Goal: Task Accomplishment & Management: Complete application form

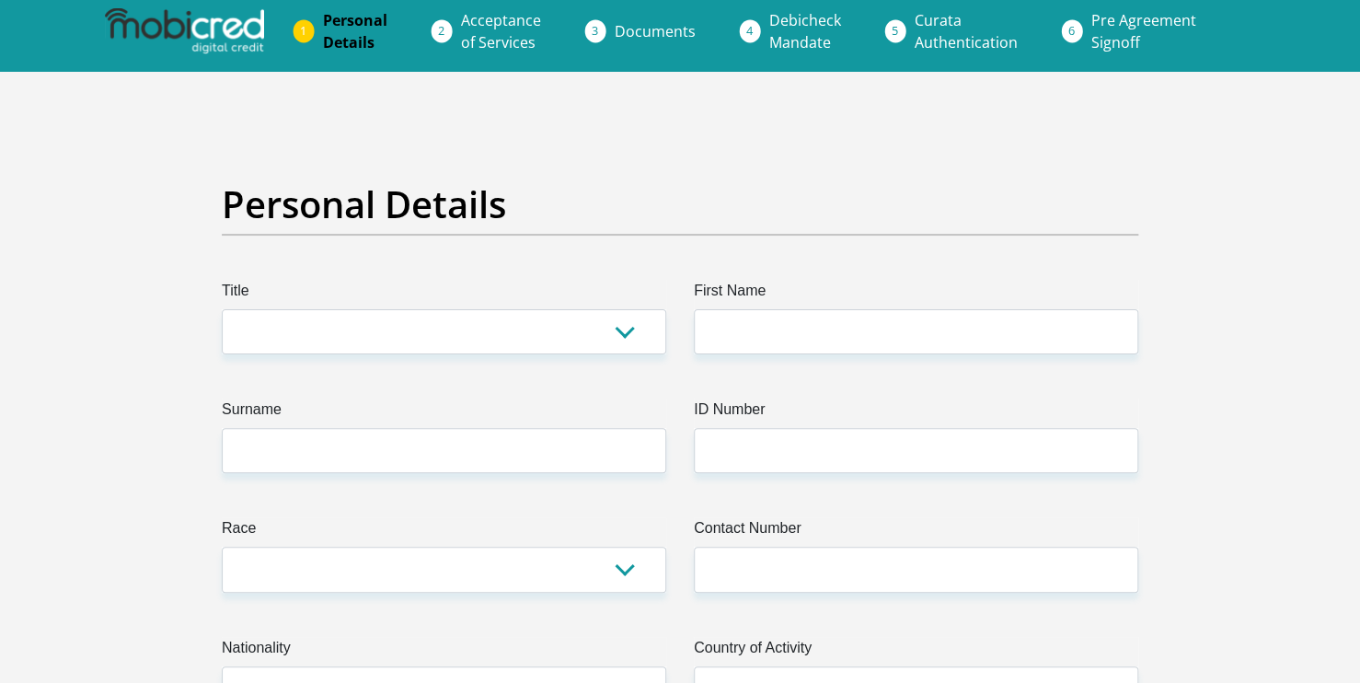
scroll to position [7, 0]
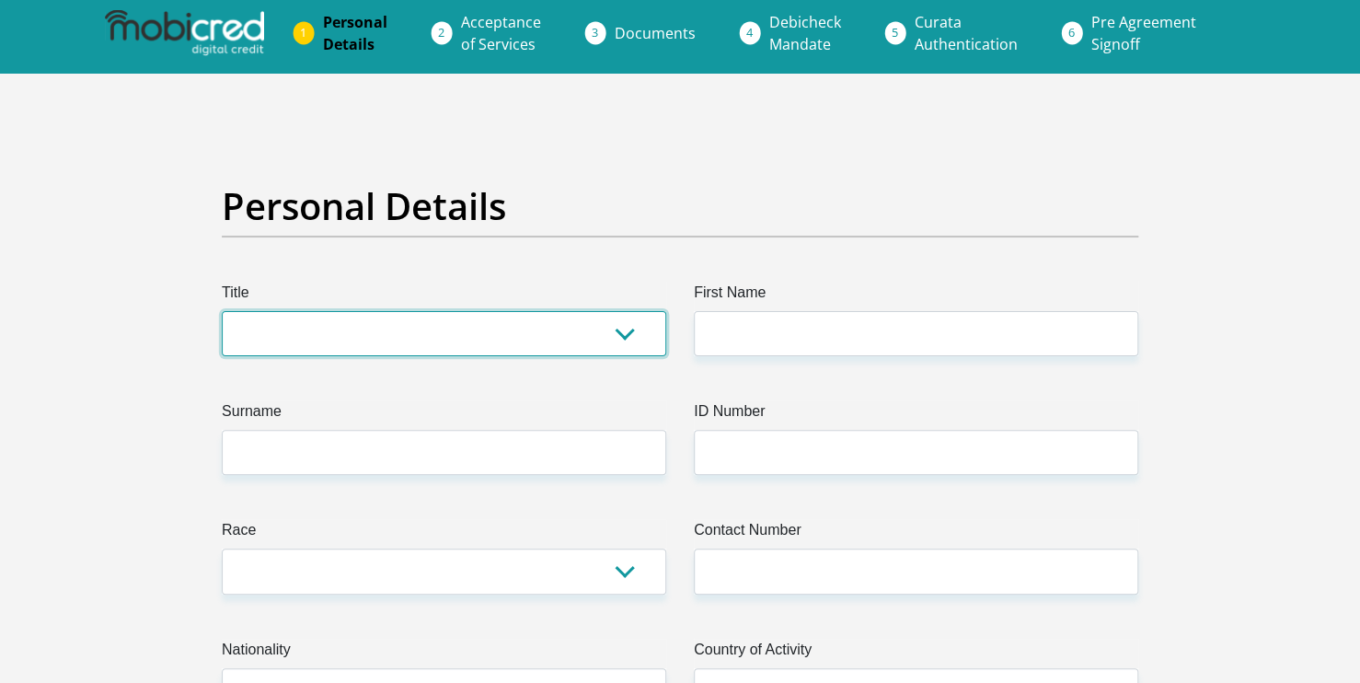
click at [520, 351] on select "Mr Ms Mrs Dr [PERSON_NAME]" at bounding box center [444, 333] width 444 height 45
select select "Ms"
click at [222, 311] on select "Mr Ms Mrs Dr [PERSON_NAME]" at bounding box center [444, 333] width 444 height 45
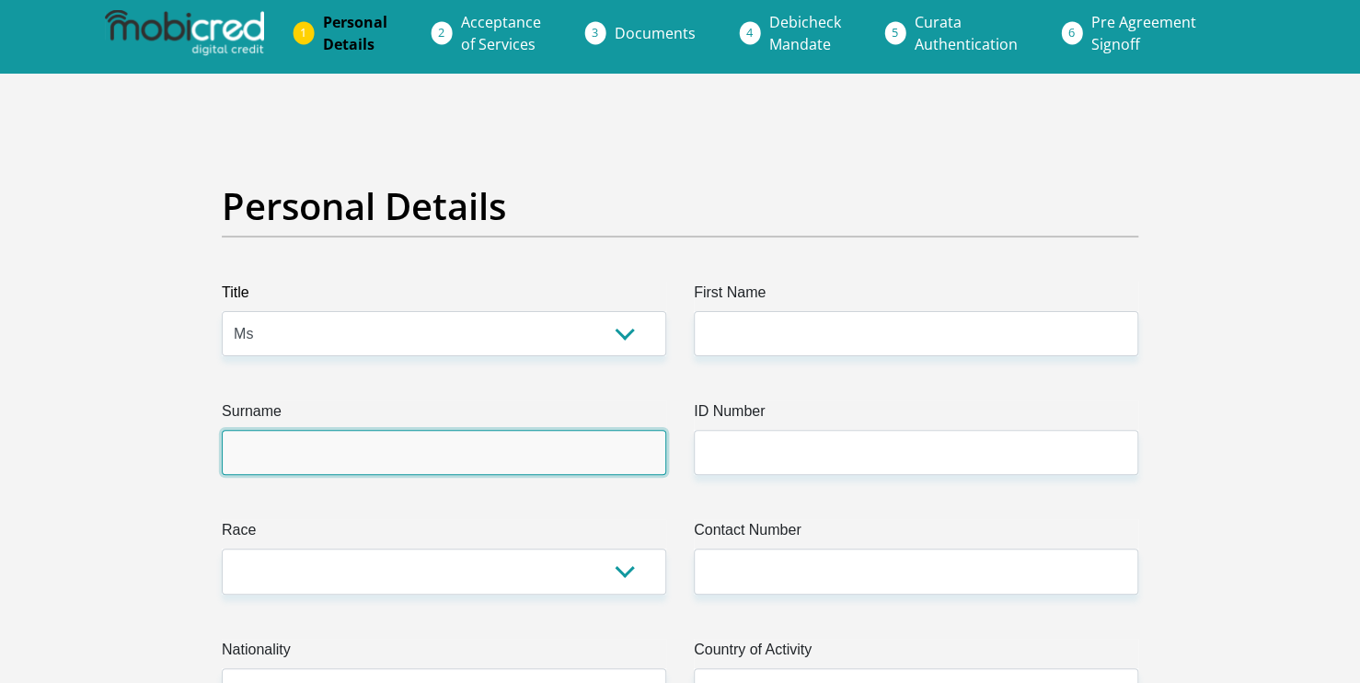
click at [399, 451] on input "Surname" at bounding box center [444, 452] width 444 height 45
type input "Mahundla"
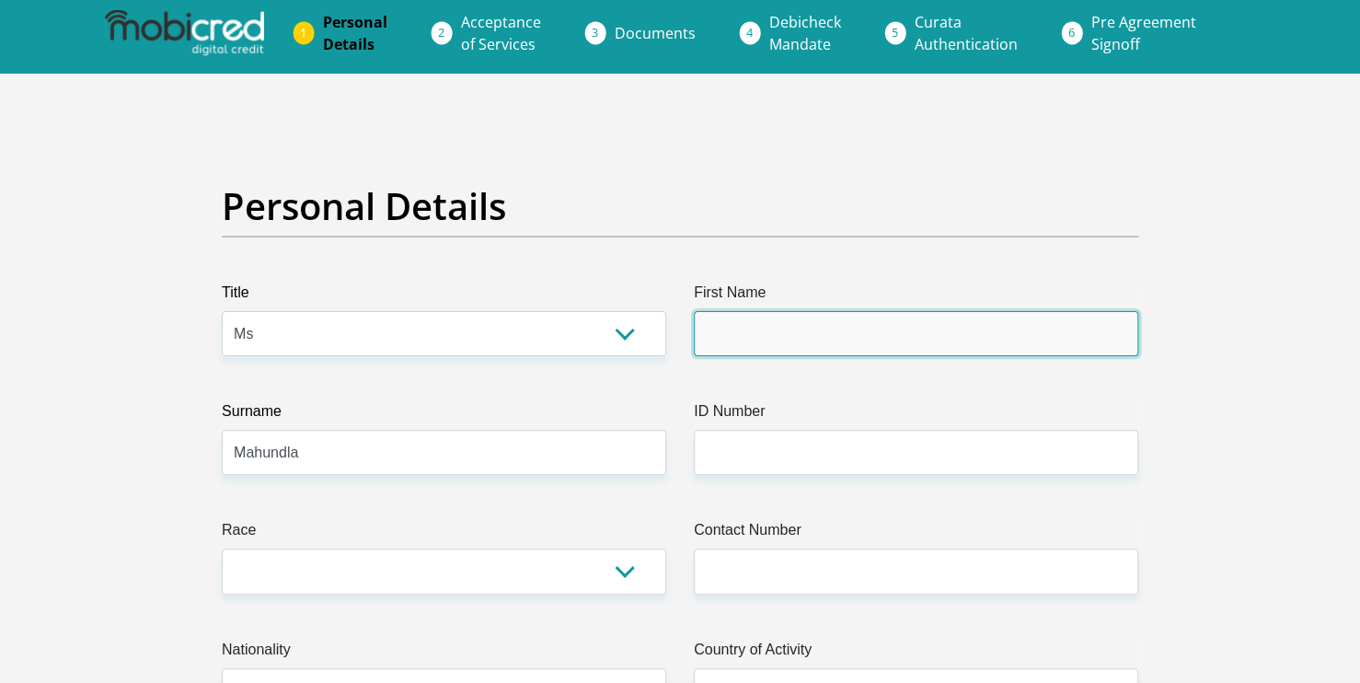
click at [765, 329] on input "First Name" at bounding box center [916, 333] width 444 height 45
type input "N"
type input "Ntombifikile"
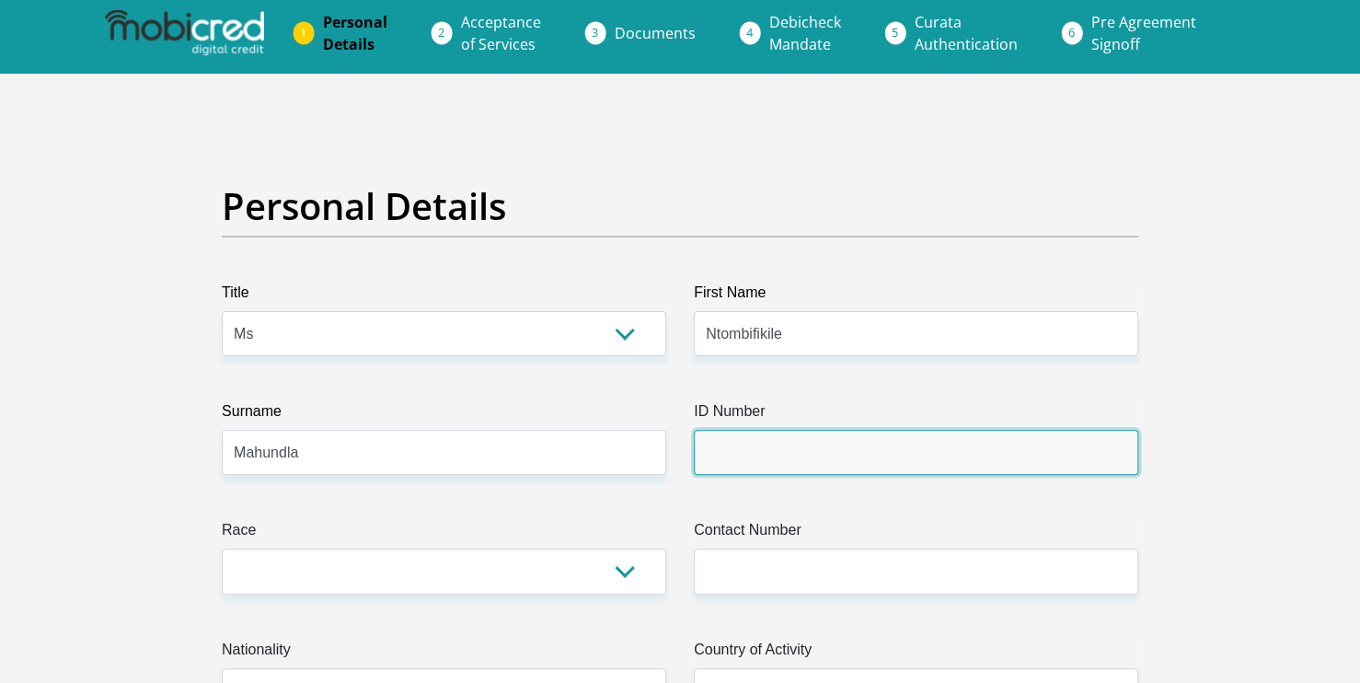
click at [741, 447] on input "ID Number" at bounding box center [916, 452] width 444 height 45
type input "8612250910084"
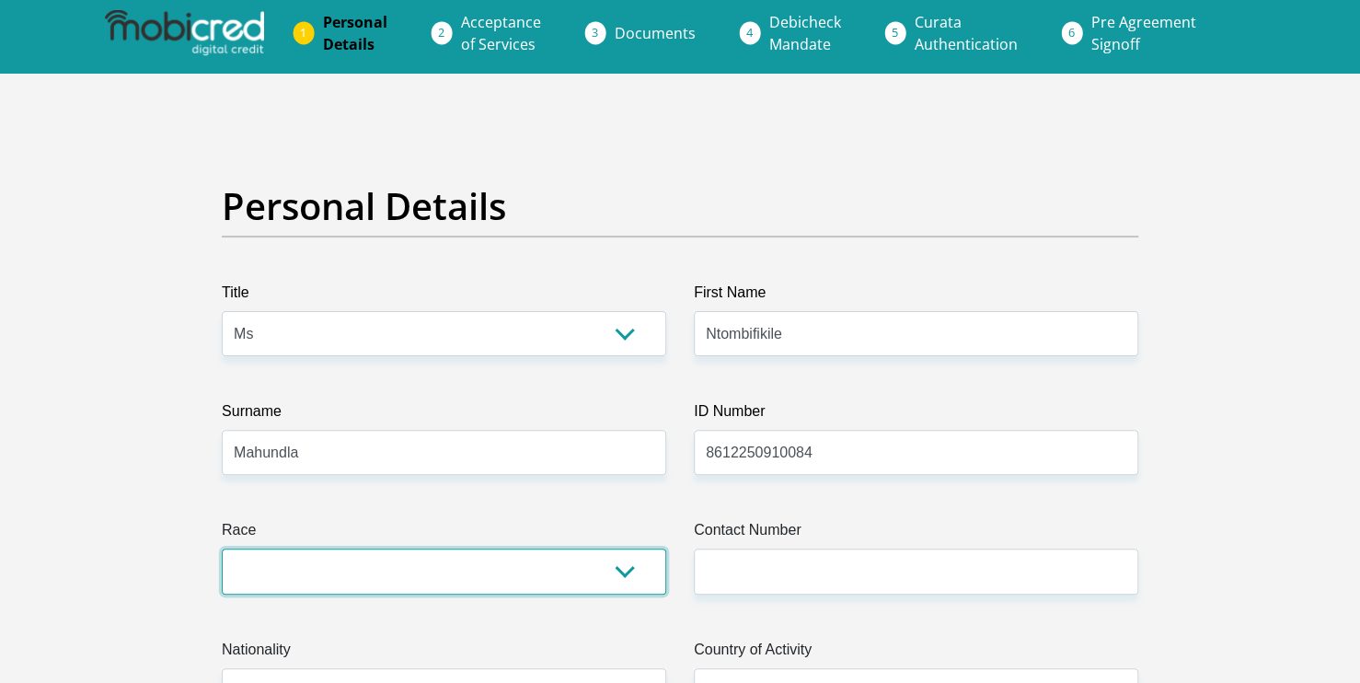
click at [459, 562] on select "Black Coloured Indian White Other" at bounding box center [444, 570] width 444 height 45
select select "1"
click at [222, 548] on select "Black Coloured Indian White Other" at bounding box center [444, 570] width 444 height 45
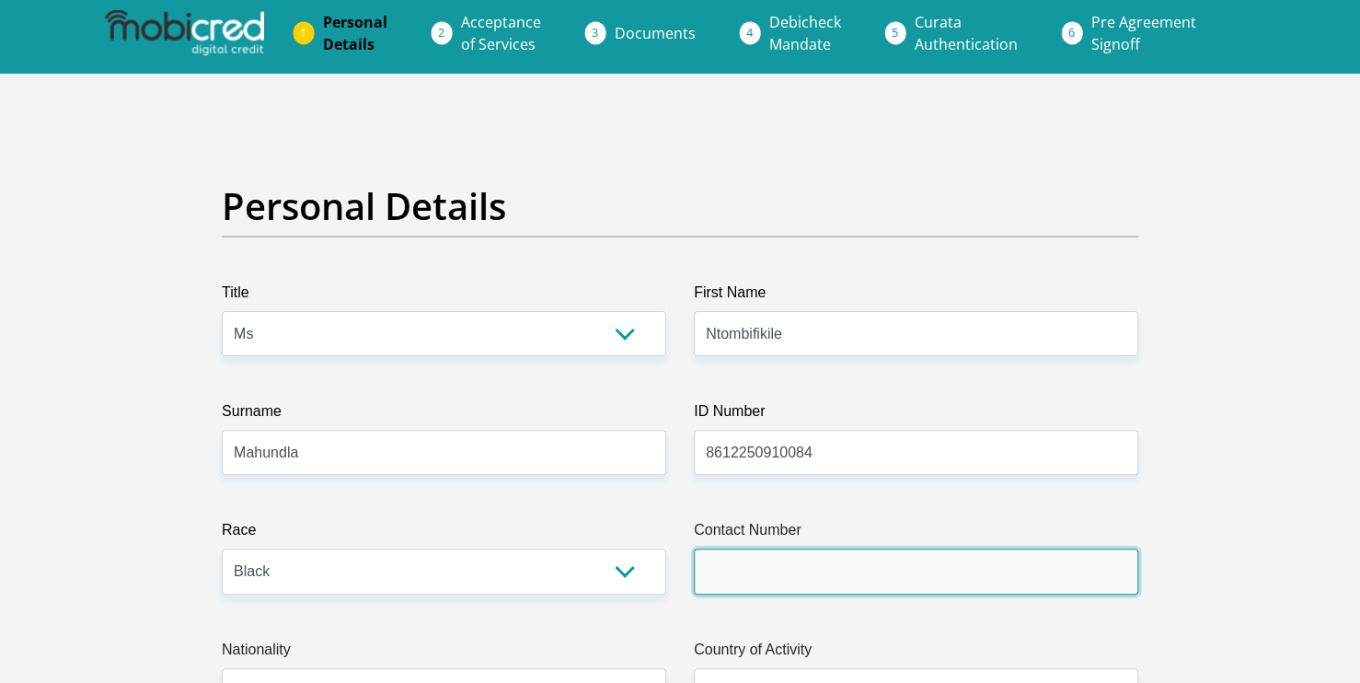
click at [742, 587] on input "Contact Number" at bounding box center [916, 570] width 444 height 45
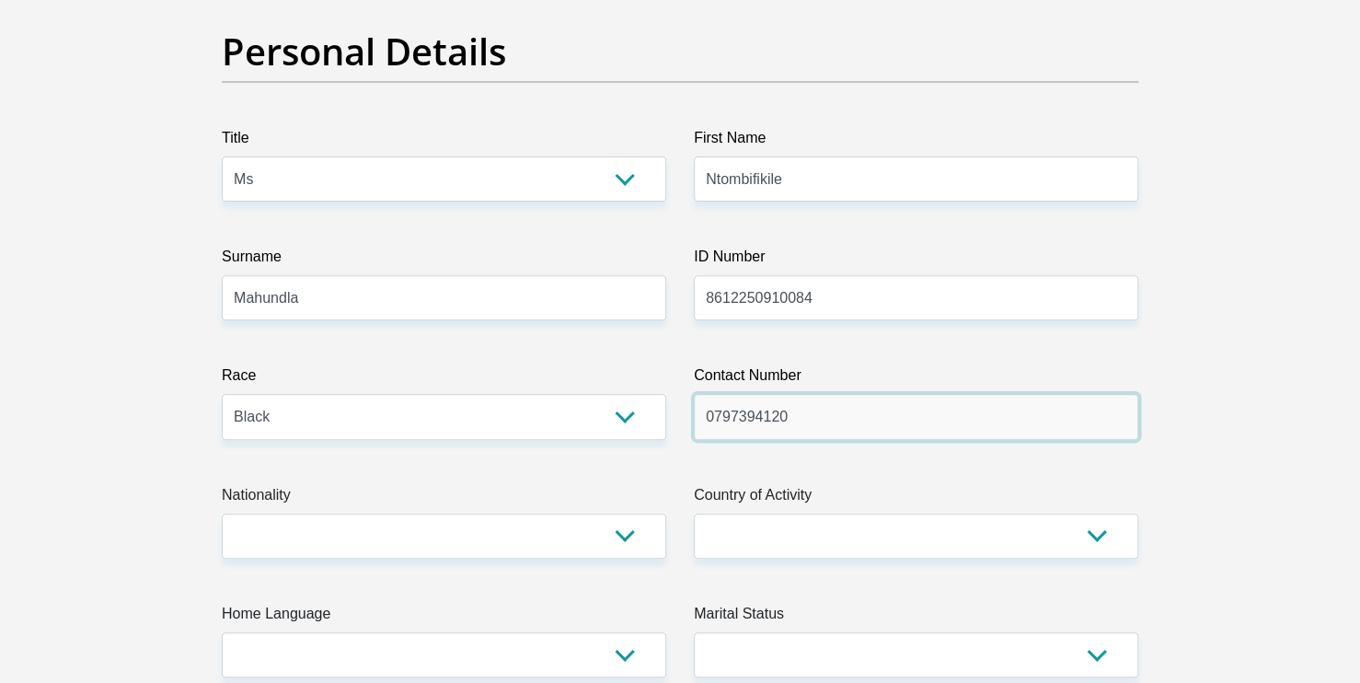
scroll to position [161, 0]
type input "0797394120"
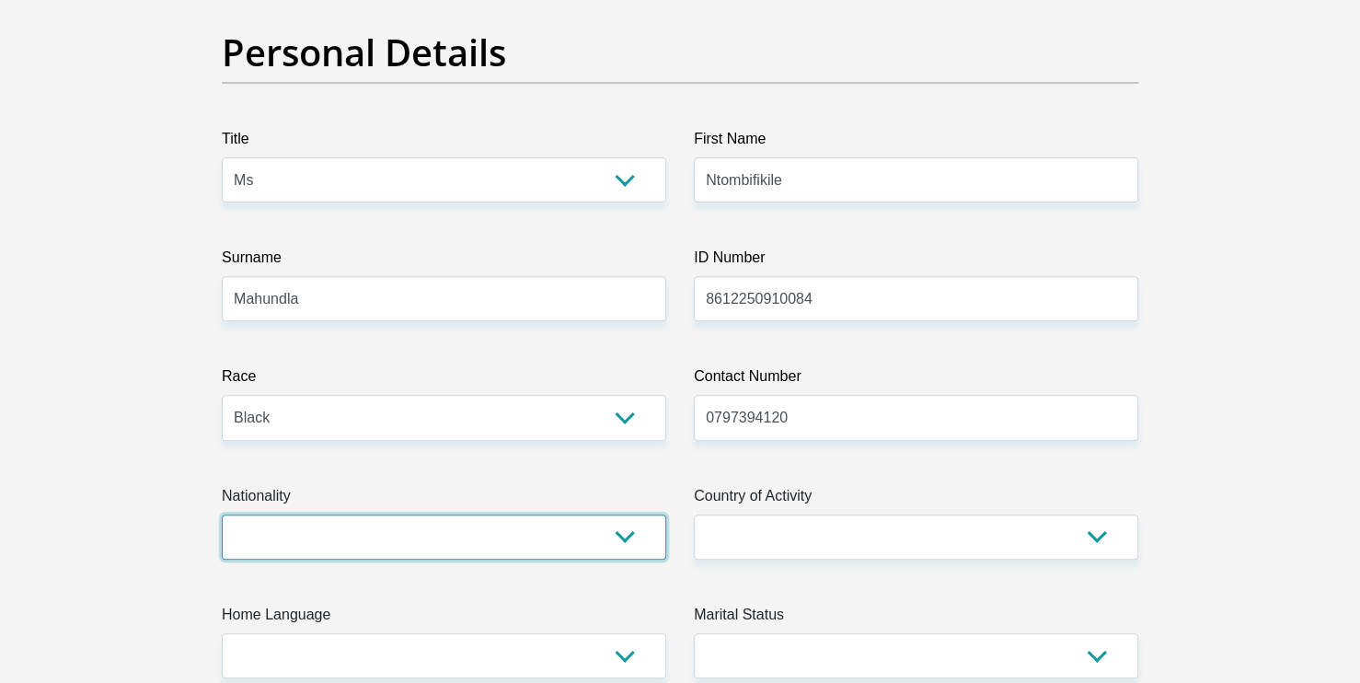
click at [589, 535] on select "[GEOGRAPHIC_DATA] [GEOGRAPHIC_DATA] [GEOGRAPHIC_DATA] [GEOGRAPHIC_DATA] [GEOGRA…" at bounding box center [444, 536] width 444 height 45
select select "ZAF"
click at [222, 514] on select "[GEOGRAPHIC_DATA] [GEOGRAPHIC_DATA] [GEOGRAPHIC_DATA] [GEOGRAPHIC_DATA] [GEOGRA…" at bounding box center [444, 536] width 444 height 45
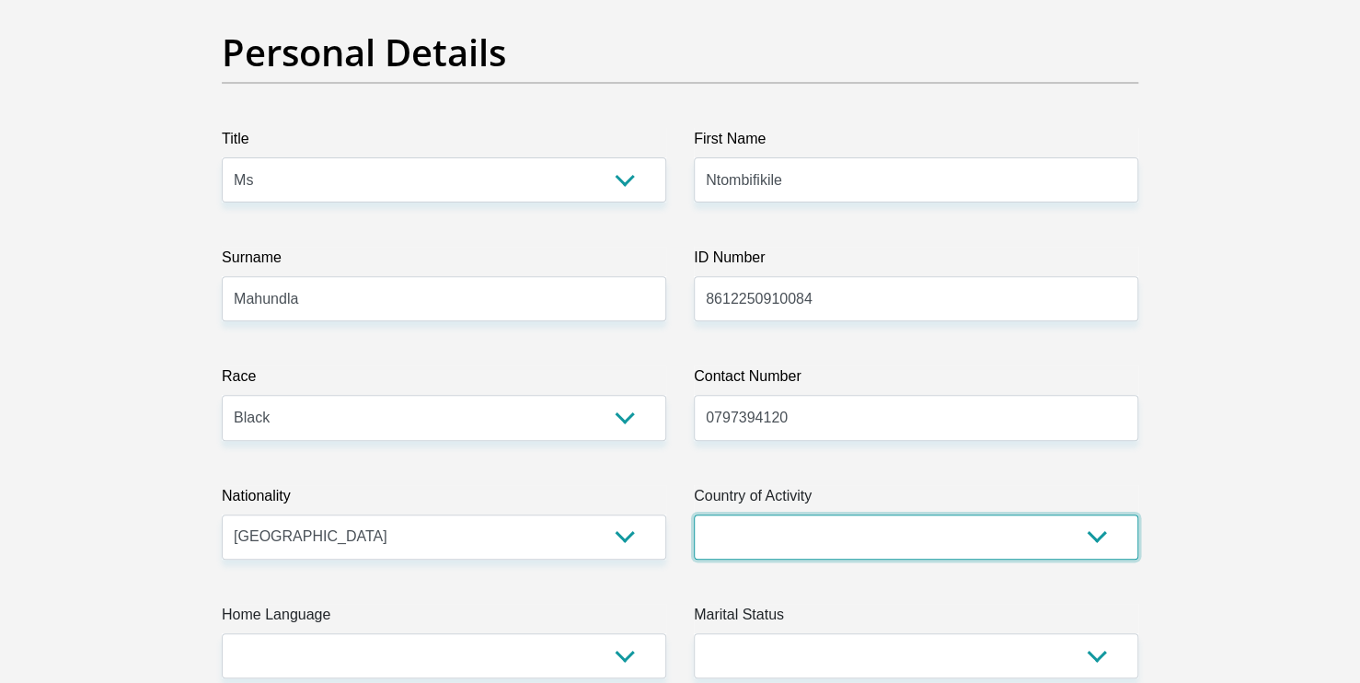
click at [832, 519] on select "[GEOGRAPHIC_DATA] [GEOGRAPHIC_DATA] [GEOGRAPHIC_DATA] [GEOGRAPHIC_DATA] [GEOGRA…" at bounding box center [916, 536] width 444 height 45
select select "ZAF"
click at [694, 514] on select "[GEOGRAPHIC_DATA] [GEOGRAPHIC_DATA] [GEOGRAPHIC_DATA] [GEOGRAPHIC_DATA] [GEOGRA…" at bounding box center [916, 536] width 444 height 45
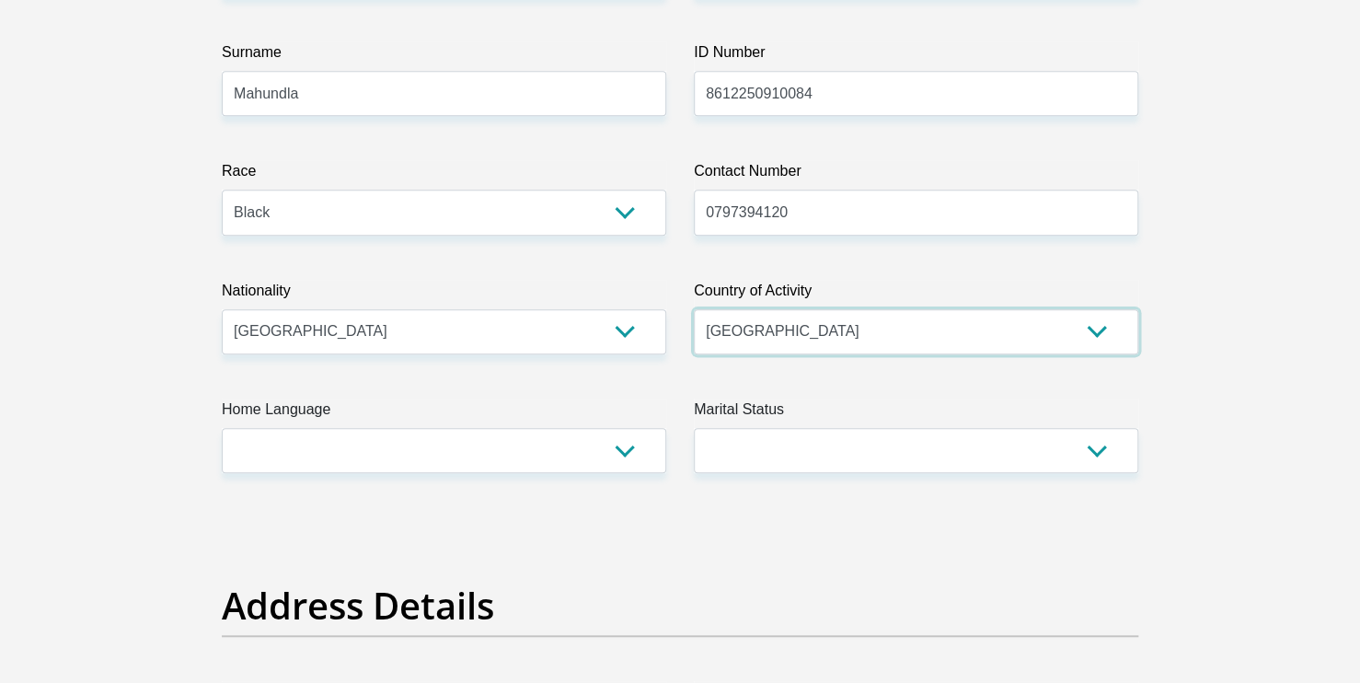
scroll to position [375, 0]
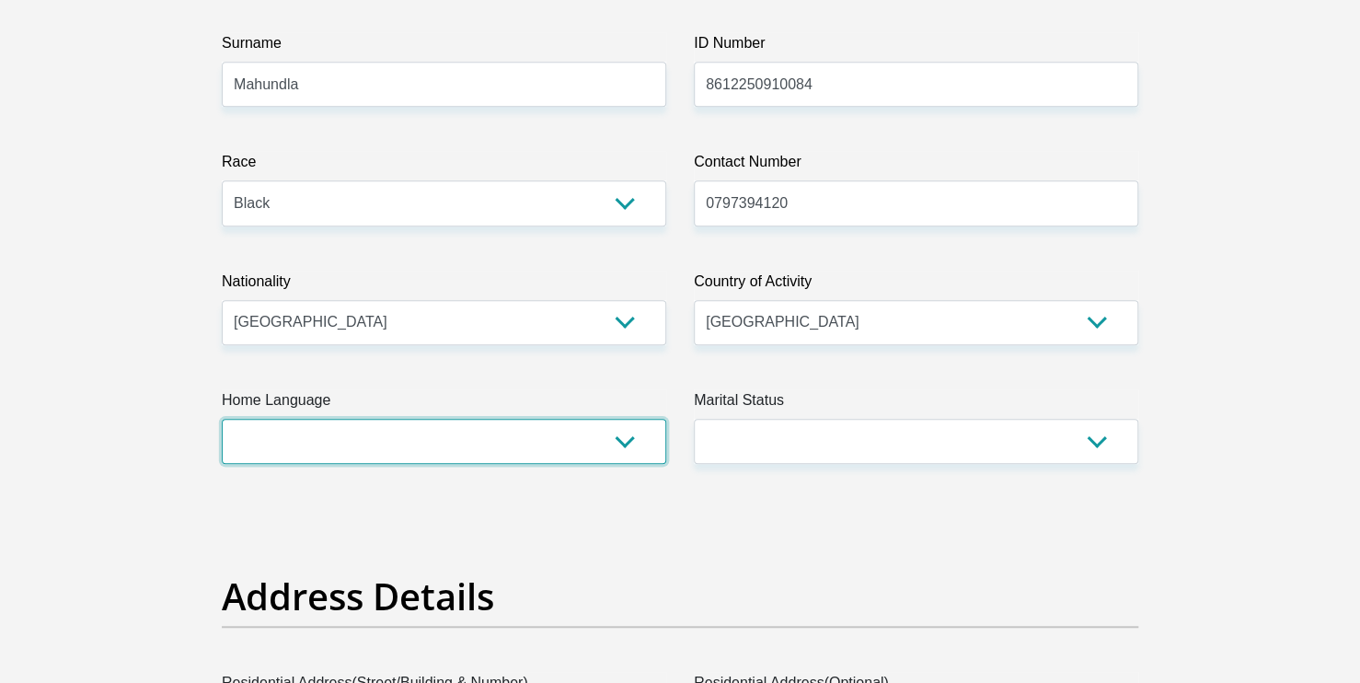
click at [615, 458] on select "Afrikaans English Sepedi South Ndebele Southern Sotho Swati Tsonga Tswana Venda…" at bounding box center [444, 441] width 444 height 45
select select "tso"
click at [222, 419] on select "Afrikaans English Sepedi South Ndebele Southern Sotho Swati Tsonga Tswana Venda…" at bounding box center [444, 441] width 444 height 45
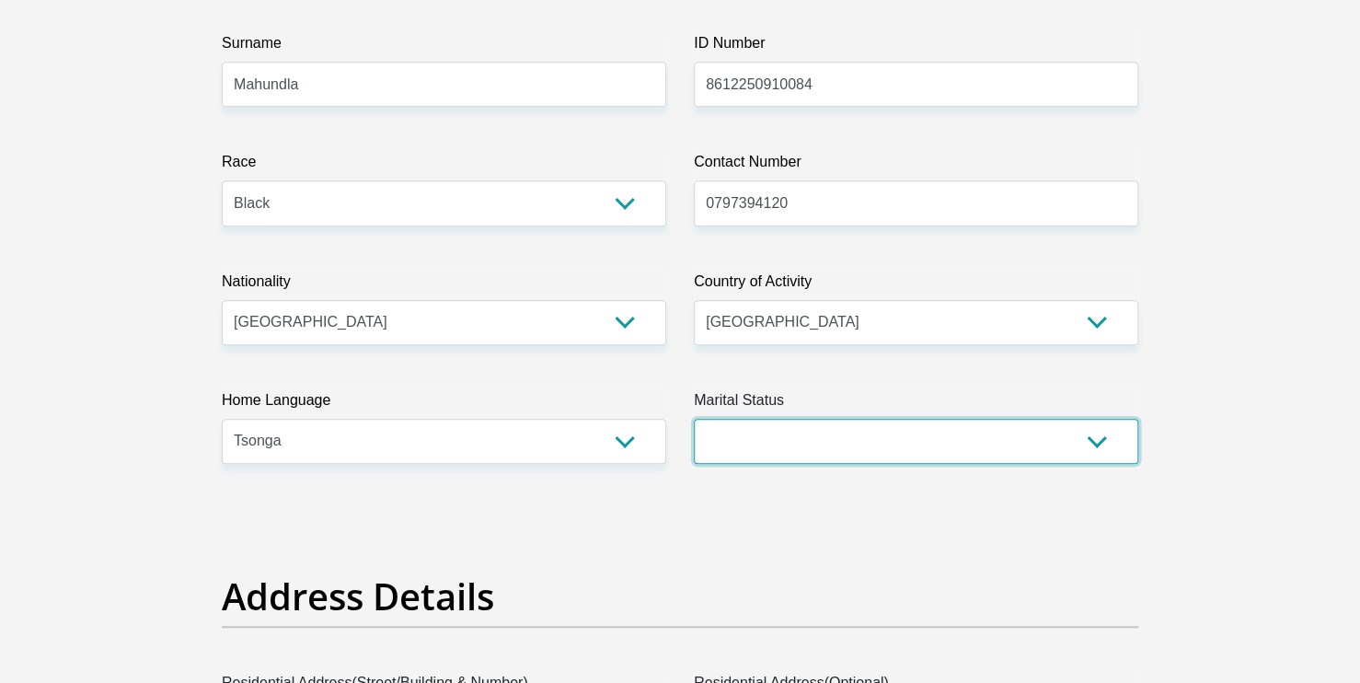
click at [843, 438] on select "Married ANC Single Divorced Widowed Married COP or Customary Law" at bounding box center [916, 441] width 444 height 45
select select "2"
click at [694, 419] on select "Married ANC Single Divorced Widowed Married COP or Customary Law" at bounding box center [916, 441] width 444 height 45
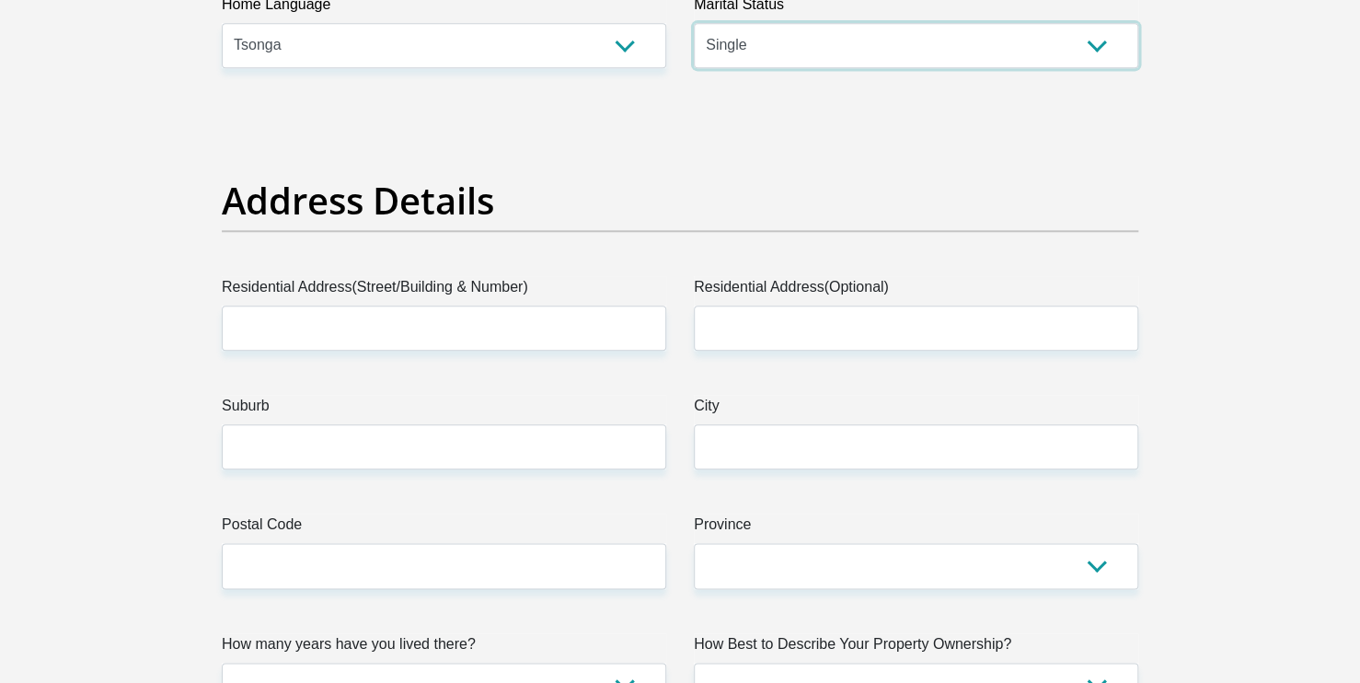
scroll to position [772, 0]
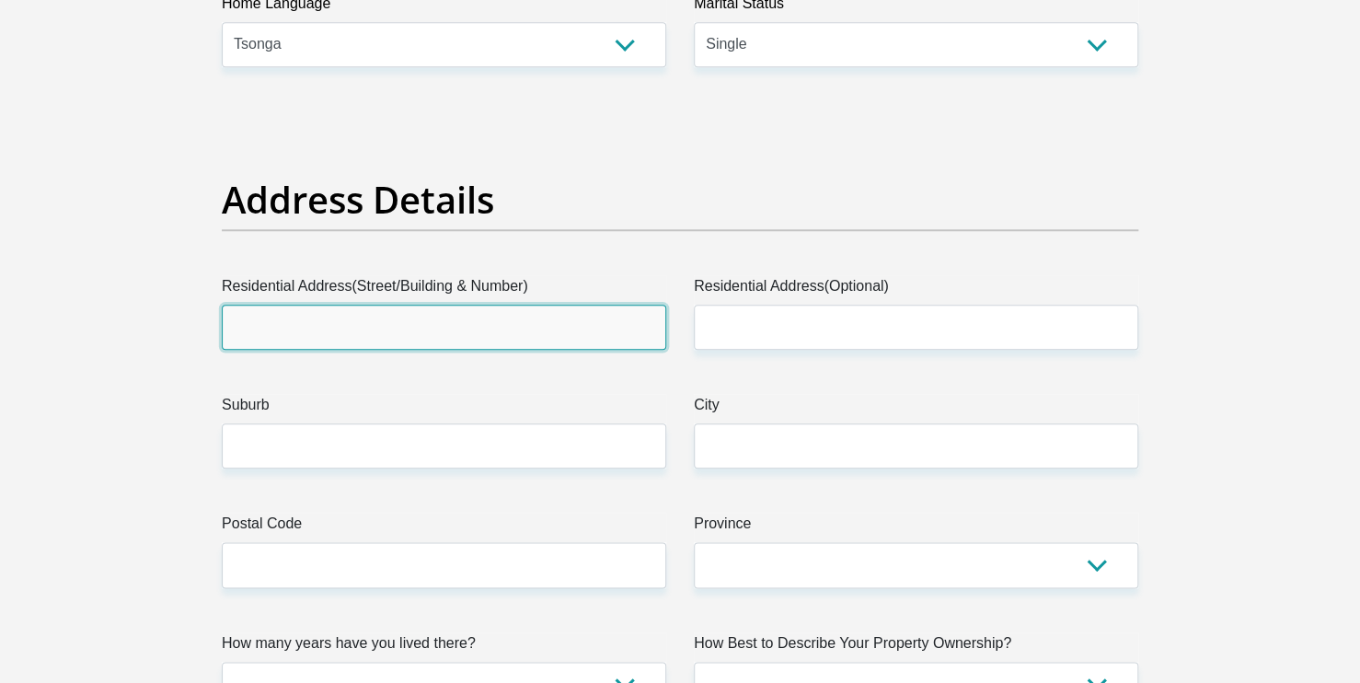
click at [460, 319] on input "Residential Address(Street/Building & Number)" at bounding box center [444, 327] width 444 height 45
type input "$"
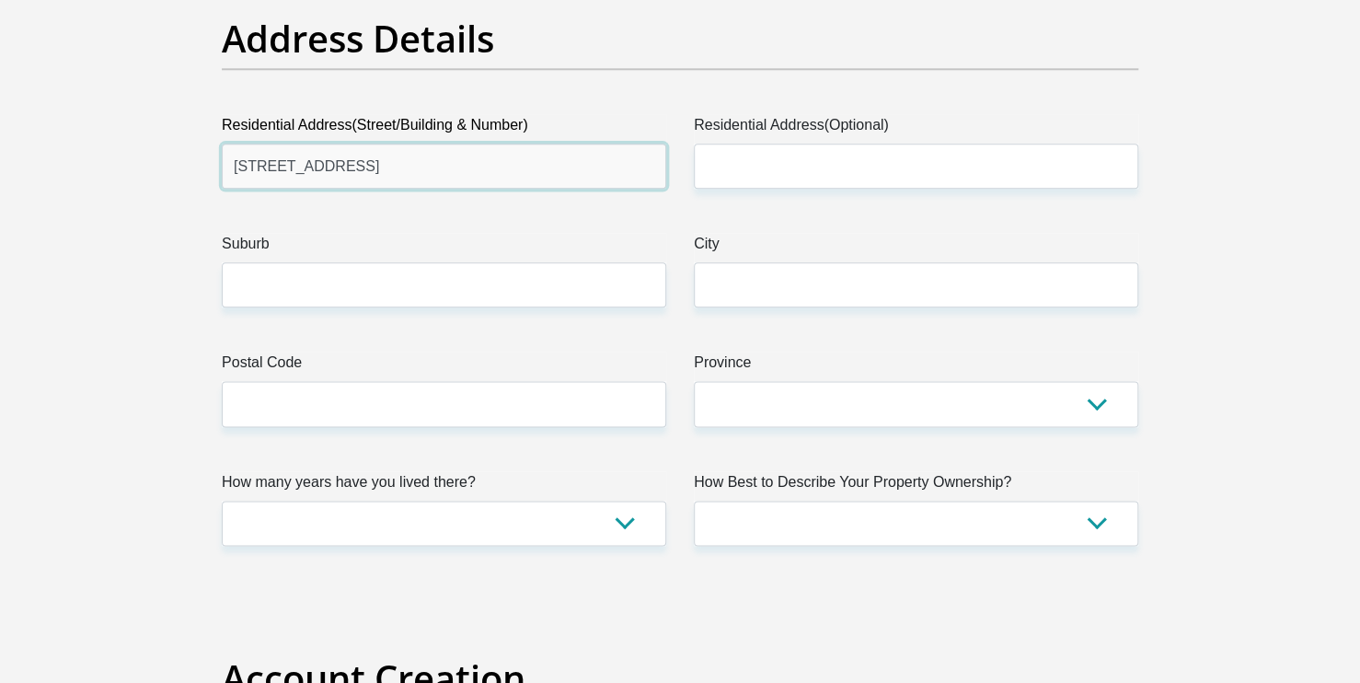
scroll to position [935, 0]
type input "[STREET_ADDRESS]"
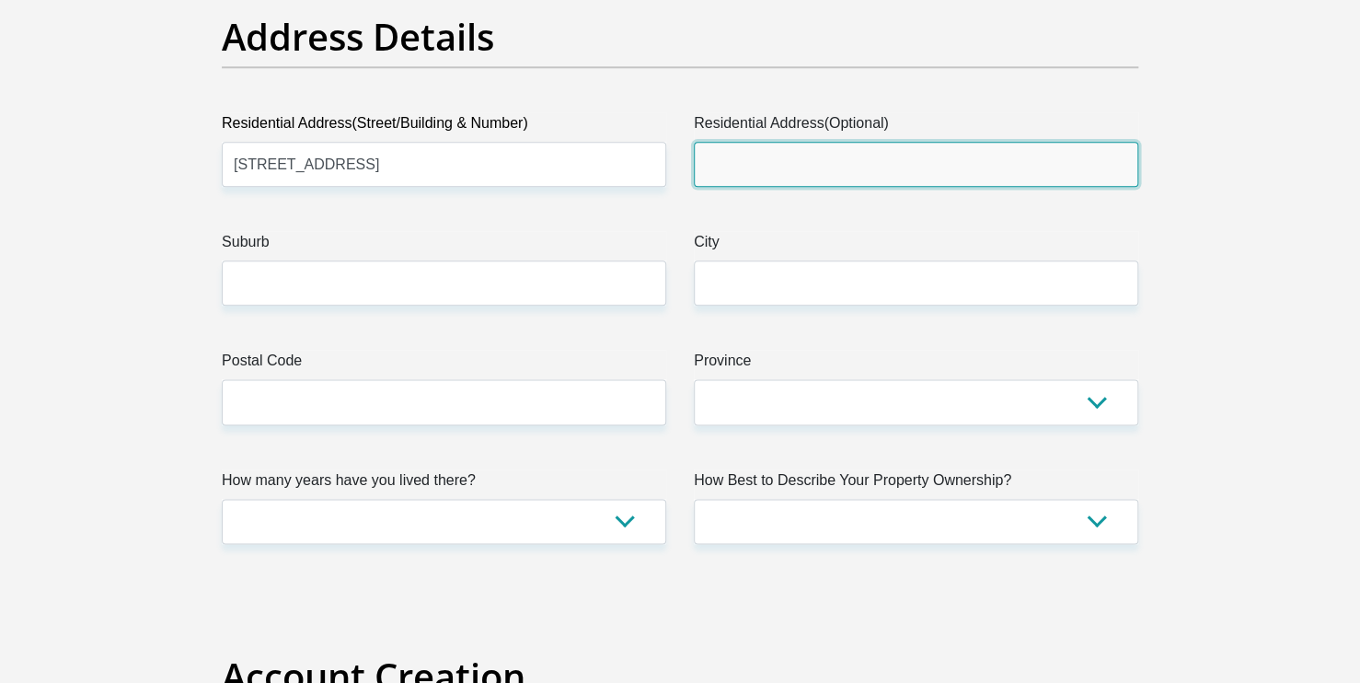
click at [770, 167] on input "Residential Address(Optional)" at bounding box center [916, 164] width 444 height 45
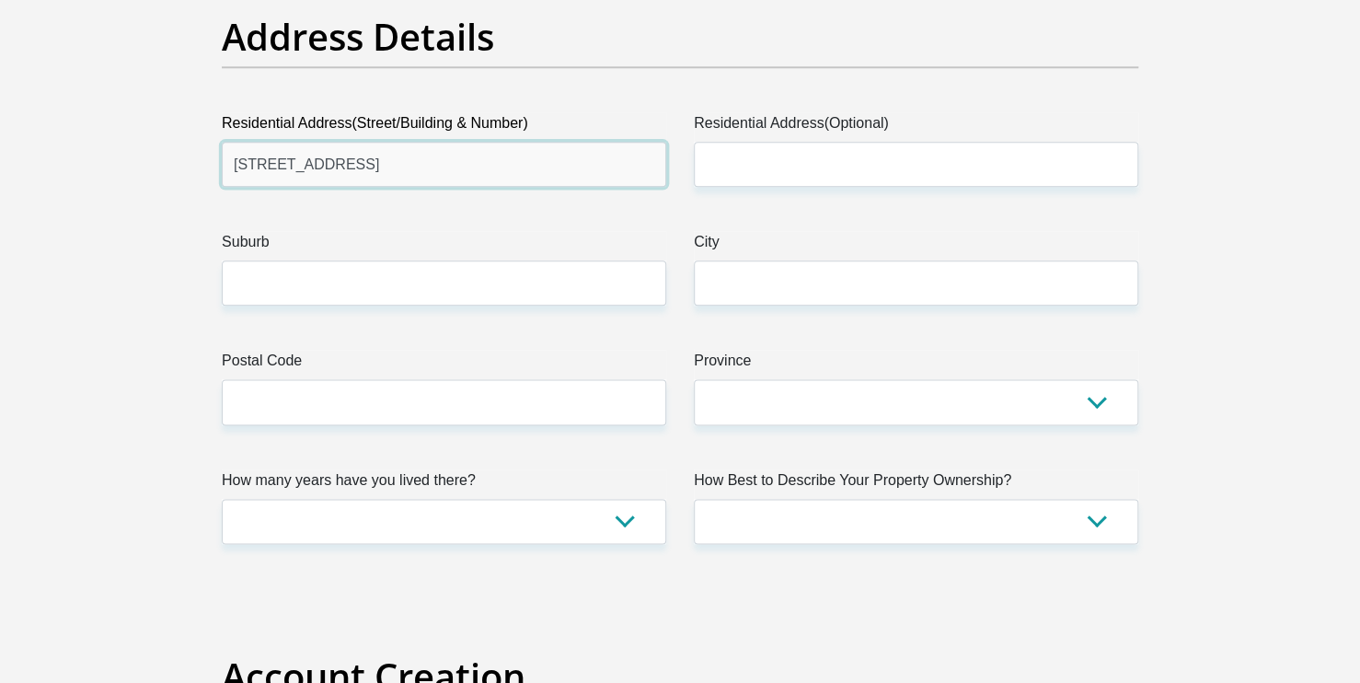
click at [488, 167] on input "[STREET_ADDRESS]" at bounding box center [444, 164] width 444 height 45
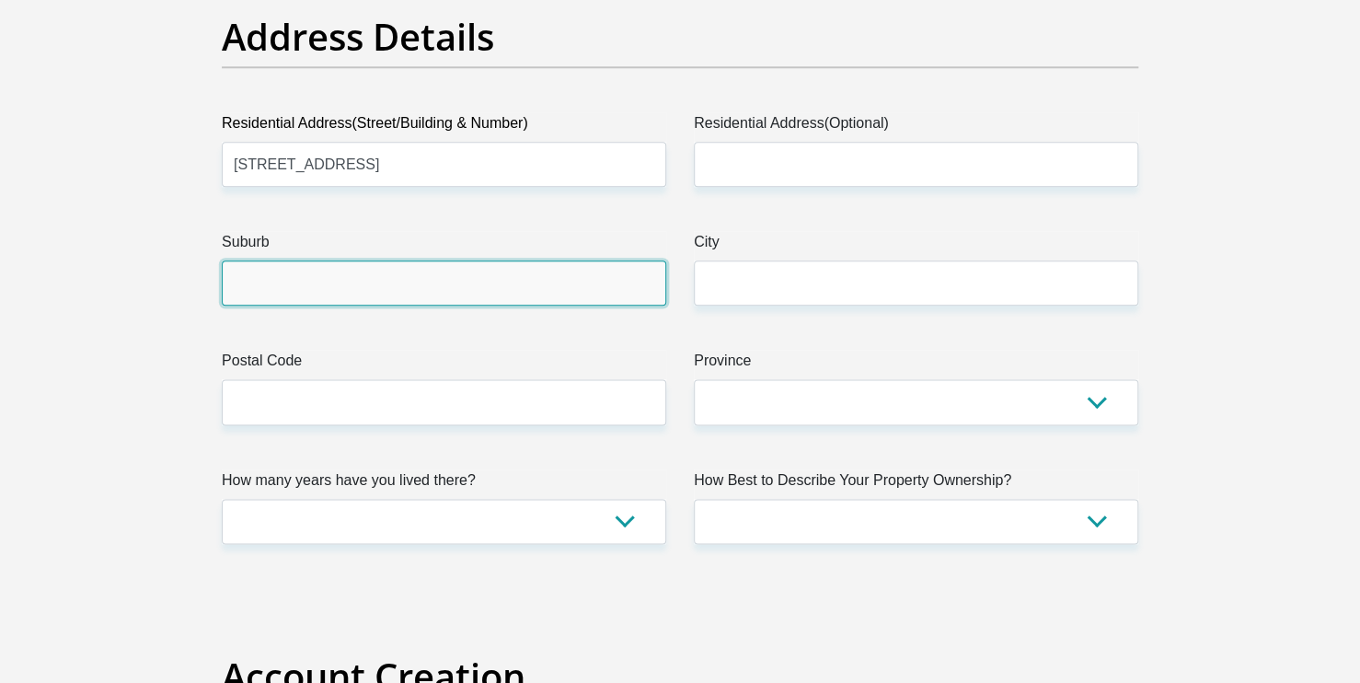
click at [409, 302] on input "Suburb" at bounding box center [444, 282] width 444 height 45
type input "s"
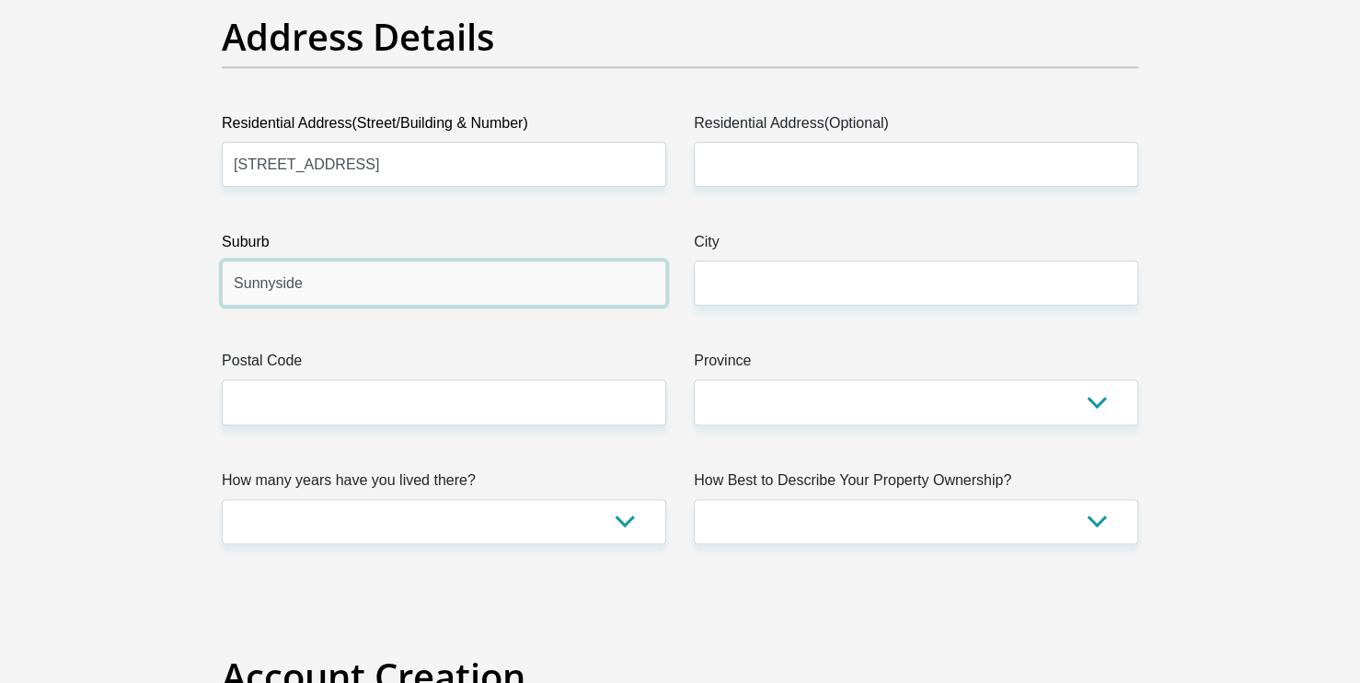
type input "Sunnyside"
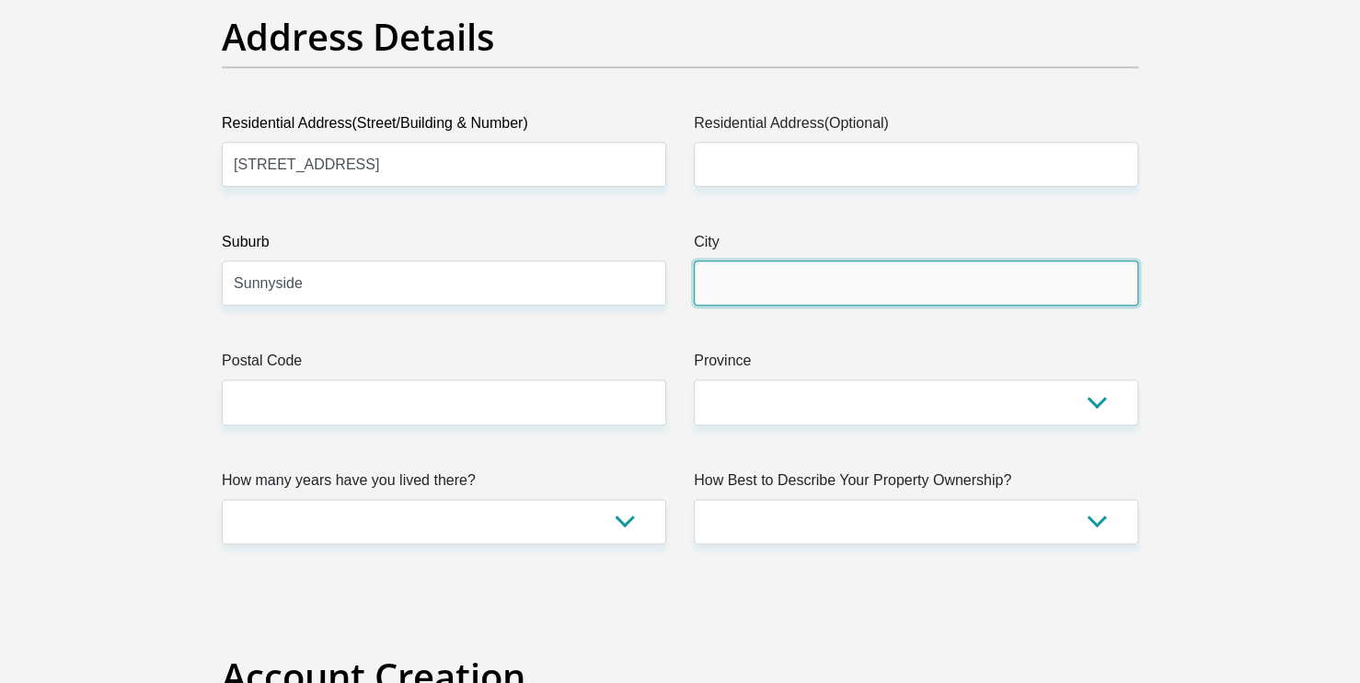
click at [795, 272] on input "City" at bounding box center [916, 282] width 444 height 45
type input "[GEOGRAPHIC_DATA]"
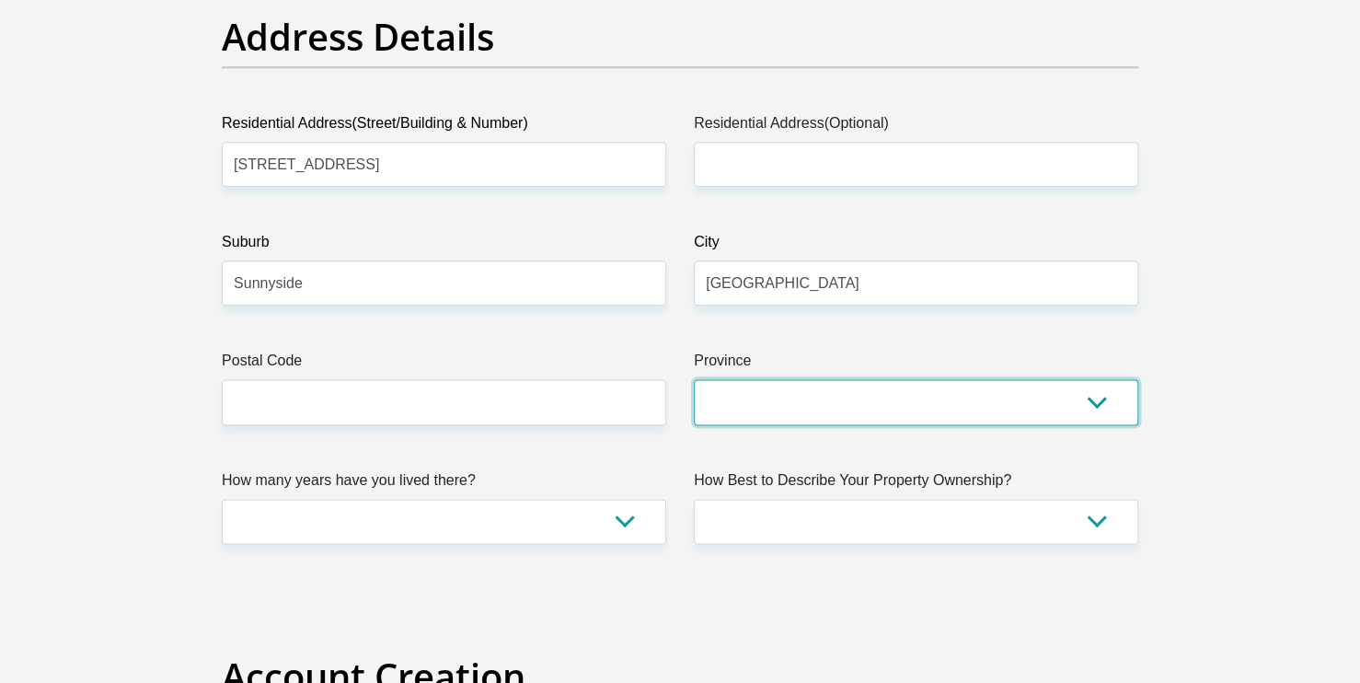
click at [839, 422] on select "Eastern Cape Free State [GEOGRAPHIC_DATA] [GEOGRAPHIC_DATA][DATE] [GEOGRAPHIC_D…" at bounding box center [916, 401] width 444 height 45
select select "Gauteng"
click at [694, 379] on select "Eastern Cape Free State [GEOGRAPHIC_DATA] [GEOGRAPHIC_DATA][DATE] [GEOGRAPHIC_D…" at bounding box center [916, 401] width 444 height 45
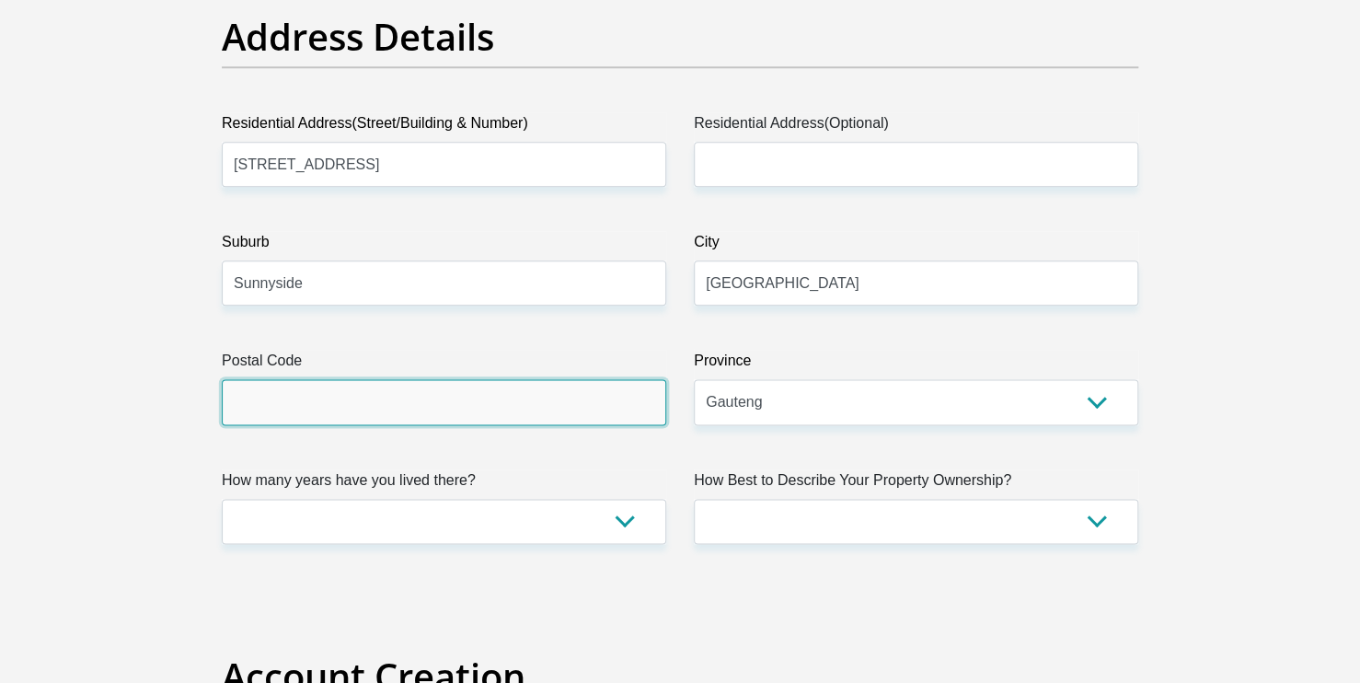
click at [439, 399] on input "Postal Code" at bounding box center [444, 401] width 444 height 45
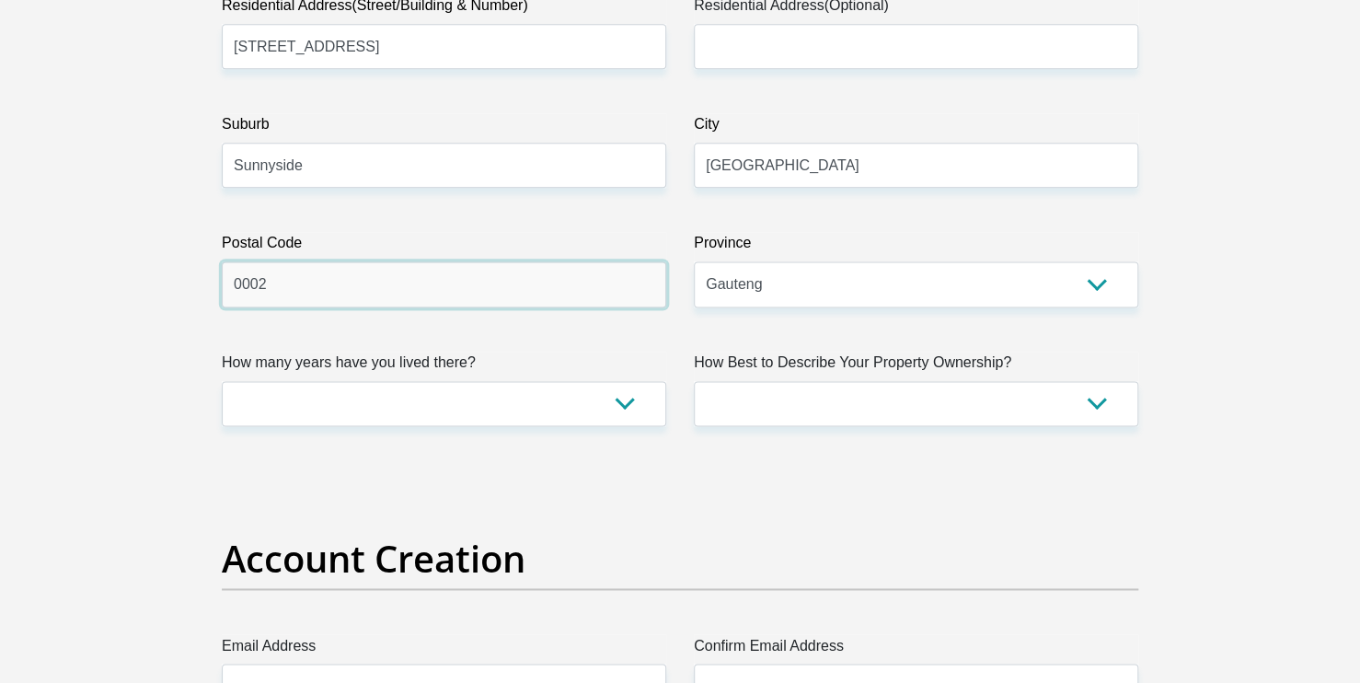
scroll to position [1056, 0]
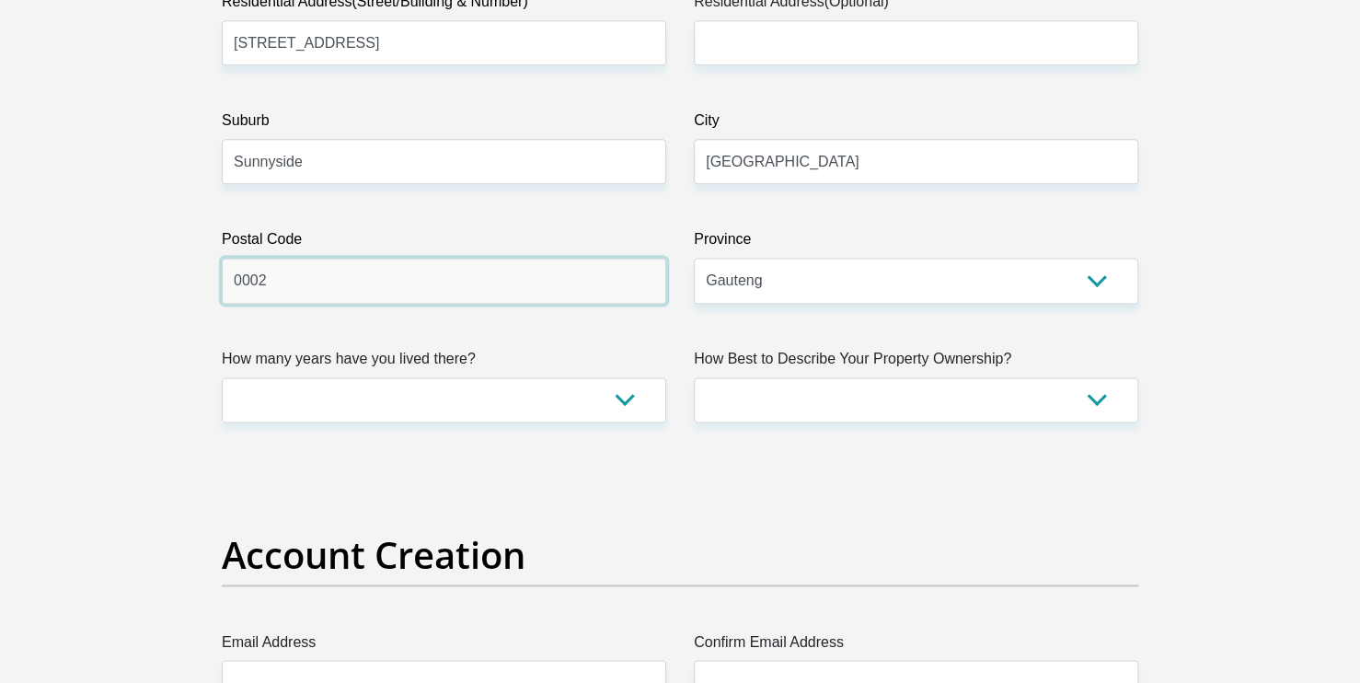
type input "0002"
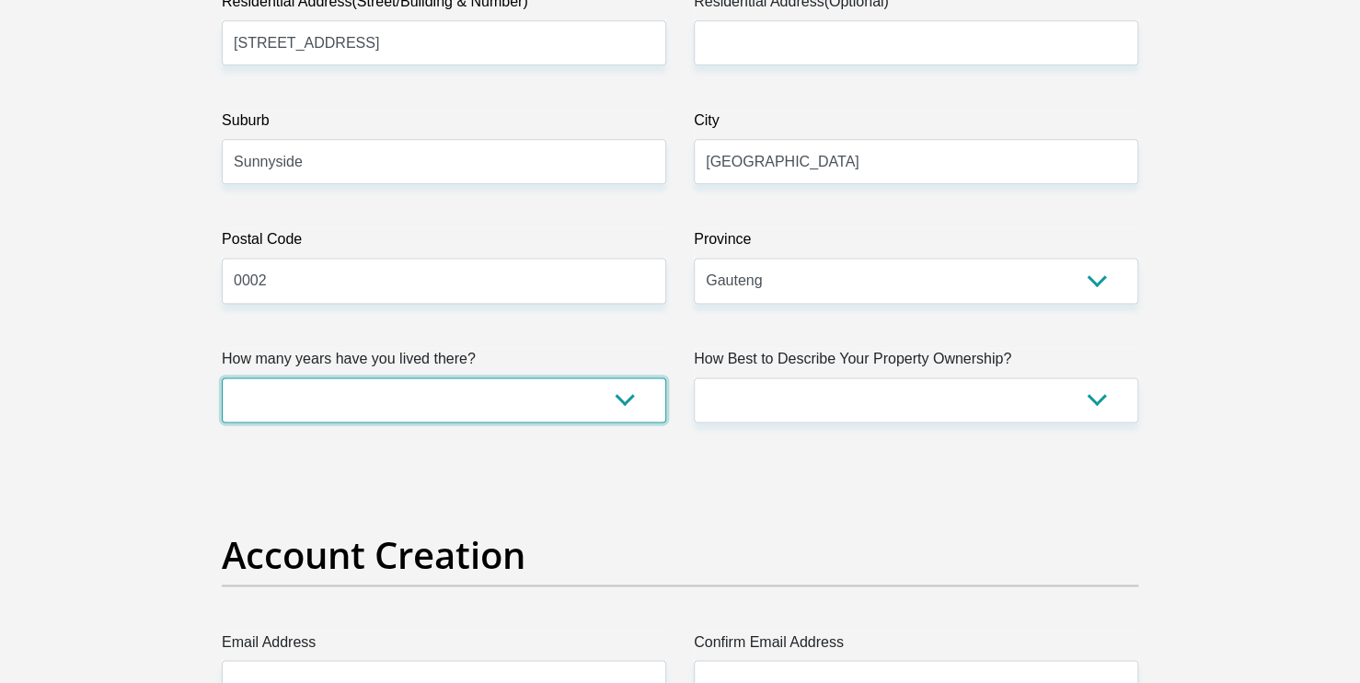
click at [551, 403] on select "less than 1 year 1-3 years 3-5 years 5+ years" at bounding box center [444, 399] width 444 height 45
select select "4"
click at [222, 377] on select "less than 1 year 1-3 years 3-5 years 5+ years" at bounding box center [444, 399] width 444 height 45
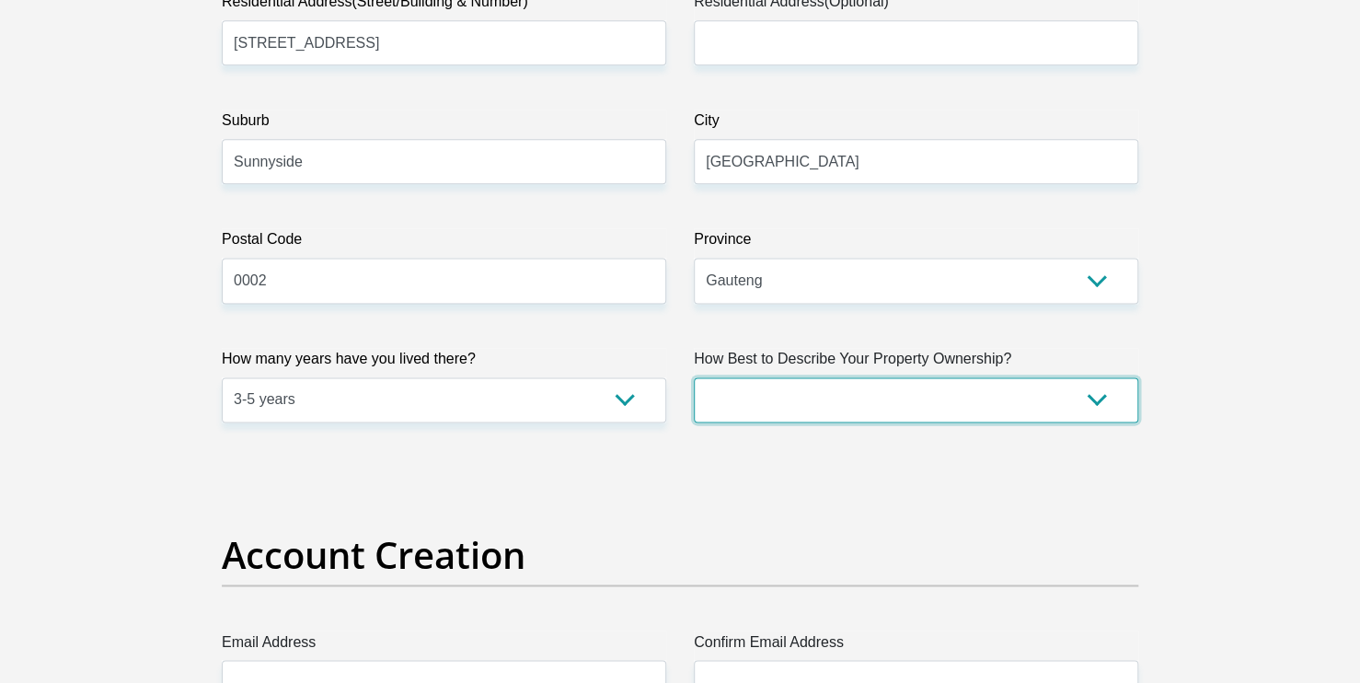
click at [877, 397] on select "Owned Rented Family Owned Company Dwelling" at bounding box center [916, 399] width 444 height 45
select select "Rented"
click at [694, 377] on select "Owned Rented Family Owned Company Dwelling" at bounding box center [916, 399] width 444 height 45
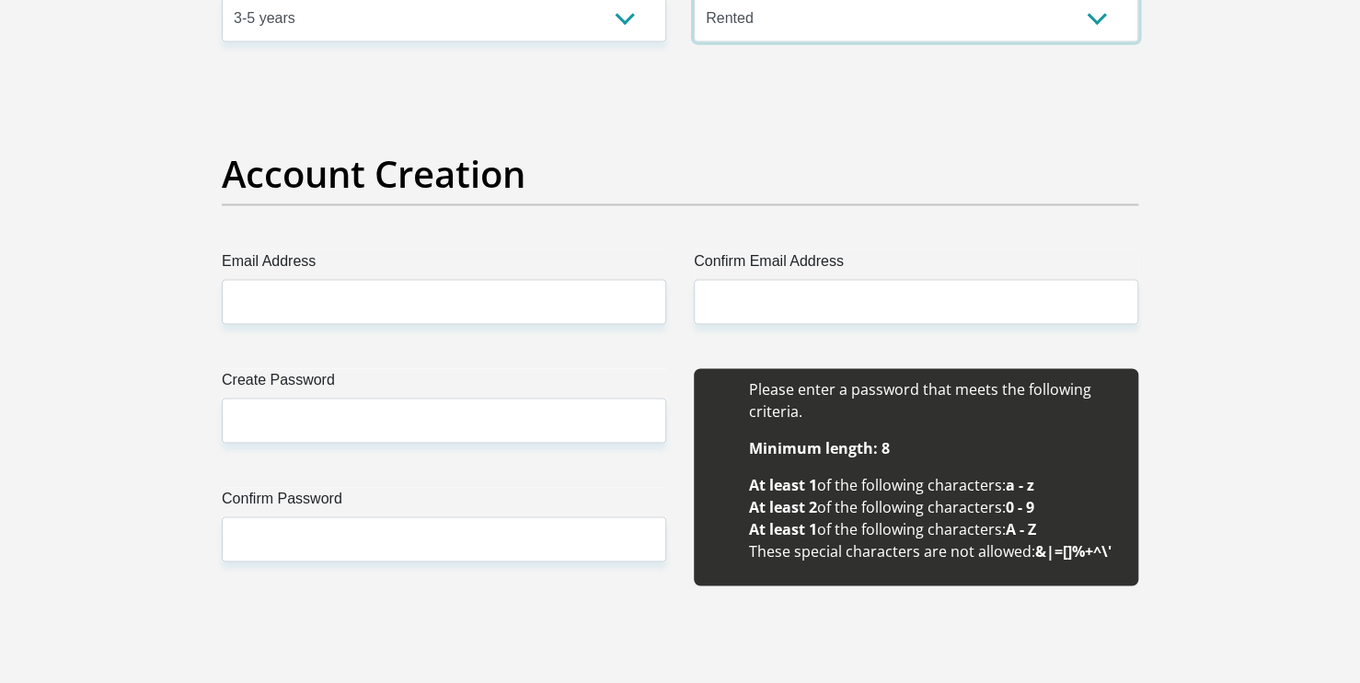
scroll to position [1438, 0]
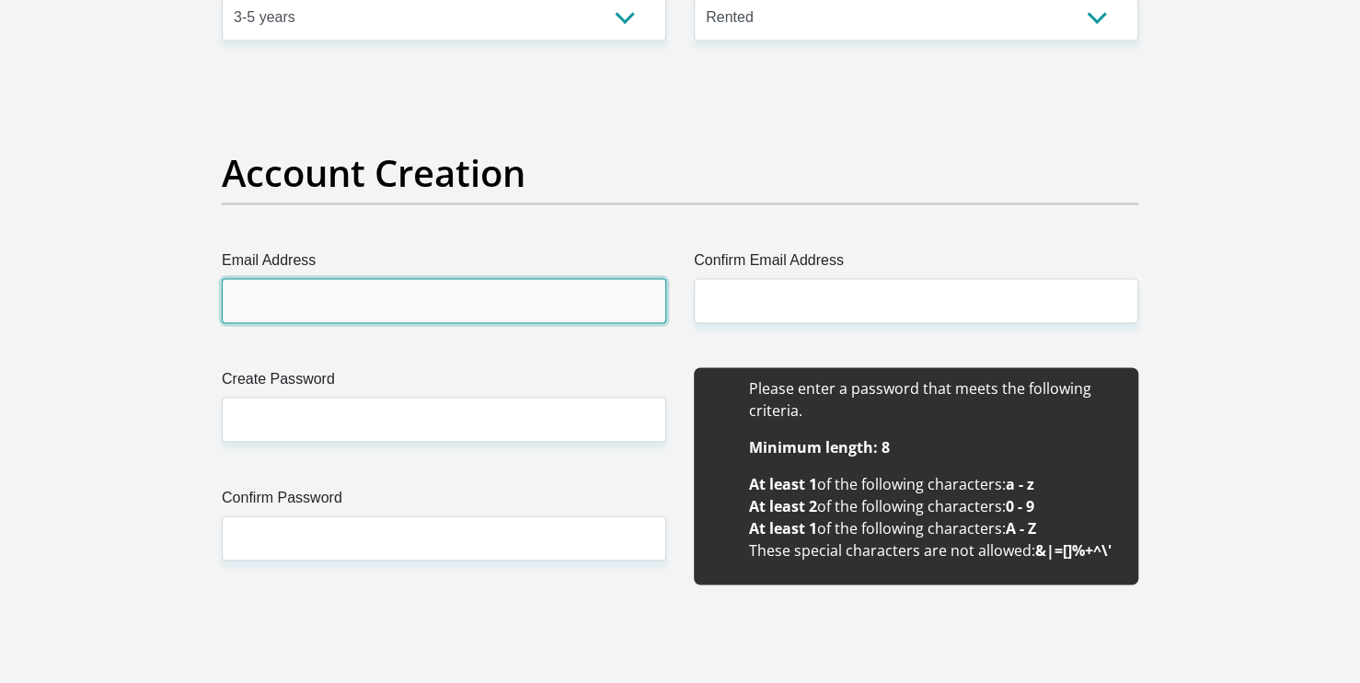
click at [504, 304] on input "Email Address" at bounding box center [444, 300] width 444 height 45
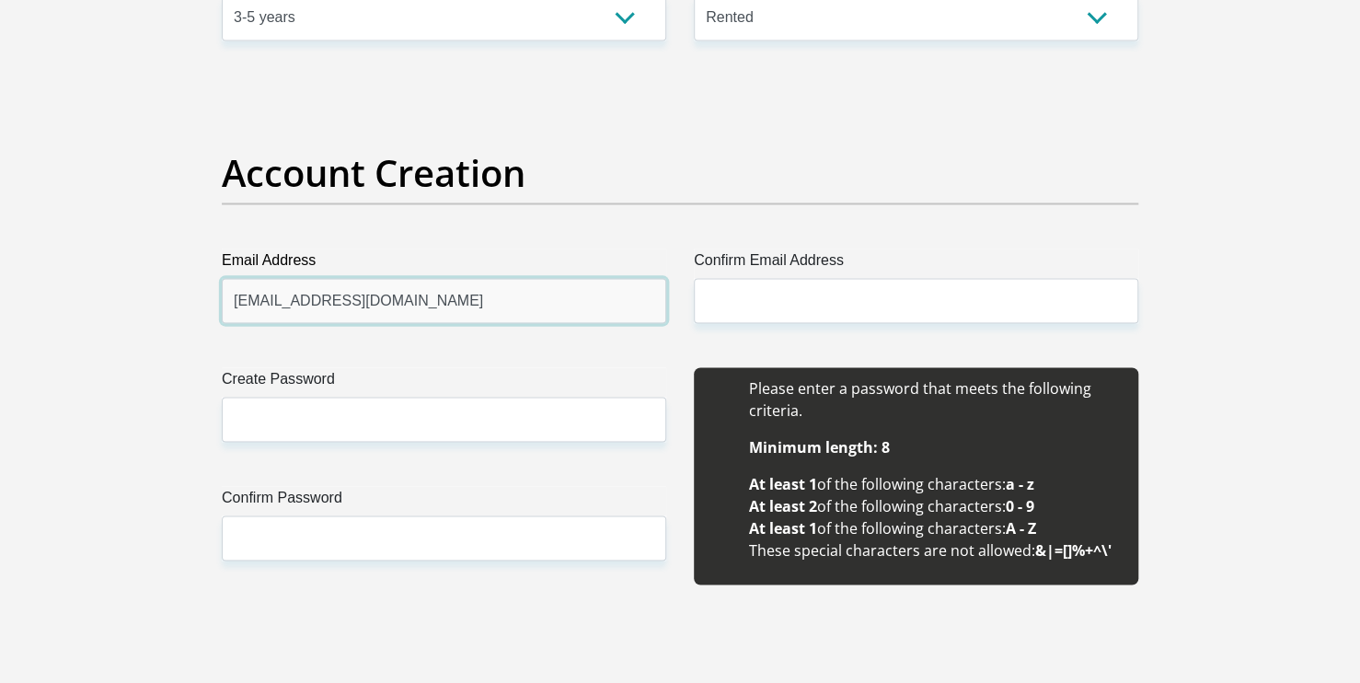
type input "[EMAIL_ADDRESS][DOMAIN_NAME]"
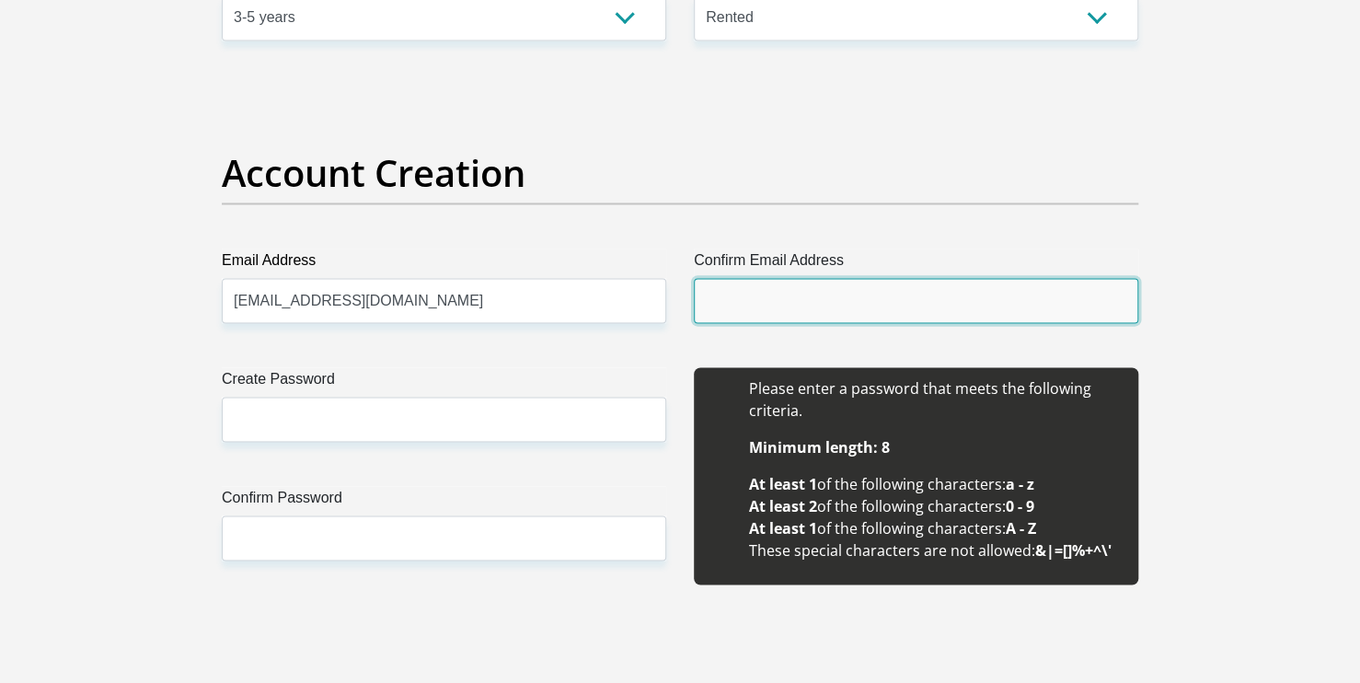
click at [740, 307] on input "Confirm Email Address" at bounding box center [916, 300] width 444 height 45
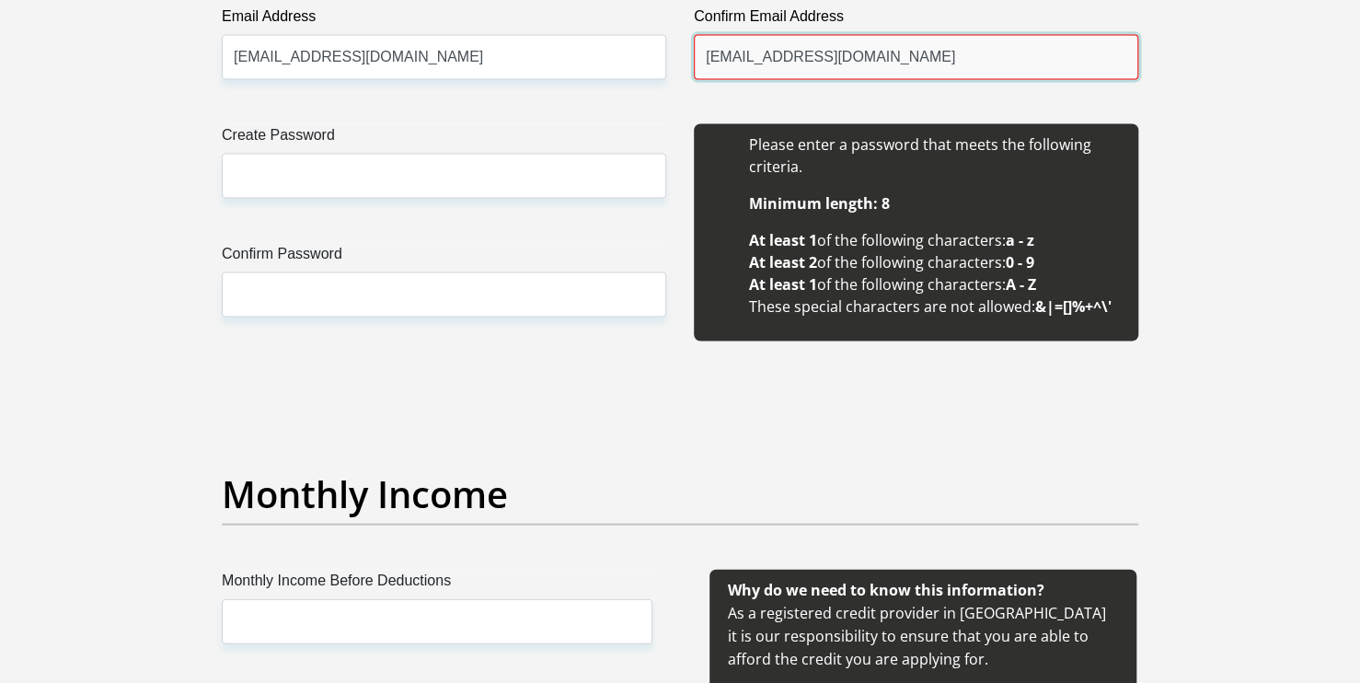
scroll to position [1687, 0]
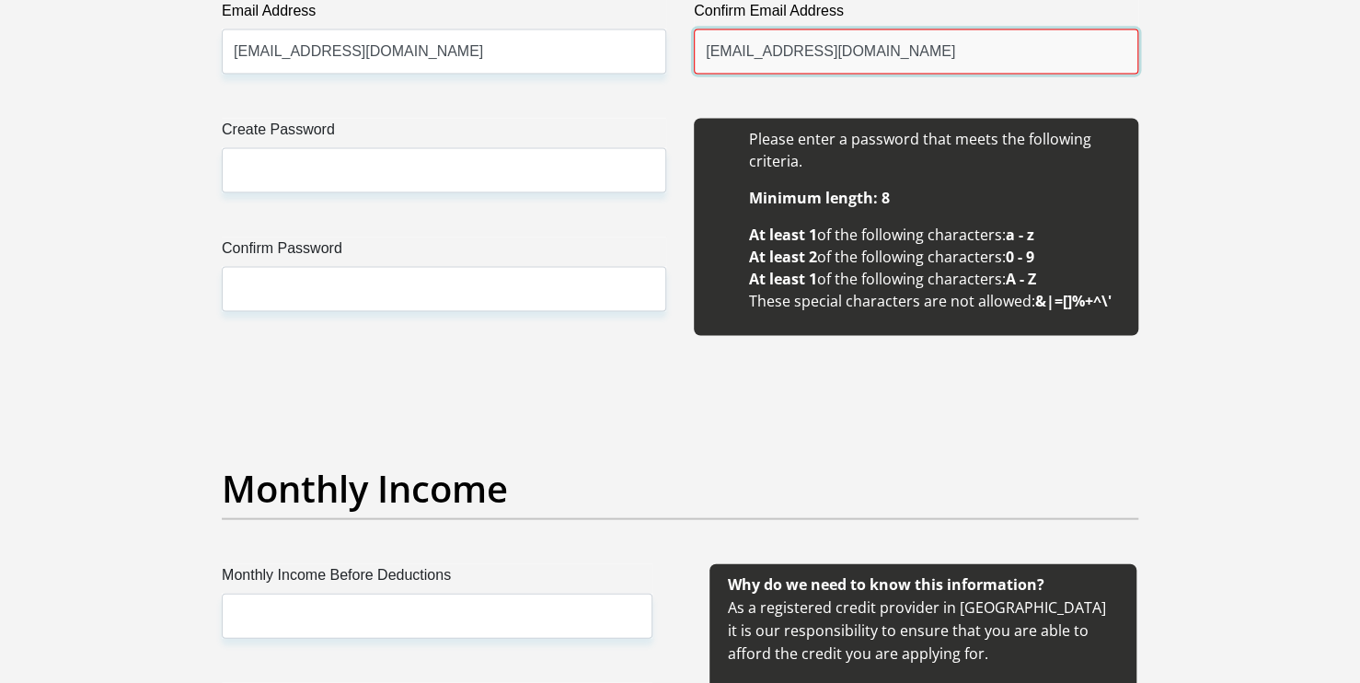
type input "[EMAIL_ADDRESS][DOMAIN_NAME]"
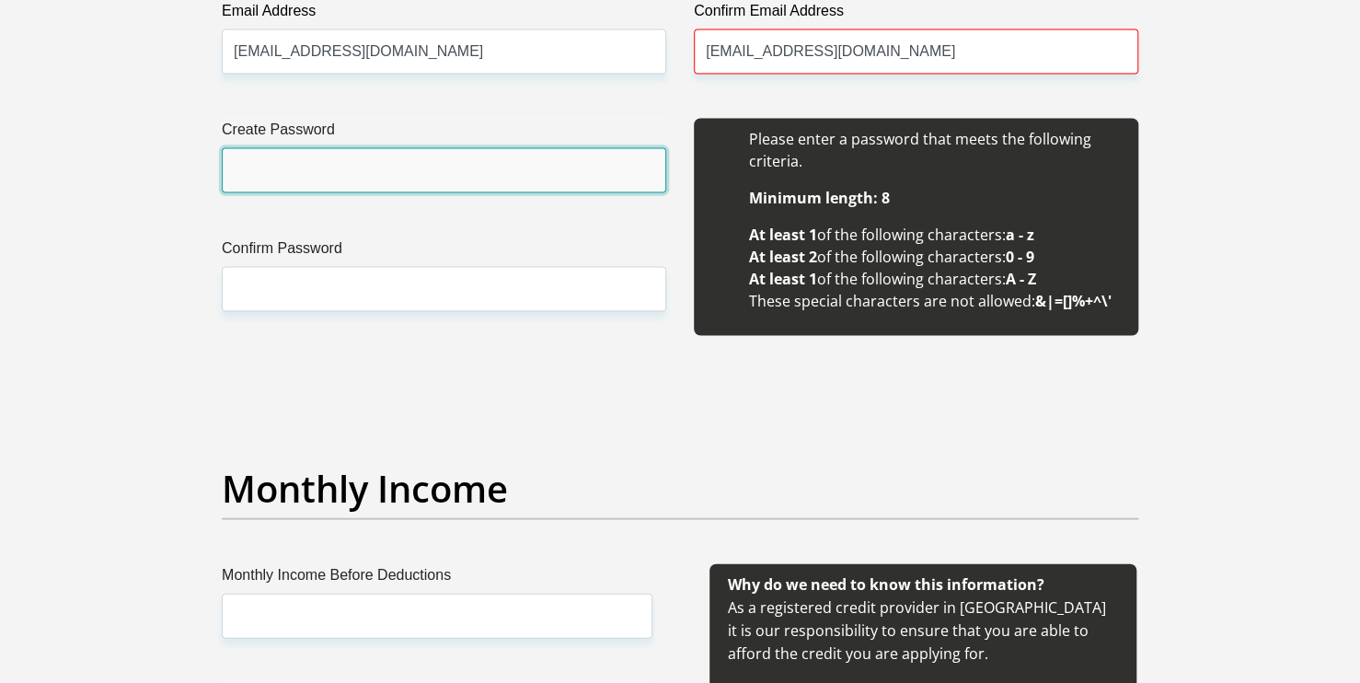
click at [438, 160] on input "Create Password" at bounding box center [444, 169] width 444 height 45
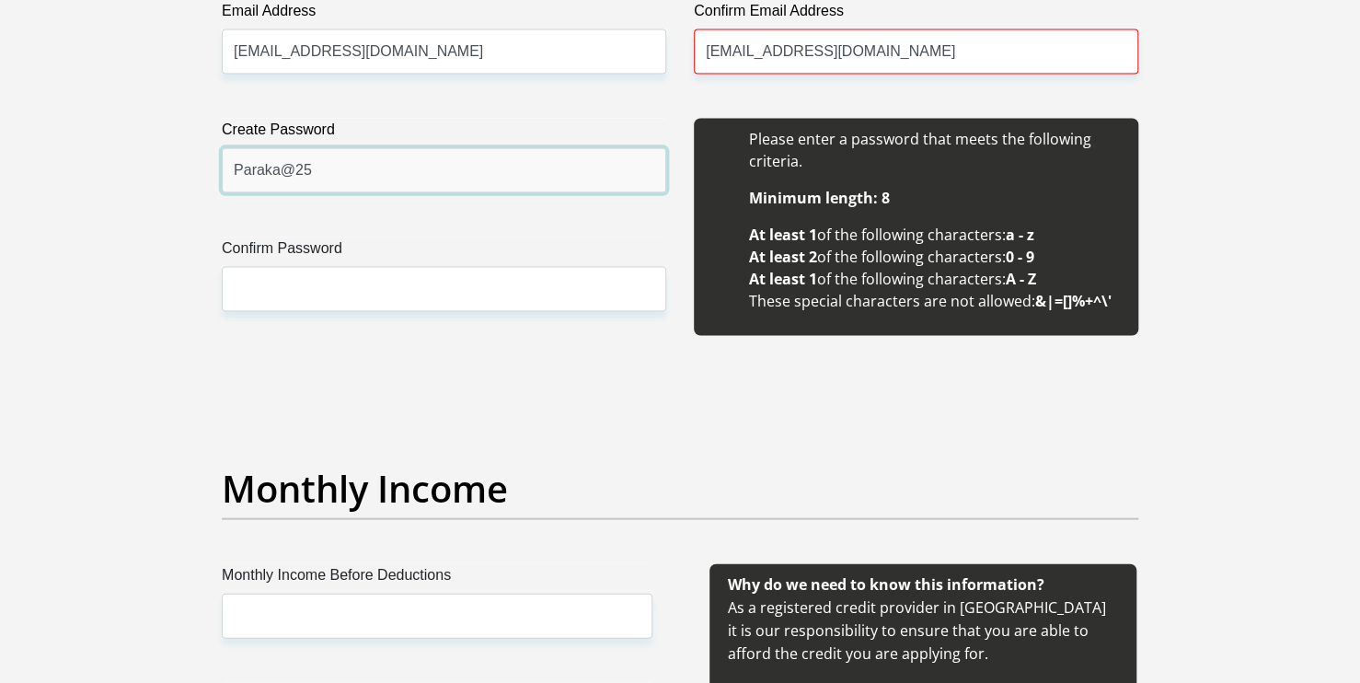
type input "Paraka@25"
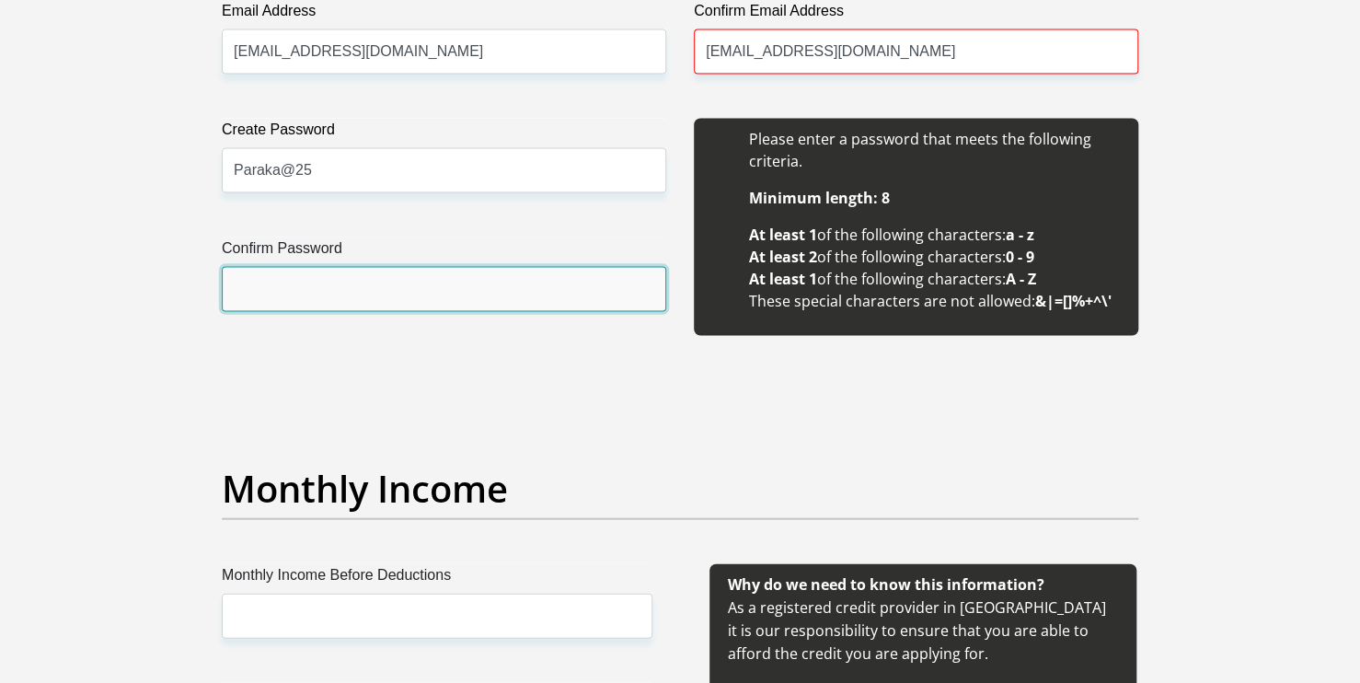
click at [409, 300] on input "Confirm Password" at bounding box center [444, 288] width 444 height 45
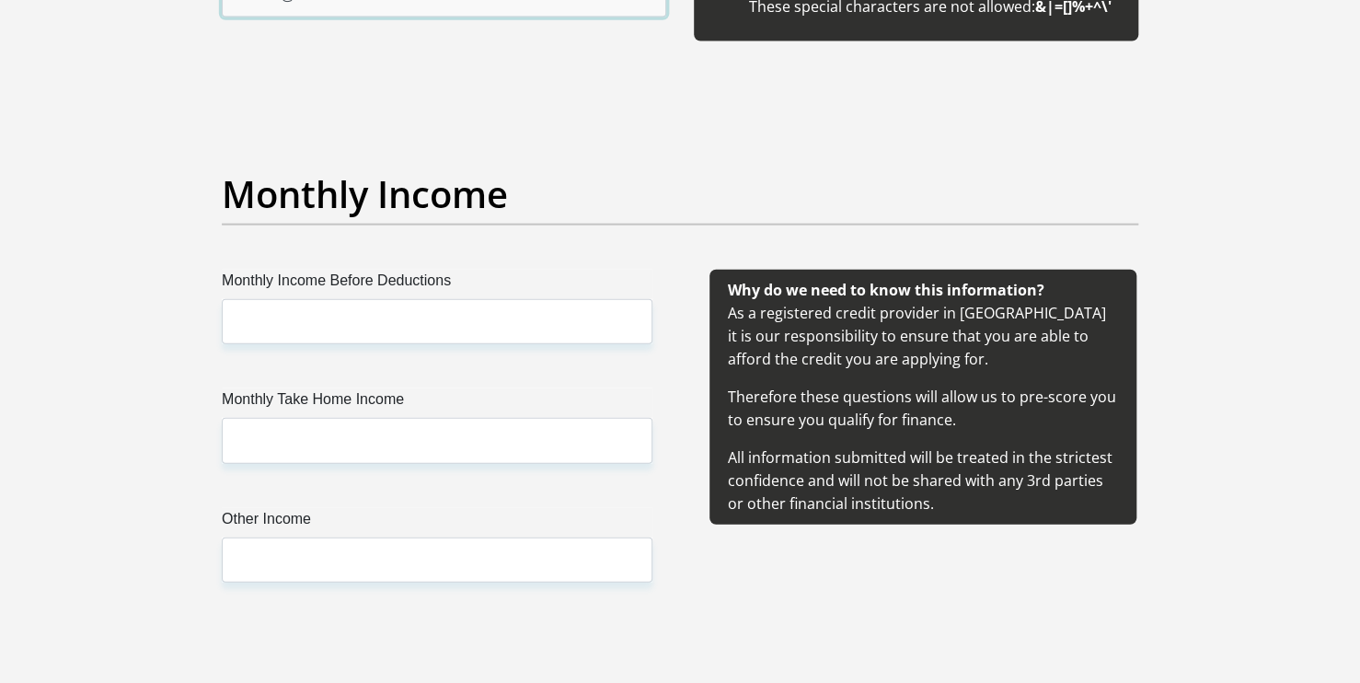
scroll to position [1982, 0]
type input "Paraka@25"
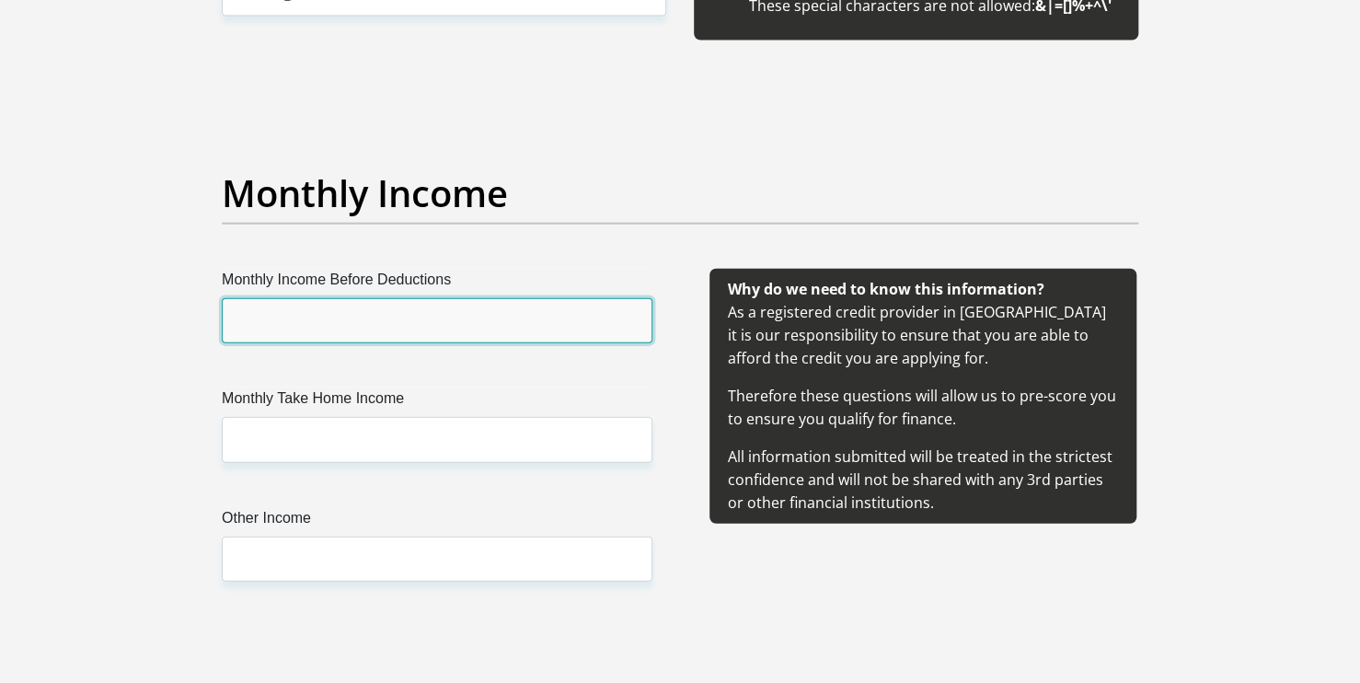
click at [453, 321] on input "Monthly Income Before Deductions" at bounding box center [437, 320] width 431 height 45
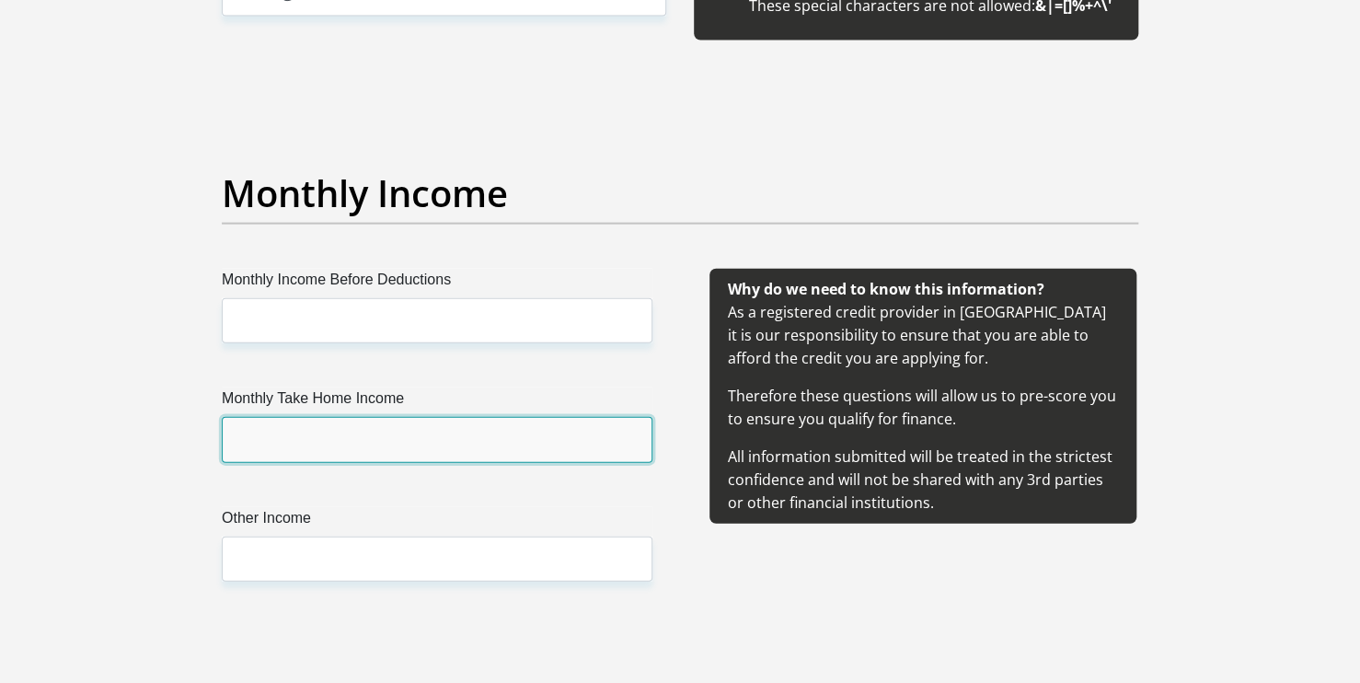
click at [345, 435] on input "Monthly Take Home Income" at bounding box center [437, 439] width 431 height 45
click at [249, 439] on input "10800" at bounding box center [437, 439] width 431 height 45
click at [249, 434] on input "10800" at bounding box center [437, 439] width 431 height 45
type input "10800"
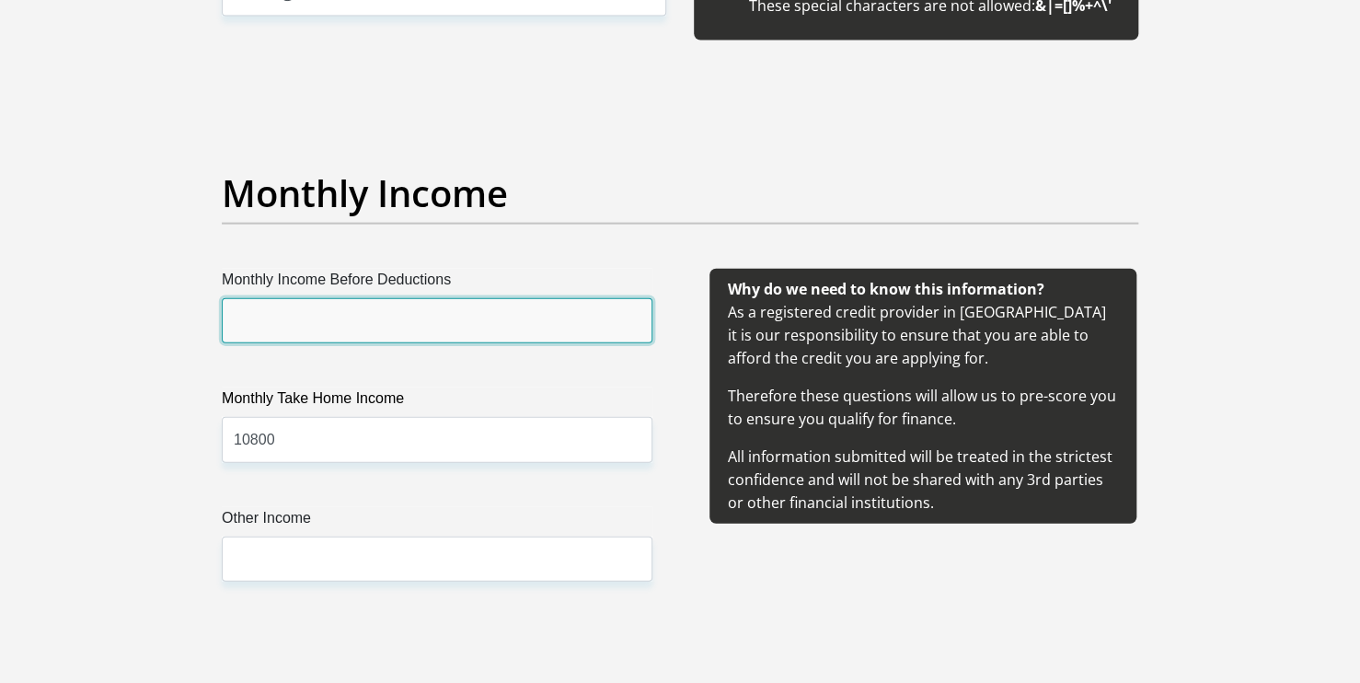
click at [253, 316] on input "Monthly Income Before Deductions" at bounding box center [437, 320] width 431 height 45
type input "13000"
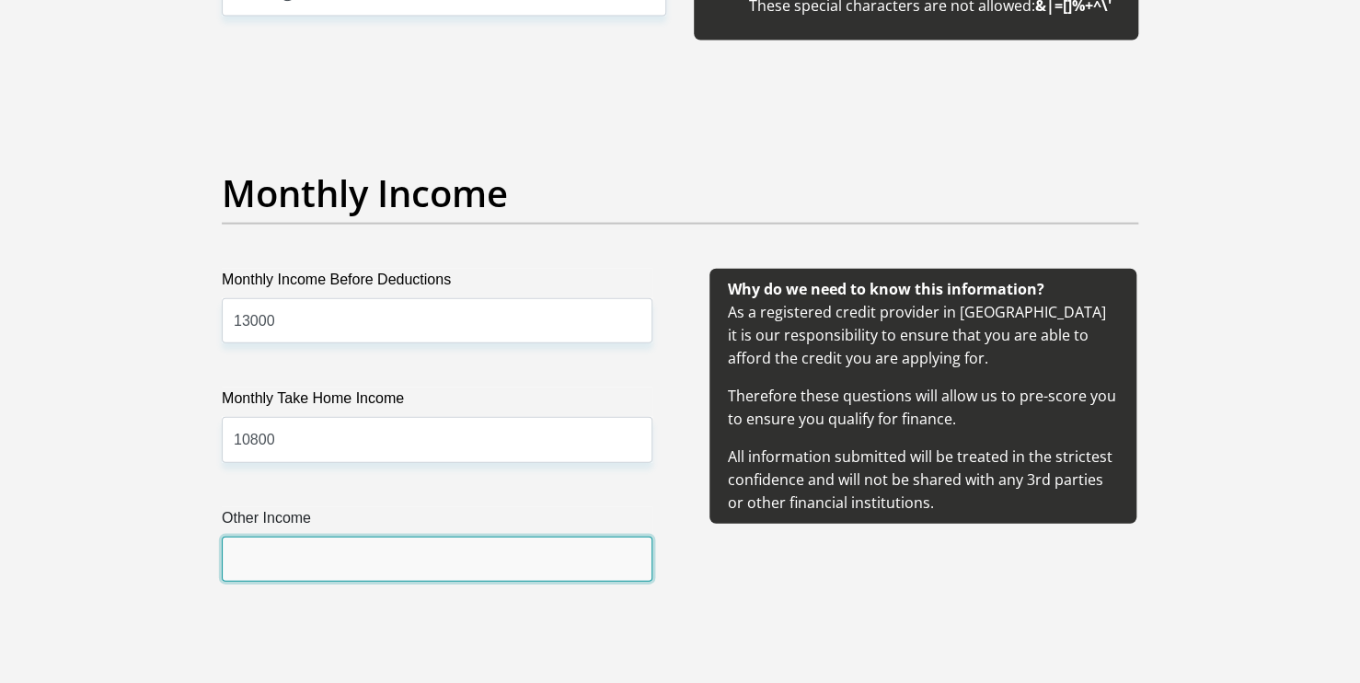
click at [306, 539] on input "Other Income" at bounding box center [437, 558] width 431 height 45
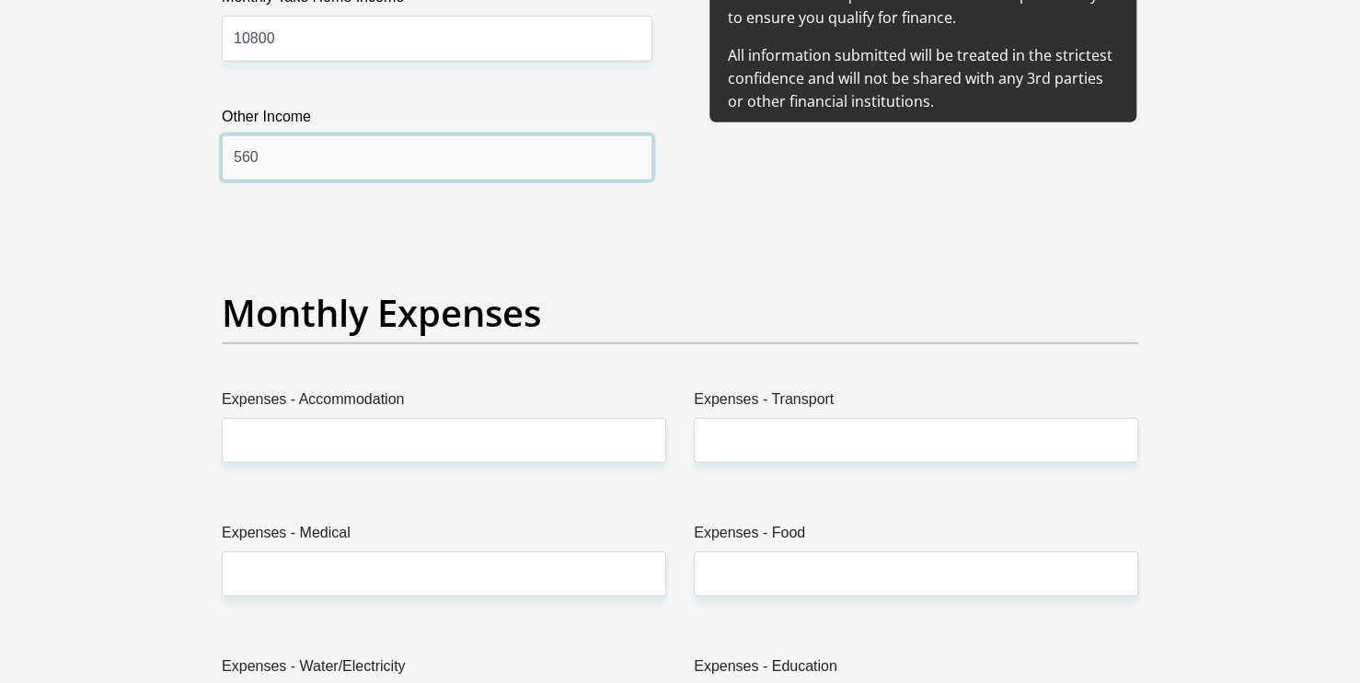
scroll to position [2387, 0]
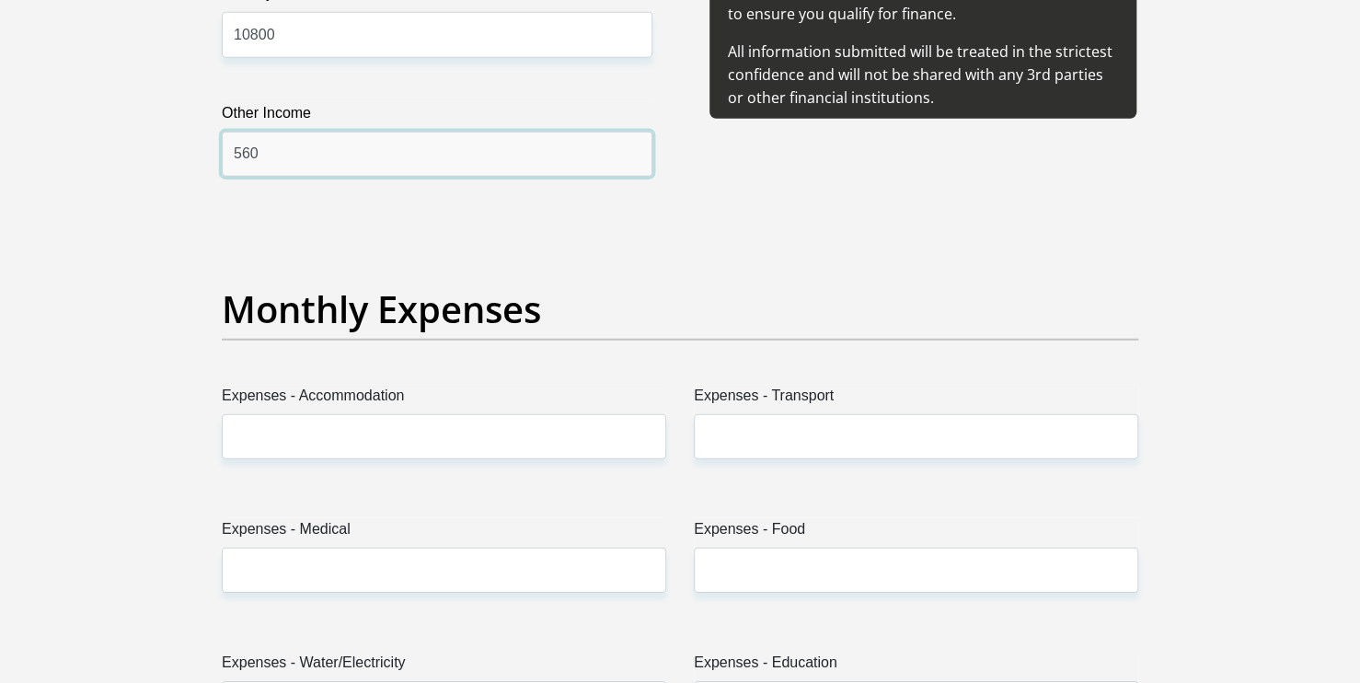
type input "560"
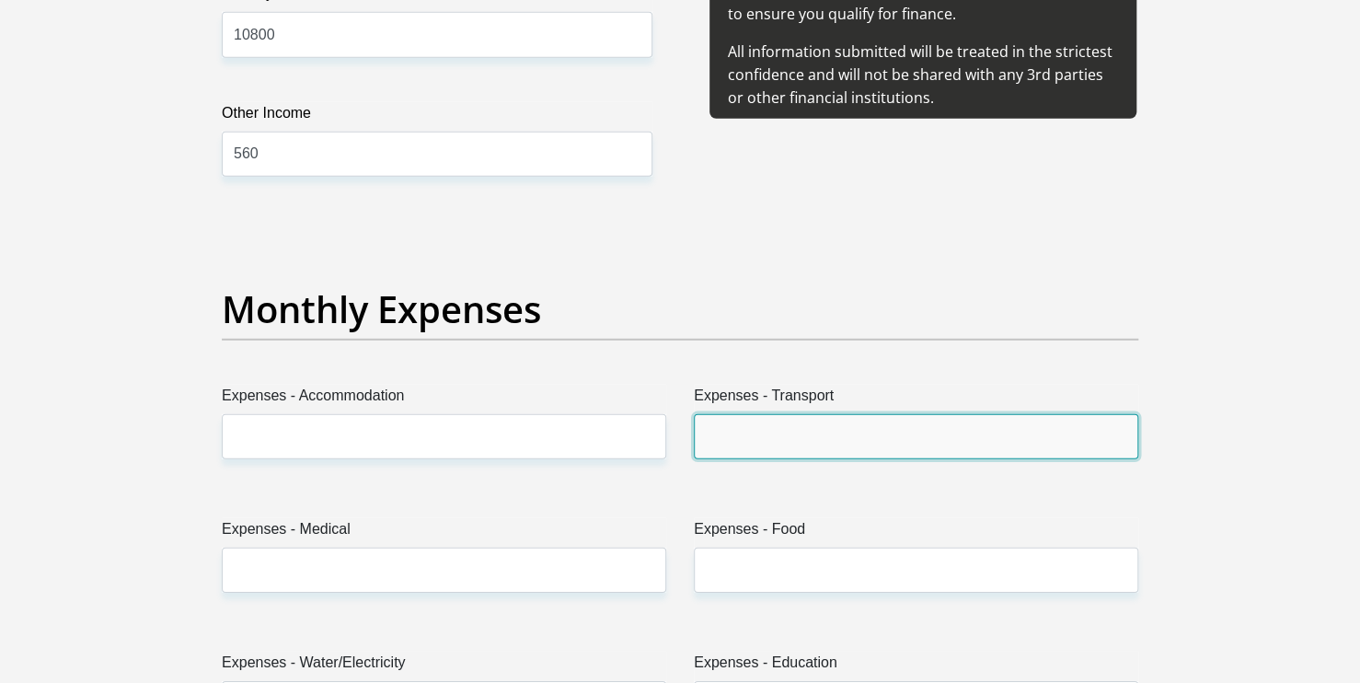
click at [754, 454] on input "Expenses - Transport" at bounding box center [916, 436] width 444 height 45
type input "1500"
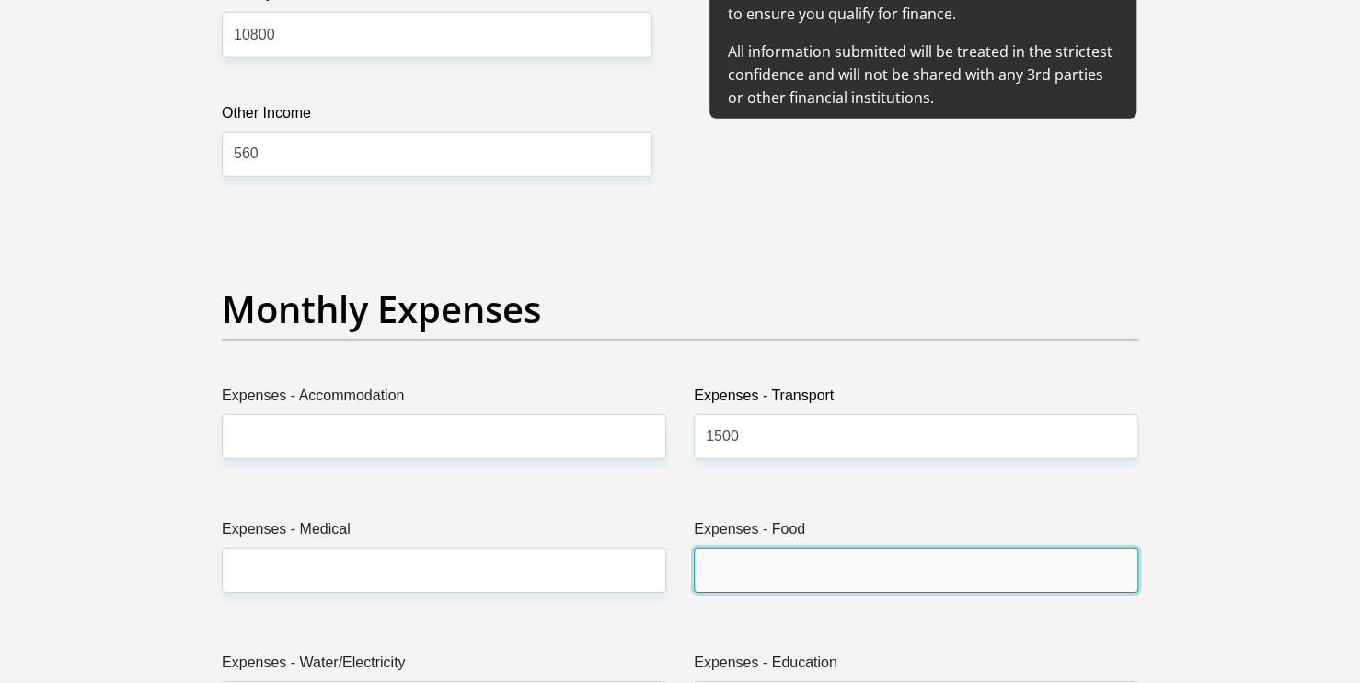
click at [776, 571] on input "Expenses - Food" at bounding box center [916, 569] width 444 height 45
type input "2000"
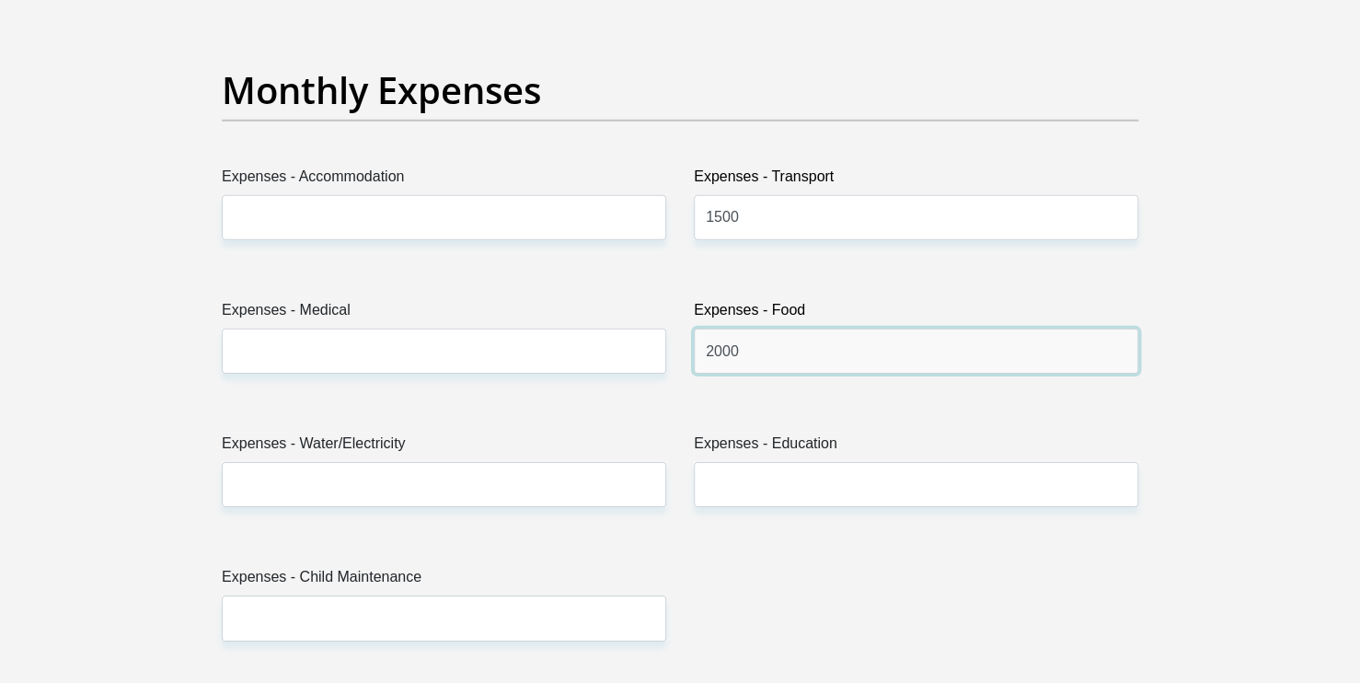
scroll to position [2607, 0]
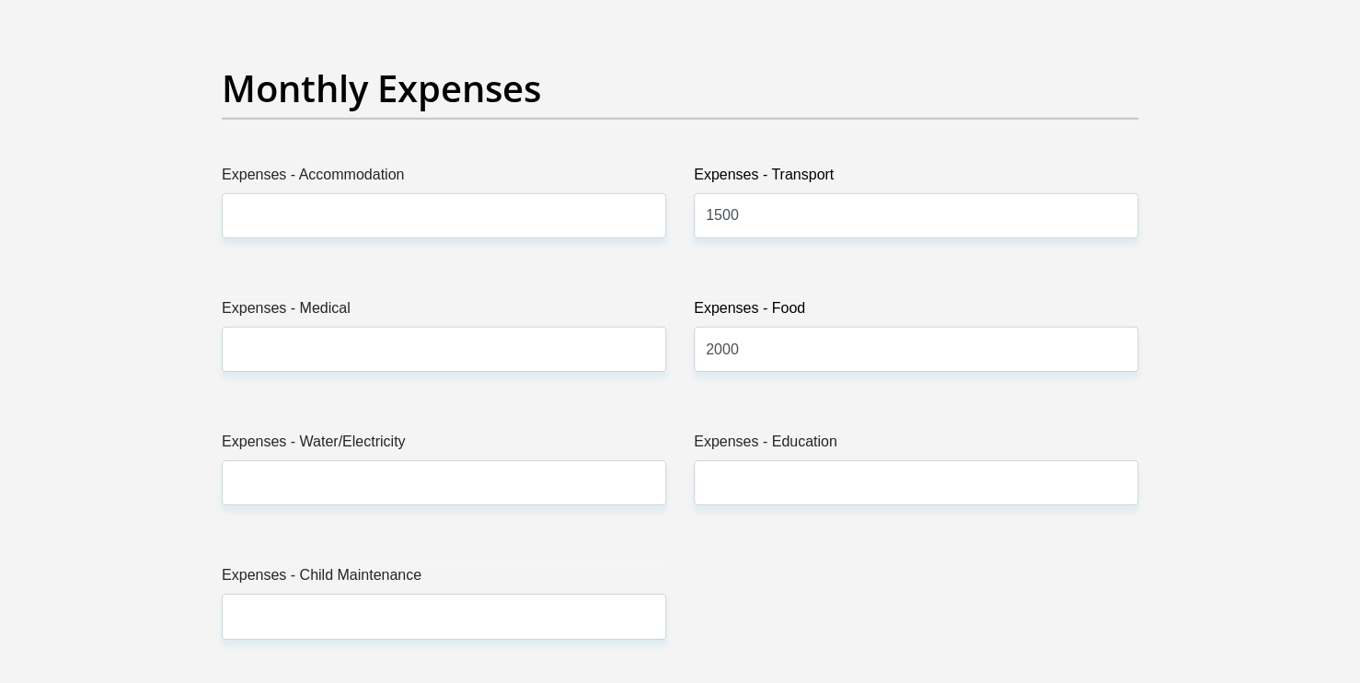
click at [408, 455] on label "Expenses - Water/Electricity" at bounding box center [444, 445] width 444 height 29
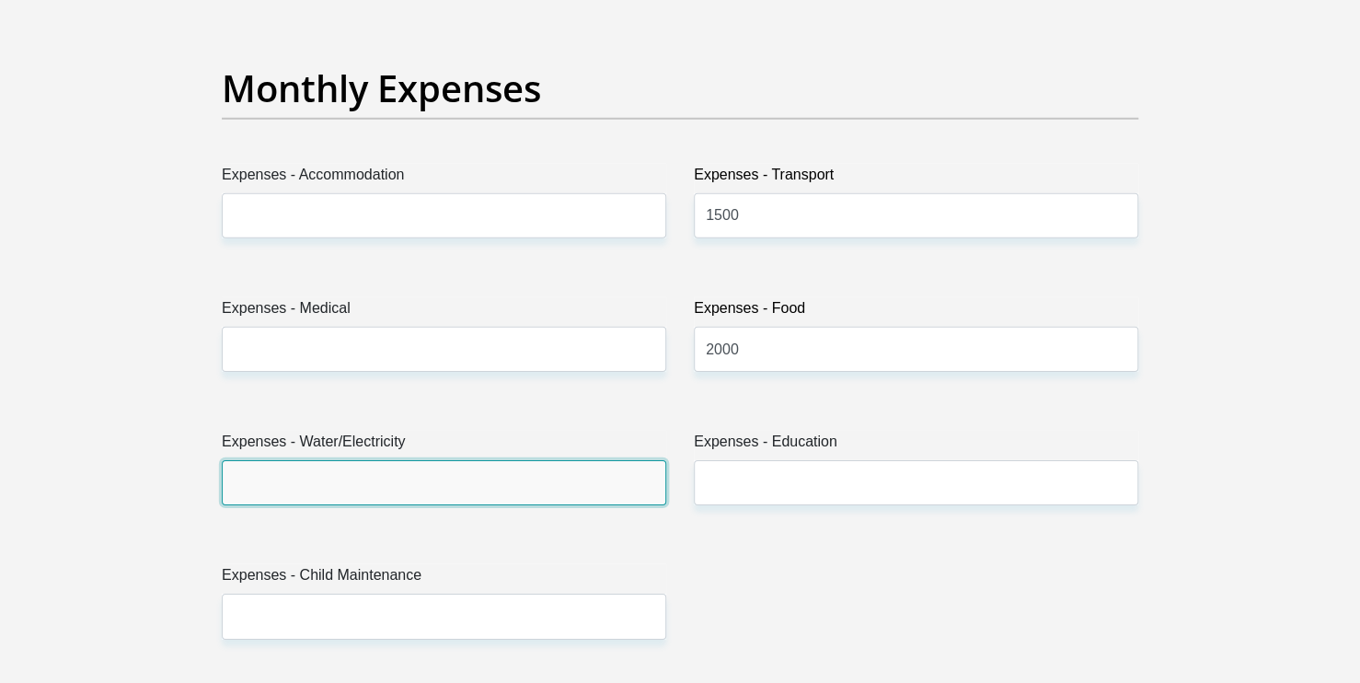
click at [408, 460] on input "Expenses - Water/Electricity" at bounding box center [444, 482] width 444 height 45
type input "700"
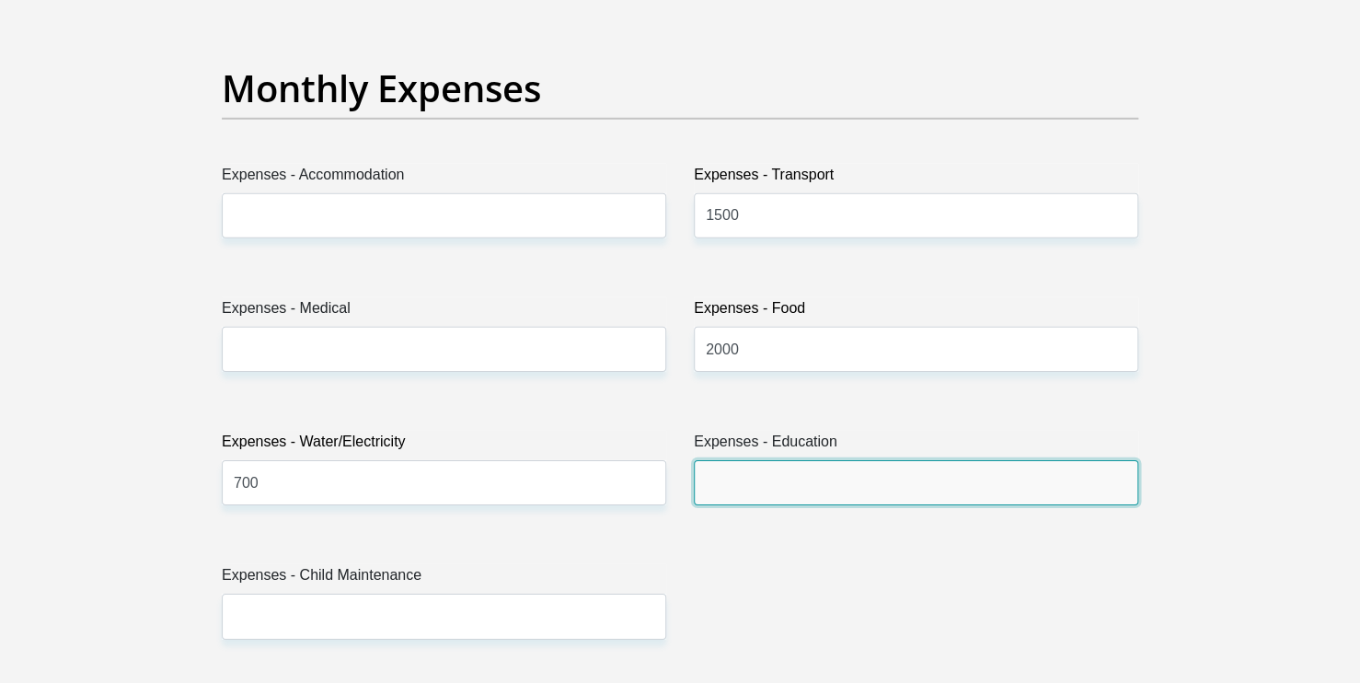
click at [753, 485] on input "Expenses - Education" at bounding box center [916, 482] width 444 height 45
type input "2000"
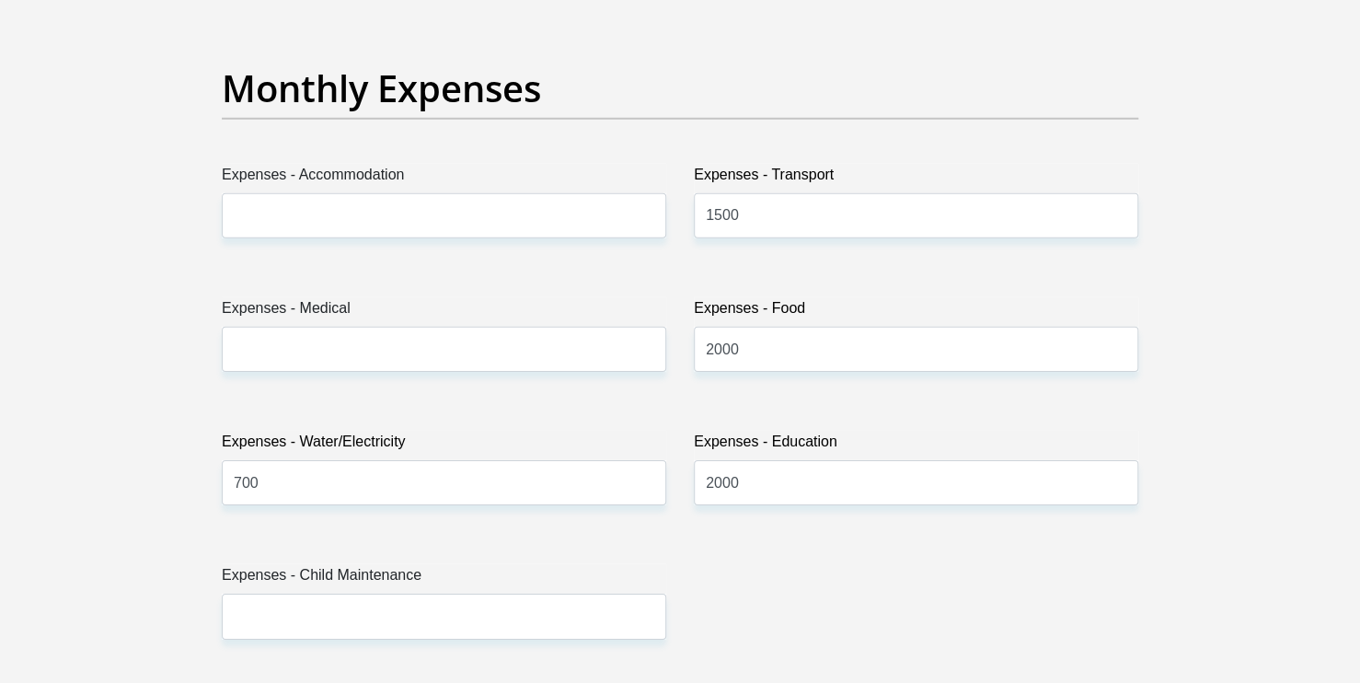
click at [1213, 567] on section "Personal Details Title Mr Ms Mrs Dr [PERSON_NAME] First Name Ntombifikile Surna…" at bounding box center [680, 681] width 1360 height 6414
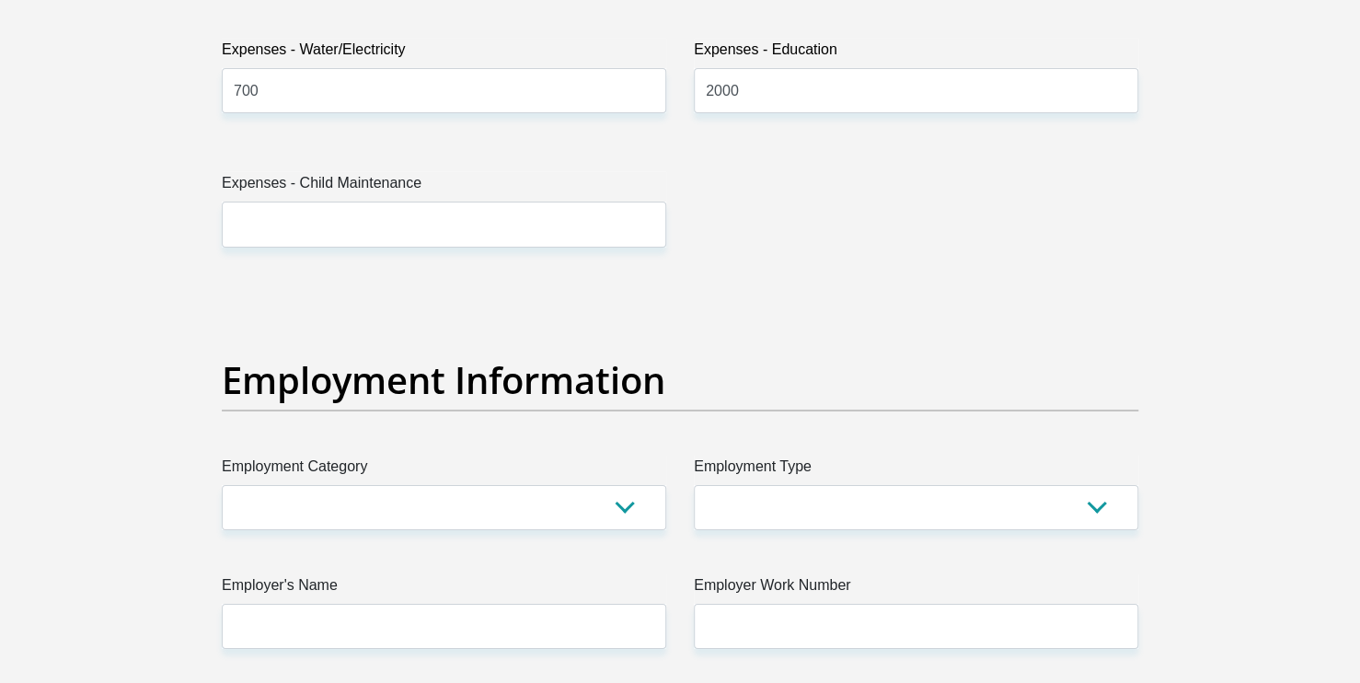
scroll to position [2999, 0]
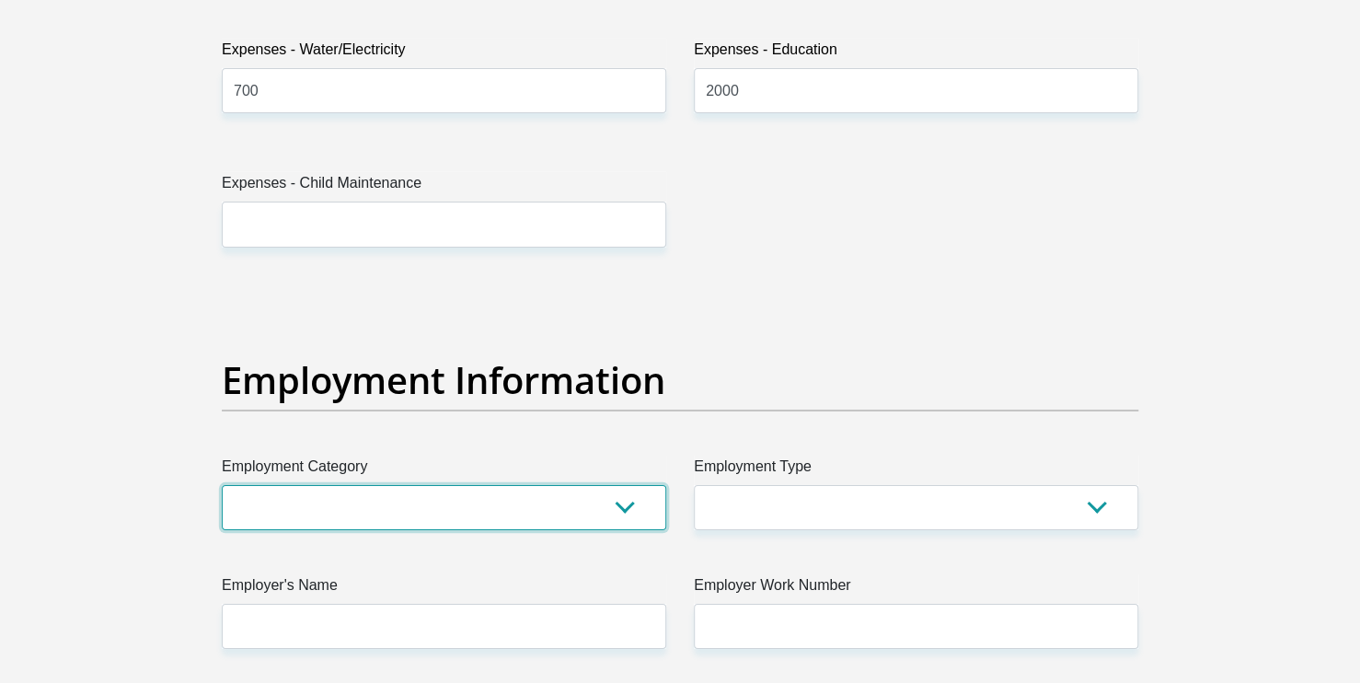
click at [626, 508] on select "AGRICULTURE ALCOHOL & TOBACCO CONSTRUCTION MATERIALS METALLURGY EQUIPMENT FOR R…" at bounding box center [444, 507] width 444 height 45
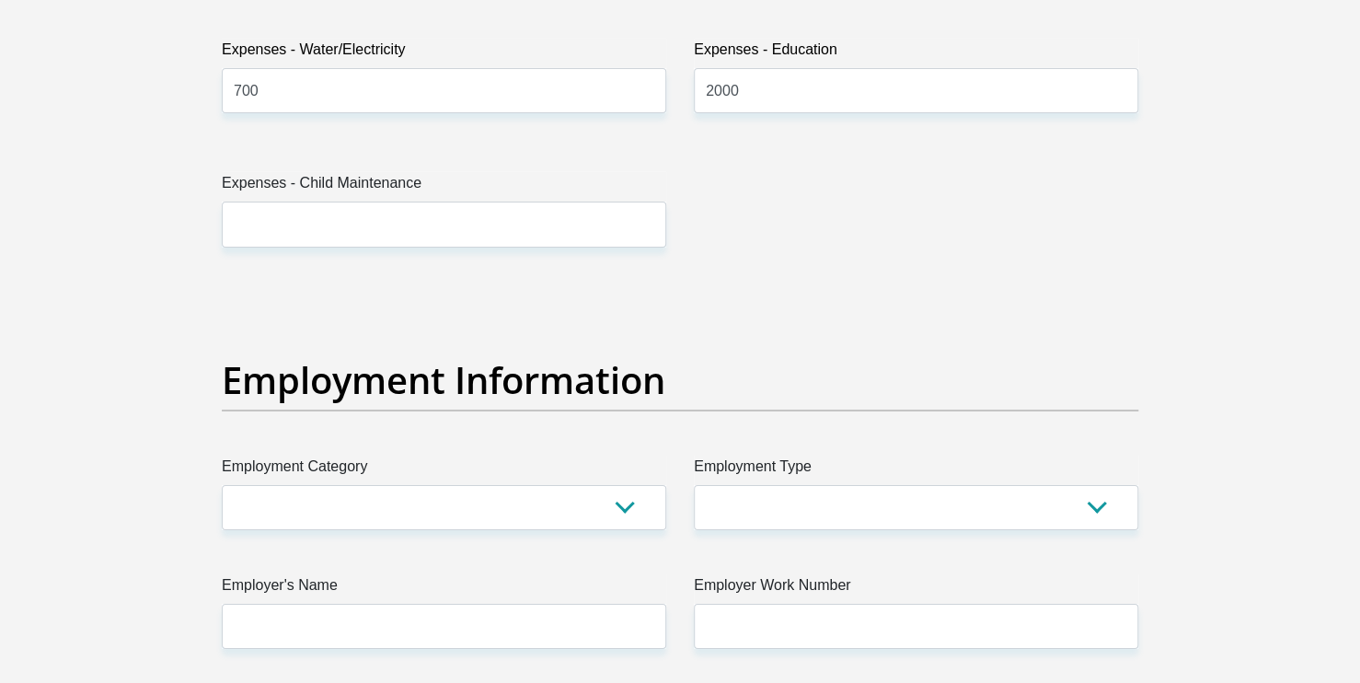
click at [865, 544] on div "Title Mr Ms Mrs Dr [PERSON_NAME] First Name Ntombifikile Surname [PERSON_NAME] …" at bounding box center [680, 282] width 944 height 5987
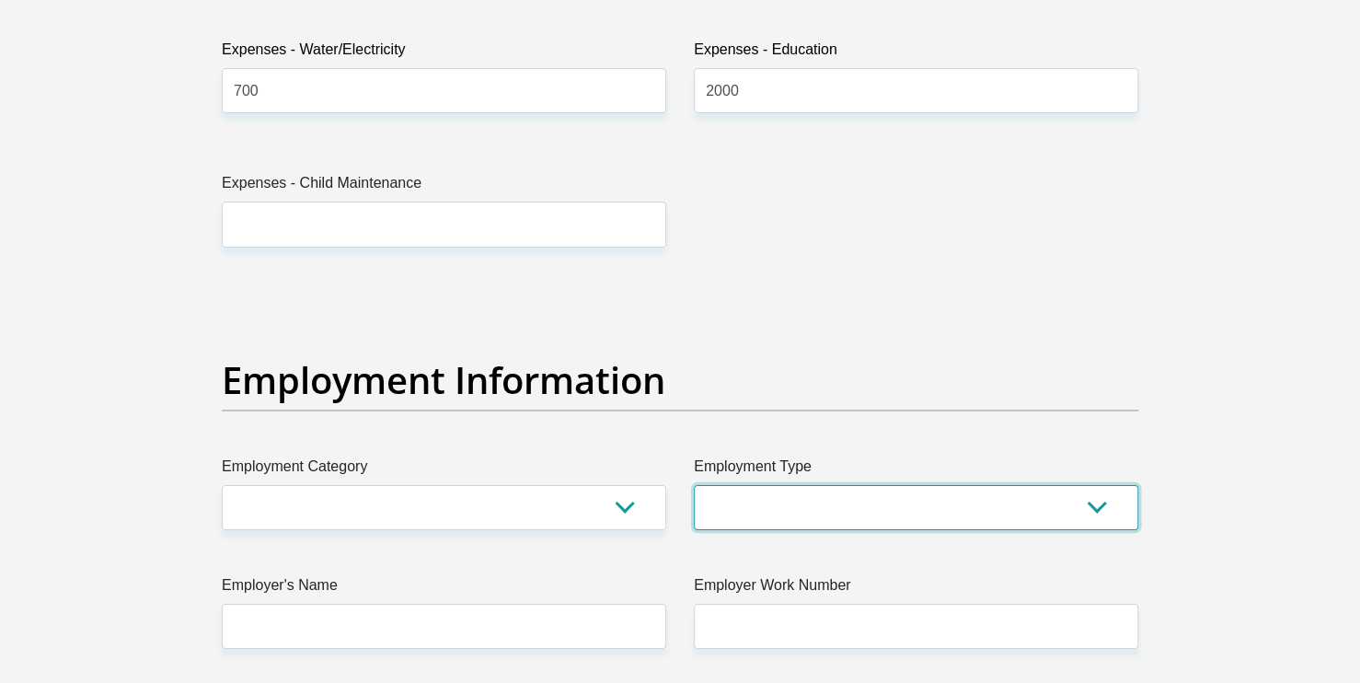
click at [1095, 514] on select "College/Lecturer Craft Seller Creative Driver Executive Farmer Forces - Non Com…" at bounding box center [916, 507] width 444 height 45
select select "Production/Manufacturing"
click at [694, 485] on select "College/Lecturer Craft Seller Creative Driver Executive Farmer Forces - Non Com…" at bounding box center [916, 507] width 444 height 45
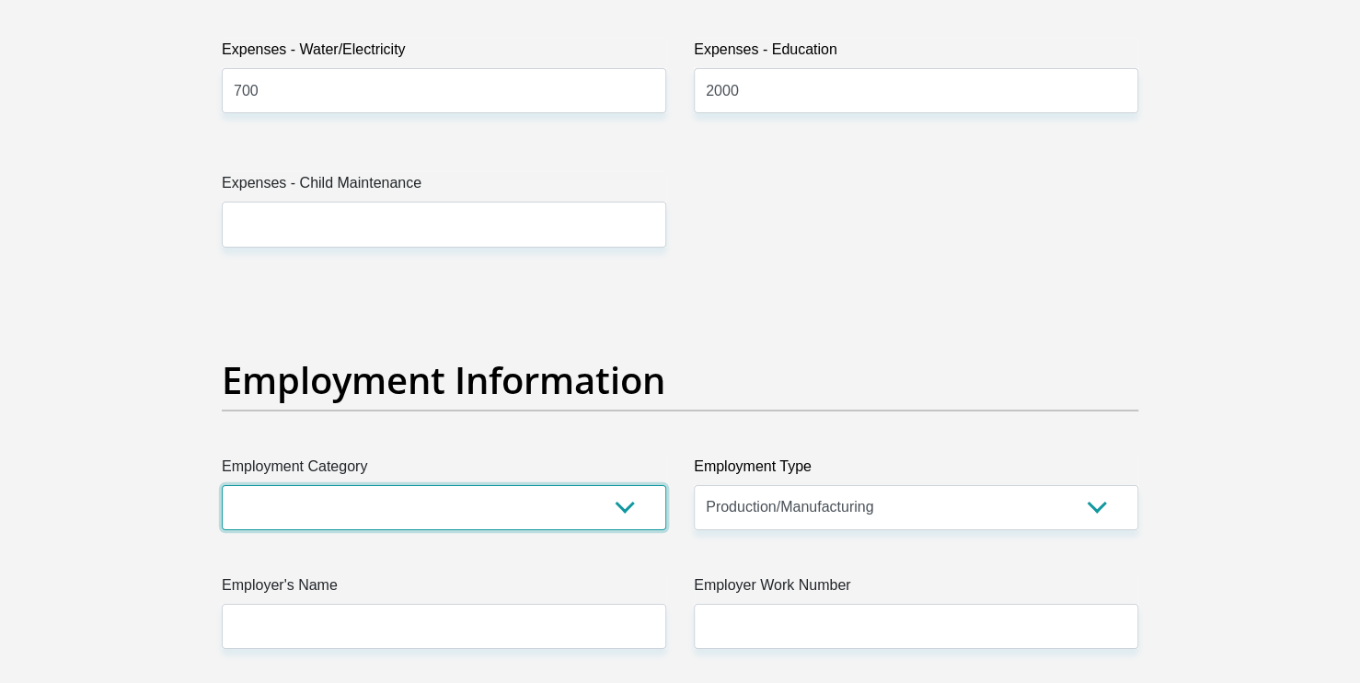
click at [625, 521] on select "AGRICULTURE ALCOHOL & TOBACCO CONSTRUCTION MATERIALS METALLURGY EQUIPMENT FOR R…" at bounding box center [444, 507] width 444 height 45
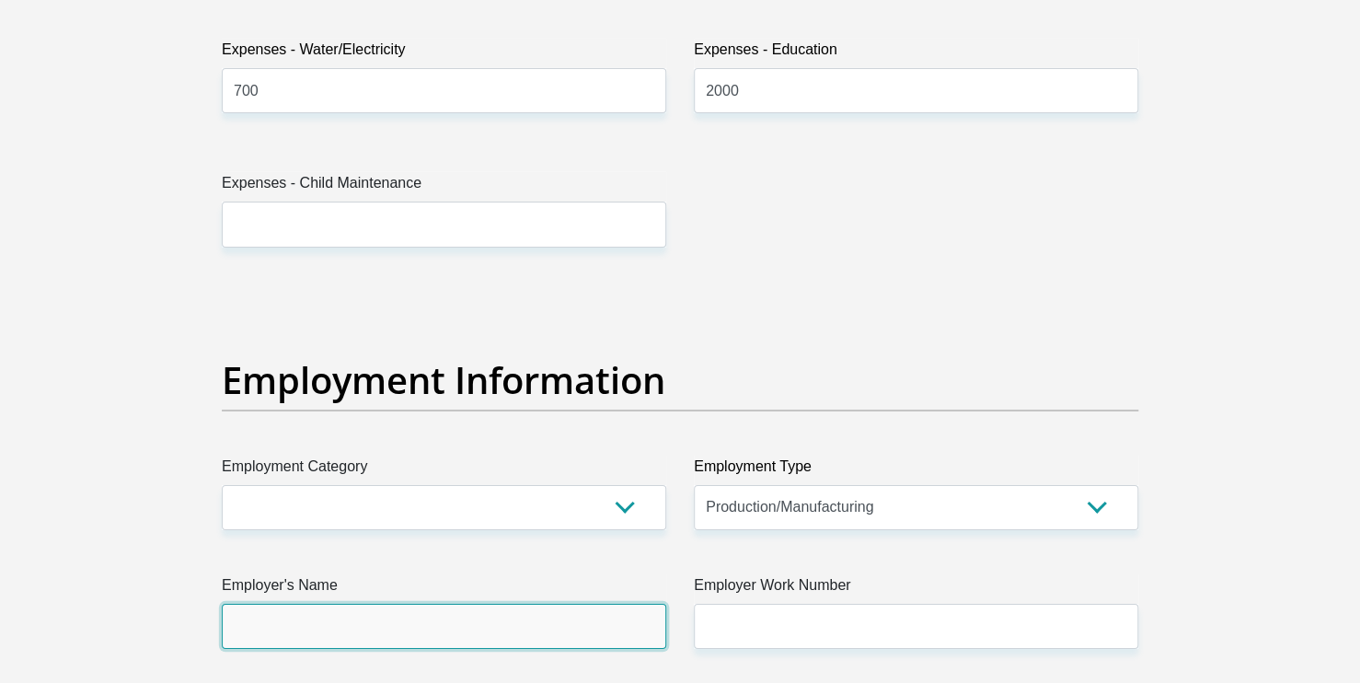
click at [588, 618] on input "Employer's Name" at bounding box center [444, 626] width 444 height 45
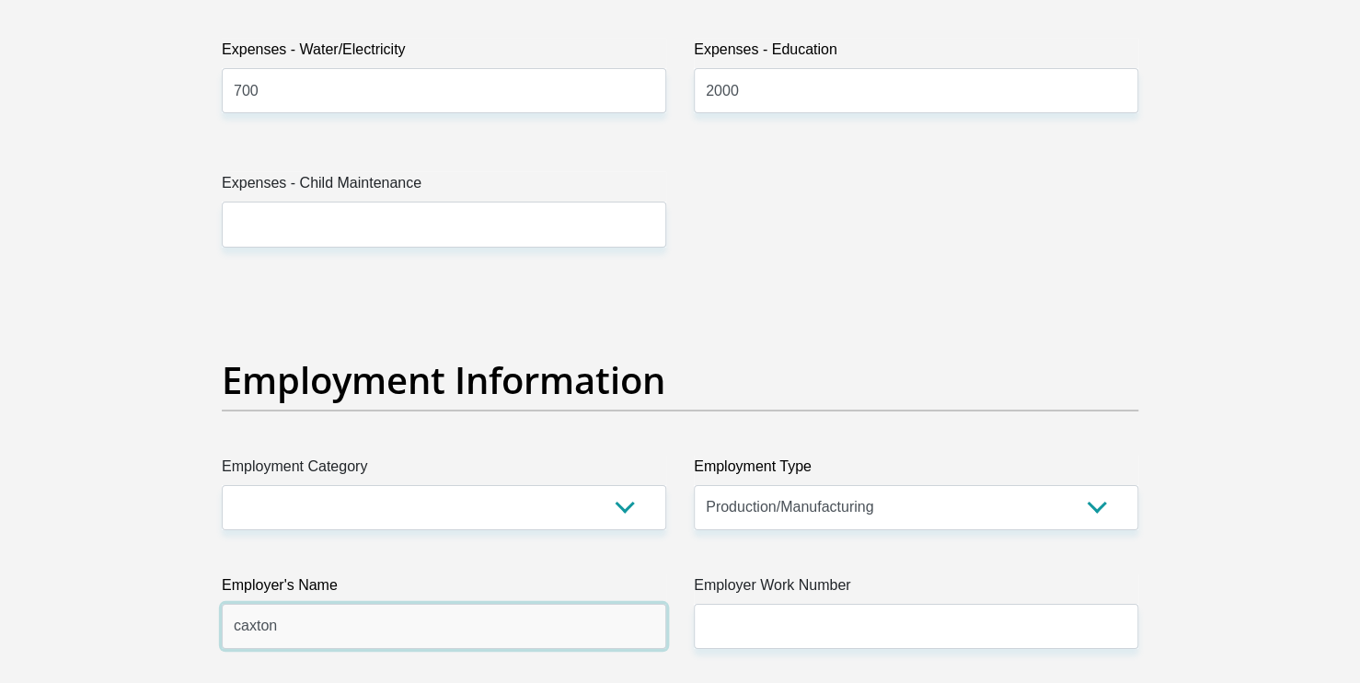
type input "caxton"
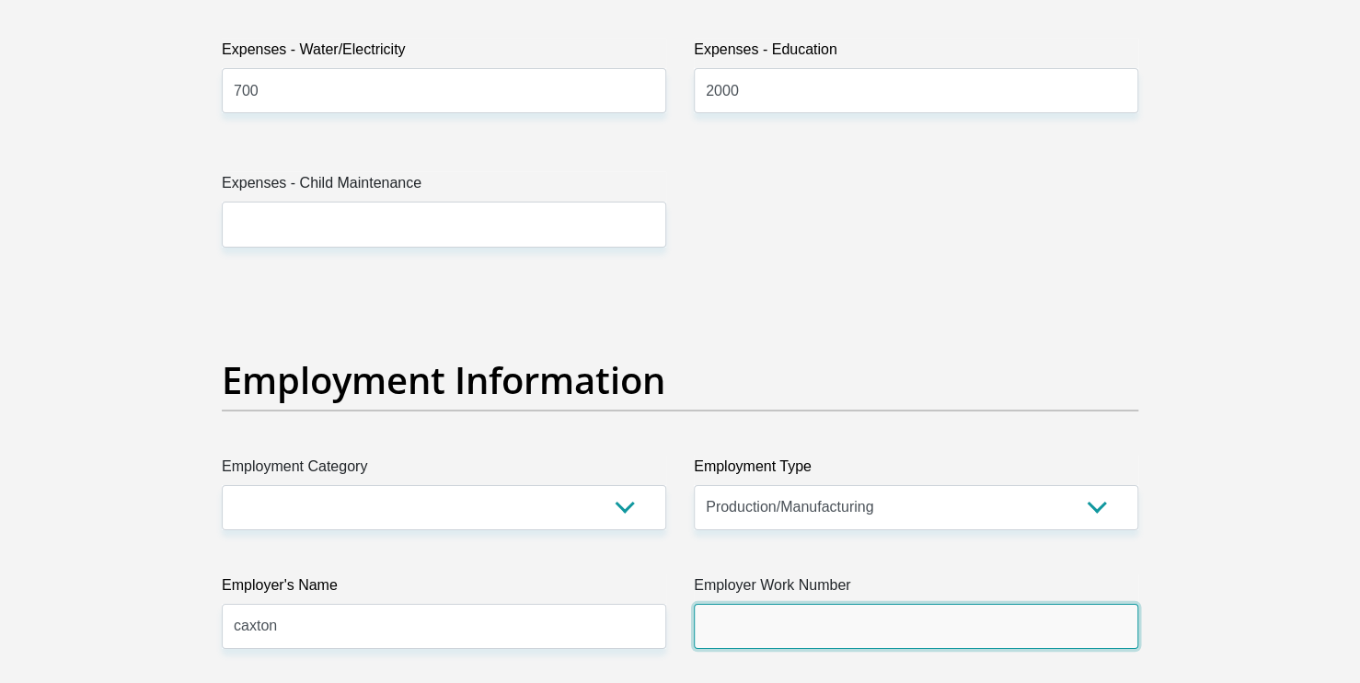
click at [931, 625] on input "Employer Work Number" at bounding box center [916, 626] width 444 height 45
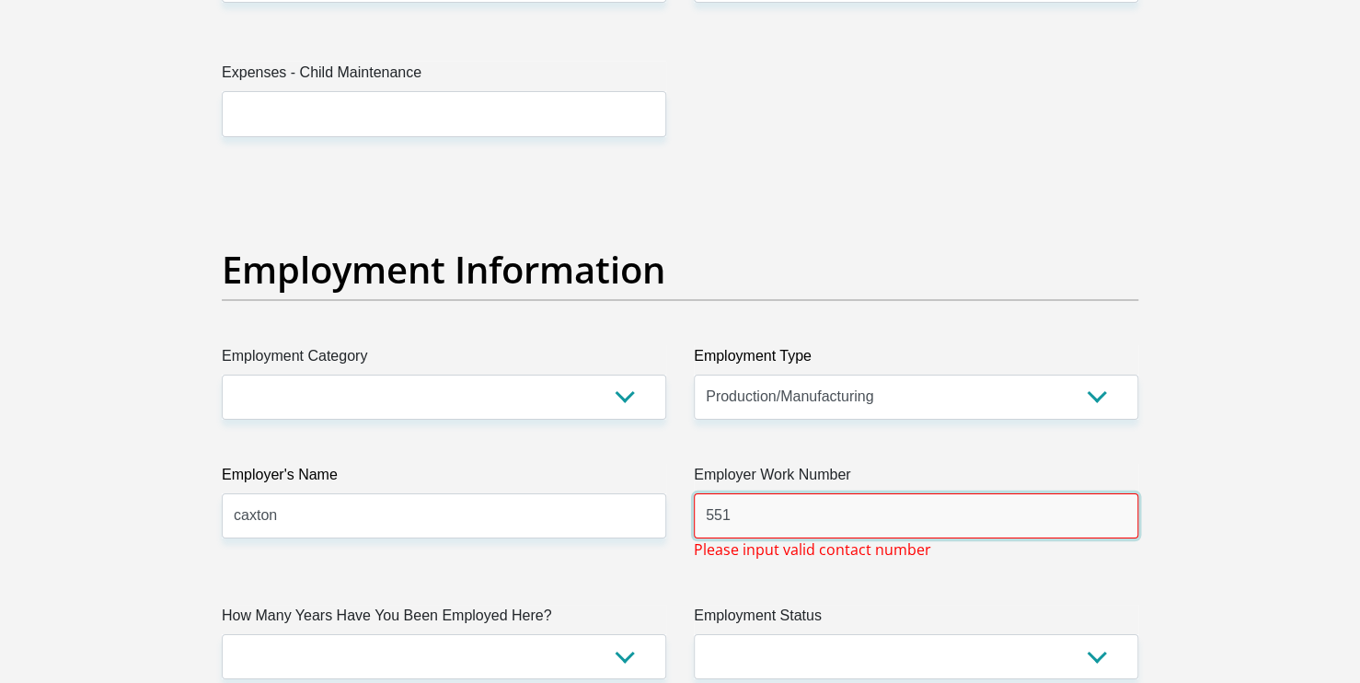
scroll to position [3183, 0]
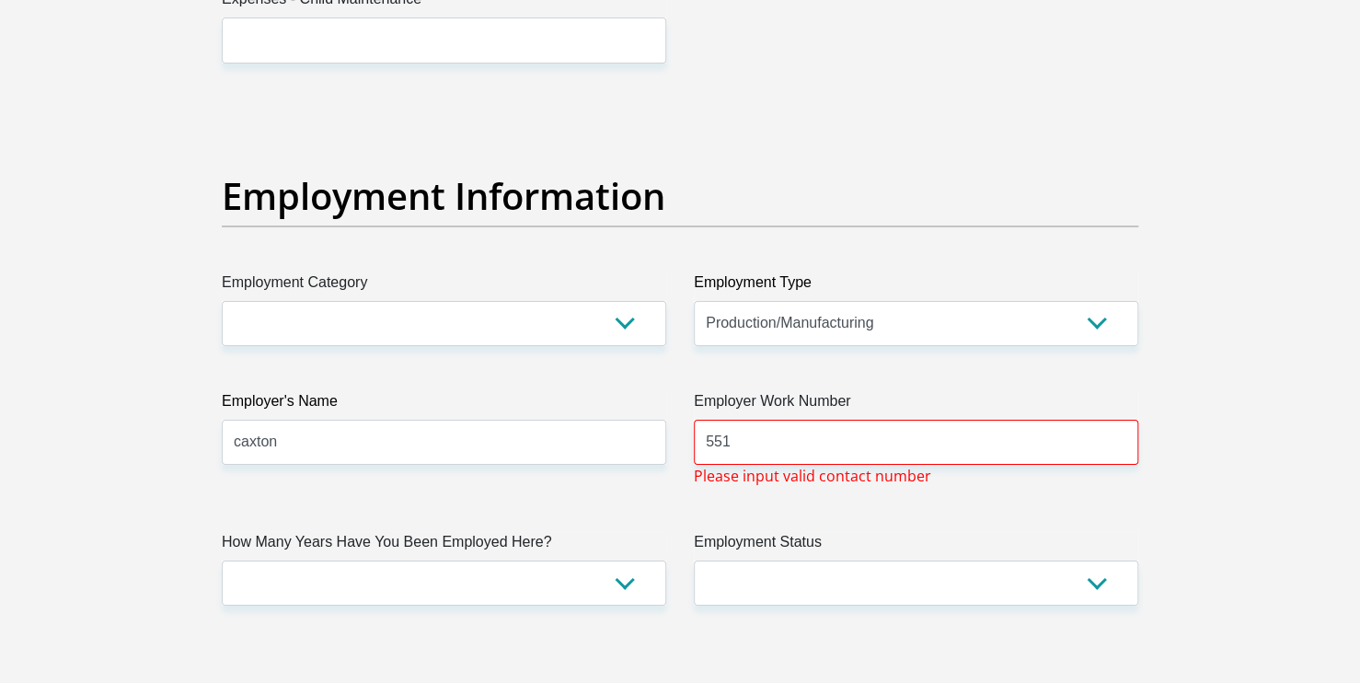
click at [761, 409] on label "Employer Work Number" at bounding box center [916, 404] width 444 height 29
click at [761, 420] on input "551" at bounding box center [916, 442] width 444 height 45
type input "5"
click at [733, 444] on input "Employer Work Number" at bounding box center [916, 442] width 444 height 45
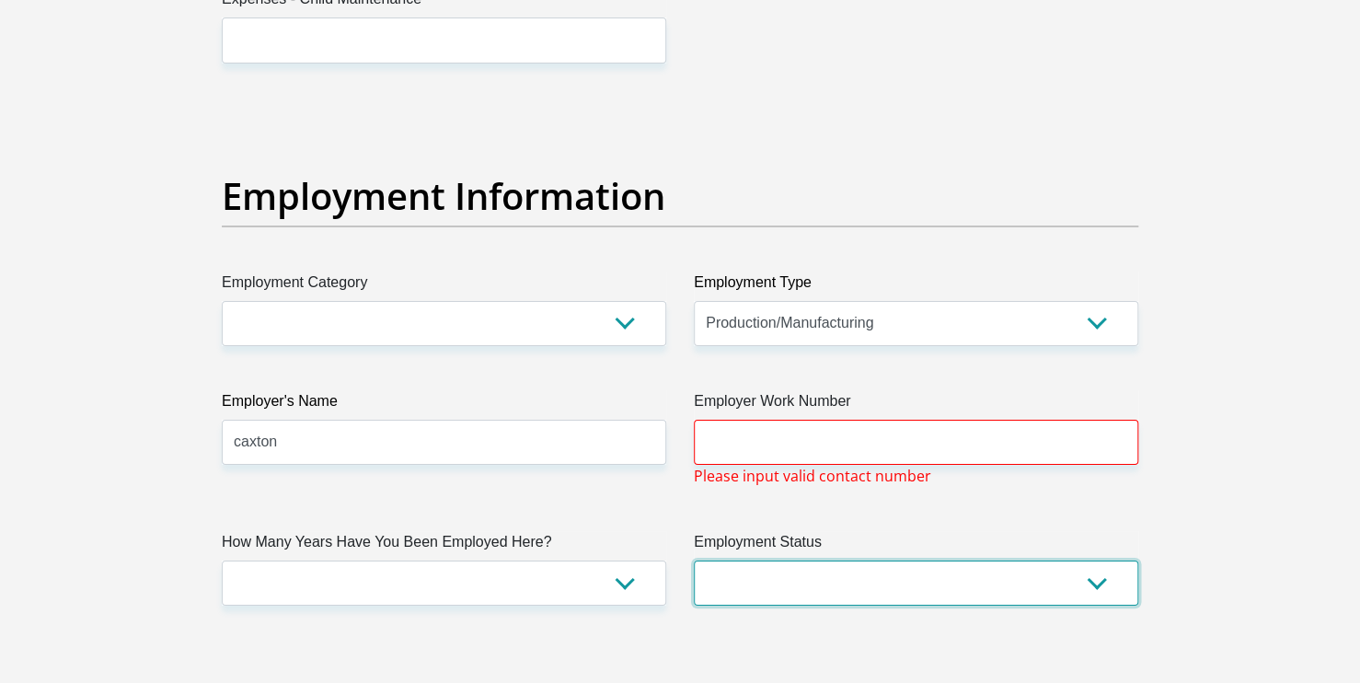
click at [1098, 582] on select "Permanent/Full-time Part-time/Casual [DEMOGRAPHIC_DATA] Worker Self-Employed Ho…" at bounding box center [916, 582] width 444 height 45
select select "1"
click at [694, 560] on select "Permanent/Full-time Part-time/Casual [DEMOGRAPHIC_DATA] Worker Self-Employed Ho…" at bounding box center [916, 582] width 444 height 45
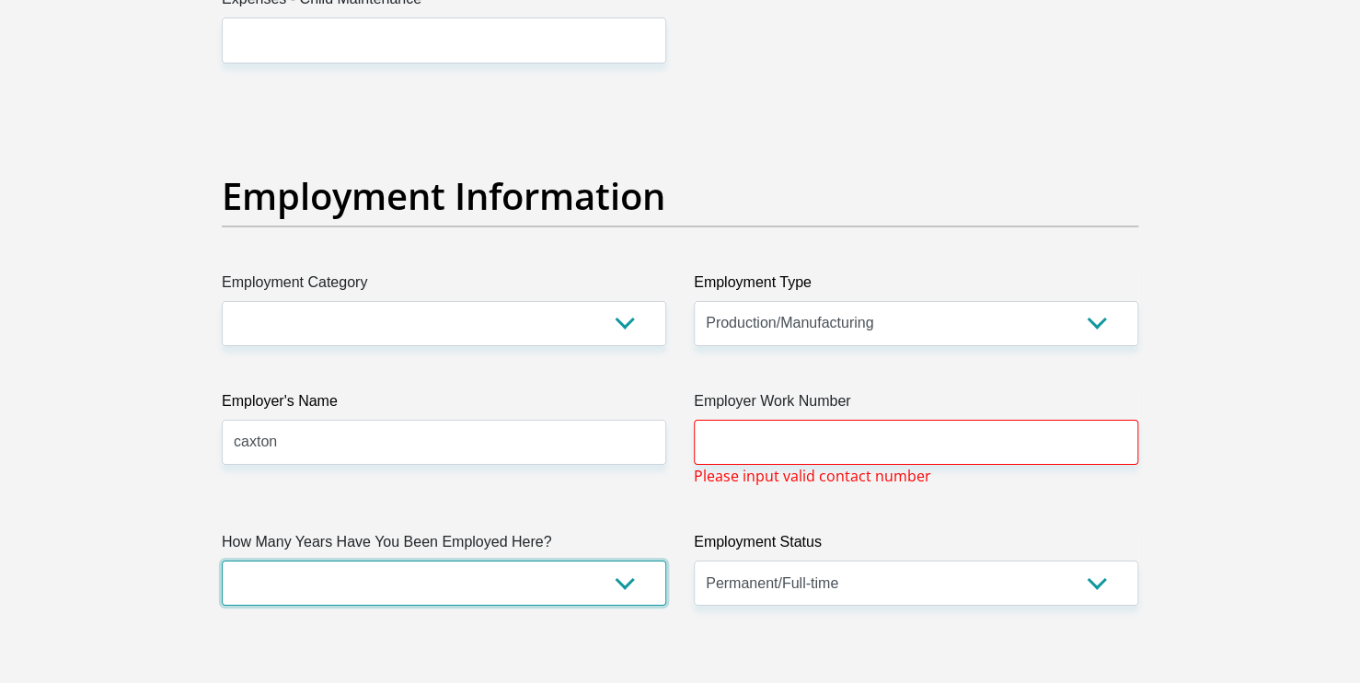
click at [622, 585] on select "less than 1 year 1-3 years 3-5 years 5+ years" at bounding box center [444, 582] width 444 height 45
select select "60"
click at [222, 560] on select "less than 1 year 1-3 years 3-5 years 5+ years" at bounding box center [444, 582] width 444 height 45
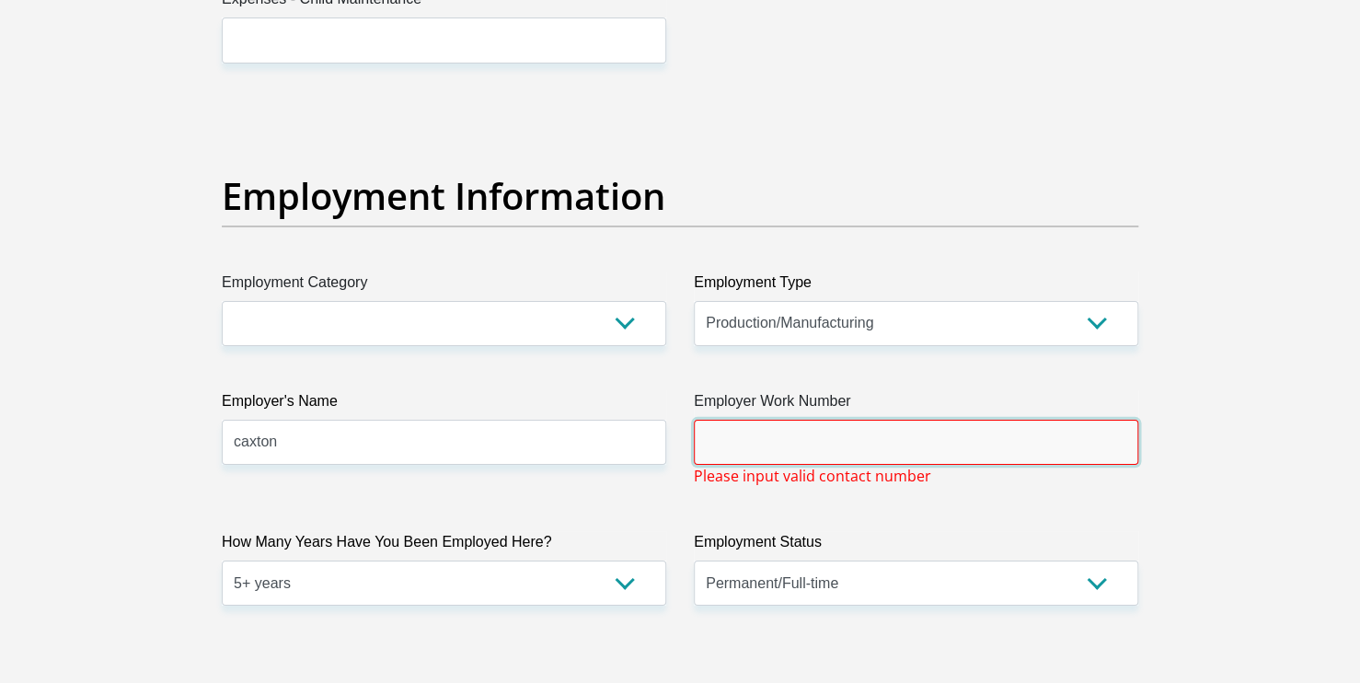
click at [721, 427] on input "Employer Work Number" at bounding box center [916, 442] width 444 height 45
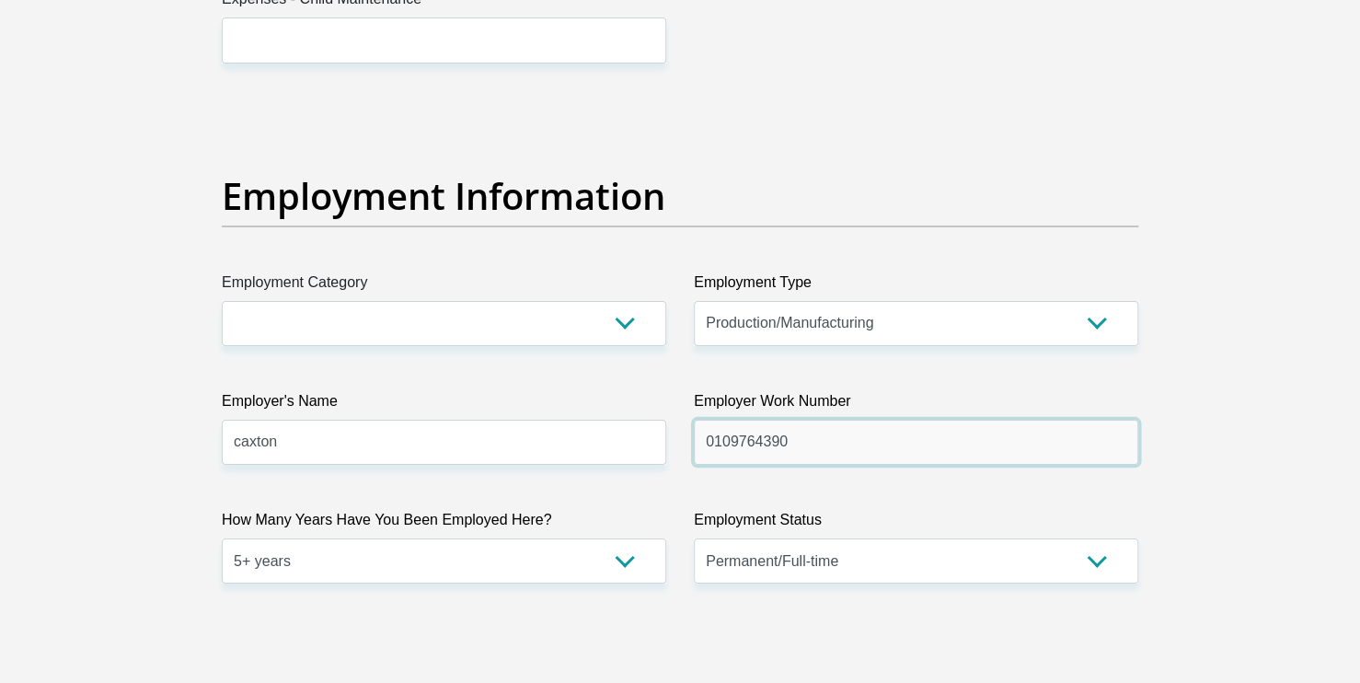
type input "0109764390"
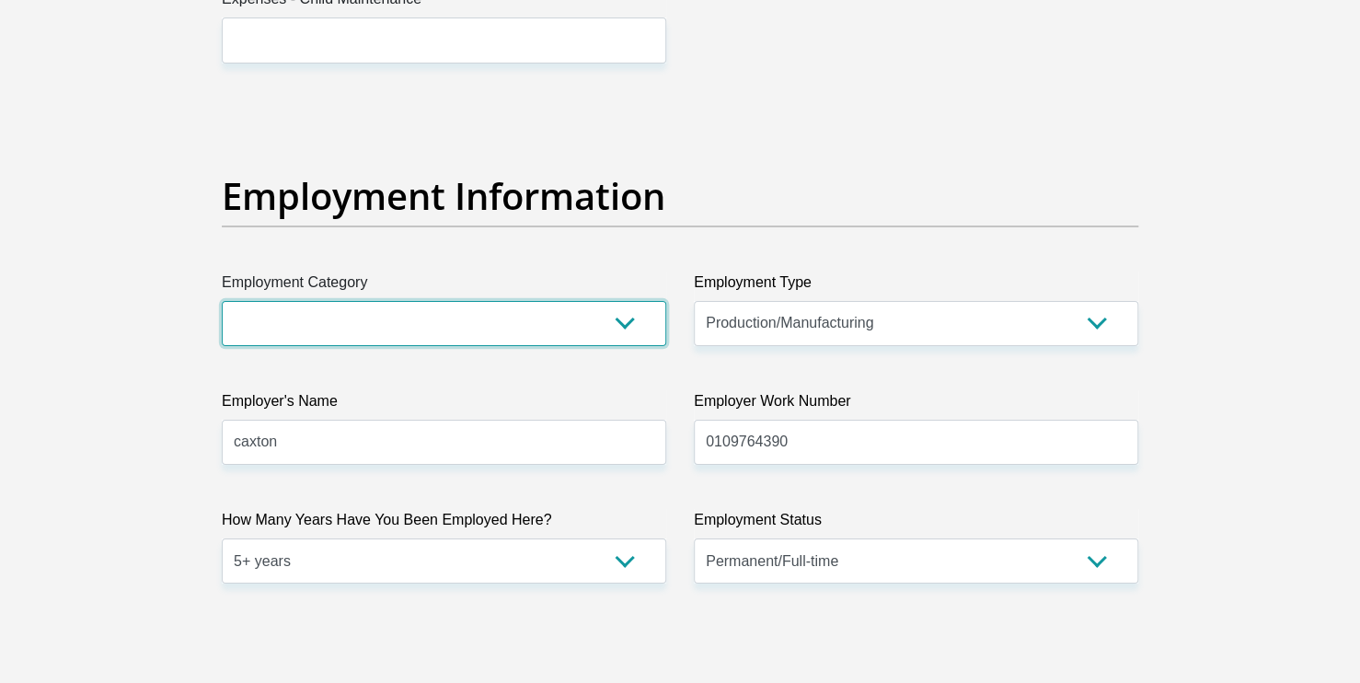
click at [627, 318] on select "AGRICULTURE ALCOHOL & TOBACCO CONSTRUCTION MATERIALS METALLURGY EQUIPMENT FOR R…" at bounding box center [444, 323] width 444 height 45
select select "75"
click at [222, 301] on select "AGRICULTURE ALCOHOL & TOBACCO CONSTRUCTION MATERIALS METALLURGY EQUIPMENT FOR R…" at bounding box center [444, 323] width 444 height 45
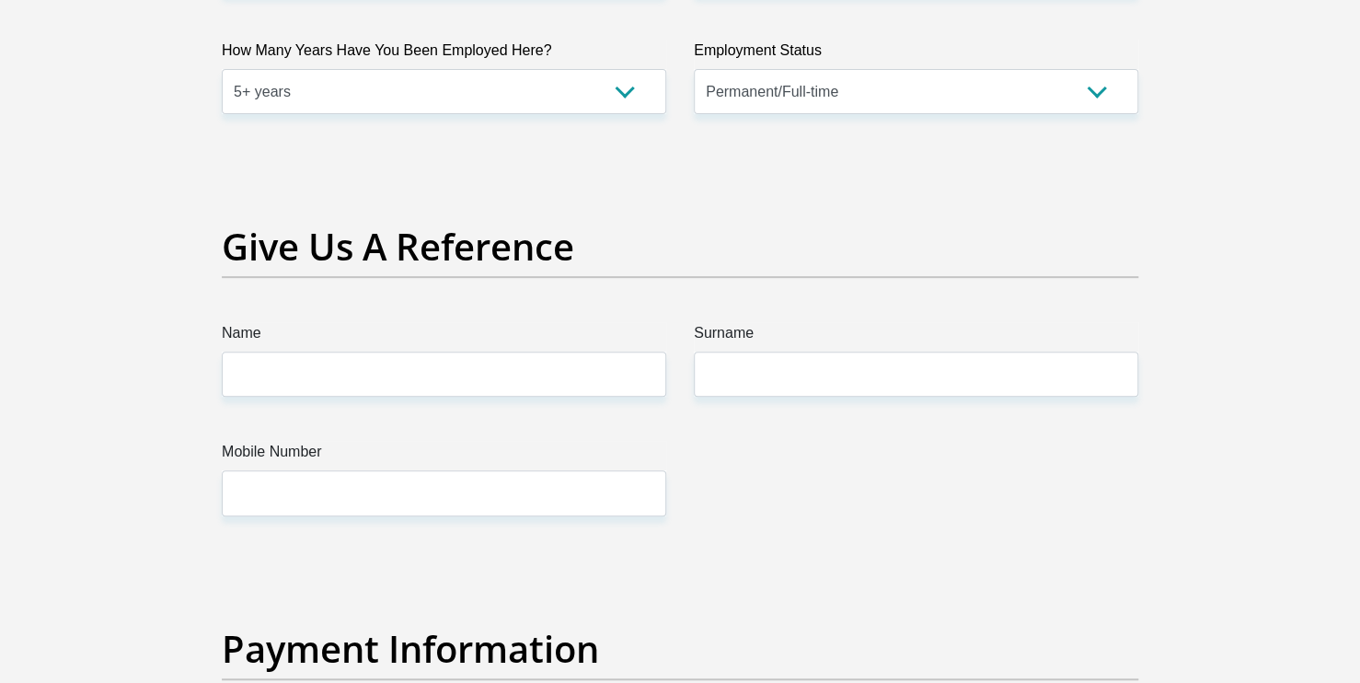
scroll to position [3662, 0]
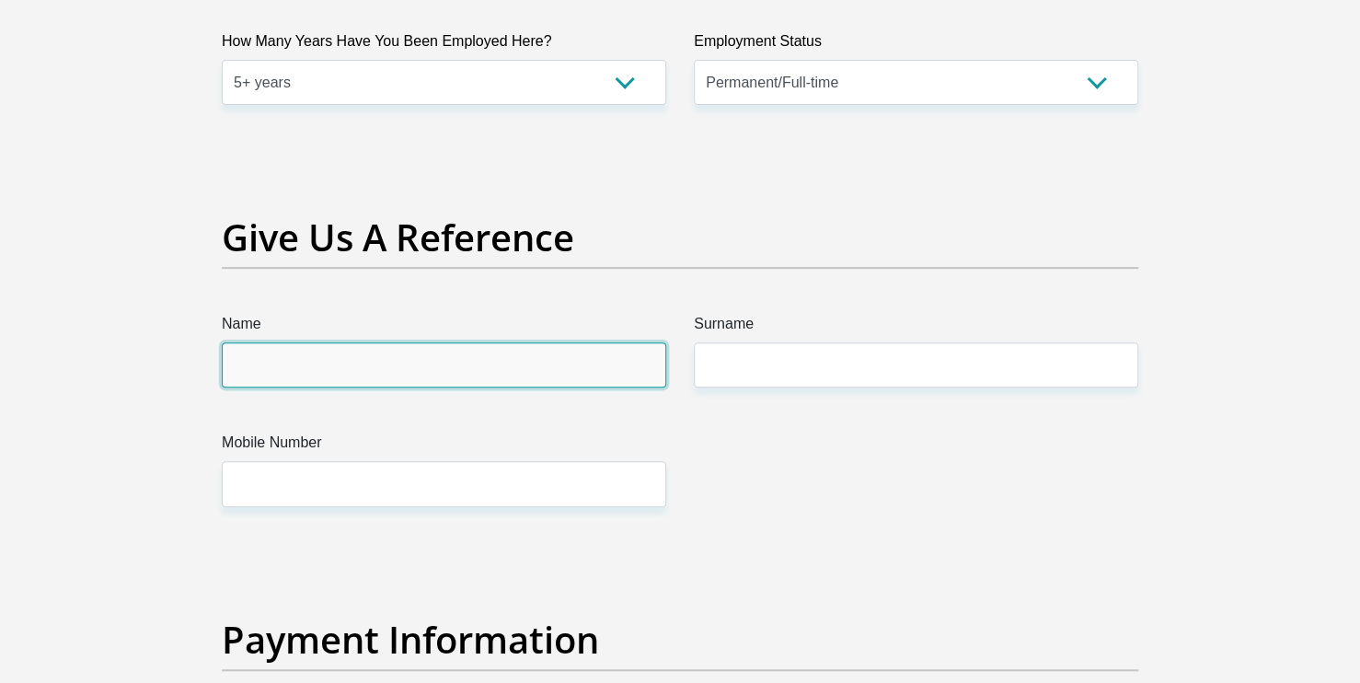
click at [443, 365] on input "Name" at bounding box center [444, 364] width 444 height 45
click at [430, 352] on input "Name" at bounding box center [444, 364] width 444 height 45
type input "r"
type input "RISIMA"
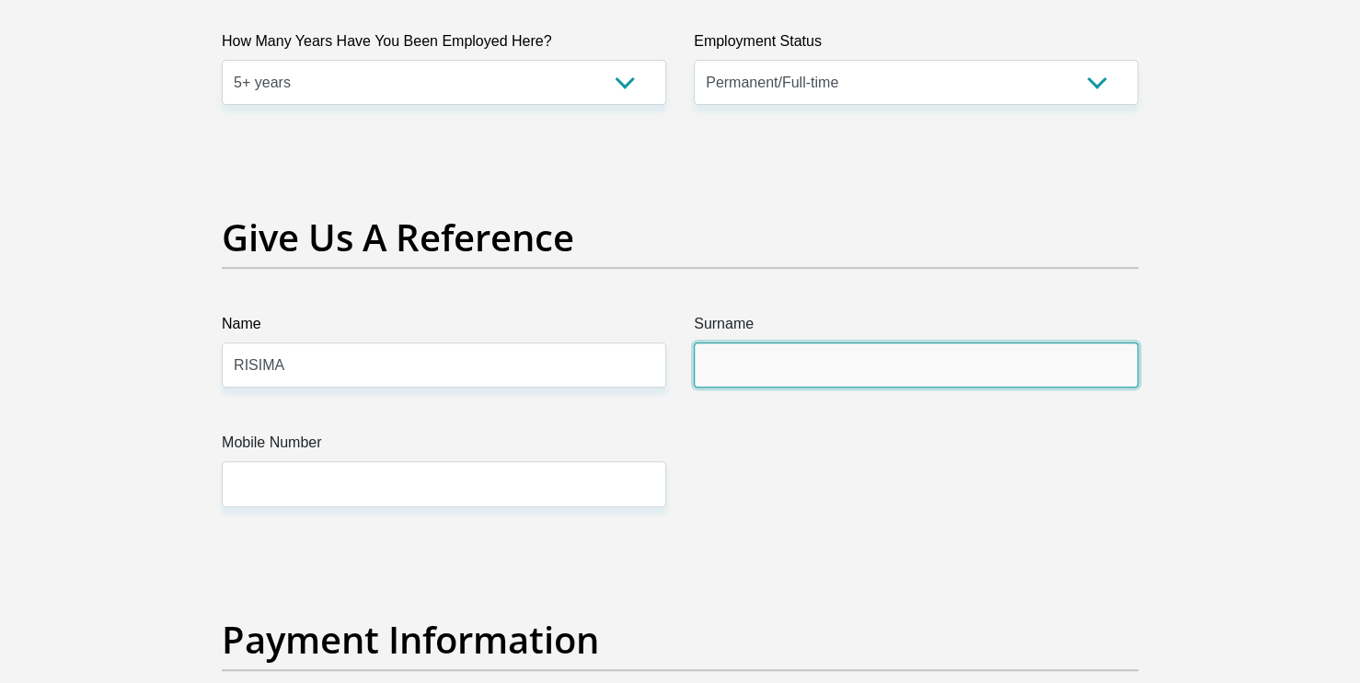
click at [813, 360] on input "Surname" at bounding box center [916, 364] width 444 height 45
type input "Baloyi"
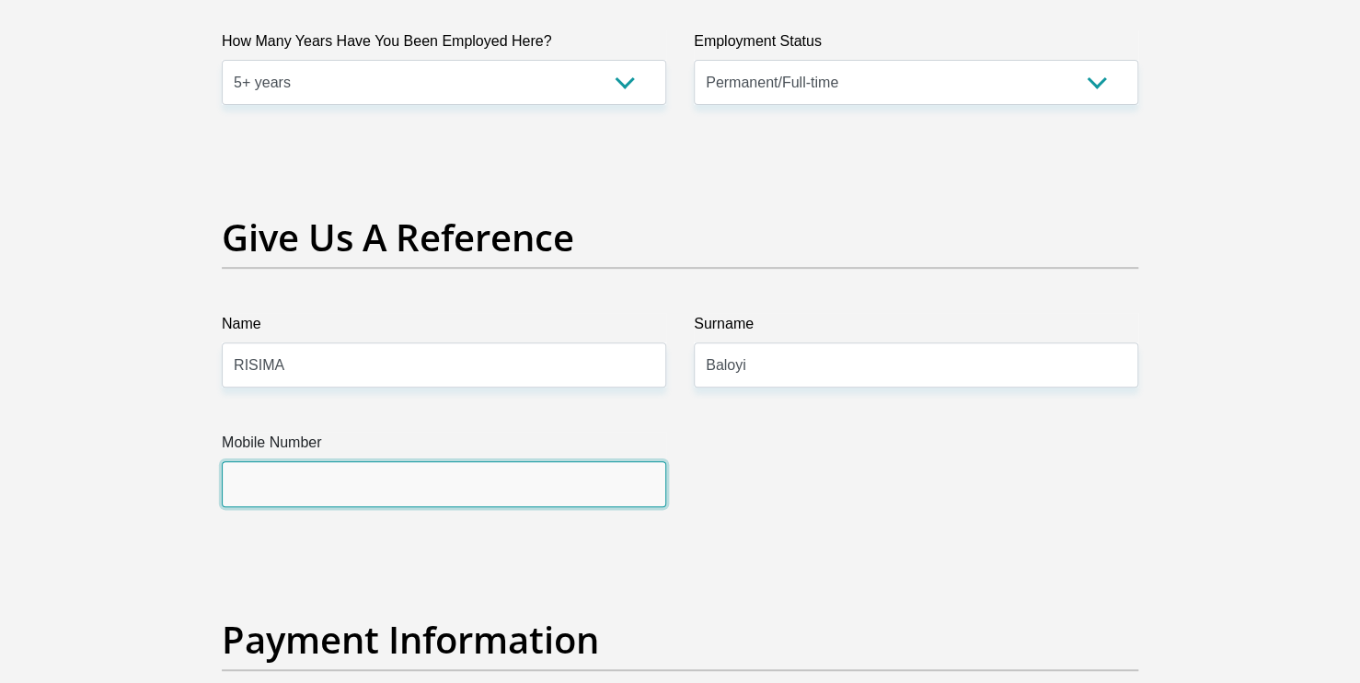
click at [563, 495] on input "Mobile Number" at bounding box center [444, 483] width 444 height 45
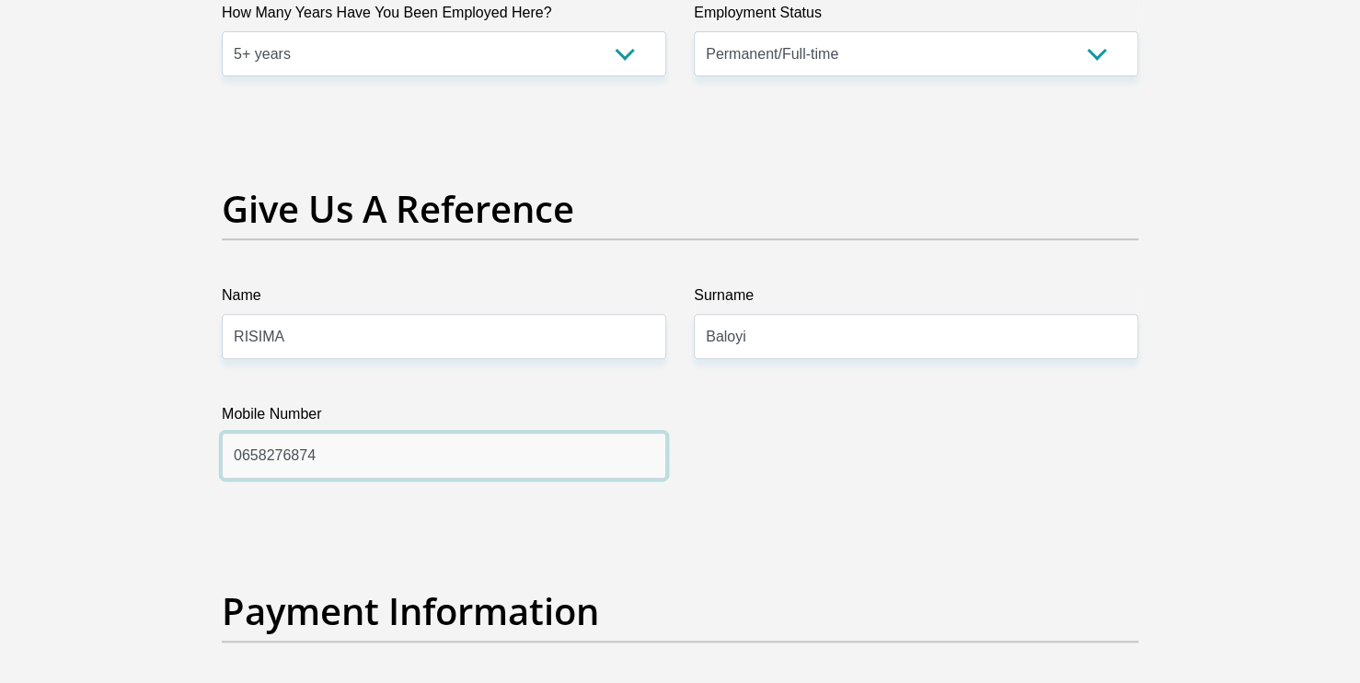
scroll to position [3699, 0]
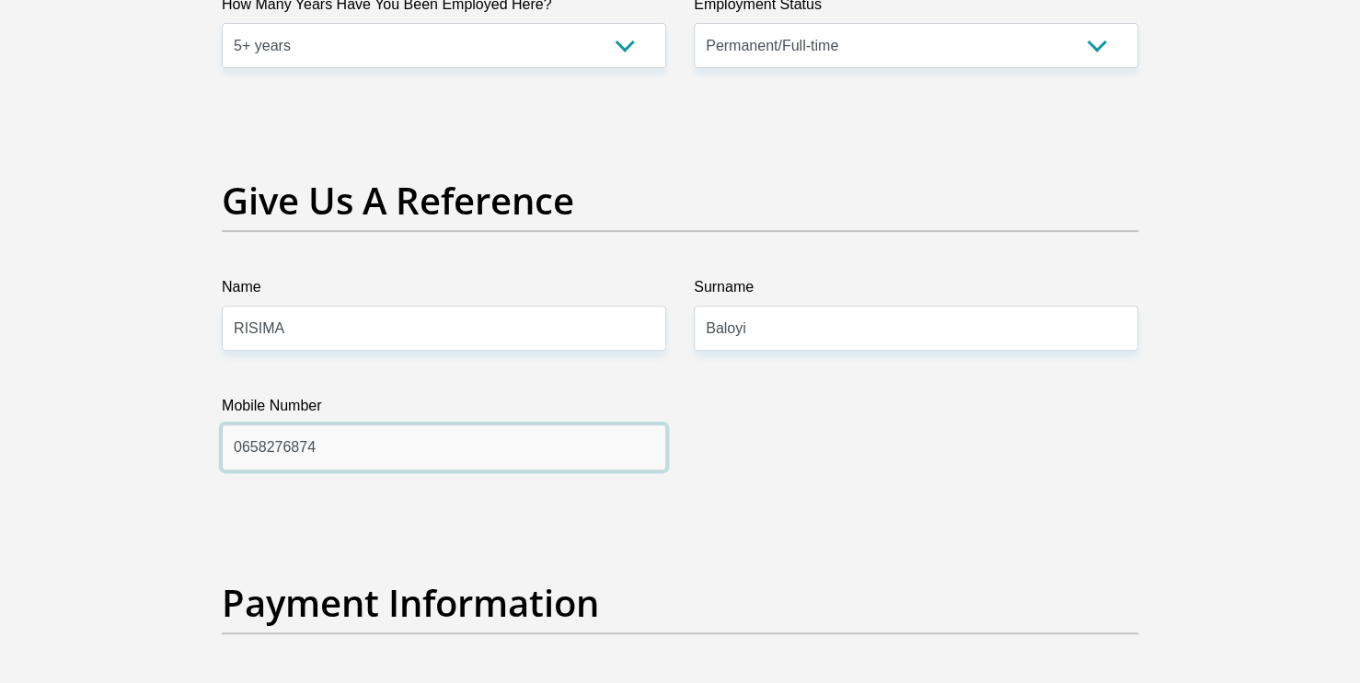
type input "0658276874"
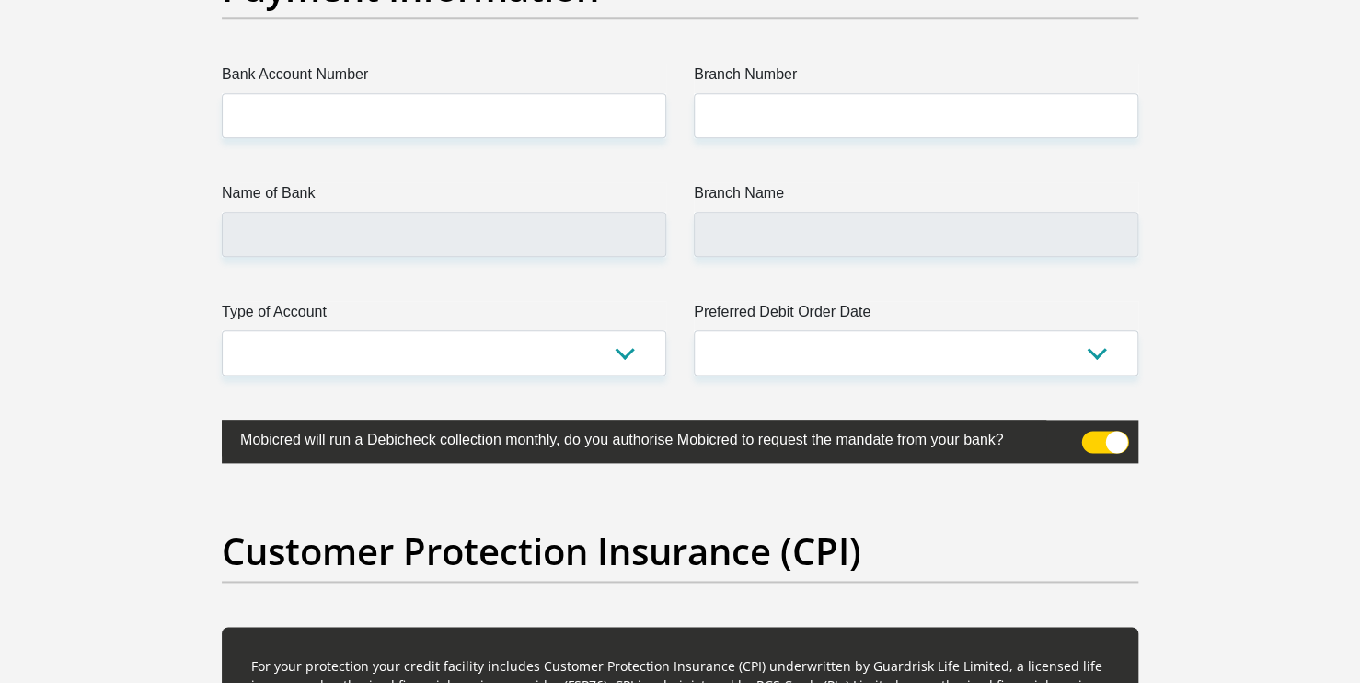
scroll to position [4287, 0]
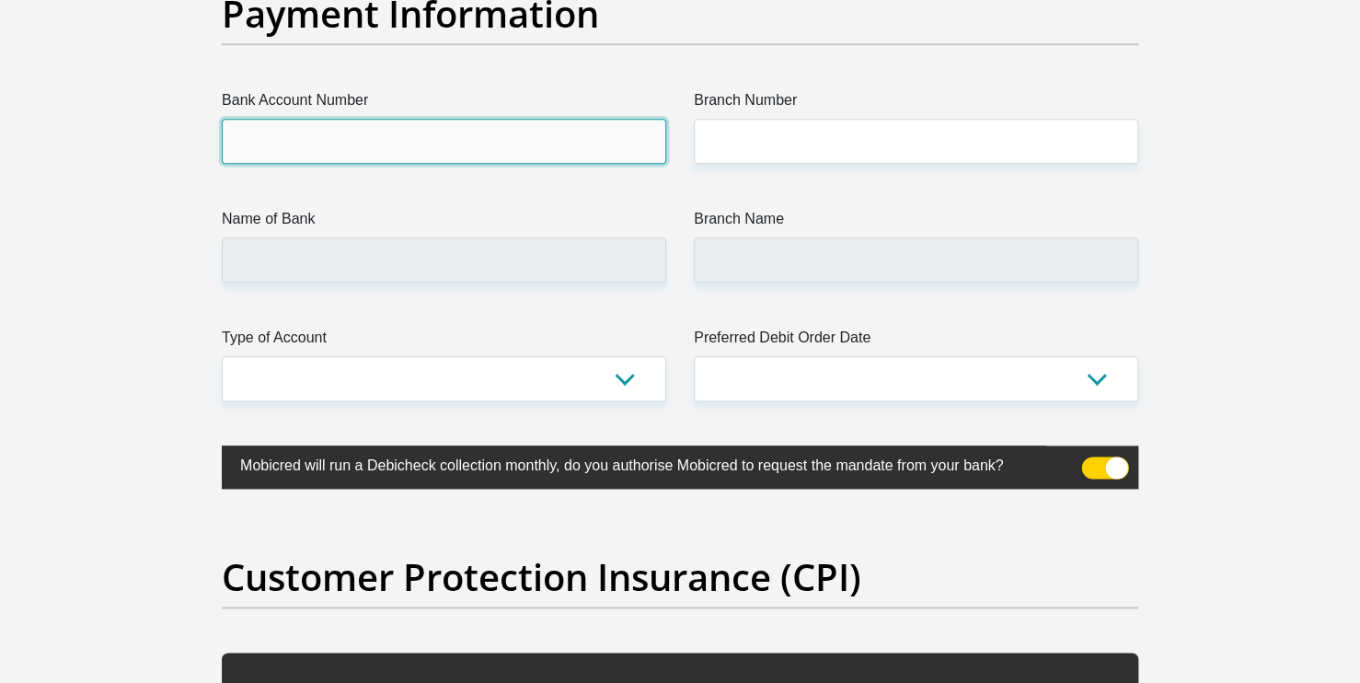
click at [409, 145] on input "Bank Account Number" at bounding box center [444, 141] width 444 height 45
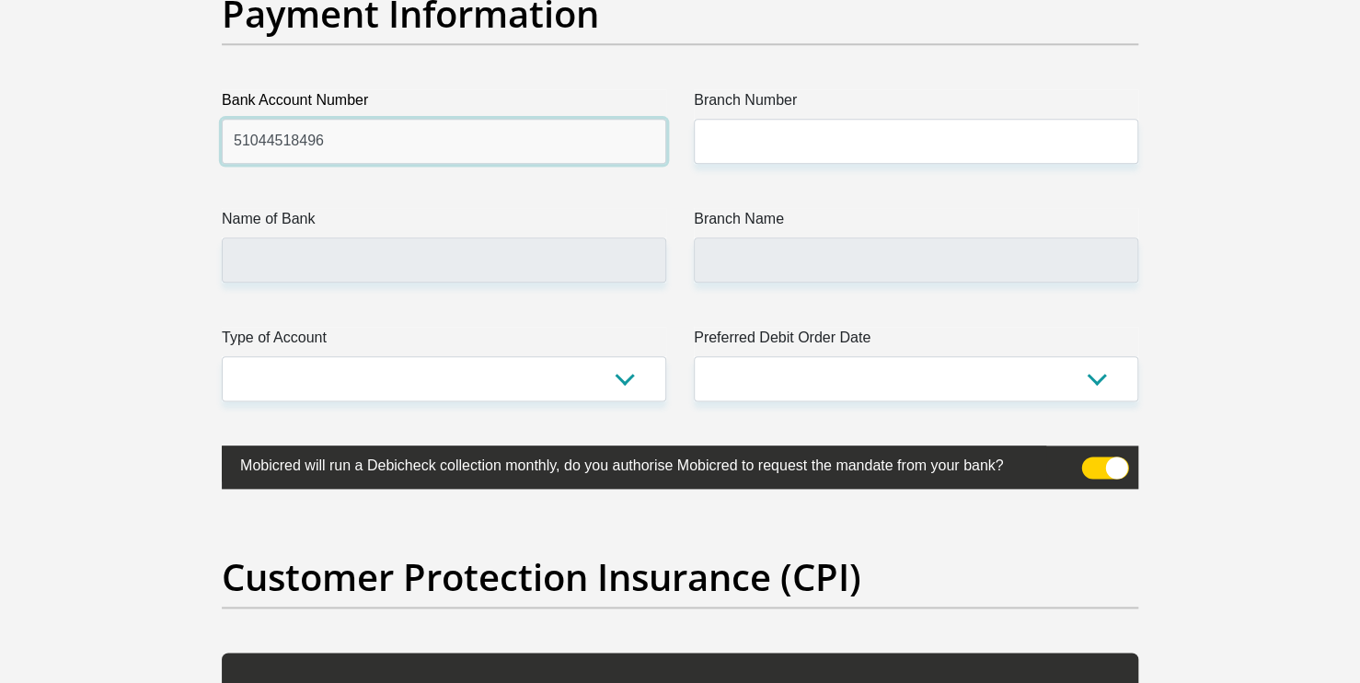
click at [409, 145] on input "51044518496" at bounding box center [444, 141] width 444 height 45
type input "51044518496"
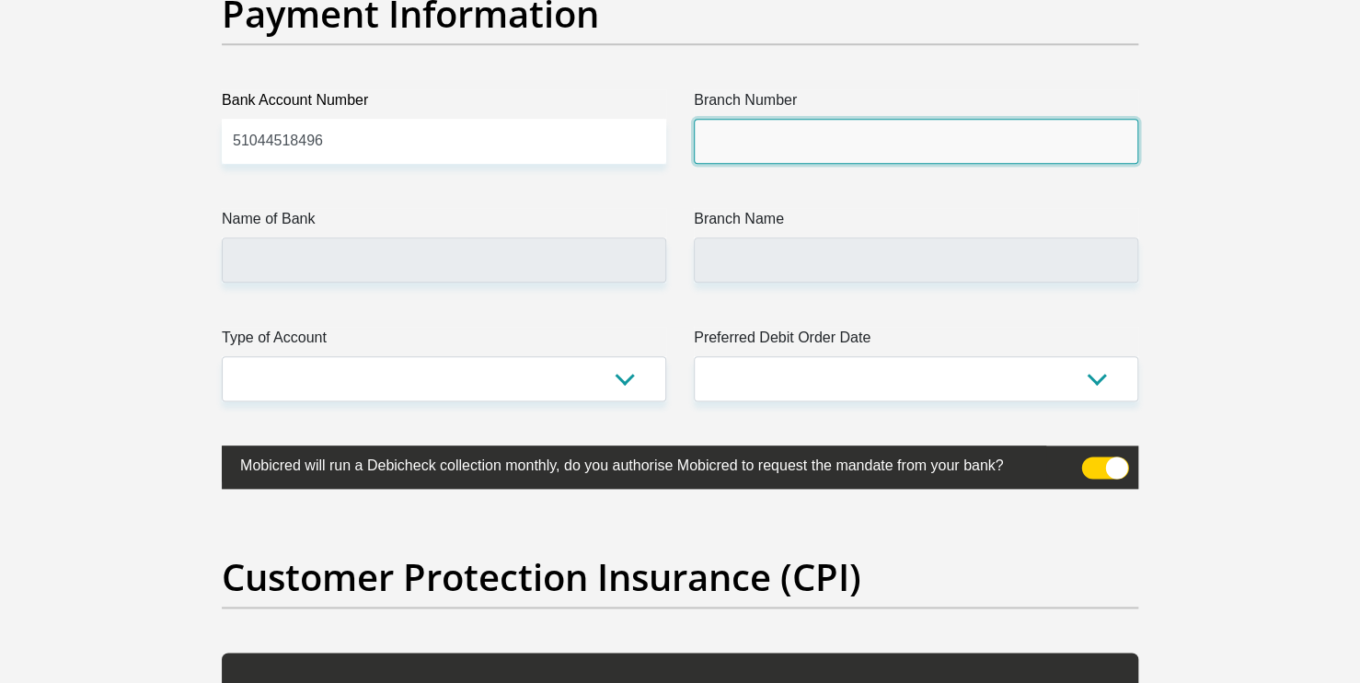
click at [782, 134] on input "Branch Number" at bounding box center [916, 141] width 444 height 45
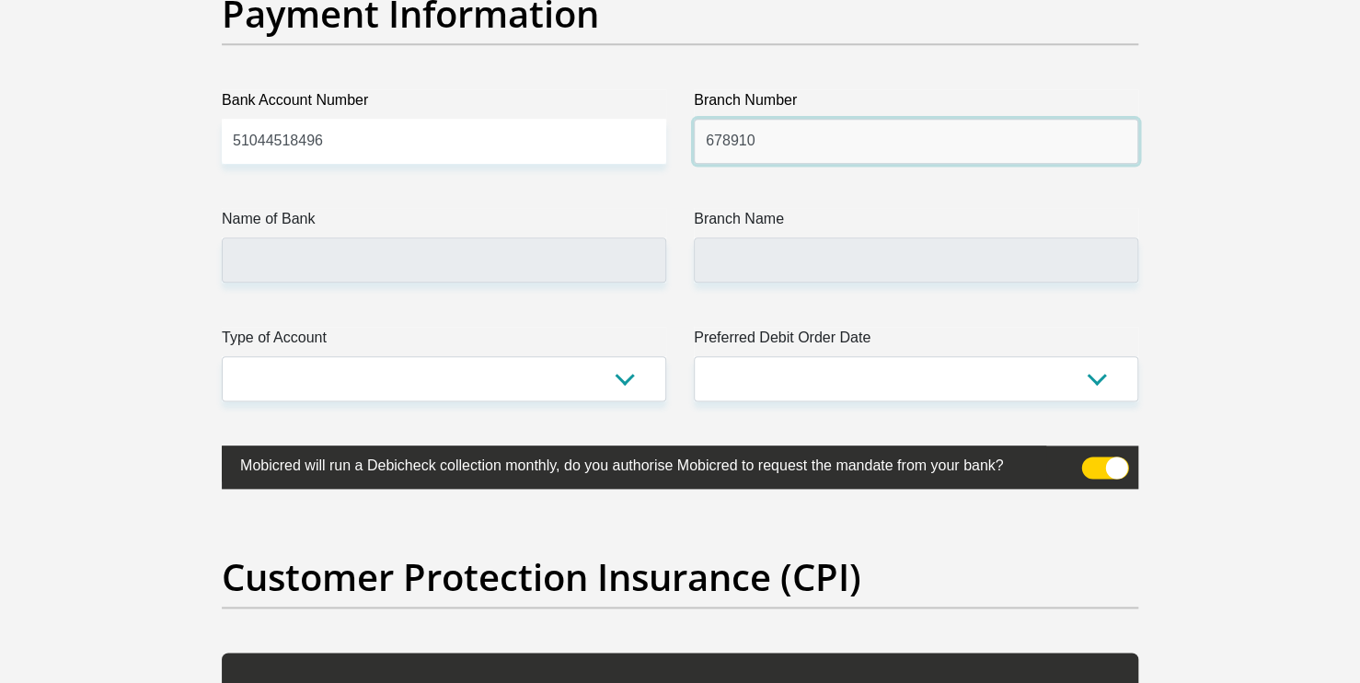
type input "678910"
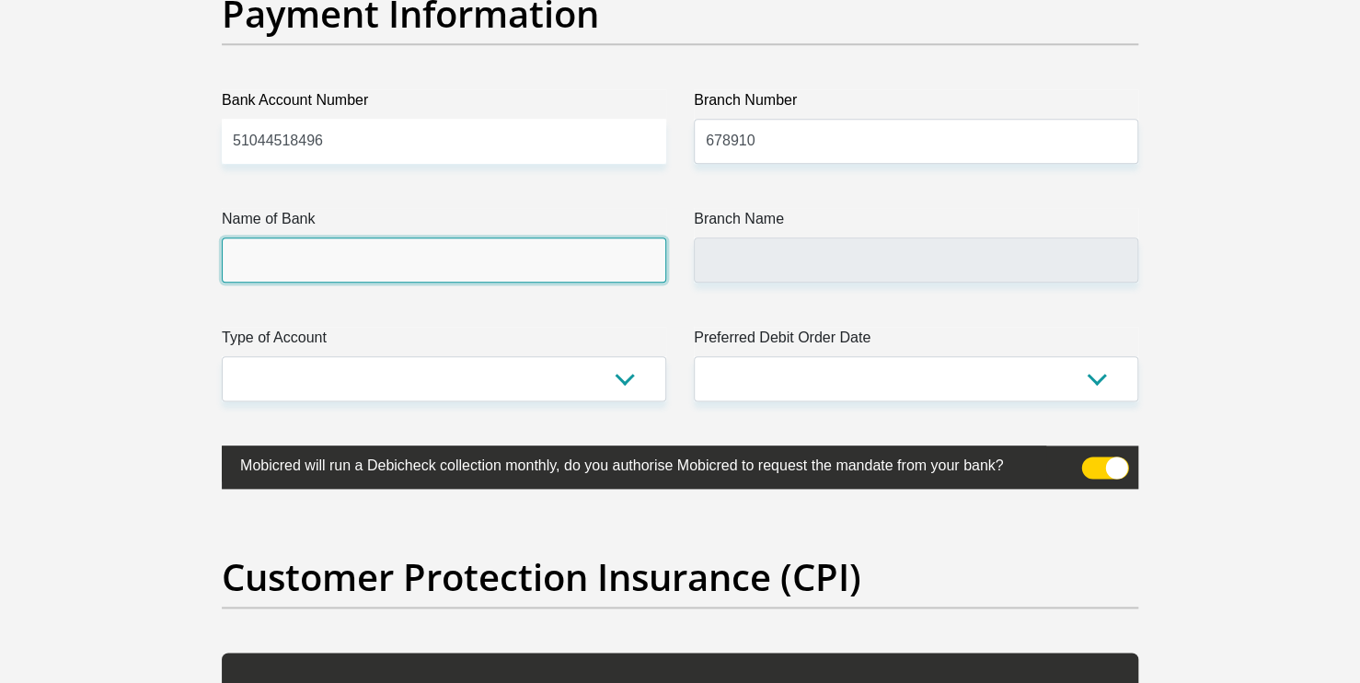
click at [567, 266] on input "Name of Bank" at bounding box center [444, 259] width 444 height 45
type input "TYME BANK LIMITED"
type input "TYME ROSEBANK"
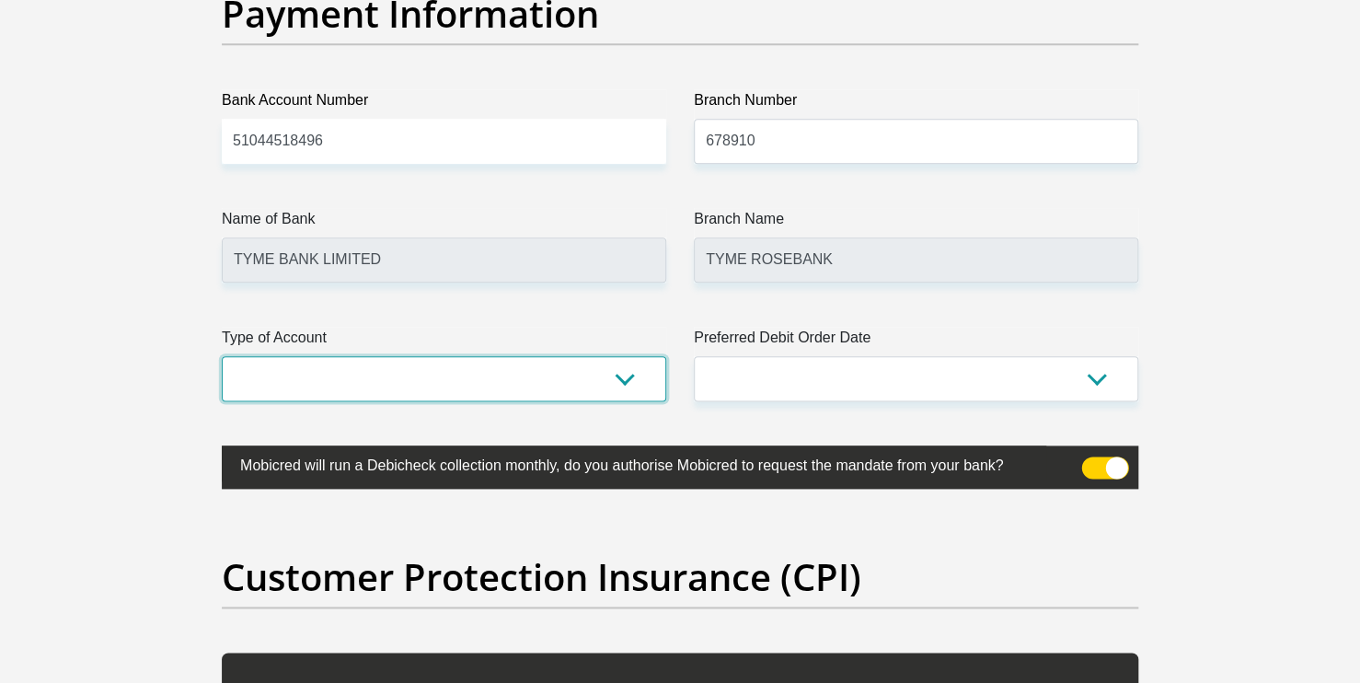
click at [633, 379] on select "Cheque Savings" at bounding box center [444, 378] width 444 height 45
select select "SAV"
click at [222, 356] on select "Cheque Savings" at bounding box center [444, 378] width 444 height 45
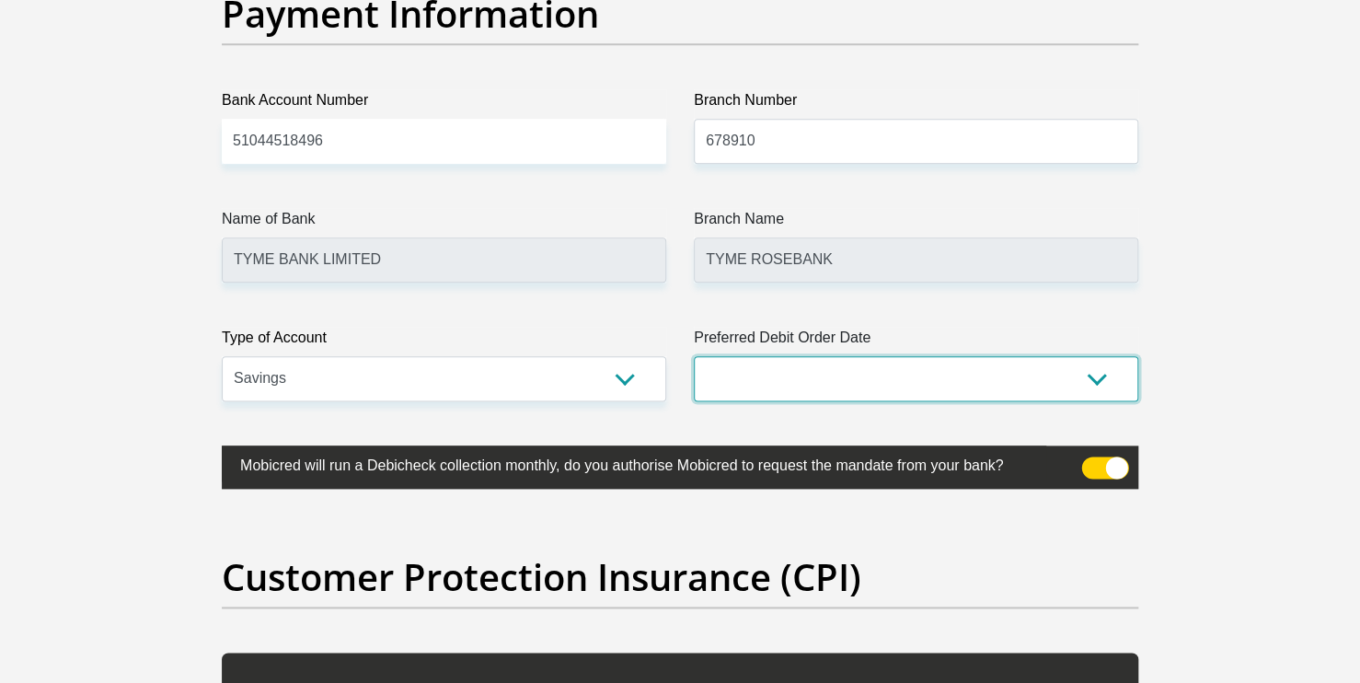
click at [1094, 380] on select "1st 2nd 3rd 4th 5th 7th 18th 19th 20th 21st 22nd 23rd 24th 25th 26th 27th 28th …" at bounding box center [916, 378] width 444 height 45
select select "30"
click at [694, 356] on select "1st 2nd 3rd 4th 5th 7th 18th 19th 20th 21st 22nd 23rd 24th 25th 26th 27th 28th …" at bounding box center [916, 378] width 444 height 45
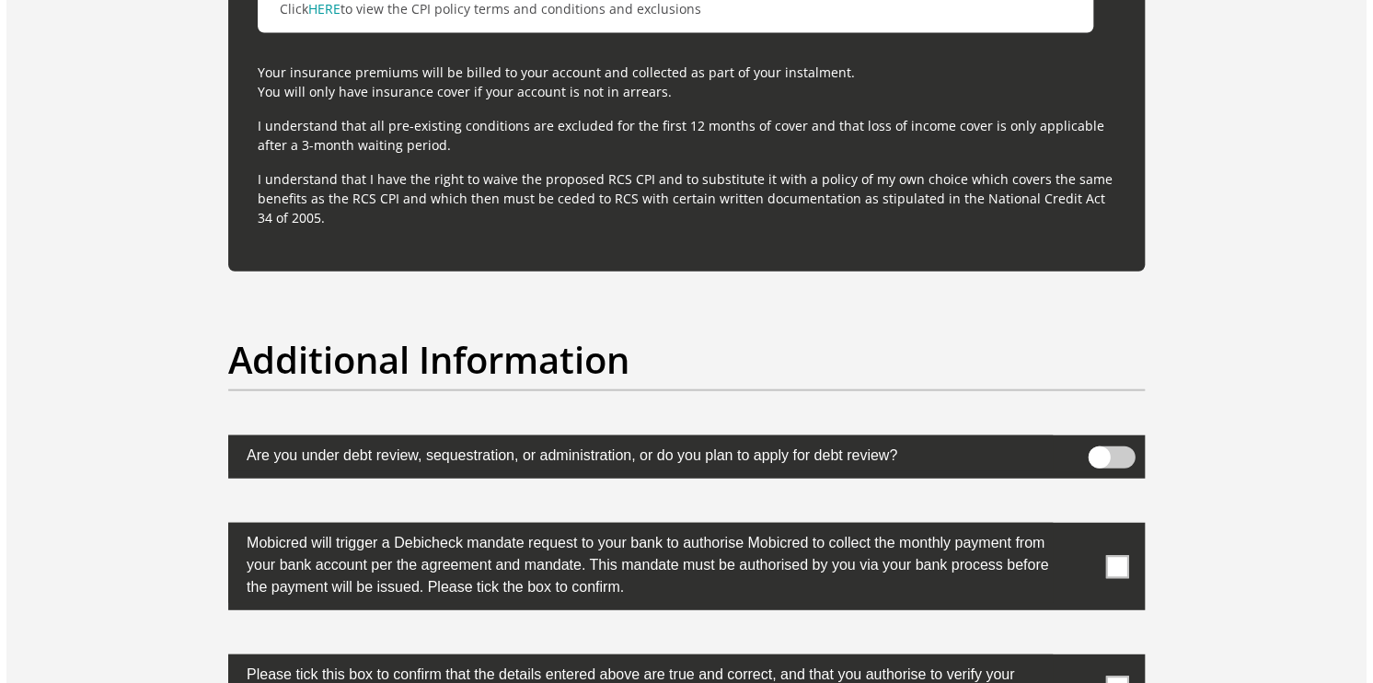
scroll to position [5527, 0]
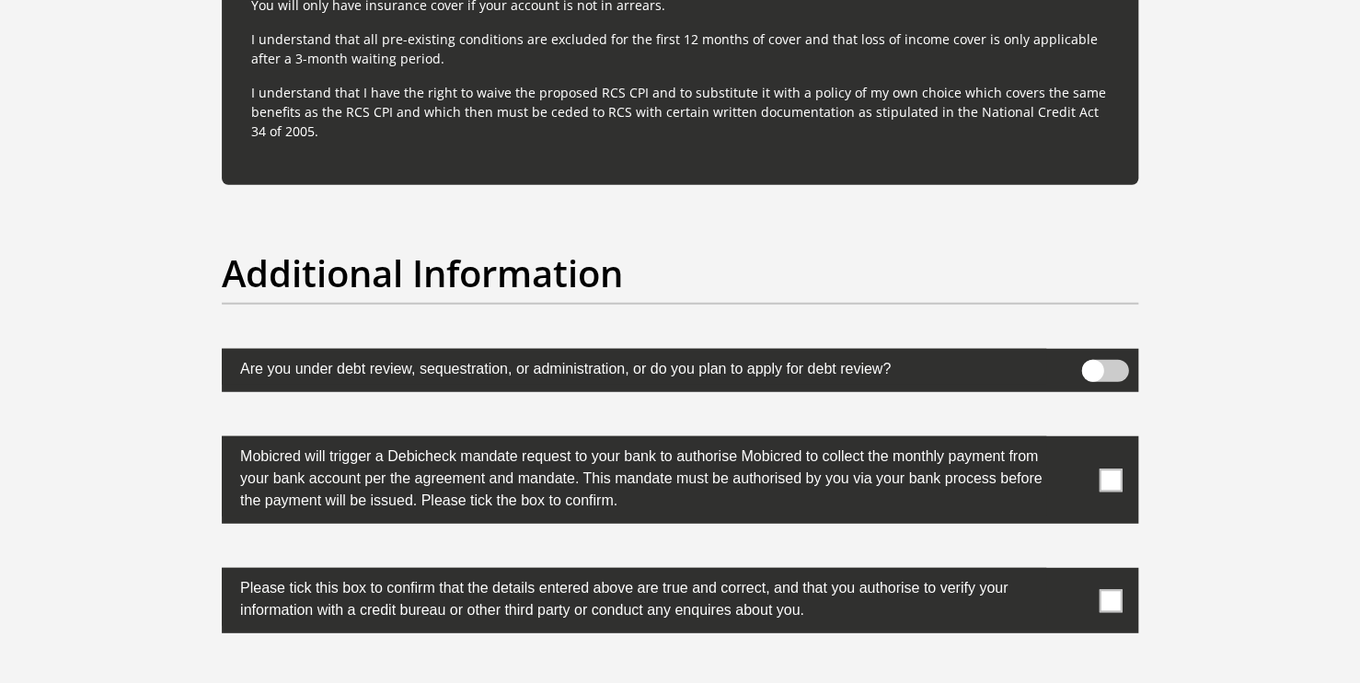
click at [1038, 499] on label "Mobicred will trigger a Debicheck mandate request to your bank to authorise Mob…" at bounding box center [634, 476] width 824 height 80
click at [1114, 480] on span at bounding box center [1110, 479] width 23 height 23
click at [1074, 441] on input "checkbox" at bounding box center [1074, 441] width 0 height 0
click at [1114, 480] on span at bounding box center [1110, 479] width 23 height 23
click at [1074, 441] on input "checkbox" at bounding box center [1074, 441] width 0 height 0
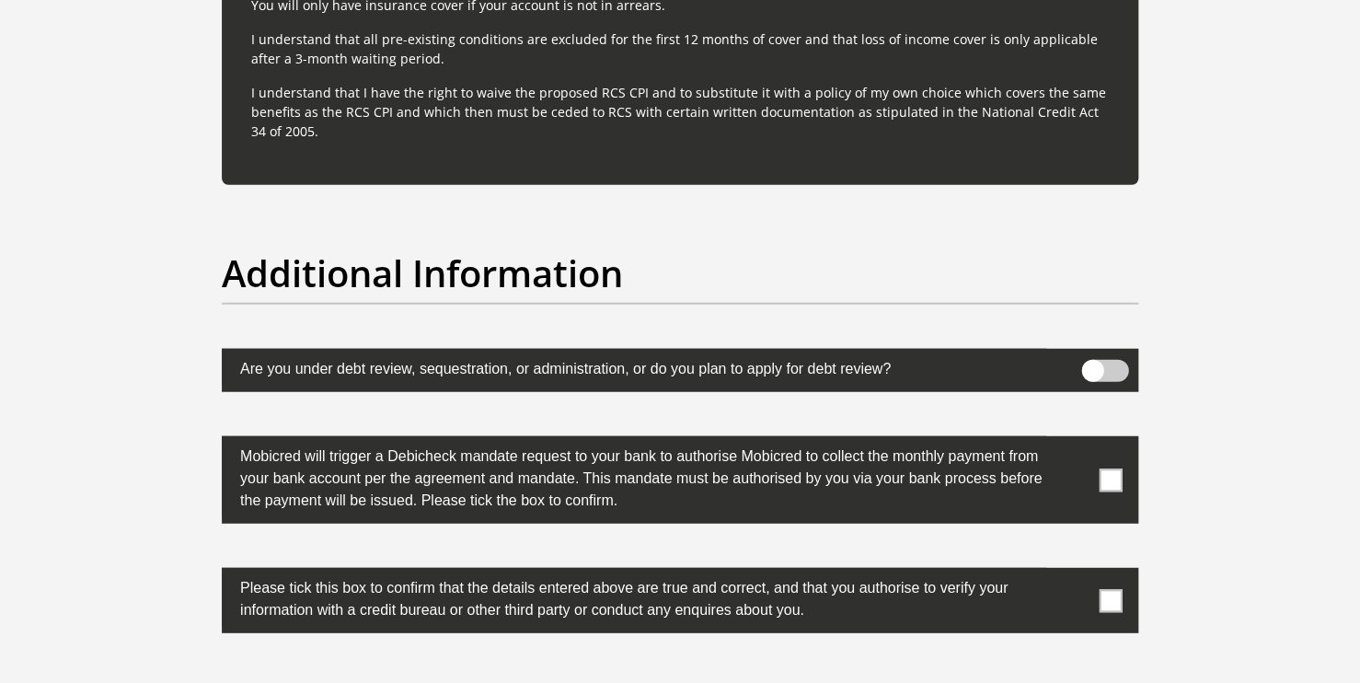
click at [1107, 589] on span at bounding box center [1110, 600] width 23 height 23
click at [1074, 572] on input "checkbox" at bounding box center [1074, 572] width 0 height 0
click at [1100, 374] on span at bounding box center [1105, 371] width 47 height 22
click at [1092, 364] on input "checkbox" at bounding box center [1092, 364] width 0 height 0
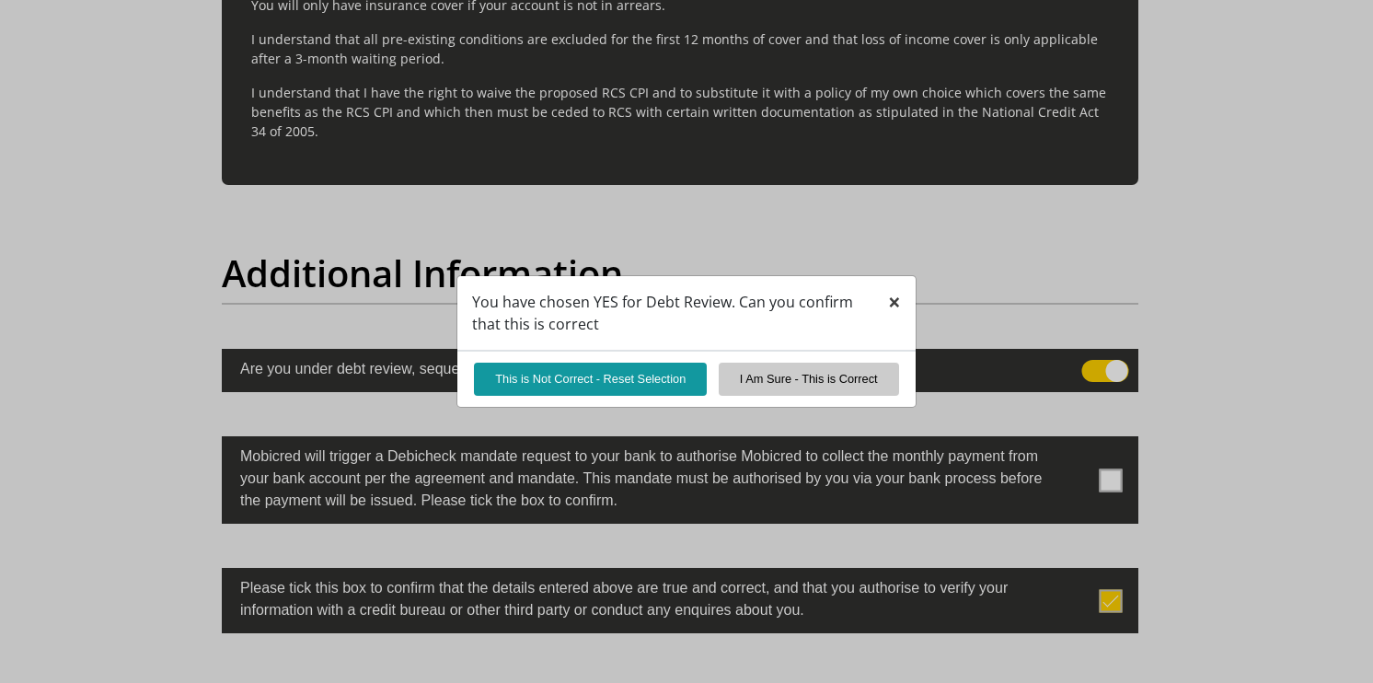
click at [896, 304] on span "×" at bounding box center [894, 301] width 13 height 30
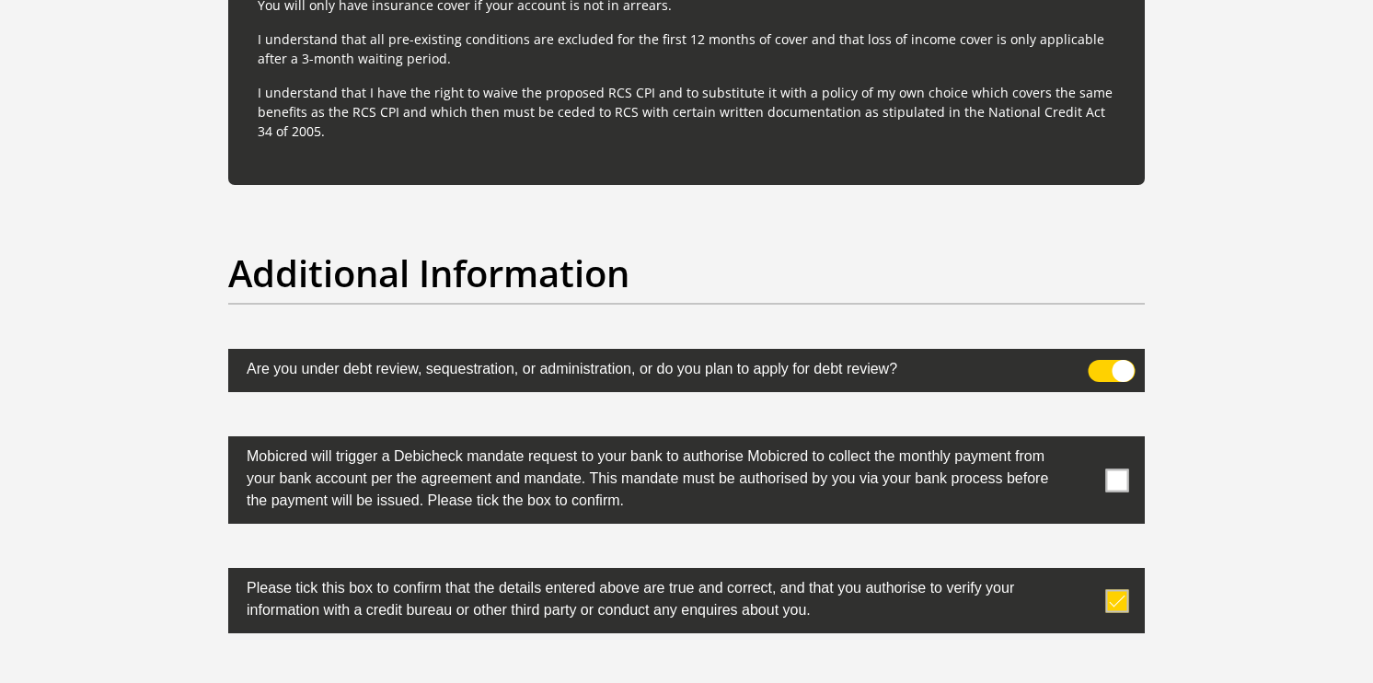
click at [1094, 363] on span at bounding box center [1111, 371] width 47 height 22
click at [1099, 364] on input "checkbox" at bounding box center [1099, 364] width 0 height 0
click at [1094, 363] on span at bounding box center [1111, 371] width 47 height 22
click at [1099, 364] on input "checkbox" at bounding box center [1099, 364] width 0 height 0
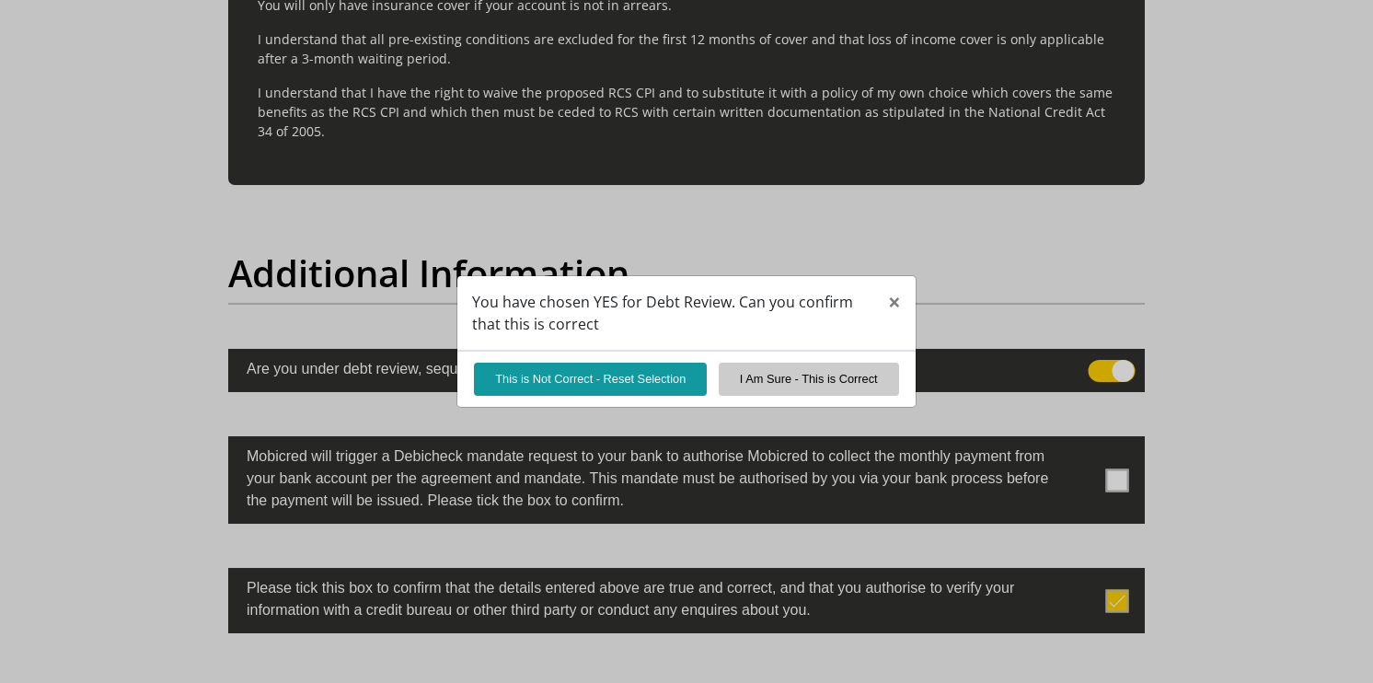
click at [1094, 363] on div "You have chosen YES for Debt Review. Can you confirm that this is correct × Thi…" at bounding box center [686, 341] width 1373 height 683
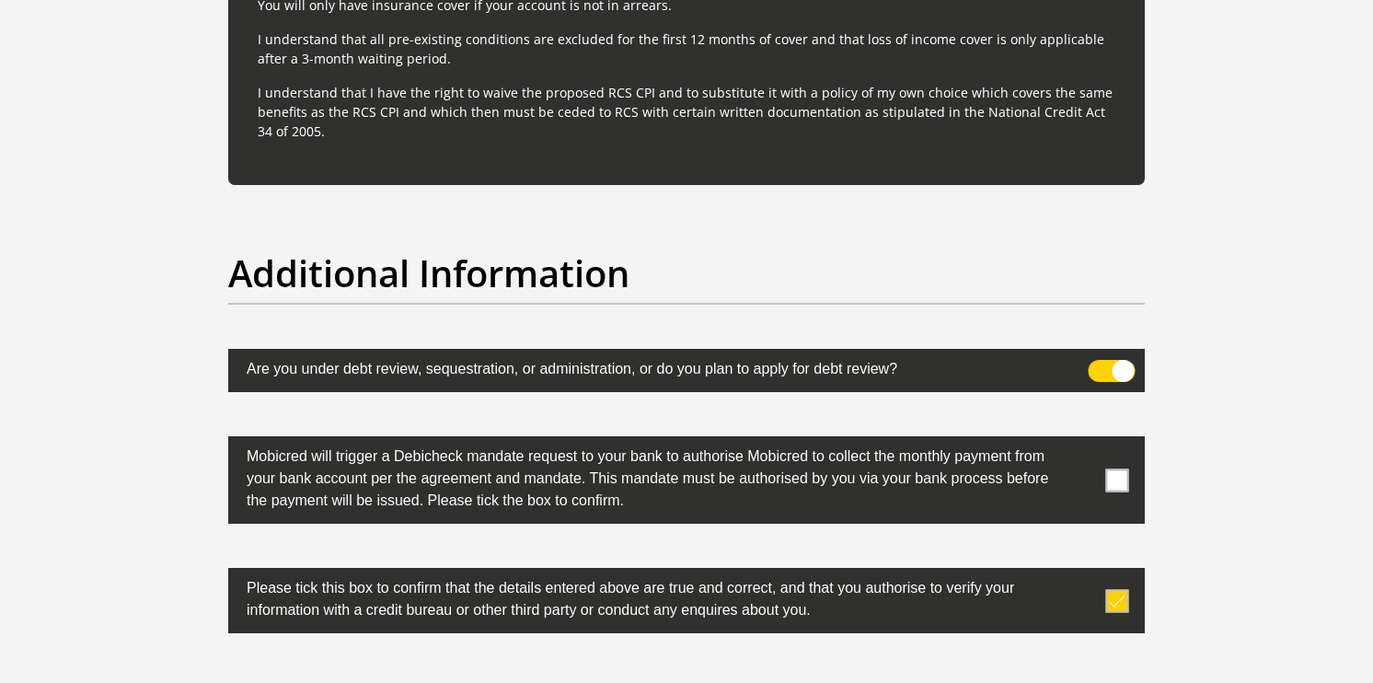
click at [1115, 364] on span at bounding box center [1111, 371] width 47 height 22
click at [1099, 364] on input "checkbox" at bounding box center [1099, 364] width 0 height 0
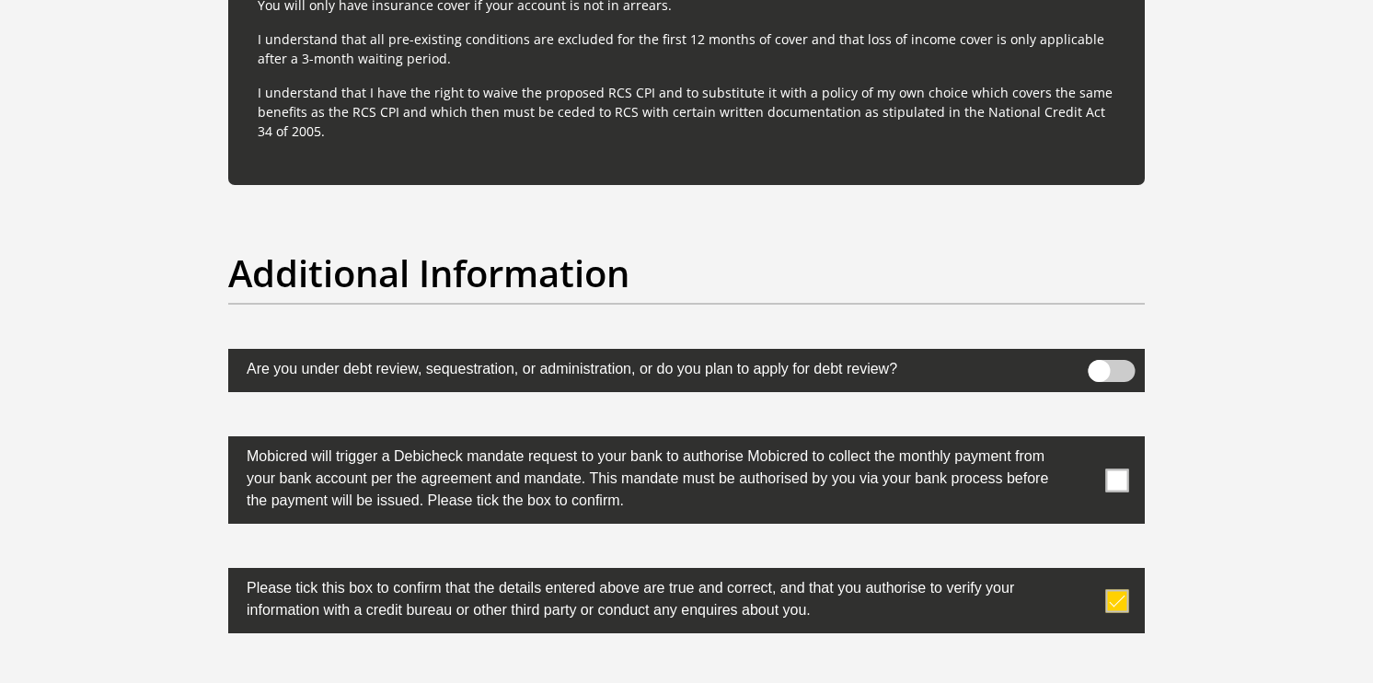
click at [1103, 470] on label at bounding box center [686, 479] width 916 height 87
click at [1080, 441] on input "checkbox" at bounding box center [1080, 441] width 0 height 0
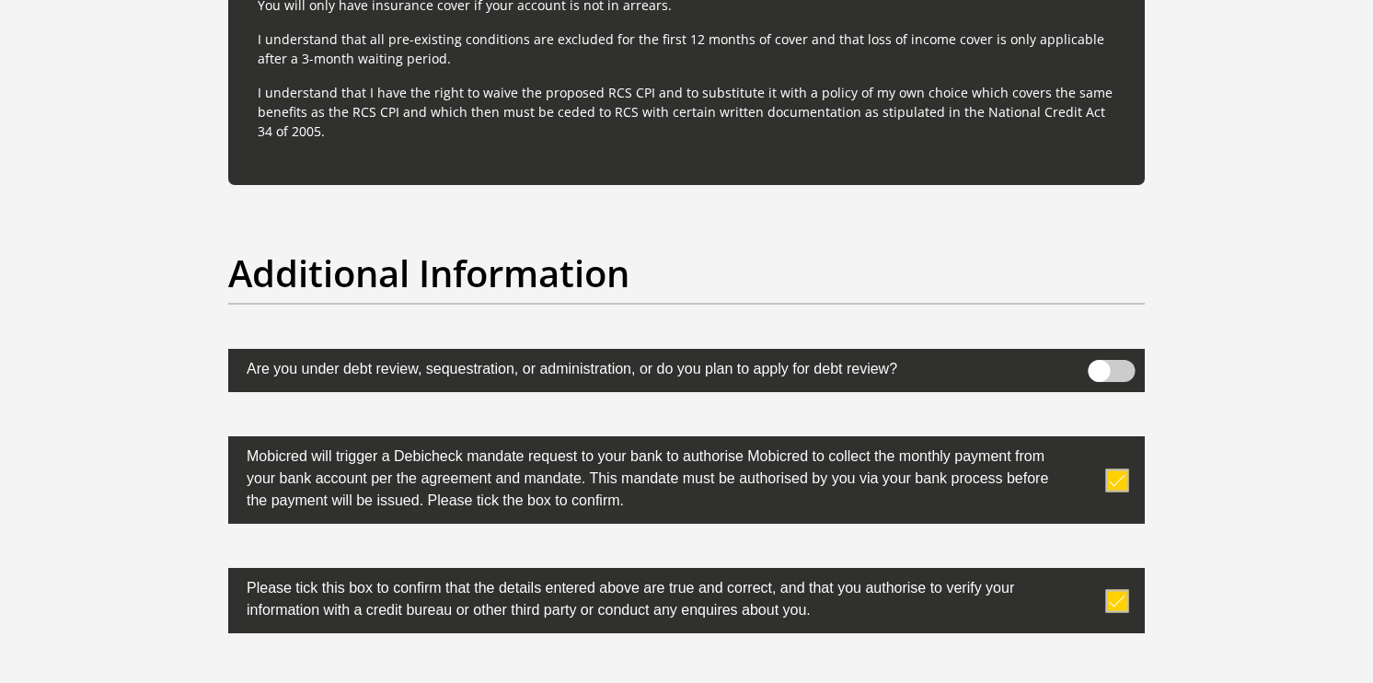
click at [1118, 481] on span at bounding box center [1117, 479] width 23 height 23
click at [1080, 441] on input "checkbox" at bounding box center [1080, 441] width 0 height 0
click at [1107, 581] on label at bounding box center [686, 600] width 916 height 65
click at [1080, 572] on input "checkbox" at bounding box center [1080, 572] width 0 height 0
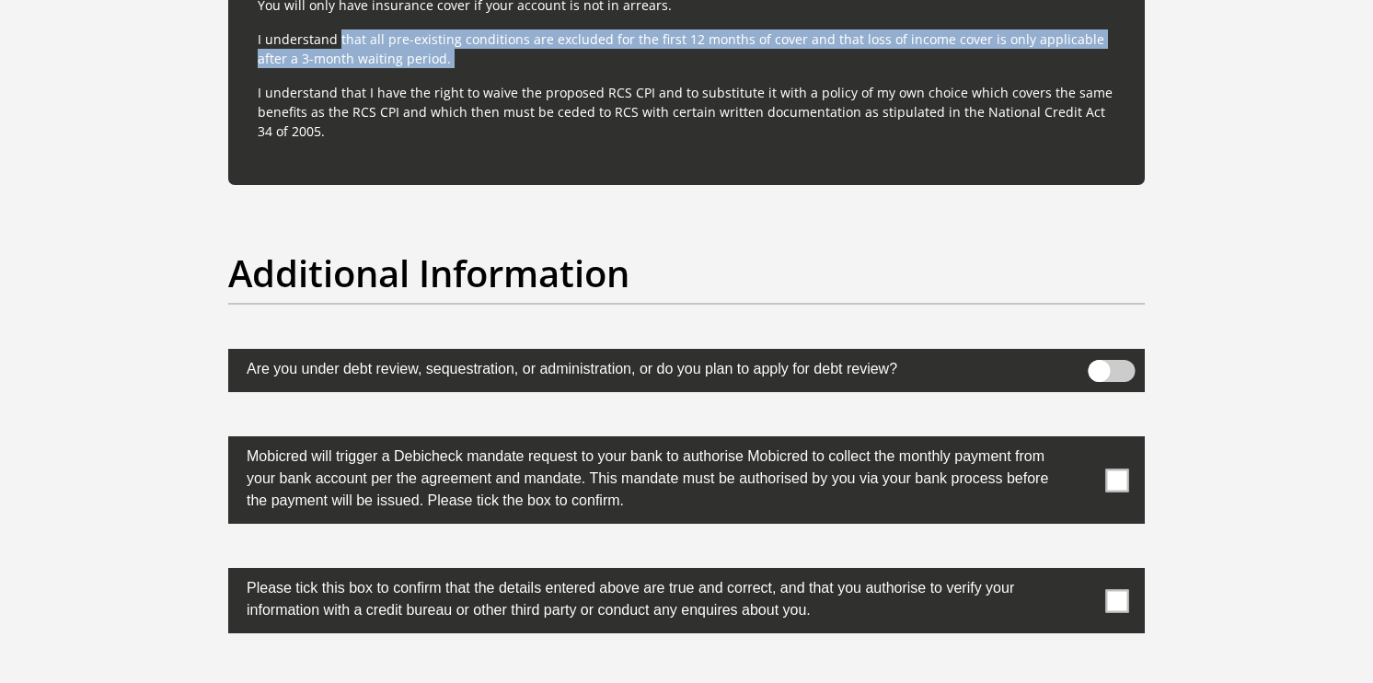
drag, startPoint x: 1228, startPoint y: 51, endPoint x: 1366, endPoint y: 14, distance: 142.8
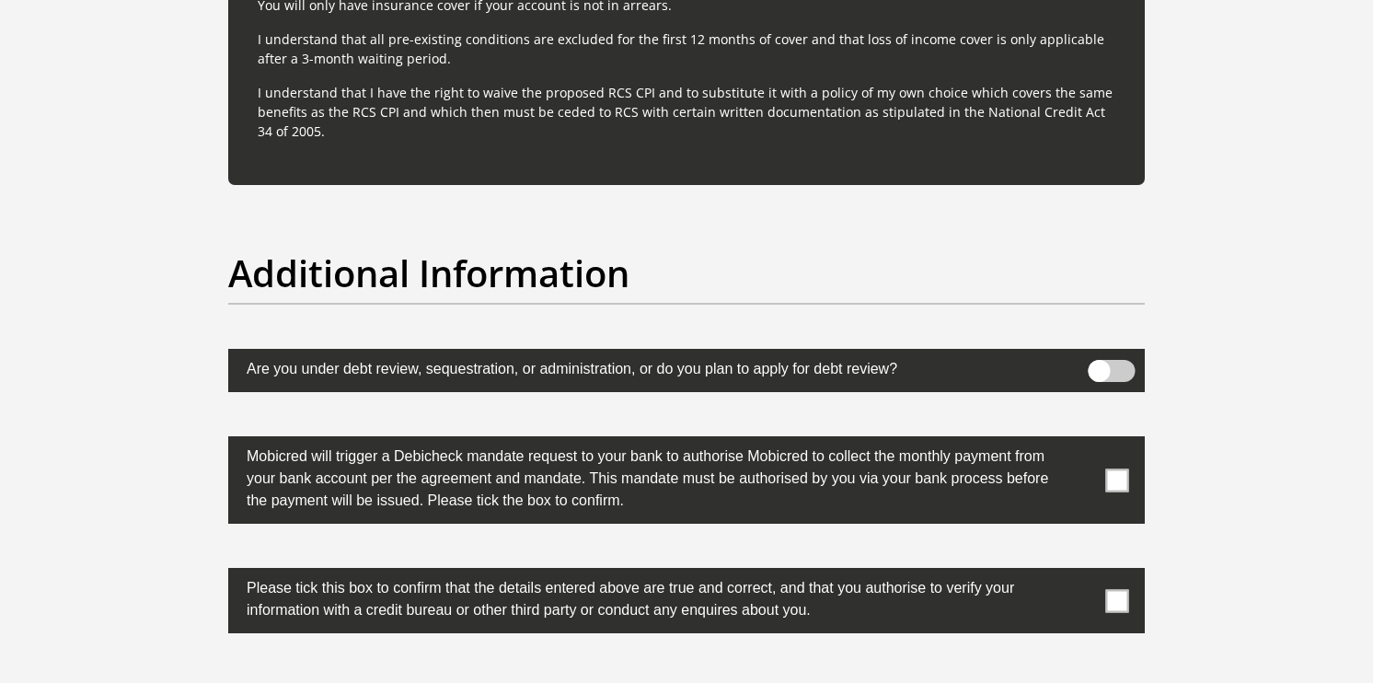
click at [1122, 455] on label at bounding box center [686, 479] width 916 height 87
click at [1080, 441] on input "checkbox" at bounding box center [1080, 441] width 0 height 0
click at [1122, 593] on span at bounding box center [1117, 600] width 23 height 23
click at [1080, 572] on input "checkbox" at bounding box center [1080, 572] width 0 height 0
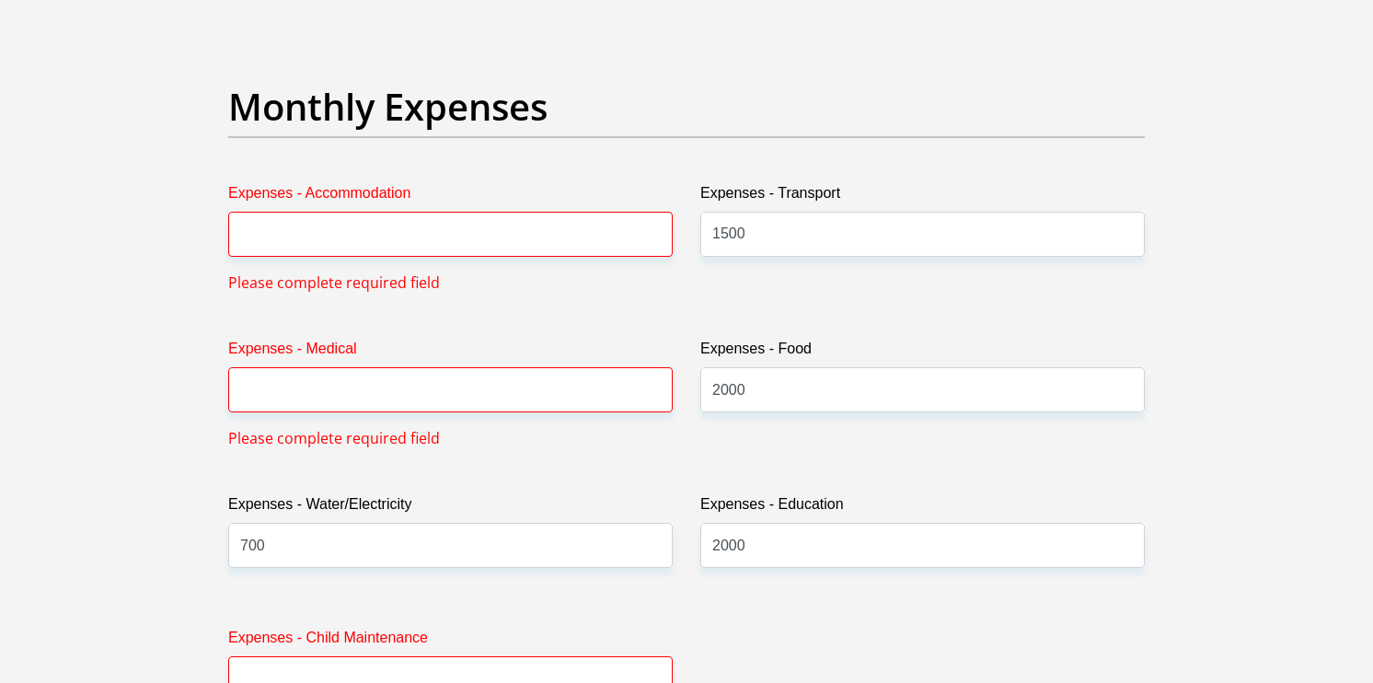
scroll to position [2617, 0]
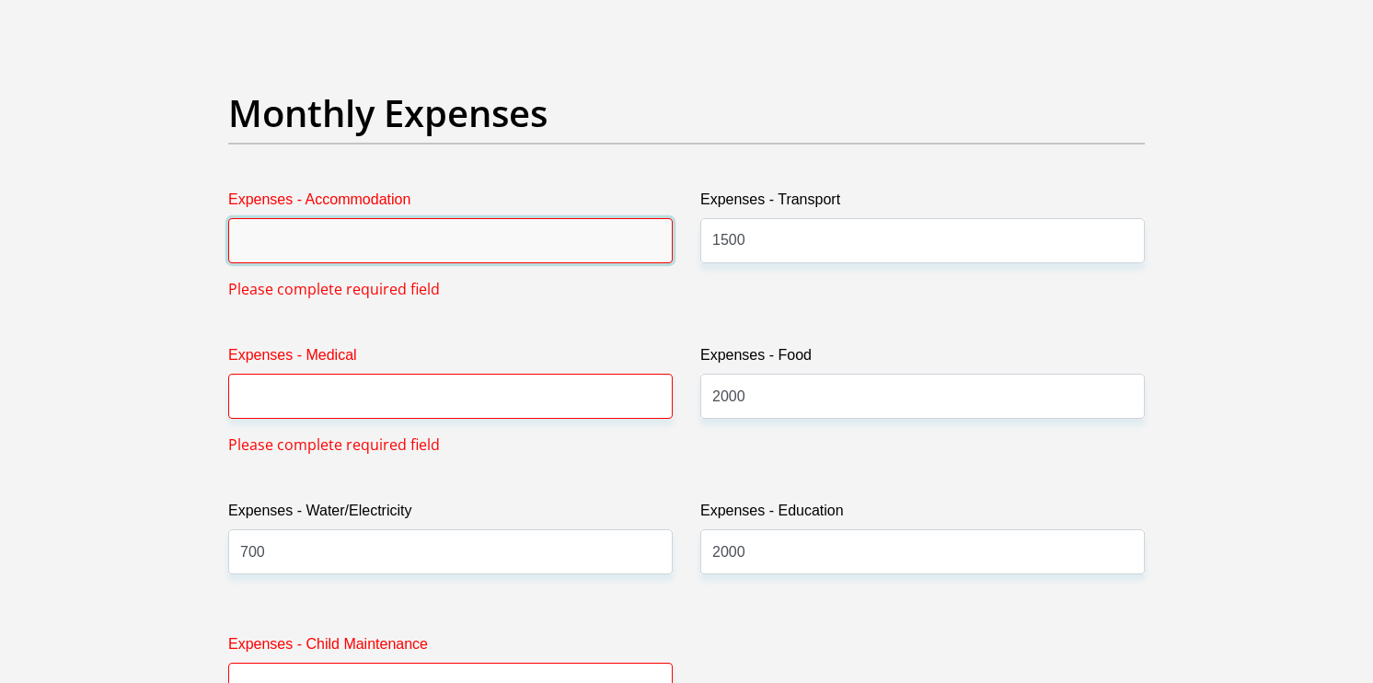
click at [398, 241] on input "Expenses - Accommodation" at bounding box center [450, 240] width 444 height 45
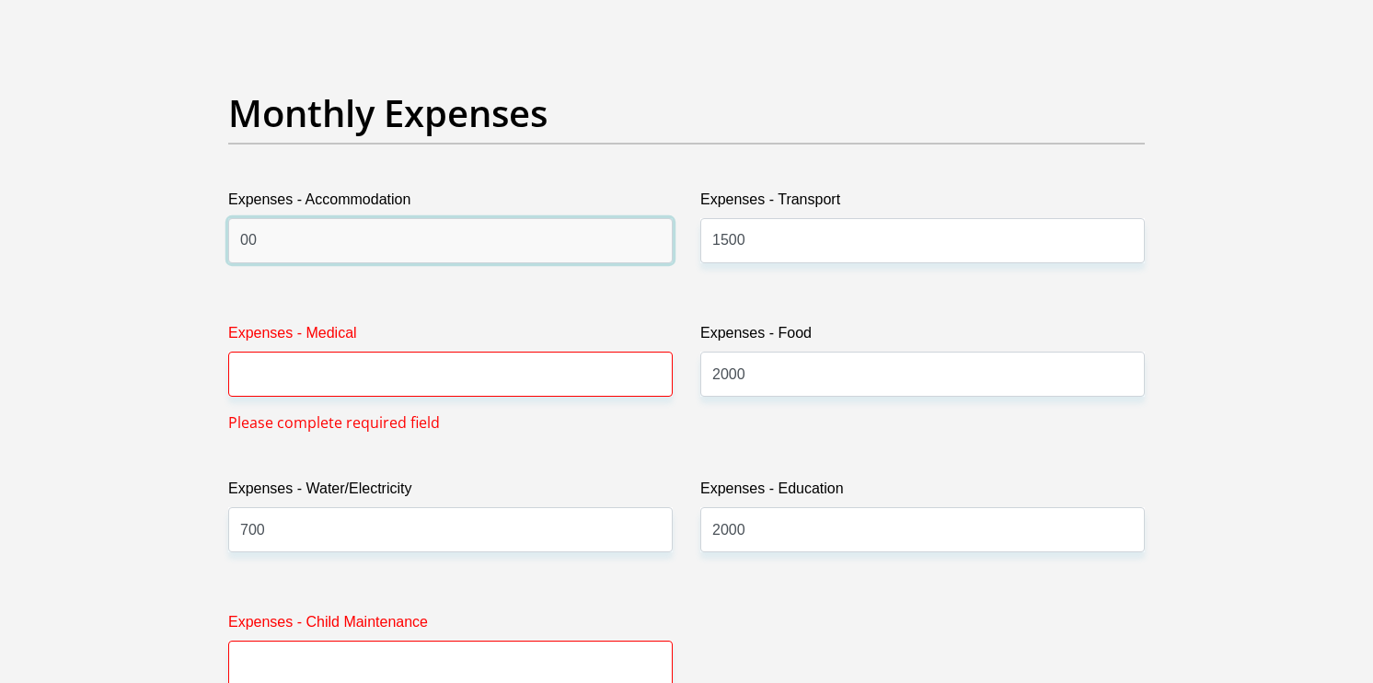
type input "00"
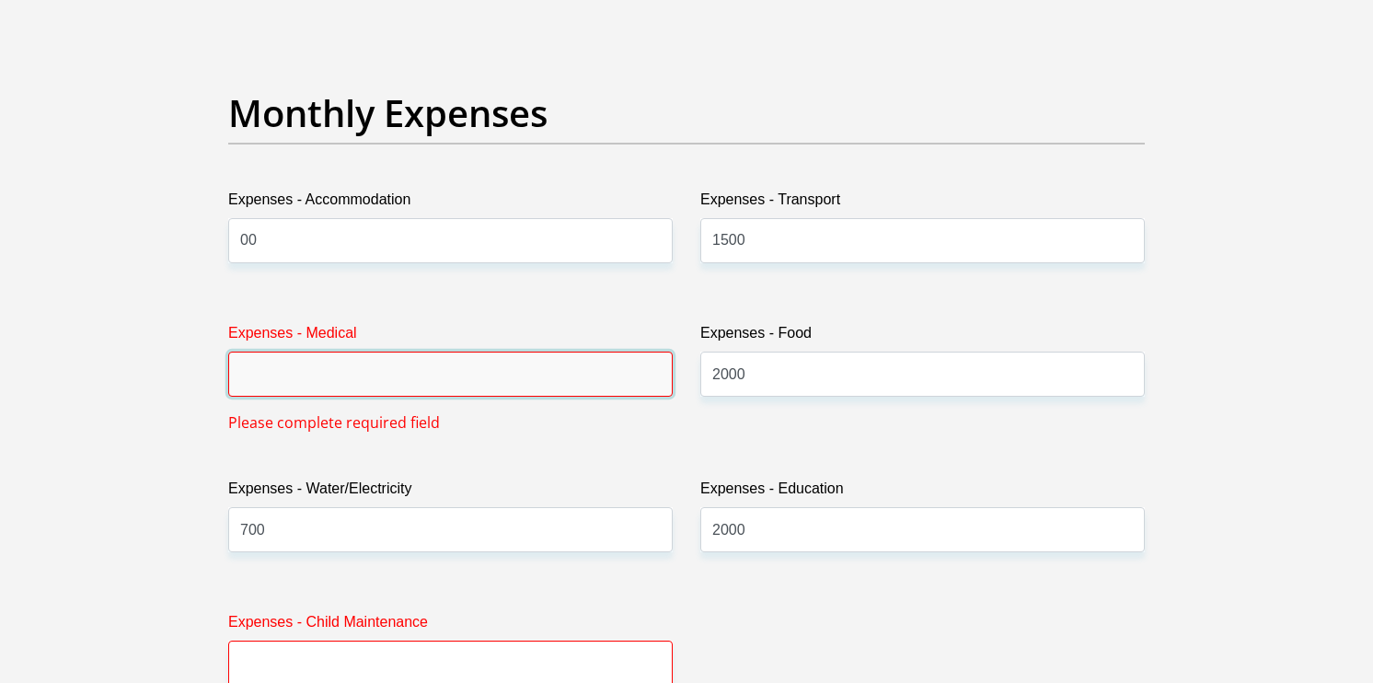
click at [362, 362] on input "Expenses - Medical" at bounding box center [450, 373] width 444 height 45
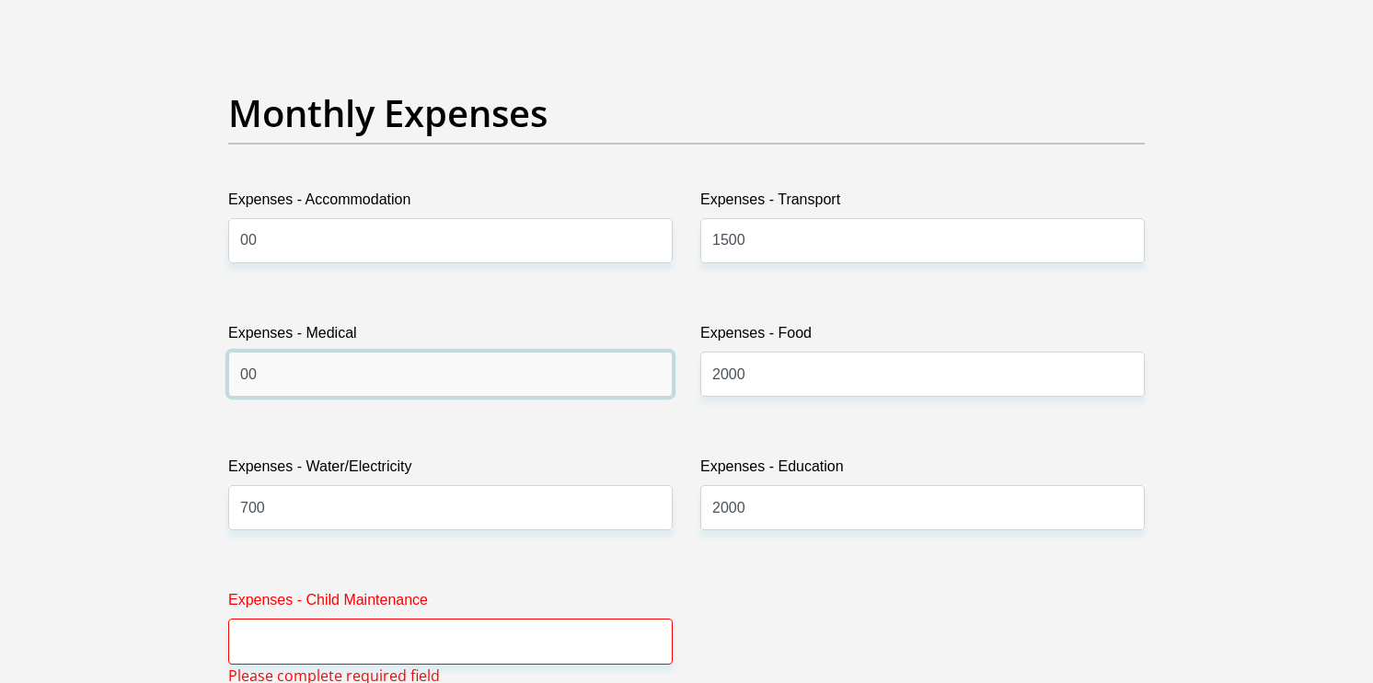
type input "00"
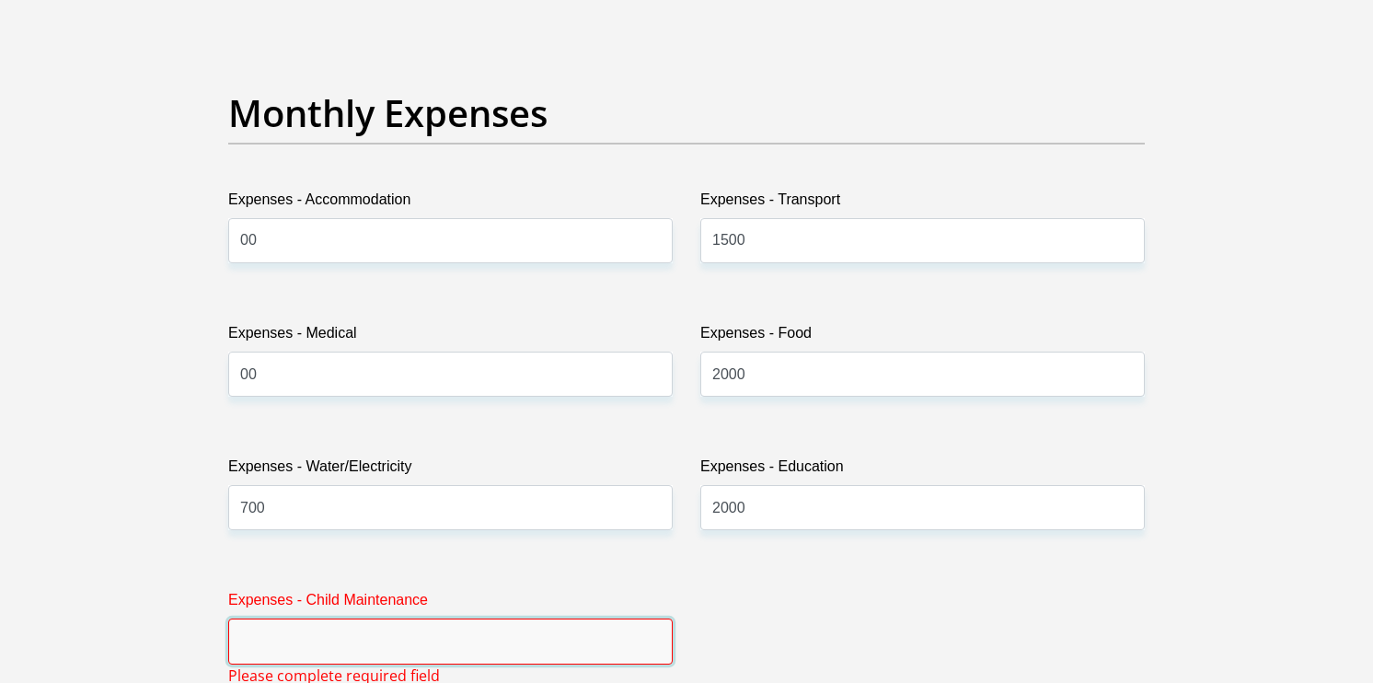
click at [264, 634] on input "Expenses - Child Maintenance" at bounding box center [450, 640] width 444 height 45
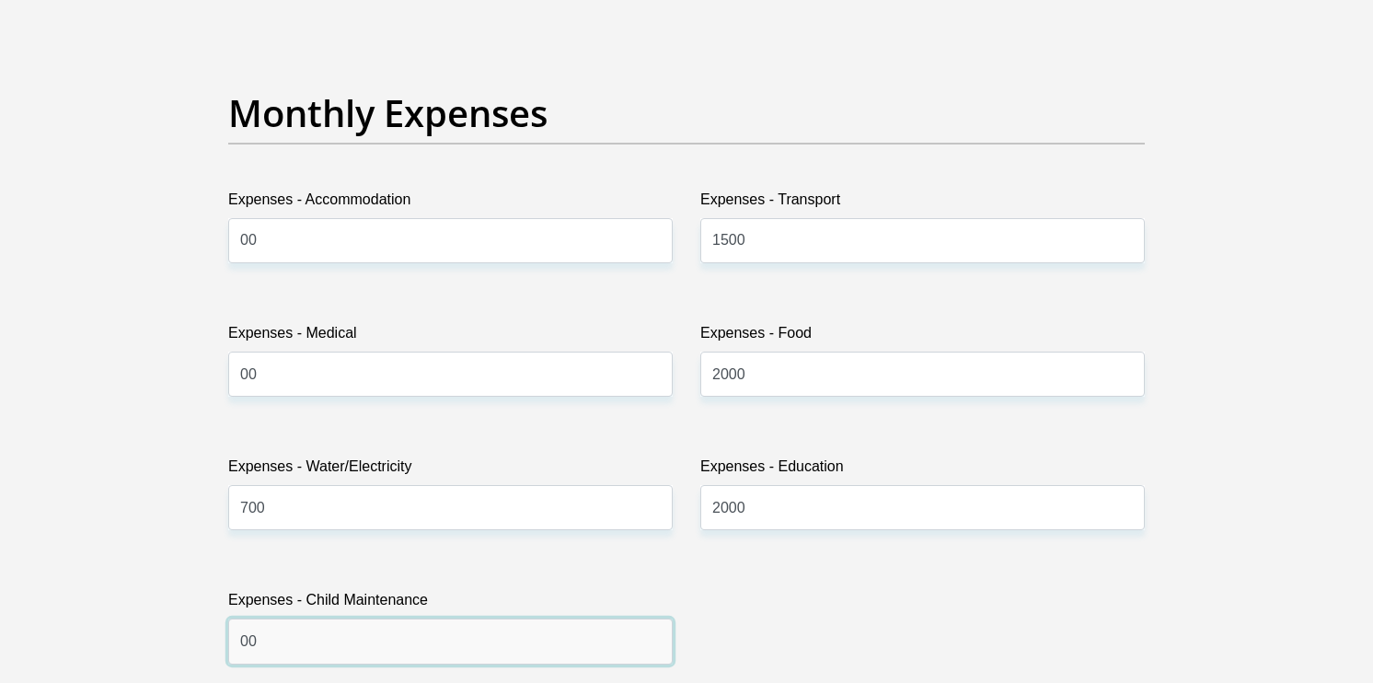
type input "00"
click at [1303, 582] on section "Personal Details Title Mr Ms Mrs Dr [PERSON_NAME] First Name Ntombifikile Surna…" at bounding box center [686, 688] width 1373 height 6448
click at [1359, 674] on section "Personal Details Title Mr Ms Mrs Dr [PERSON_NAME] First Name Ntombifikile Surna…" at bounding box center [686, 688] width 1373 height 6448
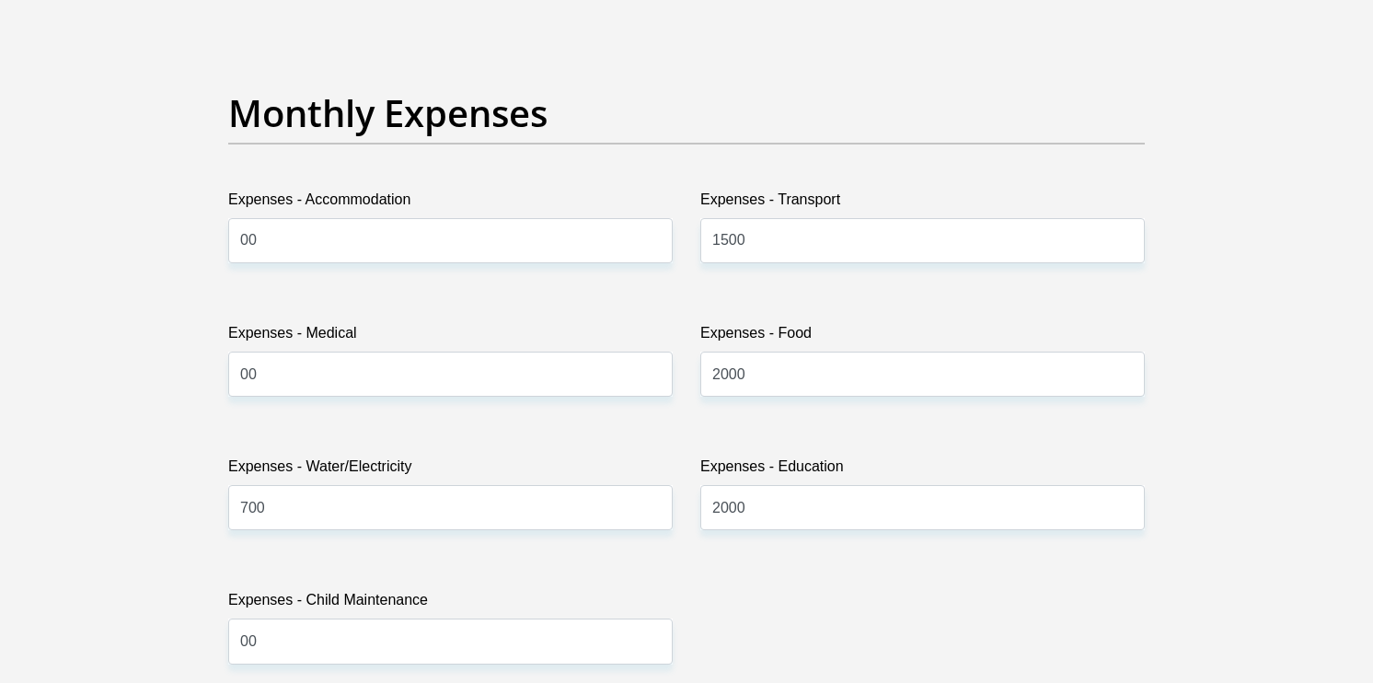
click at [1359, 674] on section "Personal Details Title Mr Ms Mrs Dr [PERSON_NAME] First Name Ntombifikile Surna…" at bounding box center [686, 688] width 1373 height 6448
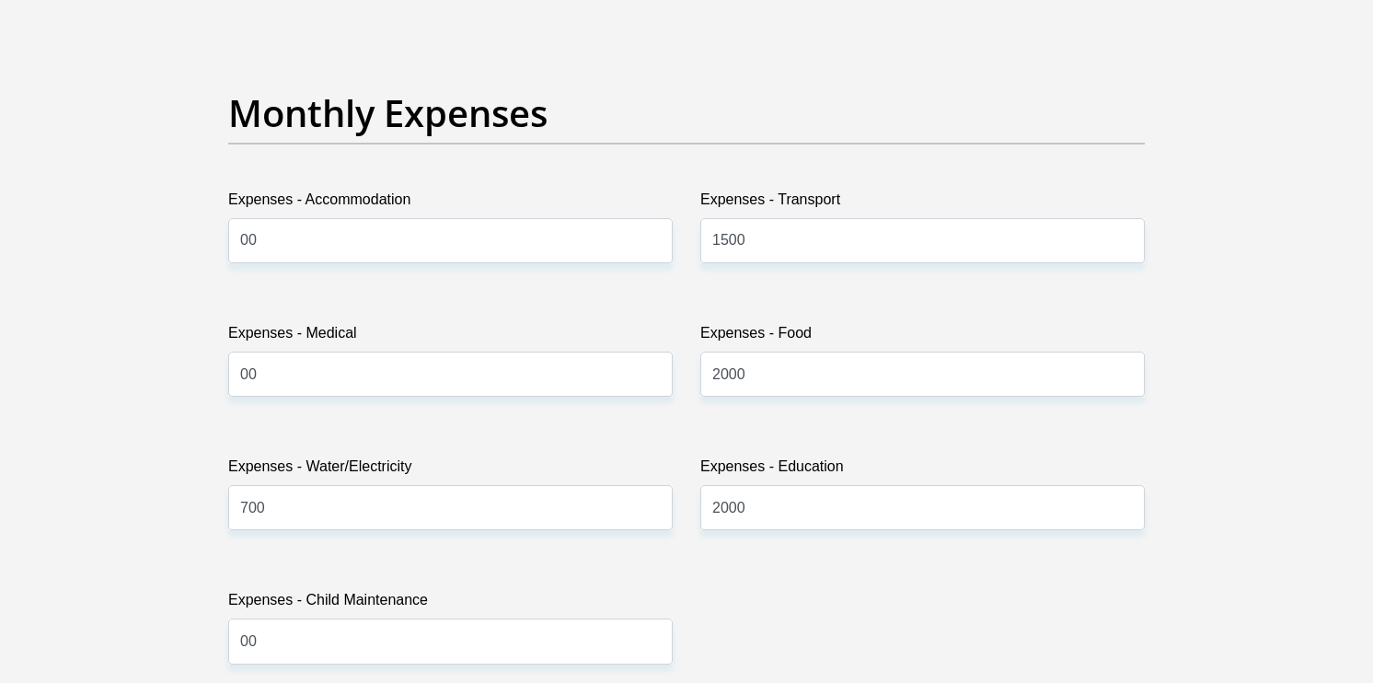
click at [1359, 674] on section "Personal Details Title Mr Ms Mrs Dr [PERSON_NAME] First Name Ntombifikile Surna…" at bounding box center [686, 688] width 1373 height 6448
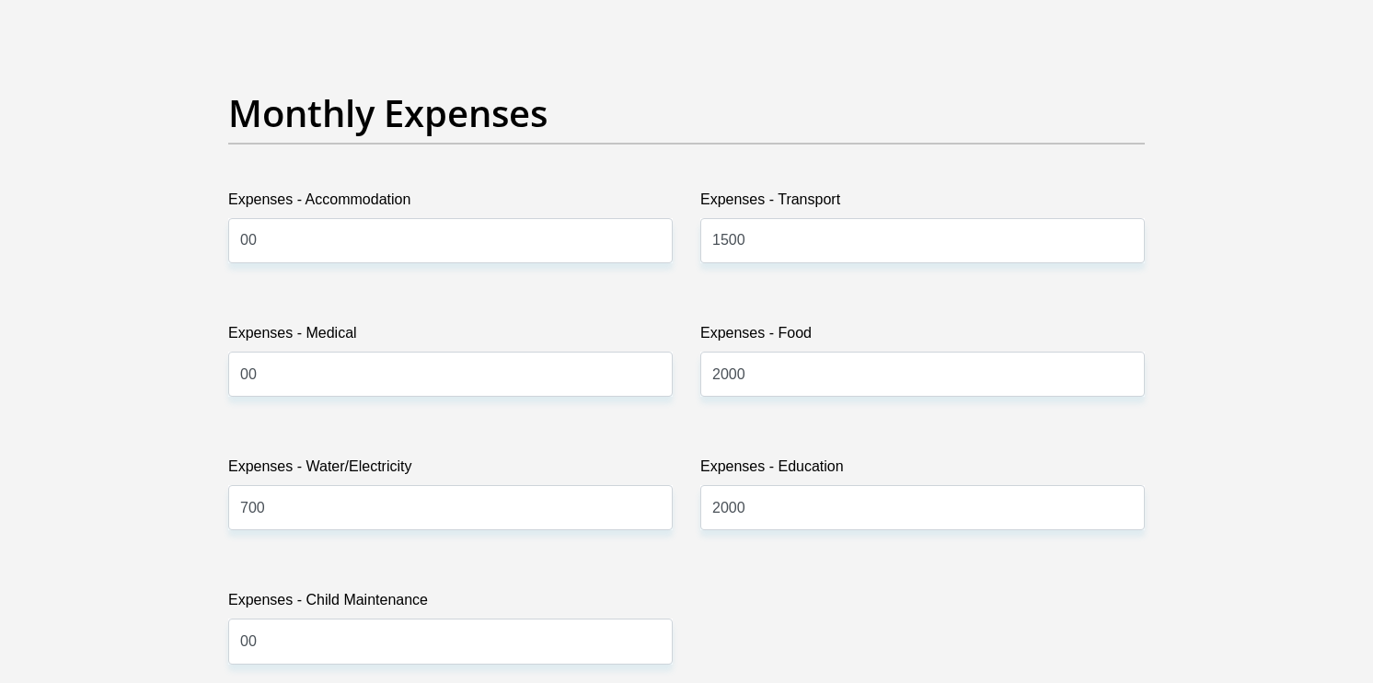
click at [1359, 674] on section "Personal Details Title Mr Ms Mrs Dr [PERSON_NAME] First Name Ntombifikile Surna…" at bounding box center [686, 688] width 1373 height 6448
click at [1222, 639] on section "Personal Details Title Mr Ms Mrs Dr [PERSON_NAME] First Name Ntombifikile Surna…" at bounding box center [686, 688] width 1373 height 6448
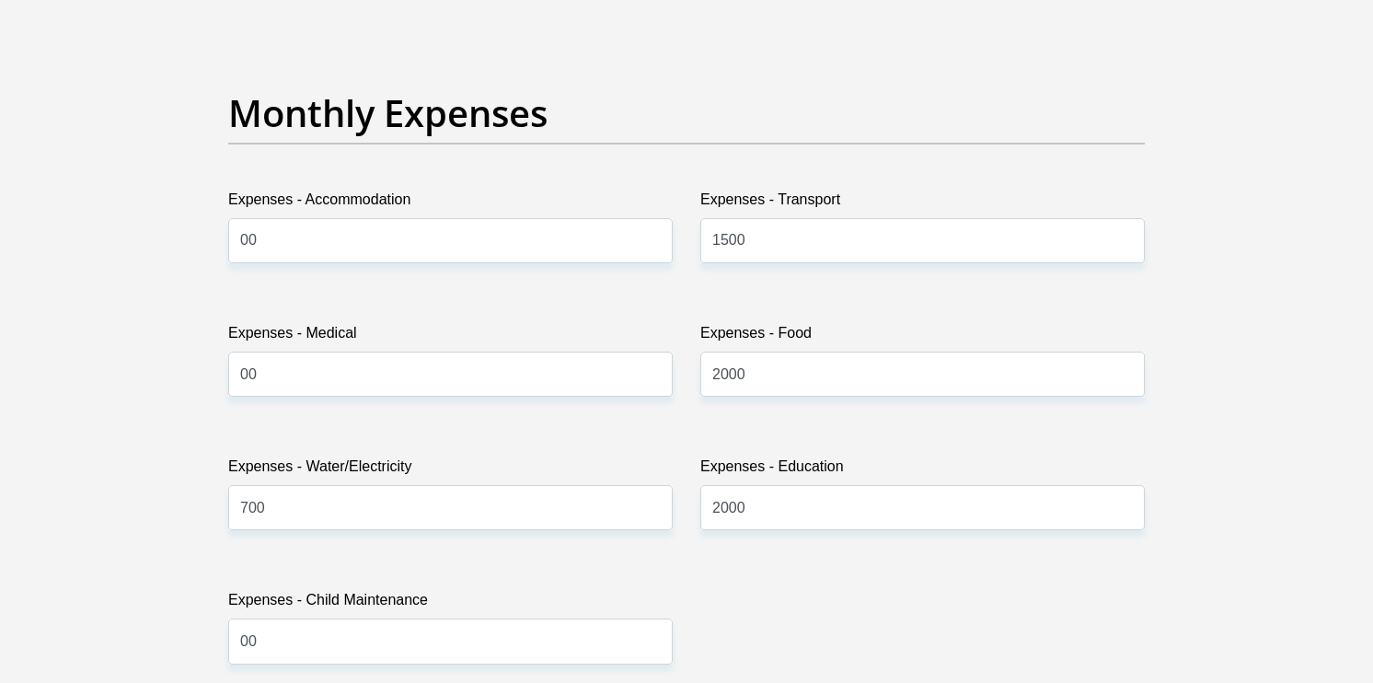
click at [1122, 616] on div "Title Mr Ms Mrs Dr [PERSON_NAME] First Name Ntombifikile Surname [PERSON_NAME] …" at bounding box center [686, 682] width 944 height 6021
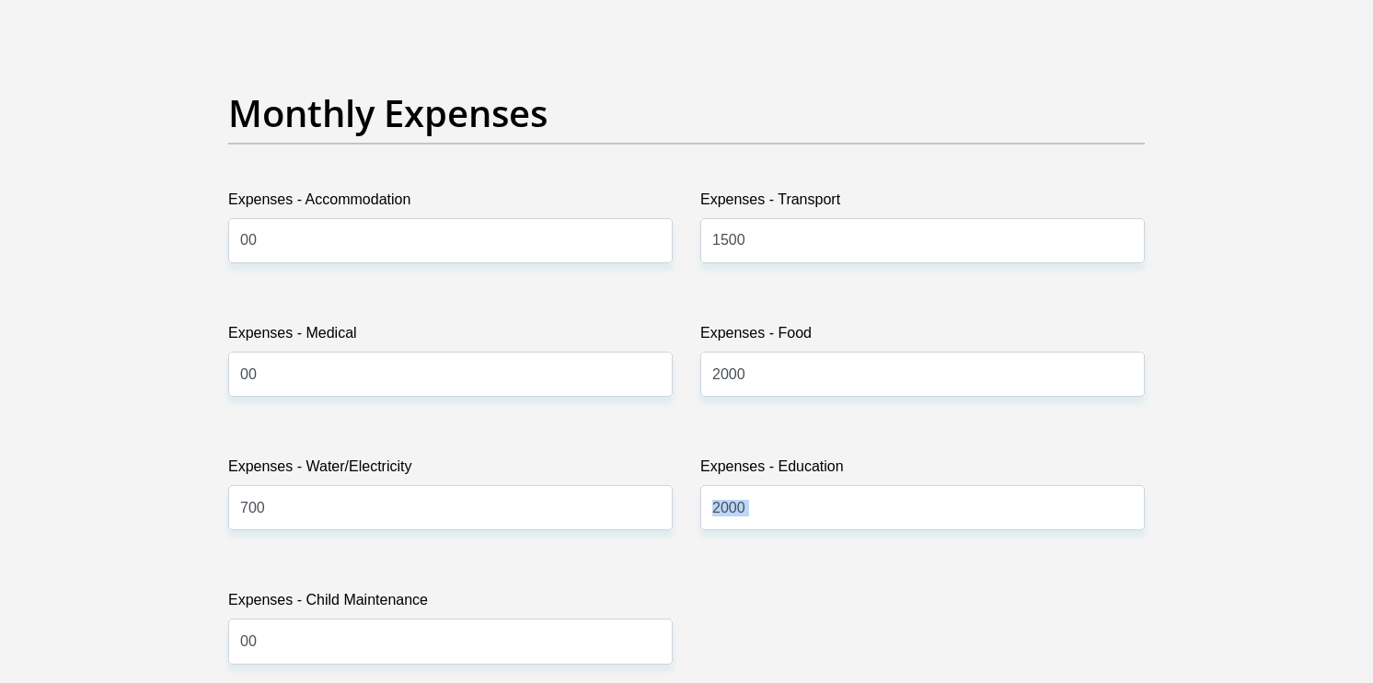
drag, startPoint x: 1122, startPoint y: 616, endPoint x: 1329, endPoint y: 590, distance: 208.7
click at [1329, 590] on section "Personal Details Title Mr Ms Mrs Dr [PERSON_NAME] First Name Ntombifikile Surna…" at bounding box center [686, 688] width 1373 height 6448
drag, startPoint x: 1329, startPoint y: 590, endPoint x: 1215, endPoint y: 643, distance: 126.0
click at [1215, 643] on section "Personal Details Title Mr Ms Mrs Dr [PERSON_NAME] First Name Ntombifikile Surna…" at bounding box center [686, 688] width 1373 height 6448
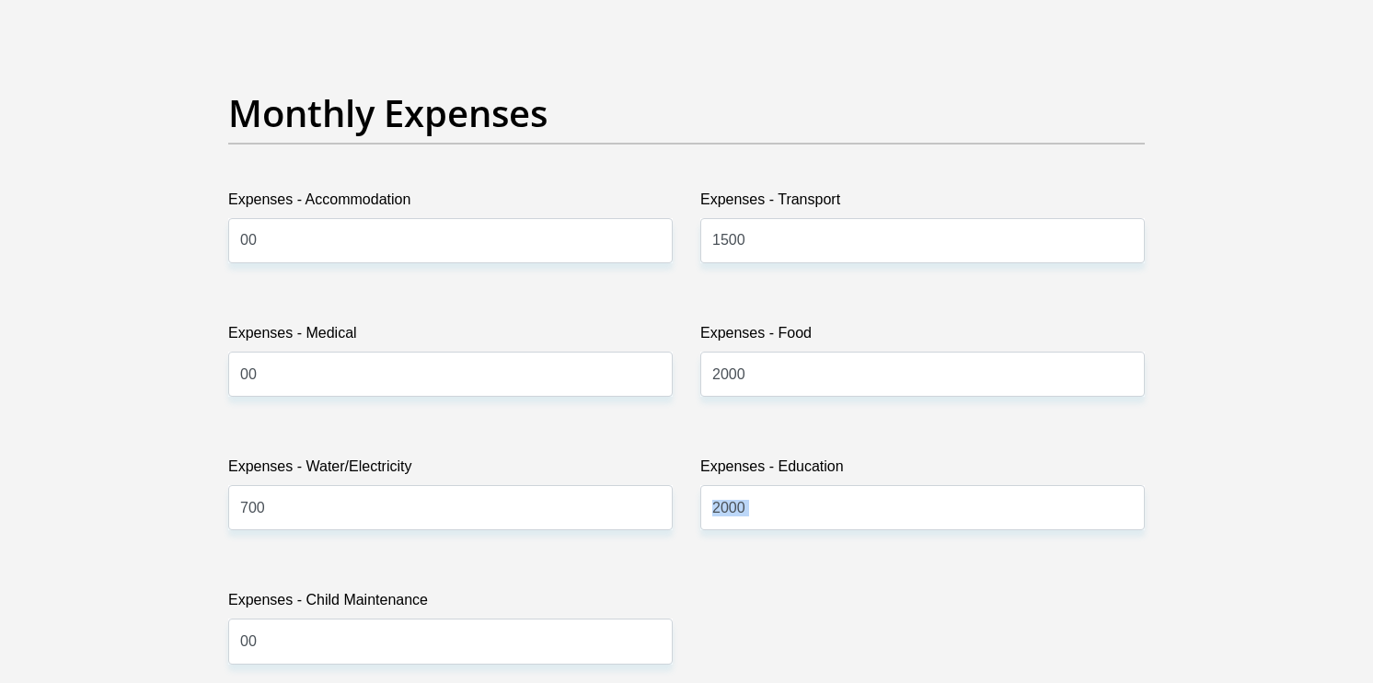
click at [1215, 643] on section "Personal Details Title Mr Ms Mrs Dr [PERSON_NAME] First Name Ntombifikile Surna…" at bounding box center [686, 688] width 1373 height 6448
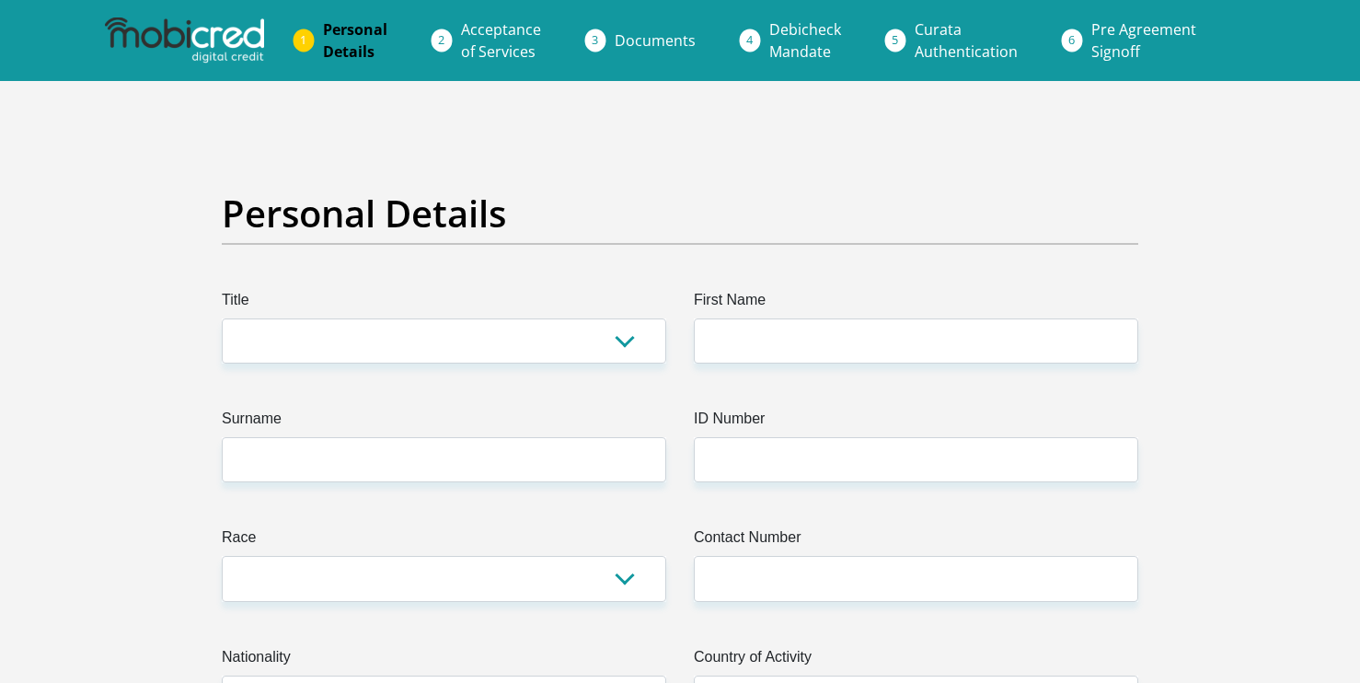
scroll to position [2583, 0]
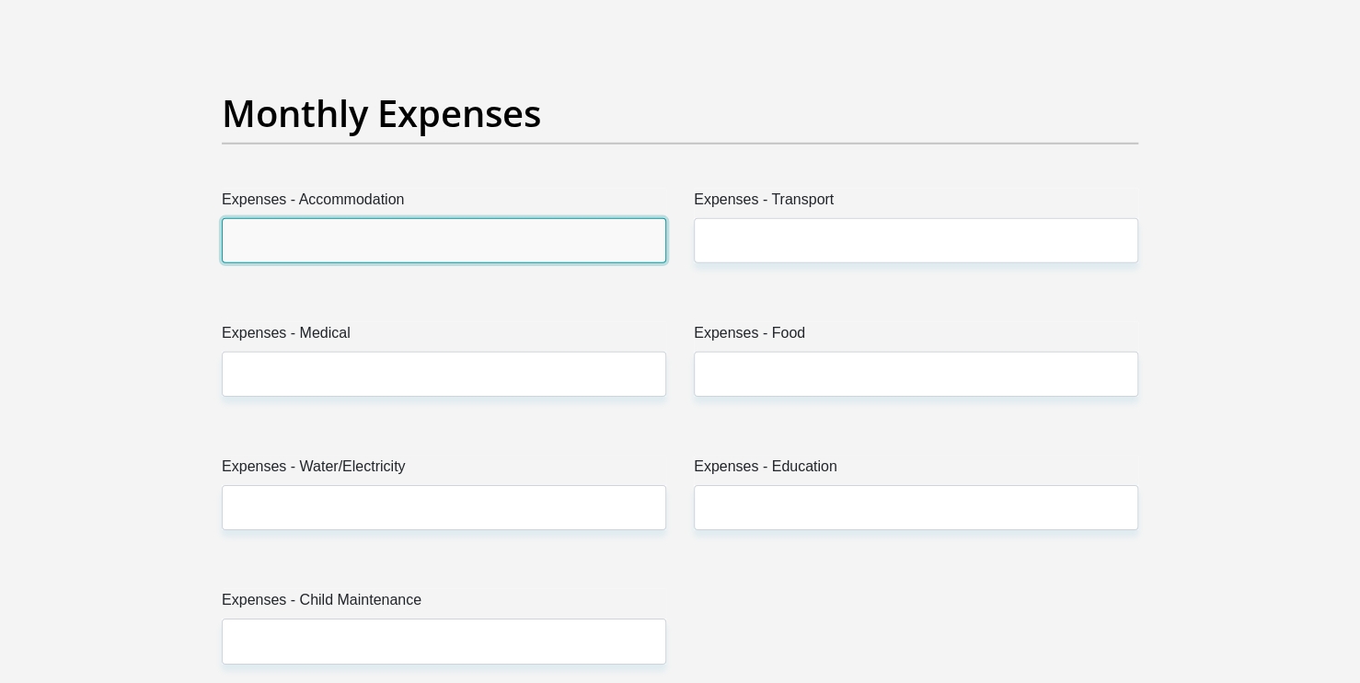
click at [283, 238] on input "Expenses - Accommodation" at bounding box center [444, 240] width 444 height 45
type input "00"
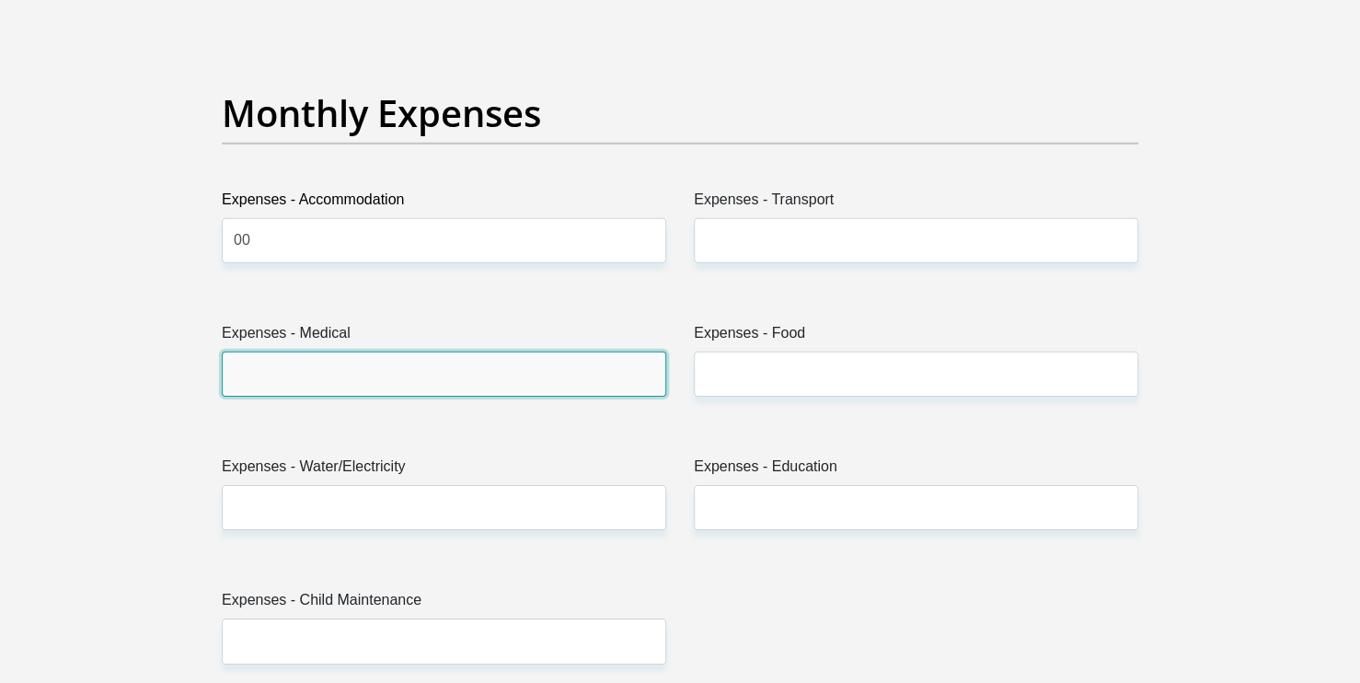
click at [328, 366] on input "Expenses - Medical" at bounding box center [444, 373] width 444 height 45
type input "00"
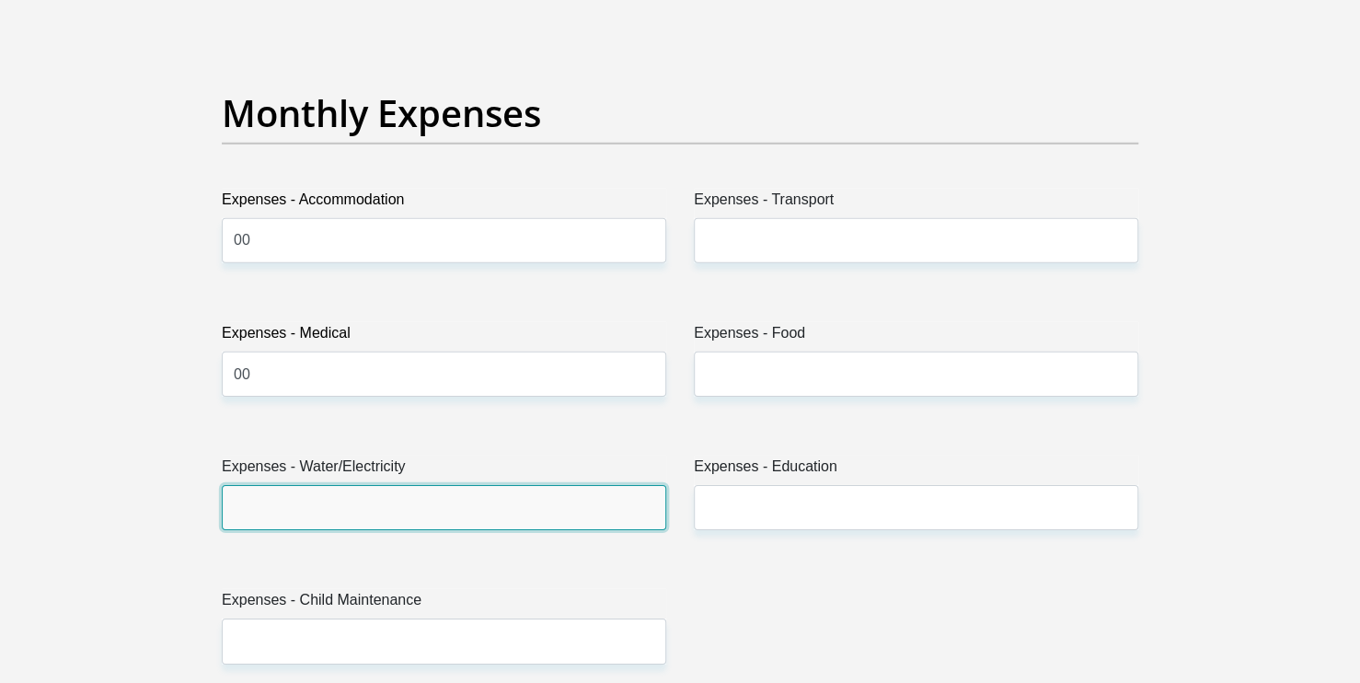
click at [357, 492] on input "Expenses - Water/Electricity" at bounding box center [444, 507] width 444 height 45
type input "700"
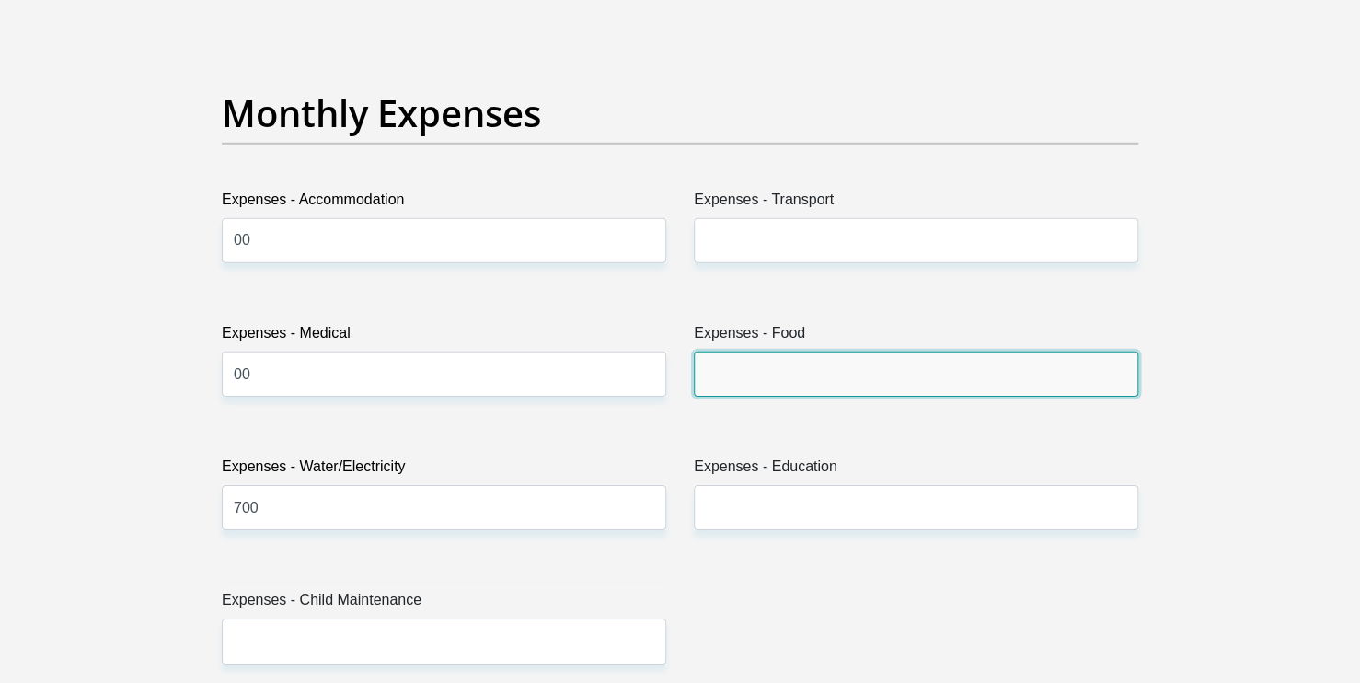
click at [777, 392] on input "Expenses - Food" at bounding box center [916, 373] width 444 height 45
type input "2000"
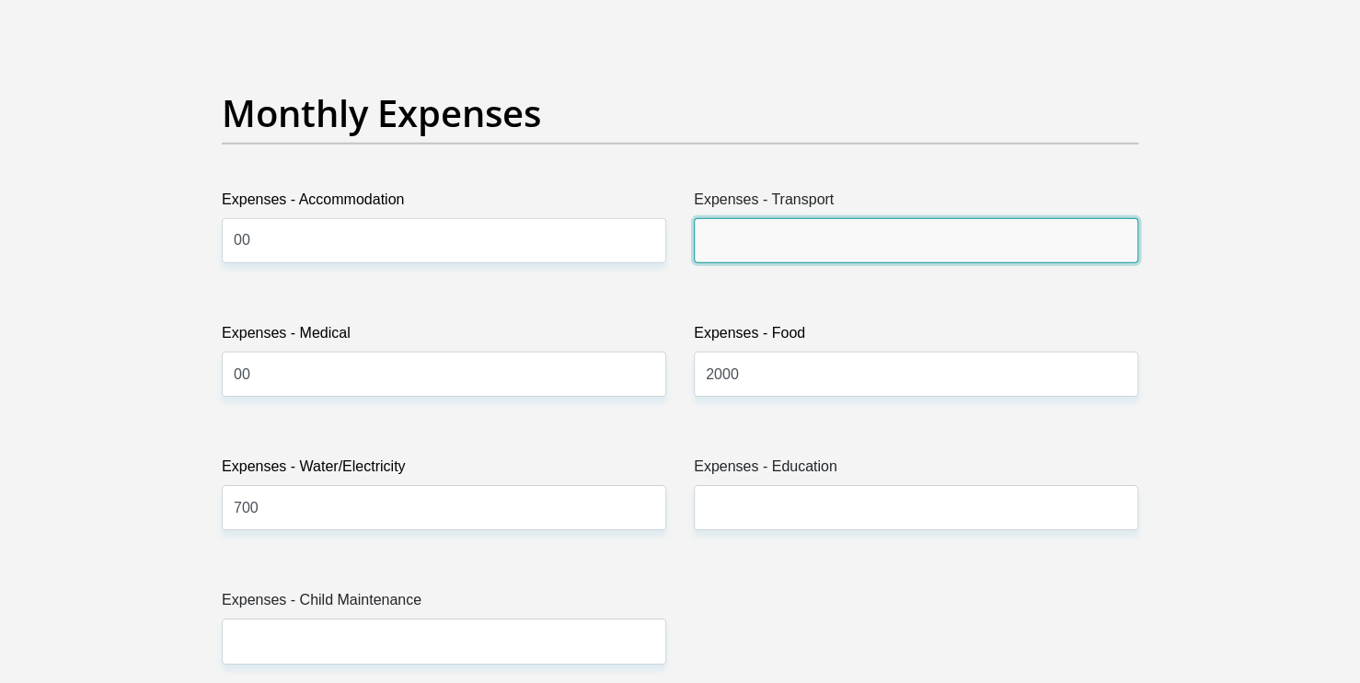
click at [806, 255] on input "Expenses - Transport" at bounding box center [916, 240] width 444 height 45
type input "1500"
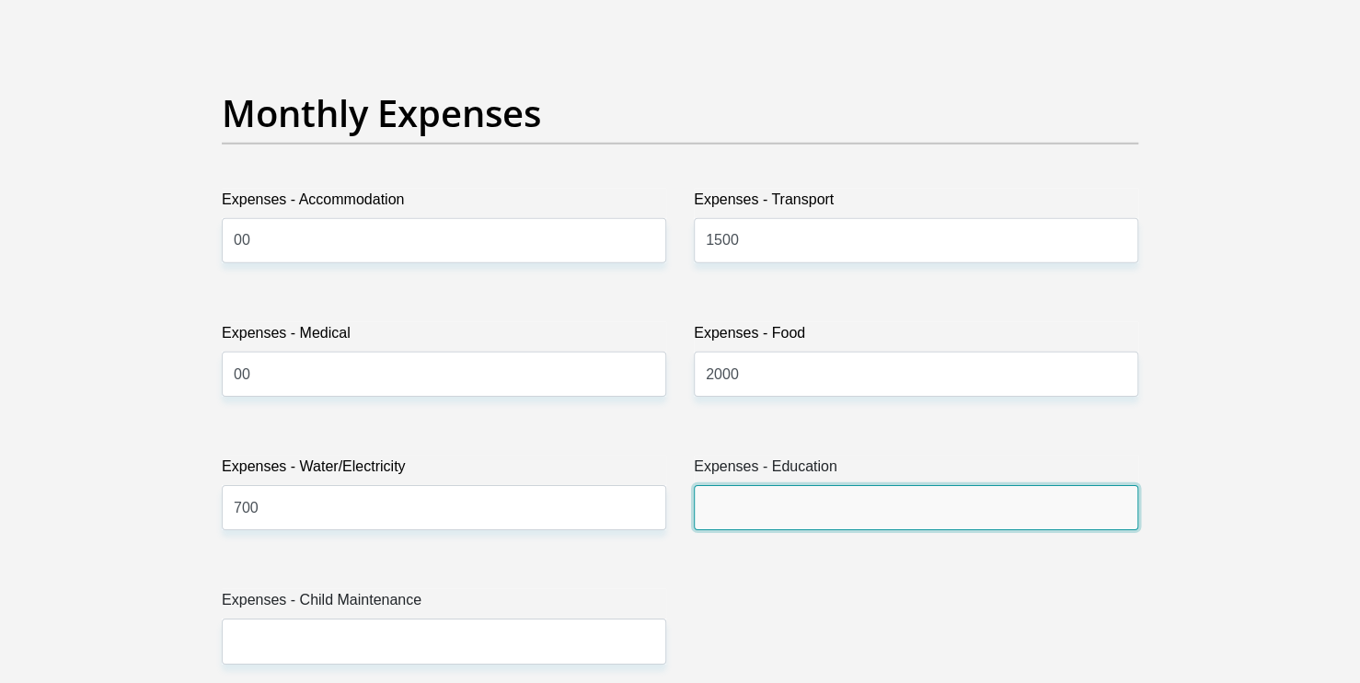
click at [753, 504] on input "Expenses - Education" at bounding box center [916, 507] width 444 height 45
type input "200"
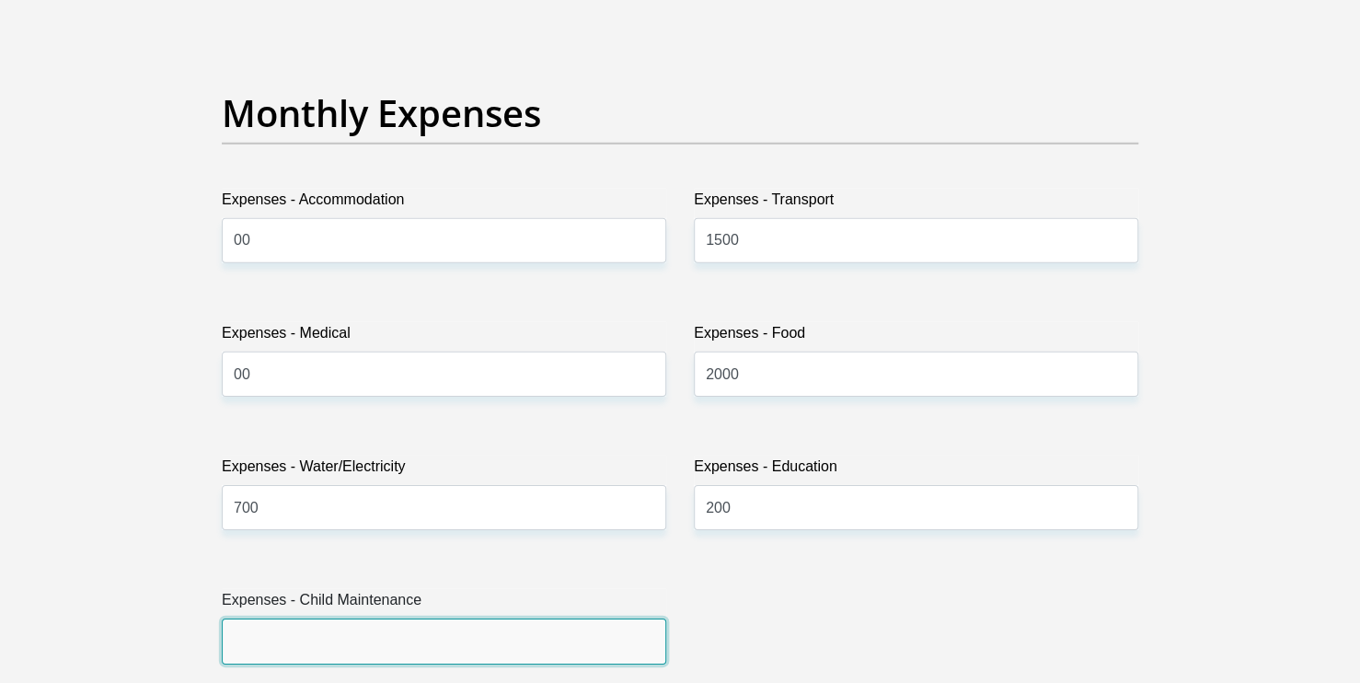
click at [320, 648] on input "Expenses - Child Maintenance" at bounding box center [444, 640] width 444 height 45
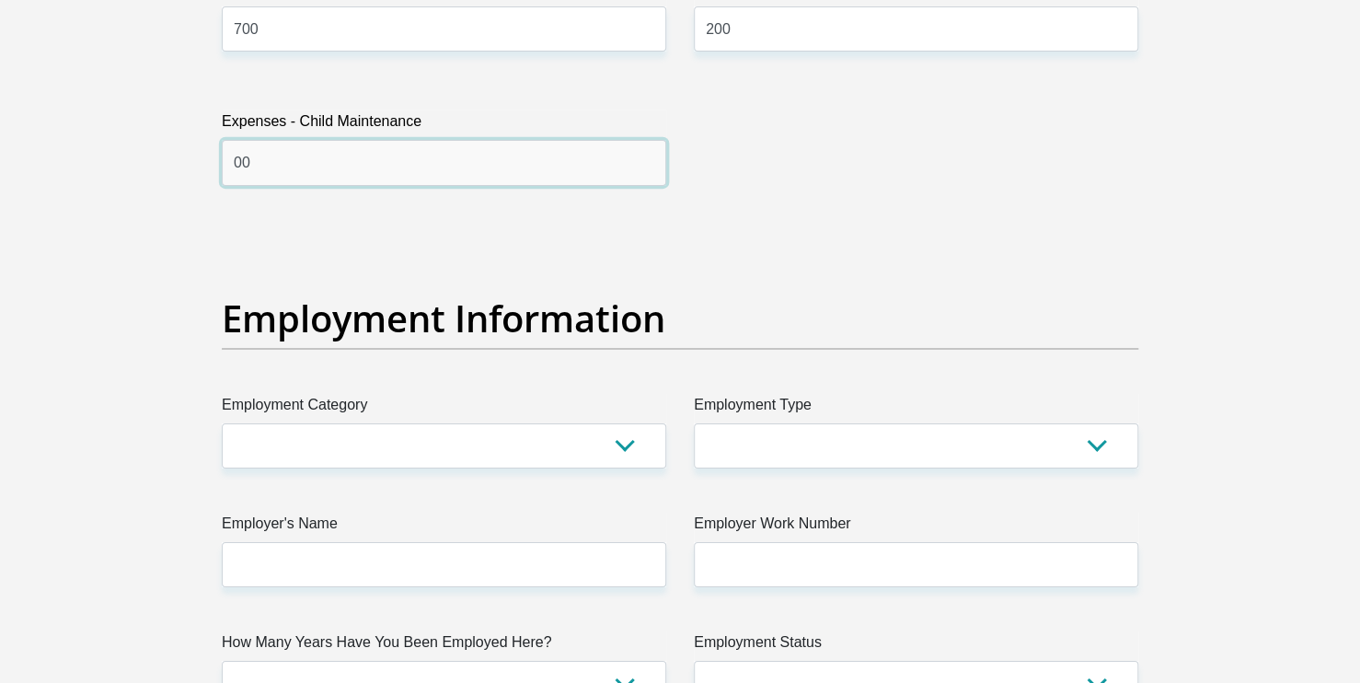
scroll to position [3135, 0]
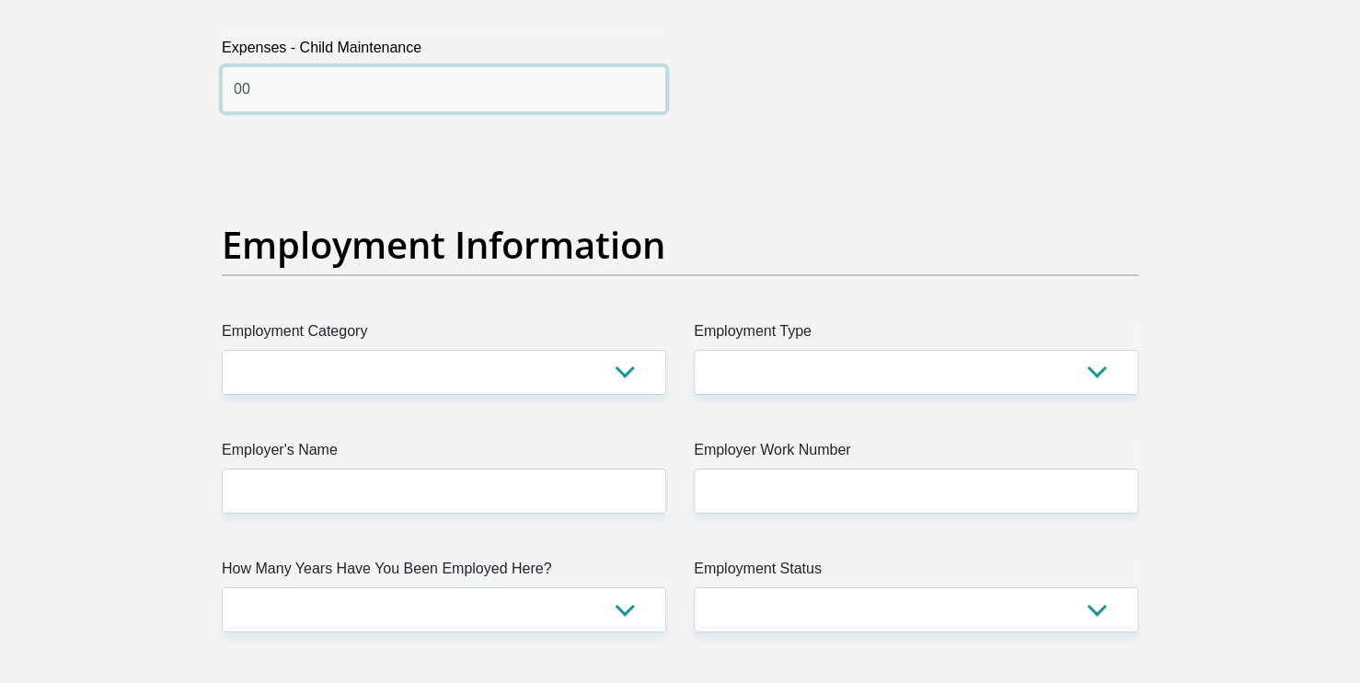
type input "00"
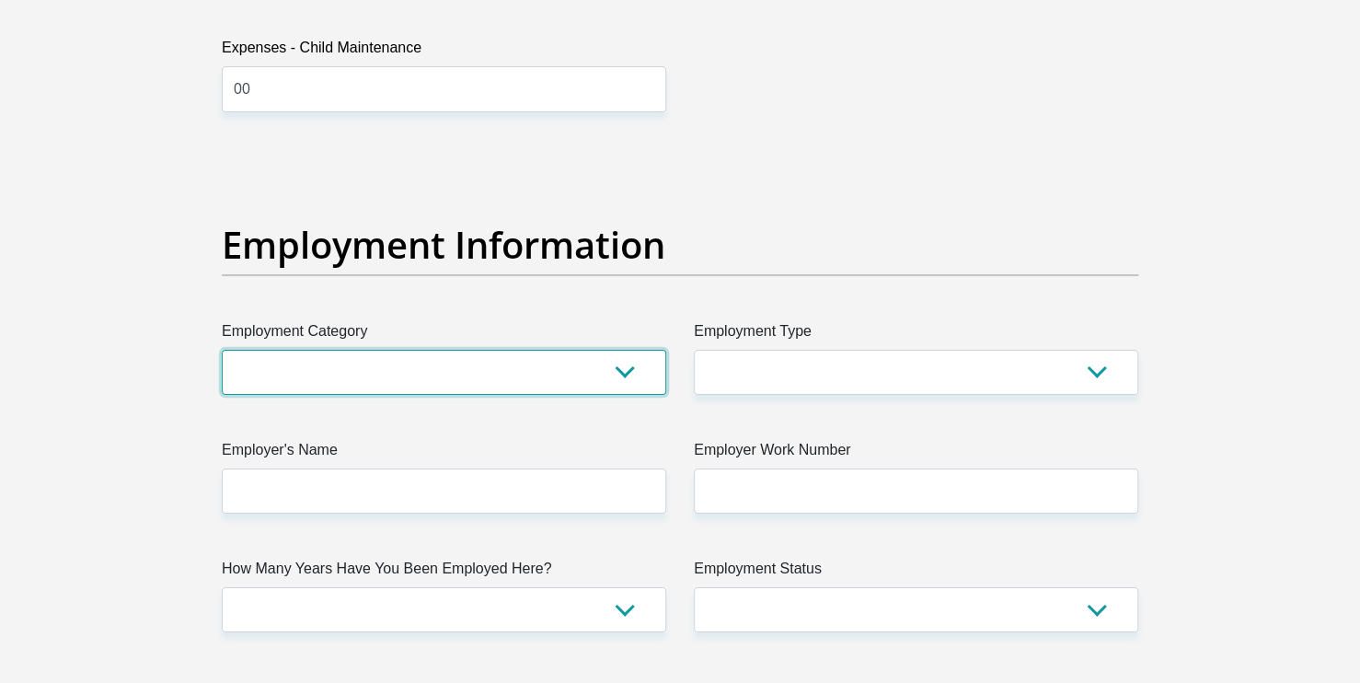
click at [630, 368] on select "AGRICULTURE ALCOHOL & TOBACCO CONSTRUCTION MATERIALS METALLURGY EQUIPMENT FOR R…" at bounding box center [444, 372] width 444 height 45
select select "59"
click at [222, 350] on select "AGRICULTURE ALCOHOL & TOBACCO CONSTRUCTION MATERIALS METALLURGY EQUIPMENT FOR R…" at bounding box center [444, 372] width 444 height 45
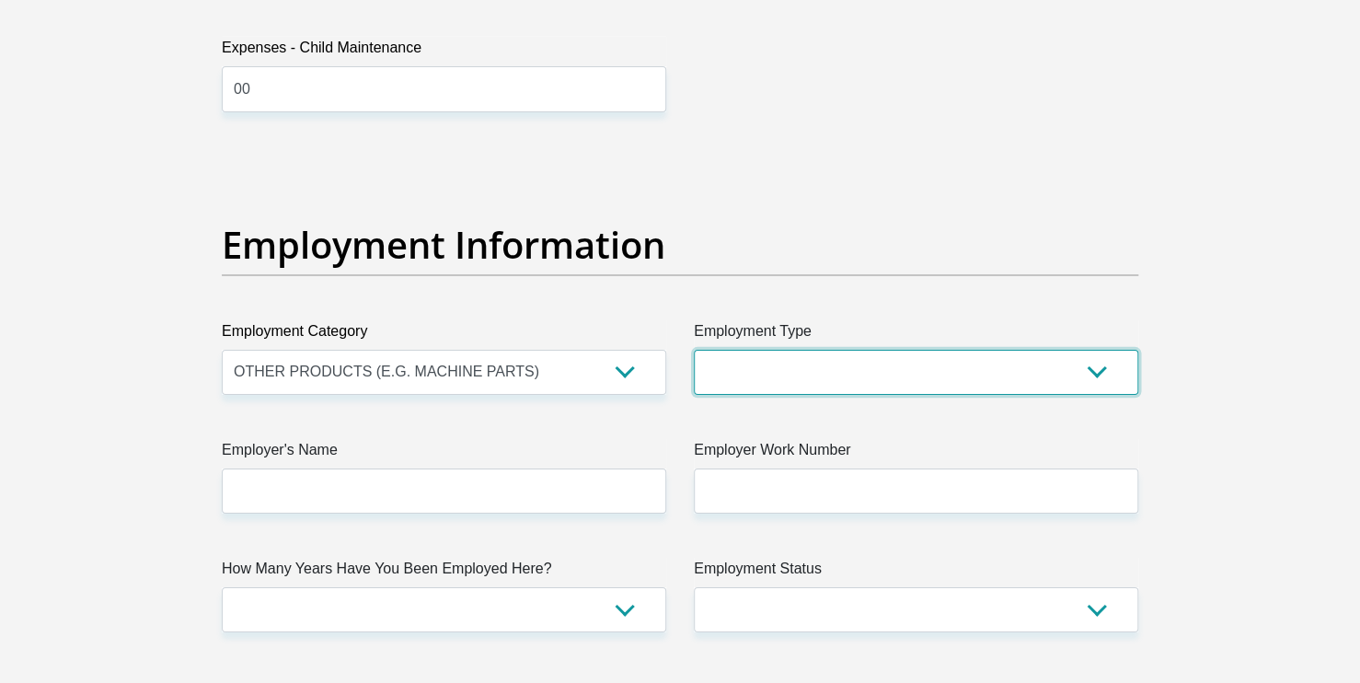
click at [1104, 372] on select "College/Lecturer Craft Seller Creative Driver Executive Farmer Forces - Non Com…" at bounding box center [916, 372] width 444 height 45
select select "Production/Manufacturing"
click at [694, 350] on select "College/Lecturer Craft Seller Creative Driver Executive Farmer Forces - Non Com…" at bounding box center [916, 372] width 444 height 45
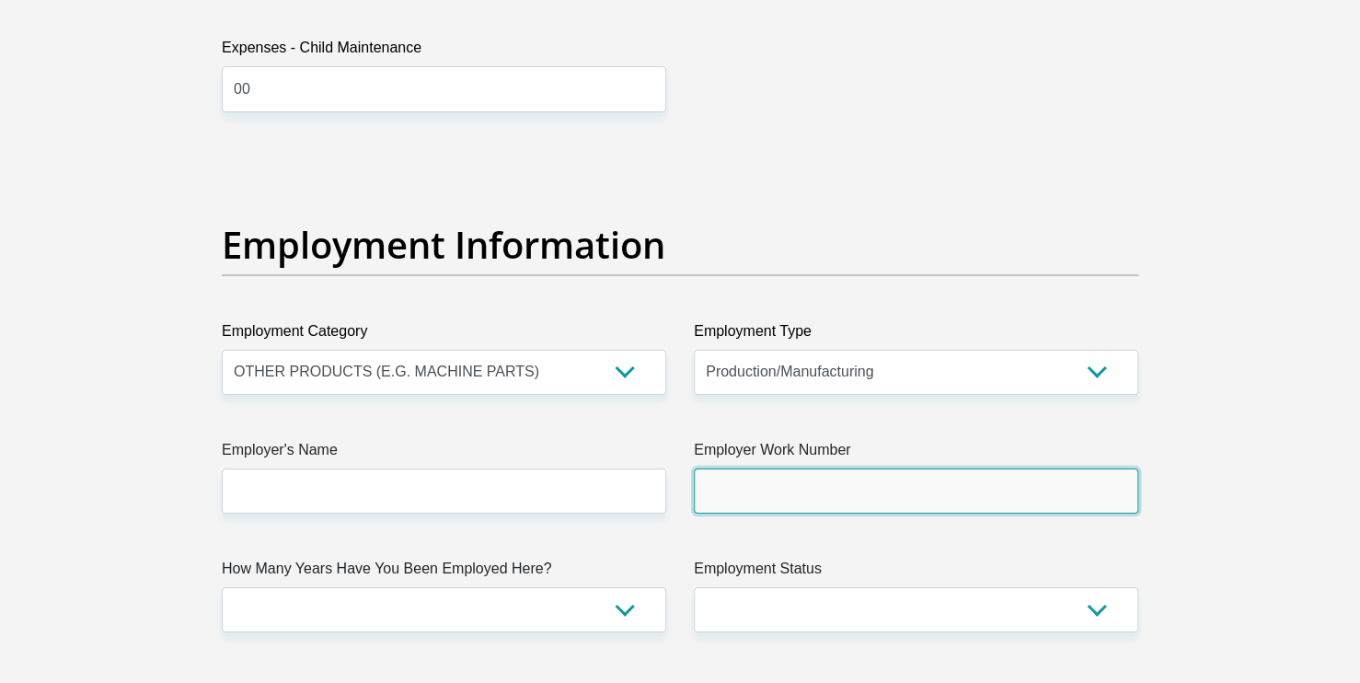
click at [742, 491] on input "Employer Work Number" at bounding box center [916, 490] width 444 height 45
type input "0109764390"
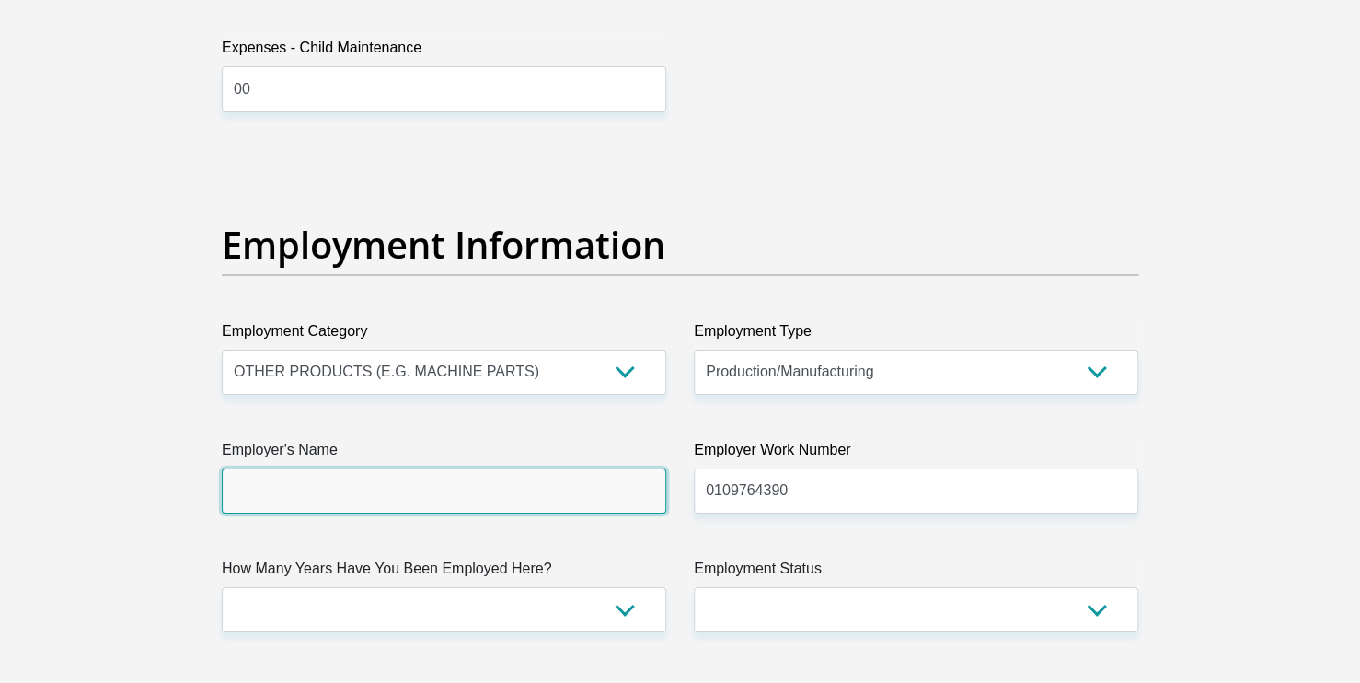
click at [520, 495] on input "Employer's Name" at bounding box center [444, 490] width 444 height 45
type input "caxton"
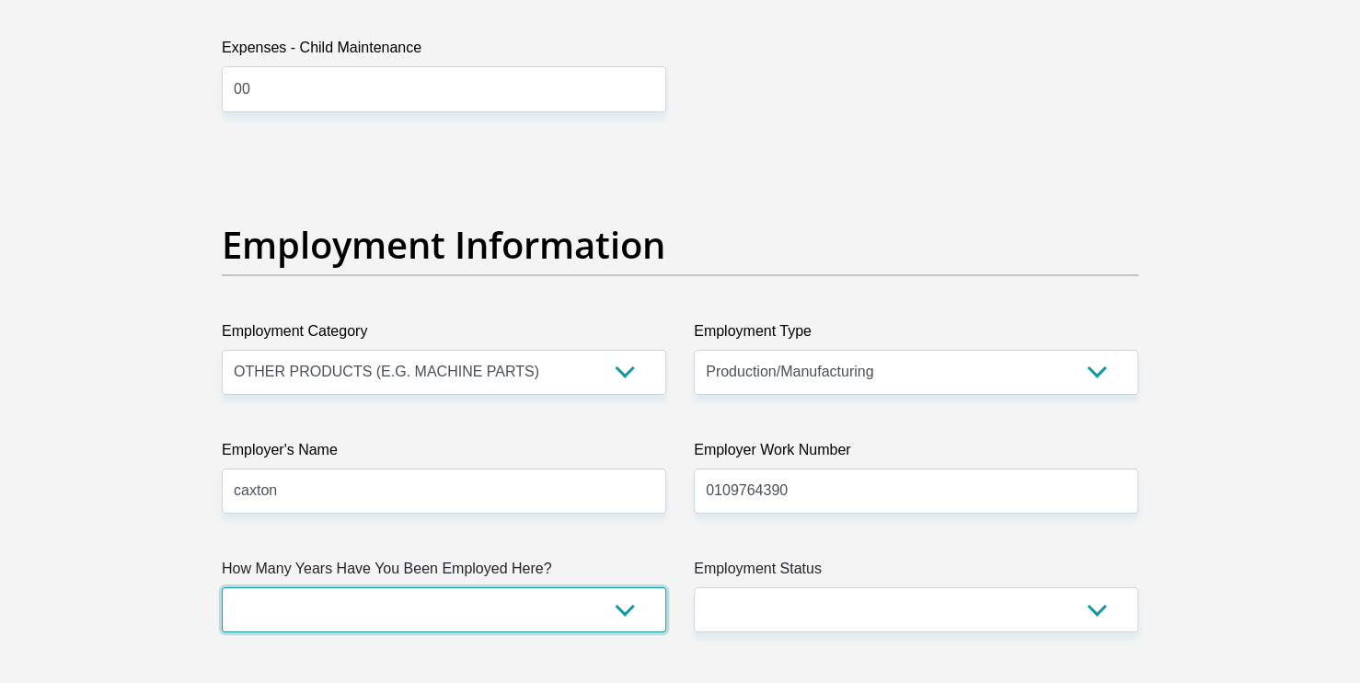
click at [632, 606] on select "less than 1 year 1-3 years 3-5 years 5+ years" at bounding box center [444, 609] width 444 height 45
select select "60"
click at [222, 587] on select "less than 1 year 1-3 years 3-5 years 5+ years" at bounding box center [444, 609] width 444 height 45
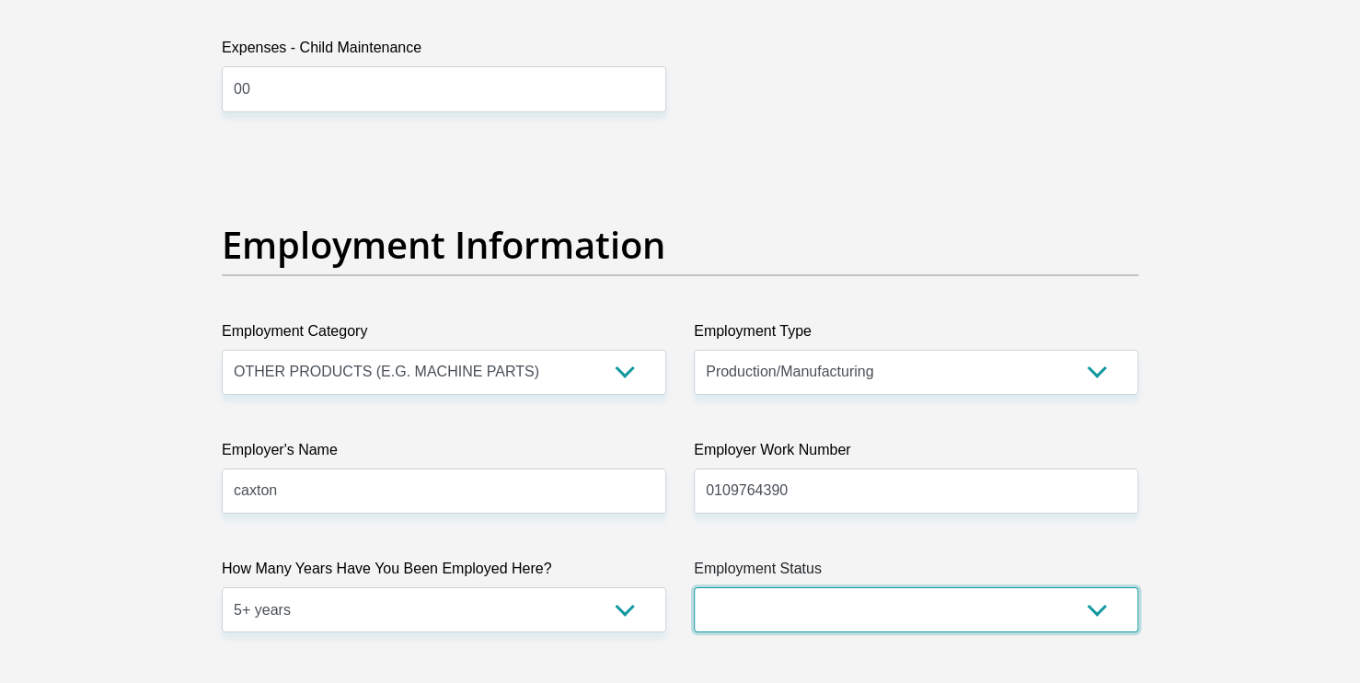
click at [1101, 611] on select "Permanent/Full-time Part-time/Casual [DEMOGRAPHIC_DATA] Worker Self-Employed Ho…" at bounding box center [916, 609] width 444 height 45
select select "1"
click at [694, 587] on select "Permanent/Full-time Part-time/Casual [DEMOGRAPHIC_DATA] Worker Self-Employed Ho…" at bounding box center [916, 609] width 444 height 45
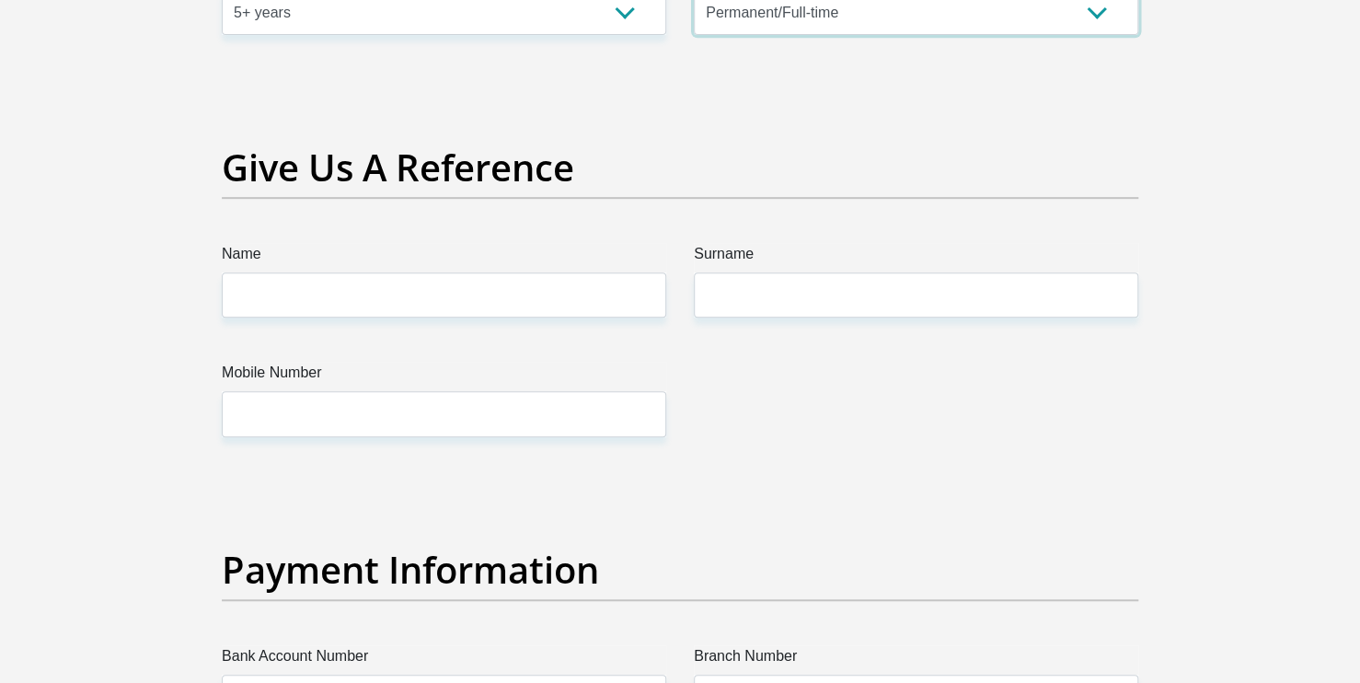
scroll to position [4330, 0]
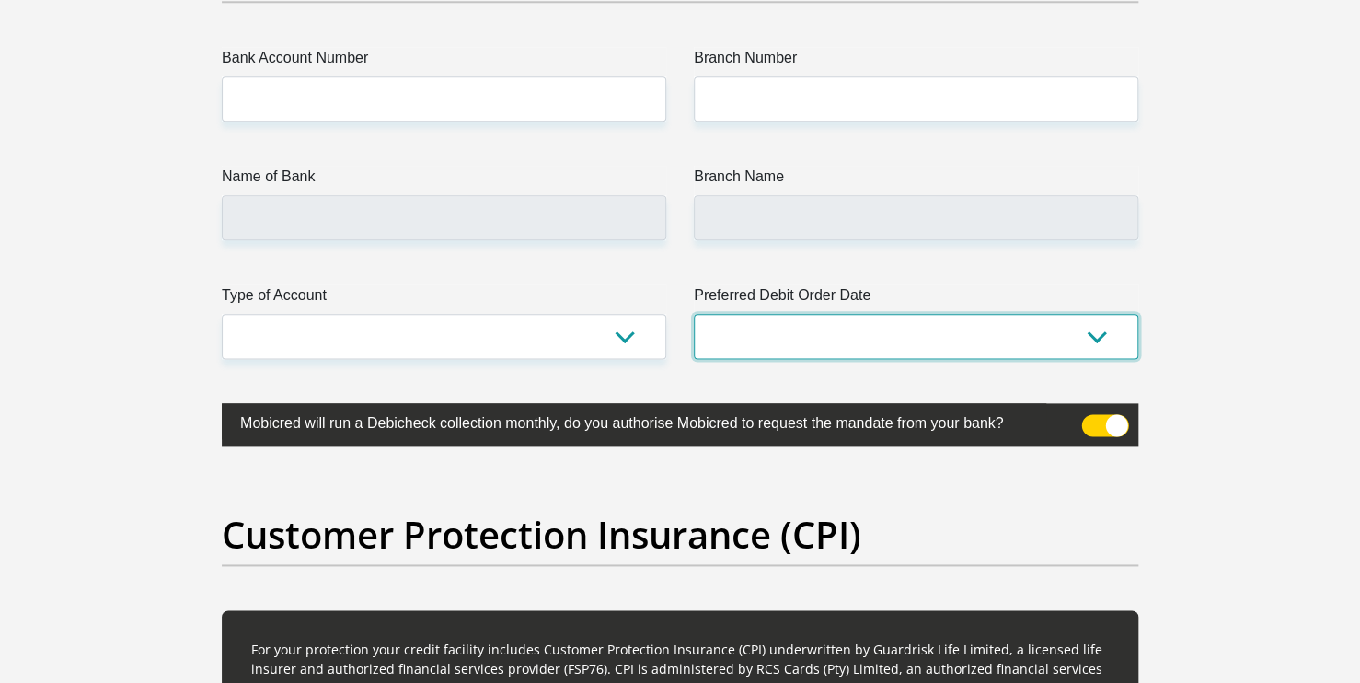
click at [1090, 340] on select "1st 2nd 3rd 4th 5th 7th 18th 19th 20th 21st 22nd 23rd 24th 25th 26th 27th 28th …" at bounding box center [916, 336] width 444 height 45
select select "30"
click at [694, 314] on select "1st 2nd 3rd 4th 5th 7th 18th 19th 20th 21st 22nd 23rd 24th 25th 26th 27th 28th …" at bounding box center [916, 336] width 444 height 45
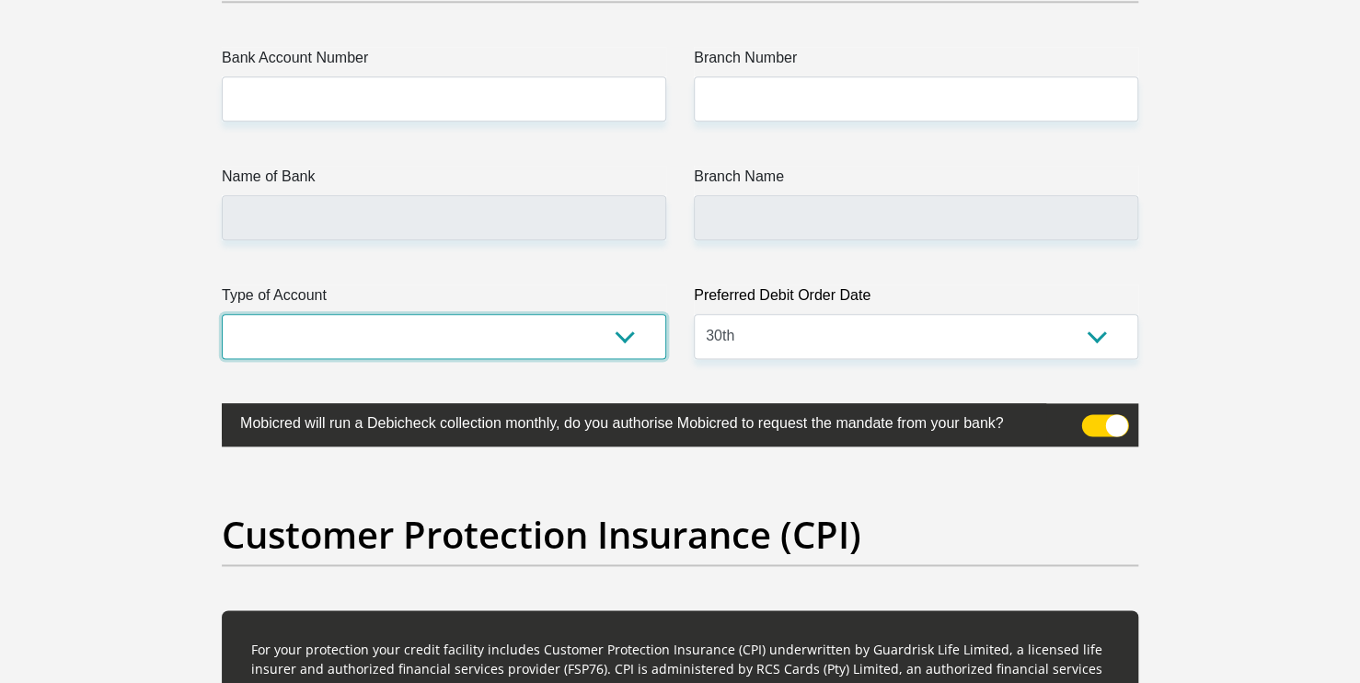
click at [626, 334] on select "Cheque Savings" at bounding box center [444, 336] width 444 height 45
select select "SAV"
click at [222, 314] on select "Cheque Savings" at bounding box center [444, 336] width 444 height 45
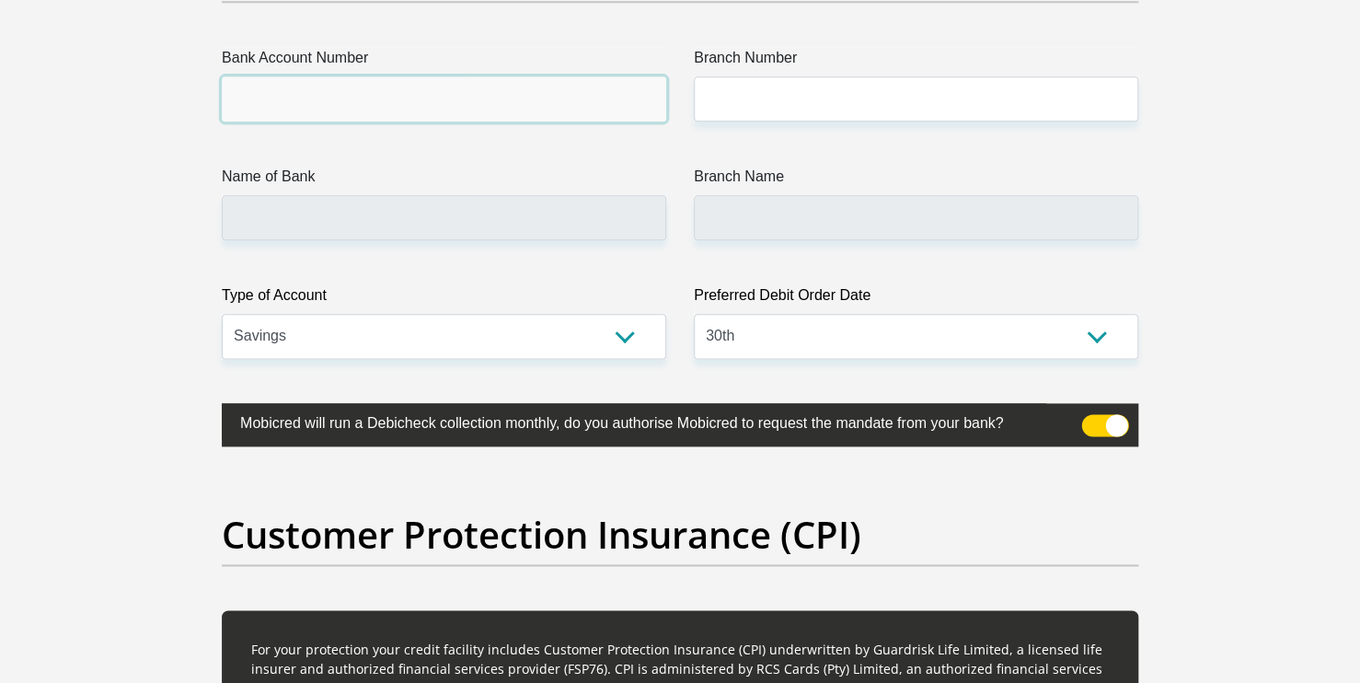
click at [580, 97] on input "Bank Account Number" at bounding box center [444, 98] width 444 height 45
type input "51044518496"
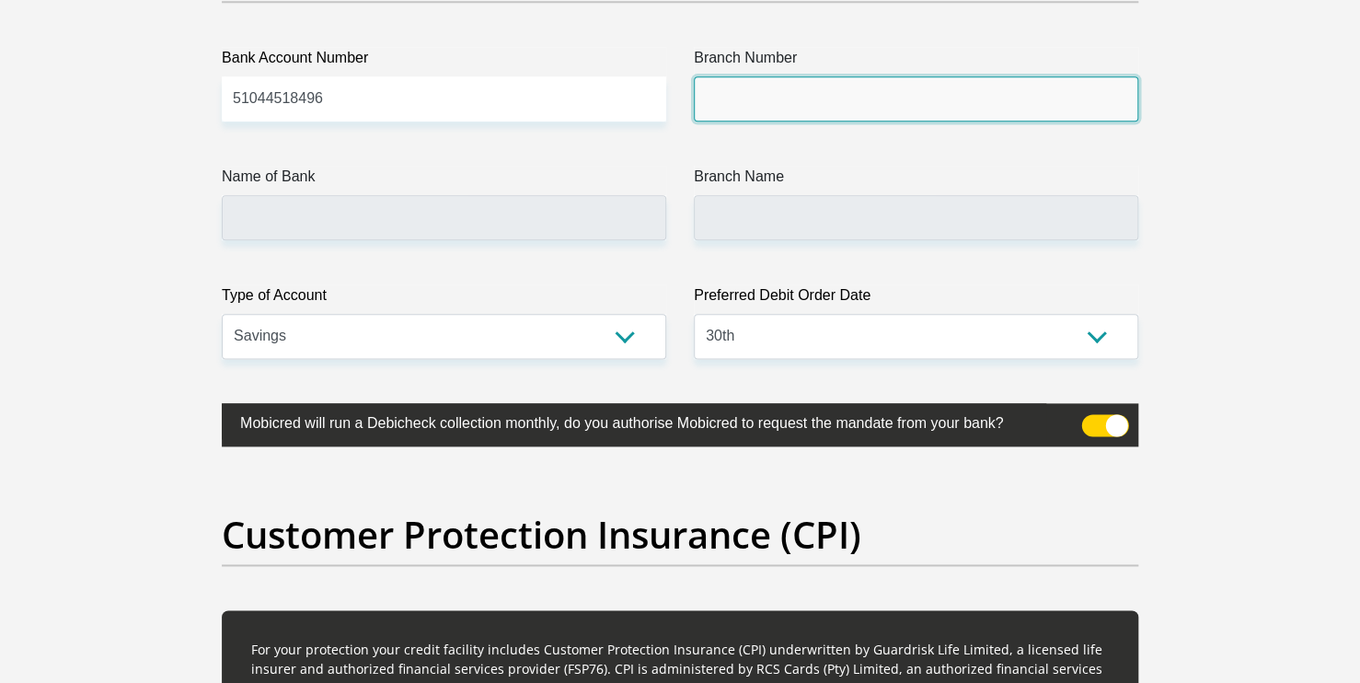
click at [743, 108] on input "Branch Number" at bounding box center [916, 98] width 444 height 45
type input "678910"
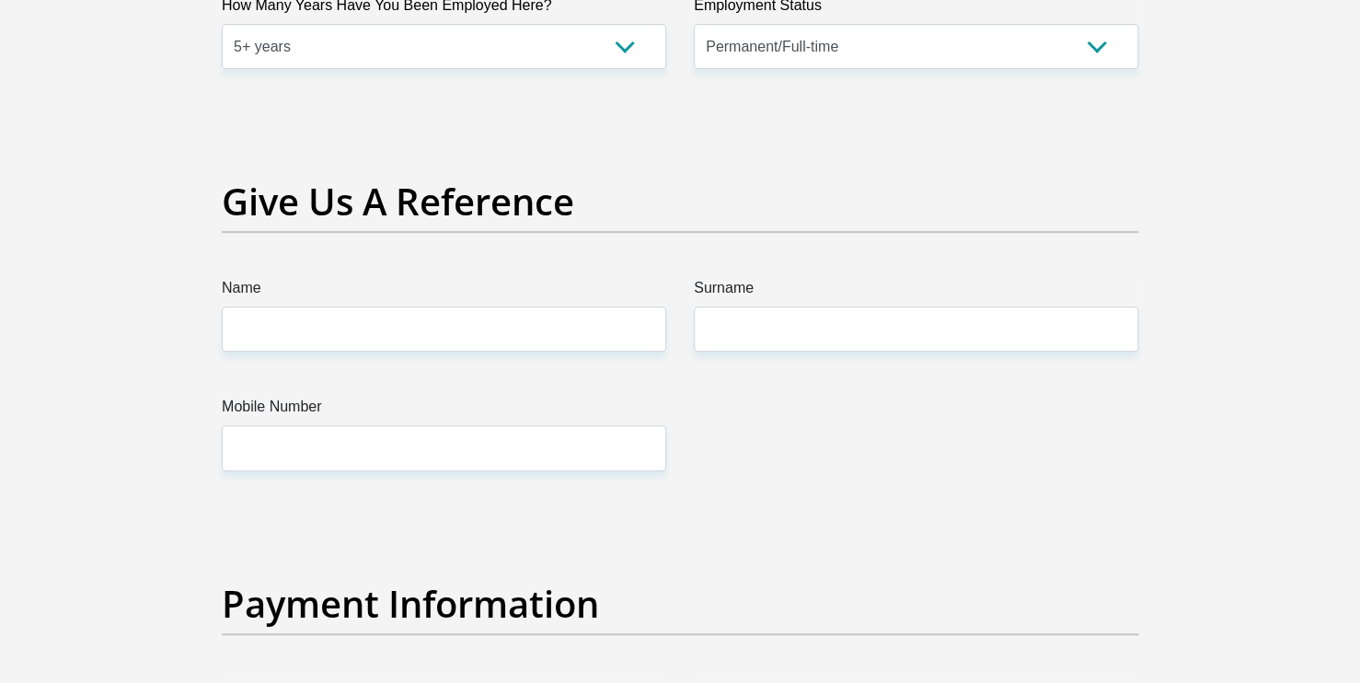
scroll to position [3714, 0]
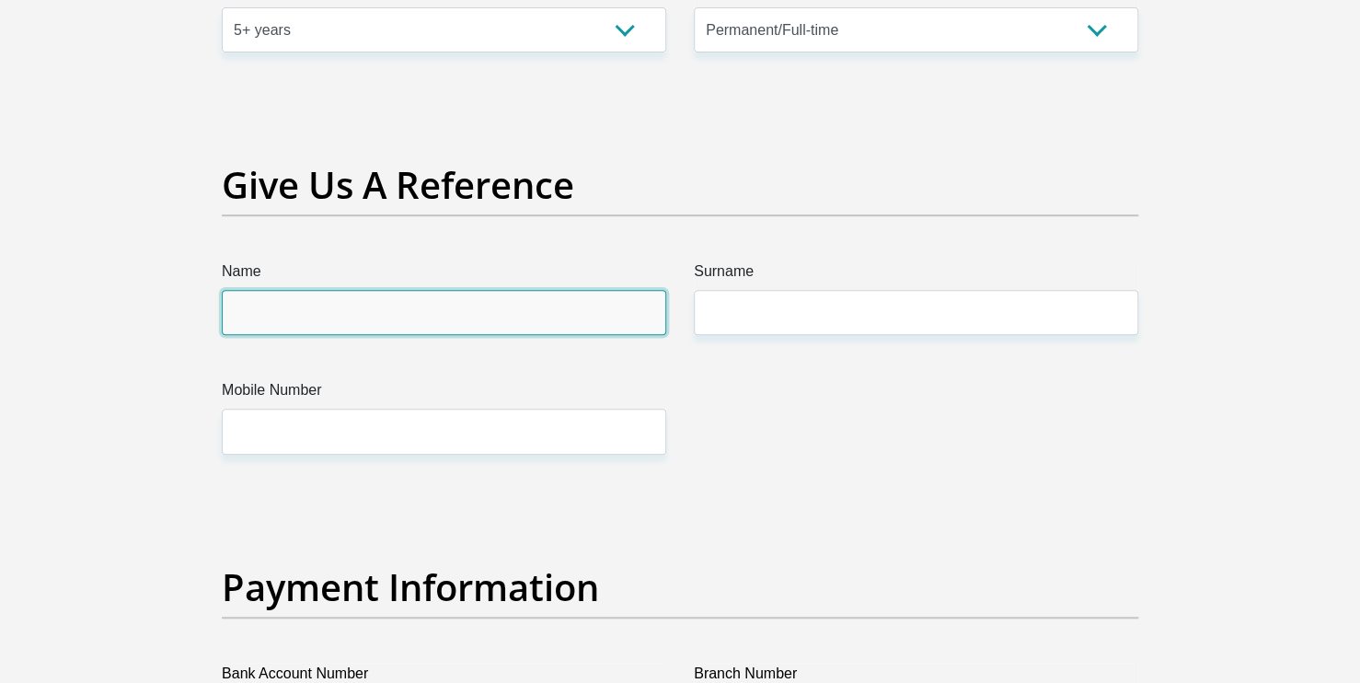
click at [277, 311] on input "Name" at bounding box center [444, 312] width 444 height 45
type input "TYME BANK LIMITED"
type input "TYME ROSEBANK"
type input "RISIMA"
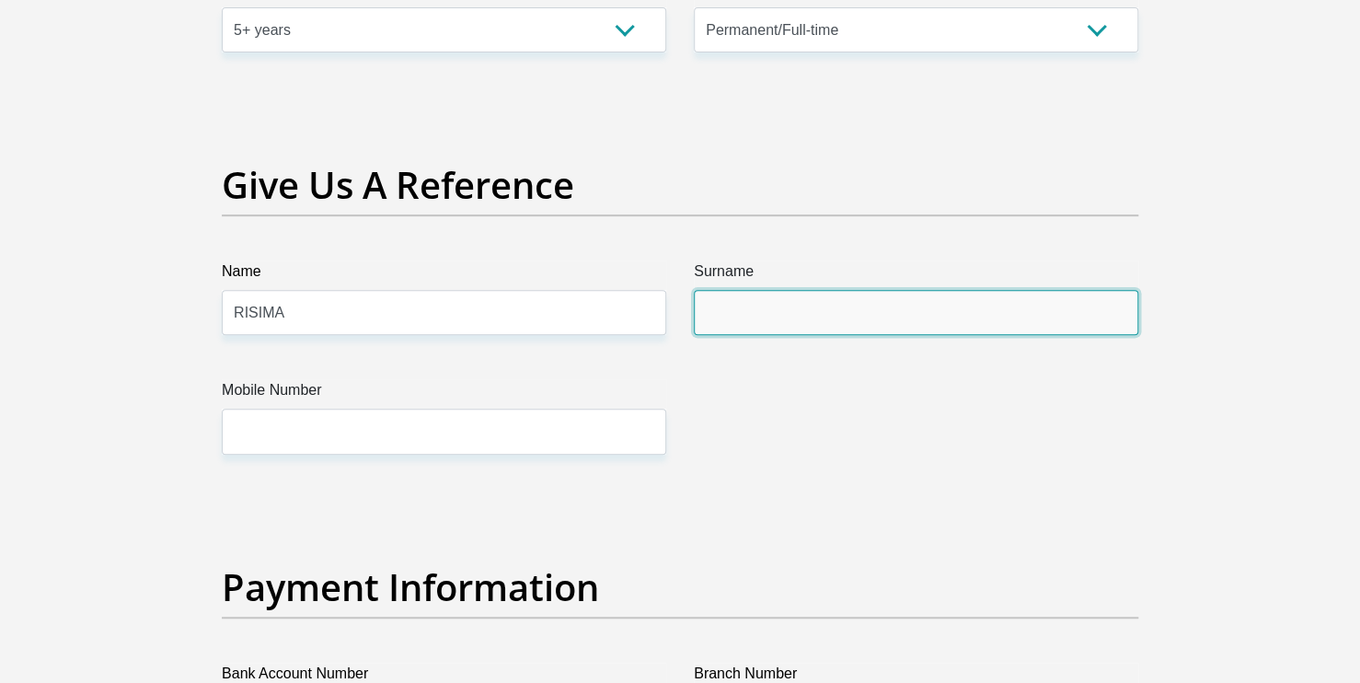
click at [757, 318] on input "Surname" at bounding box center [916, 312] width 444 height 45
type input "Baloyi"
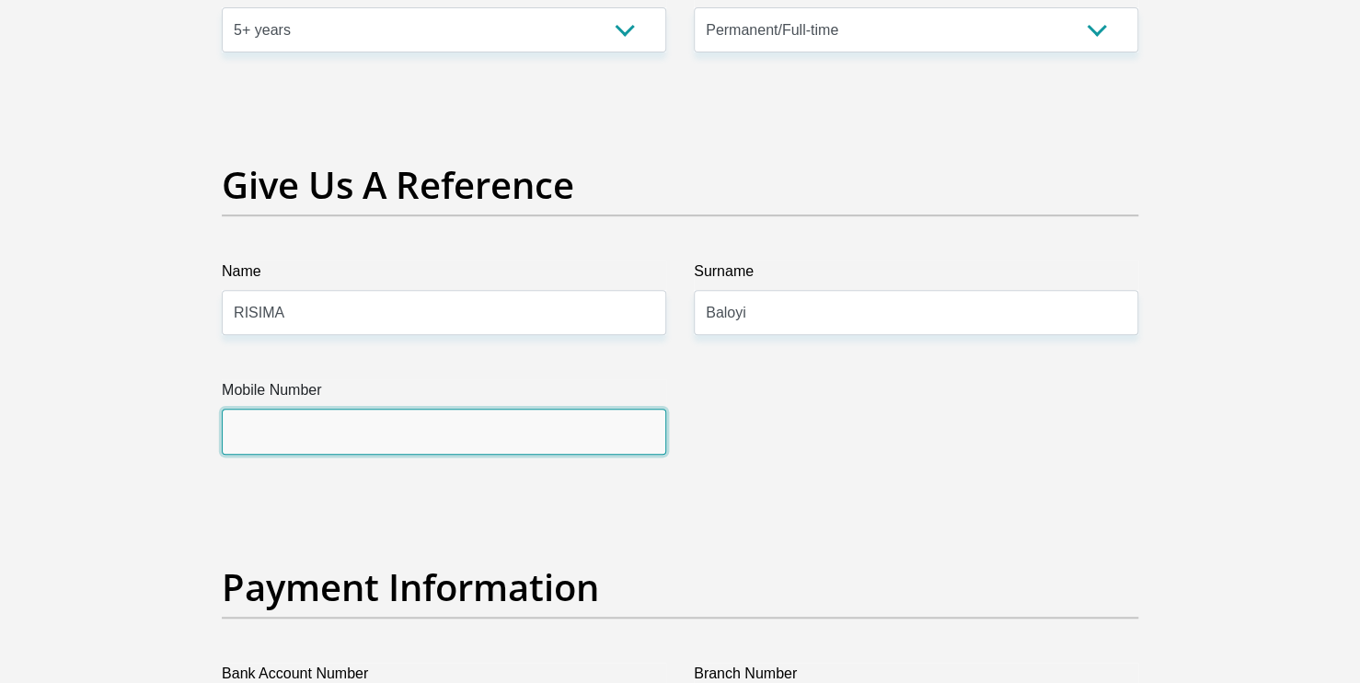
click at [333, 430] on input "Mobile Number" at bounding box center [444, 431] width 444 height 45
type input "0658276874"
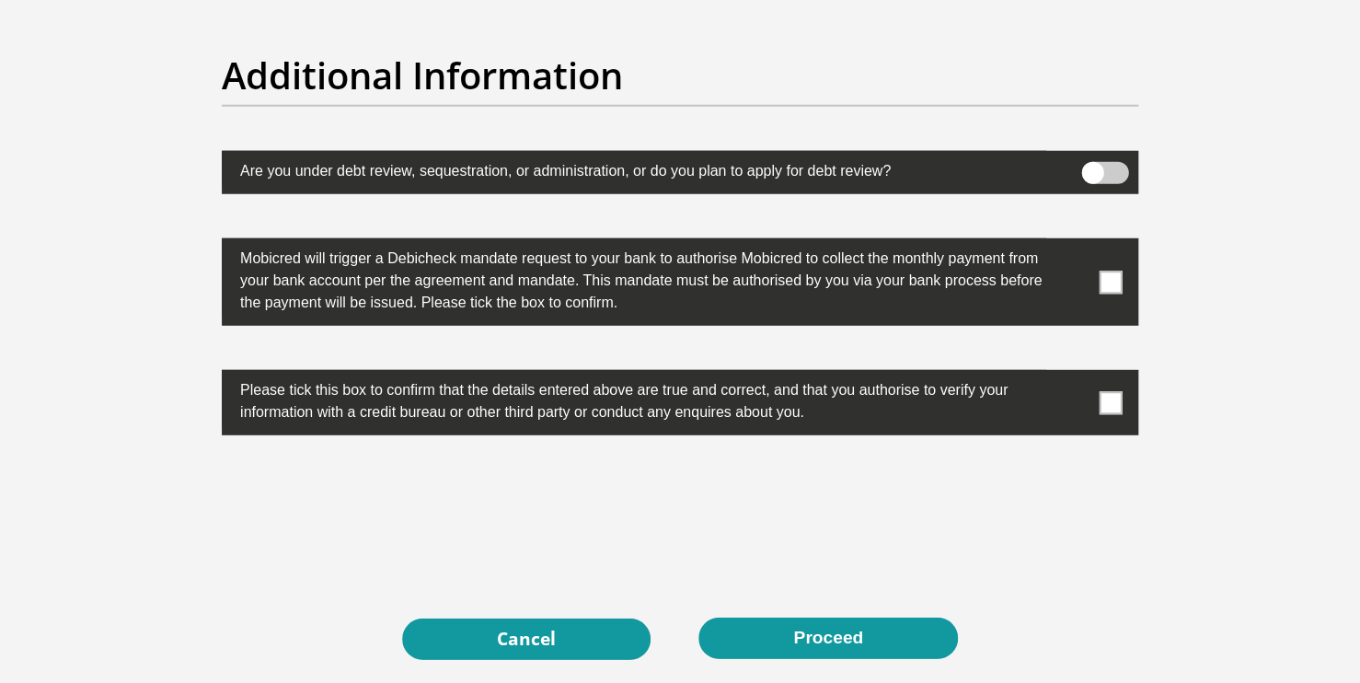
scroll to position [5751, 0]
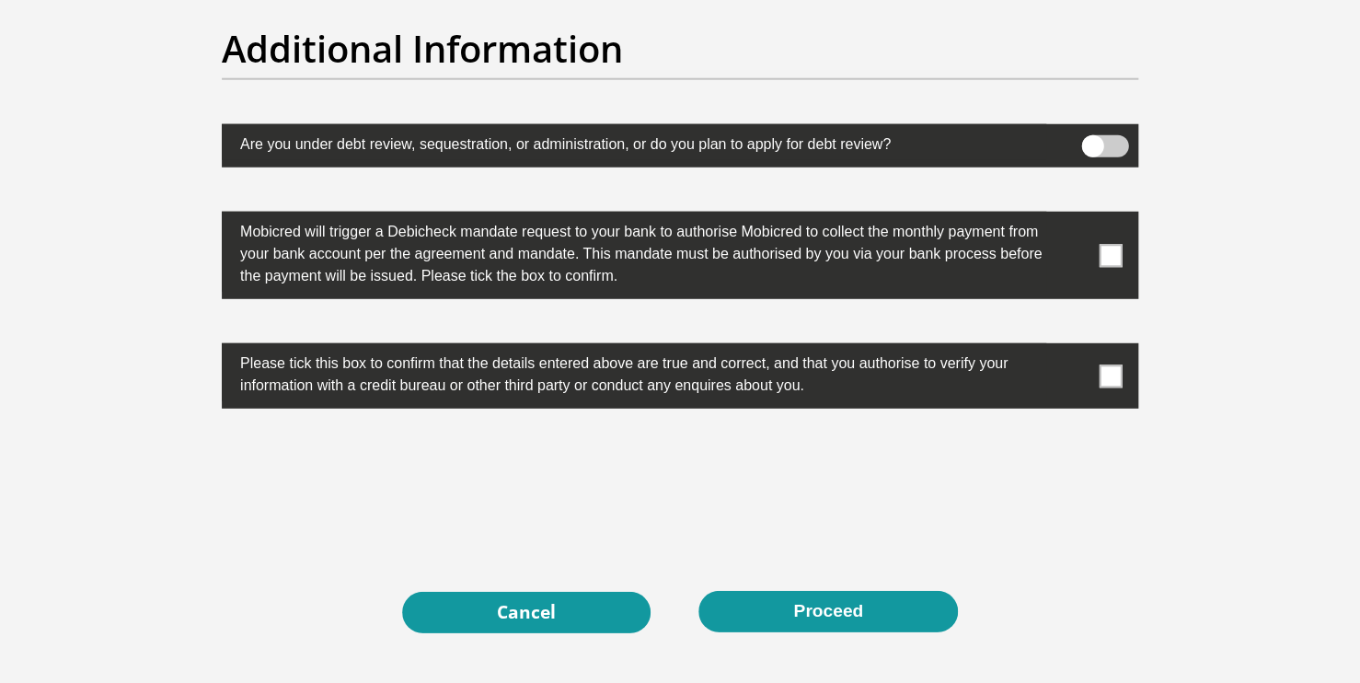
click at [1116, 253] on span at bounding box center [1110, 255] width 23 height 23
click at [1074, 216] on input "checkbox" at bounding box center [1074, 216] width 0 height 0
click at [1119, 359] on label at bounding box center [680, 375] width 916 height 65
click at [1074, 348] on input "checkbox" at bounding box center [1074, 348] width 0 height 0
drag, startPoint x: 866, startPoint y: 513, endPoint x: 663, endPoint y: 524, distance: 202.7
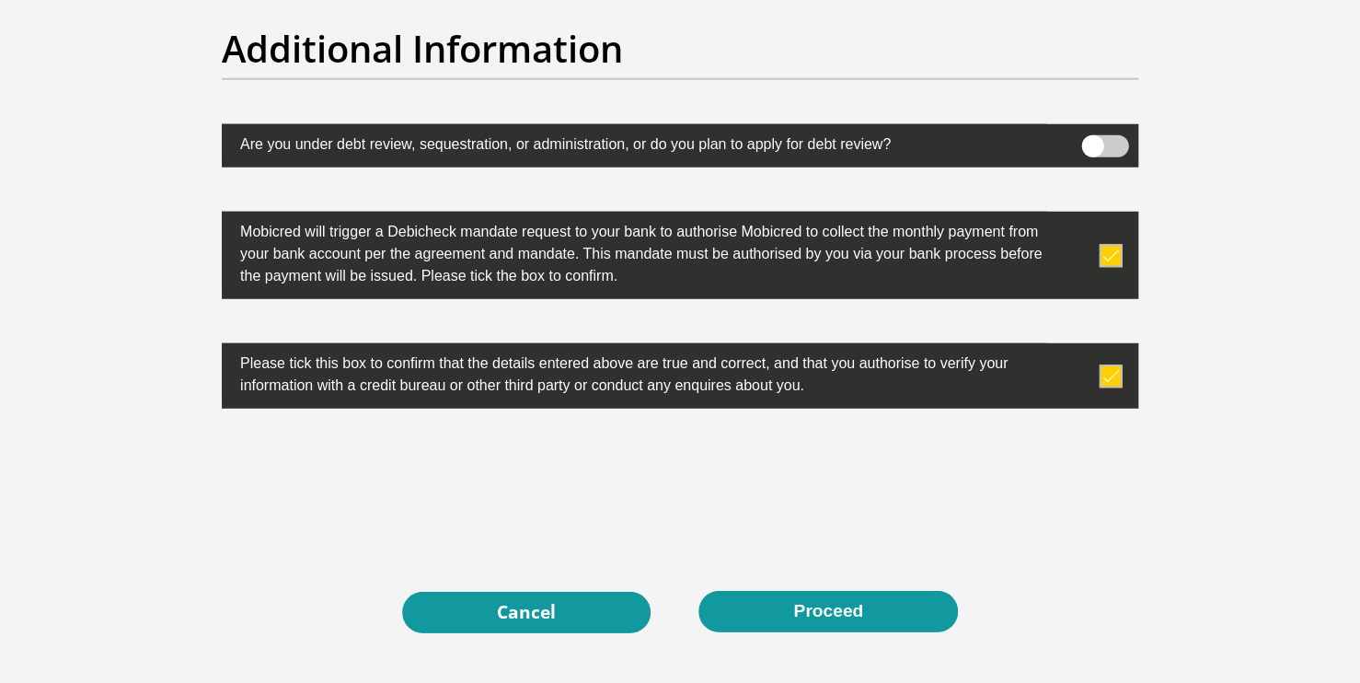
click at [663, 524] on div at bounding box center [680, 489] width 944 height 72
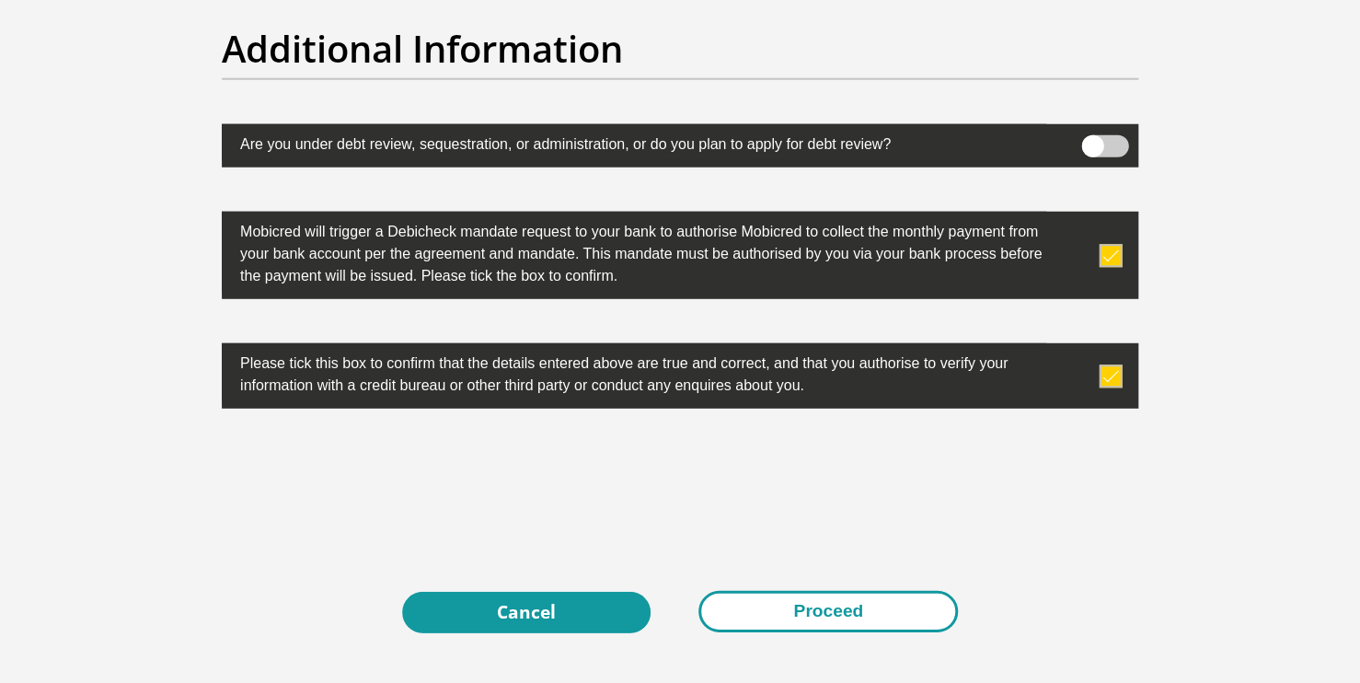
click at [795, 618] on button "Proceed" at bounding box center [827, 611] width 259 height 41
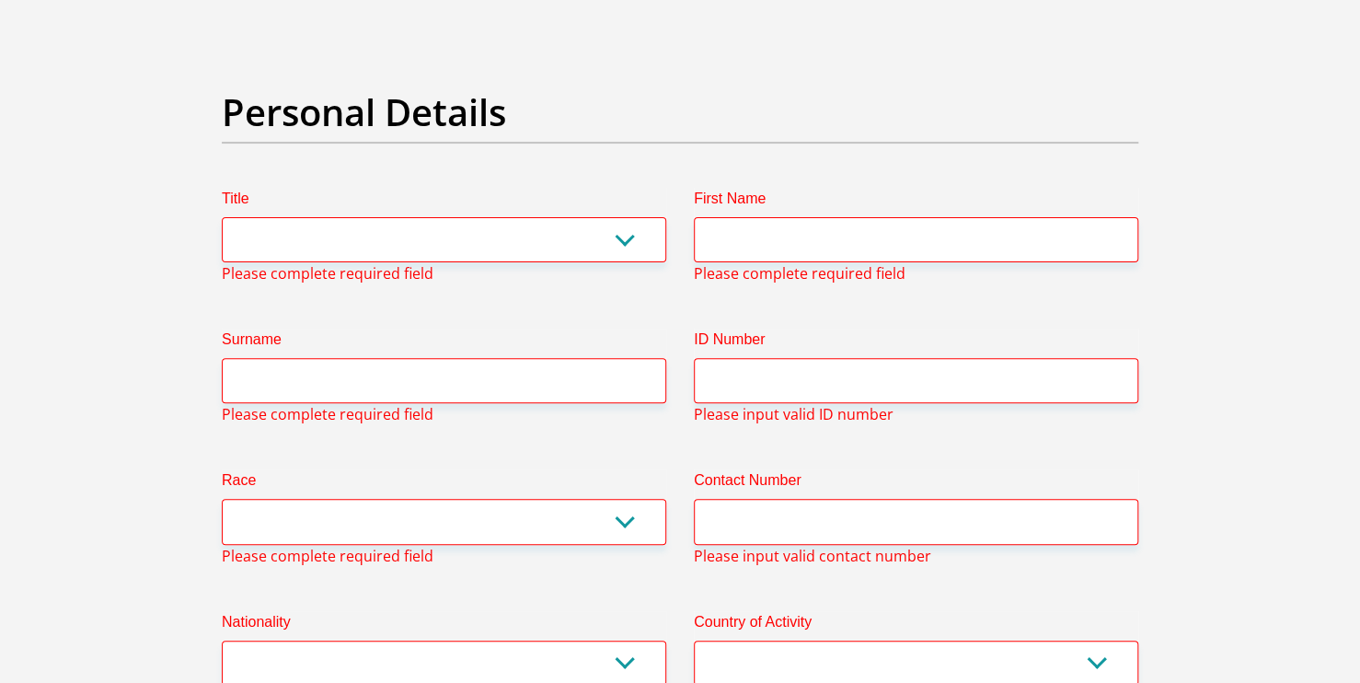
scroll to position [86, 0]
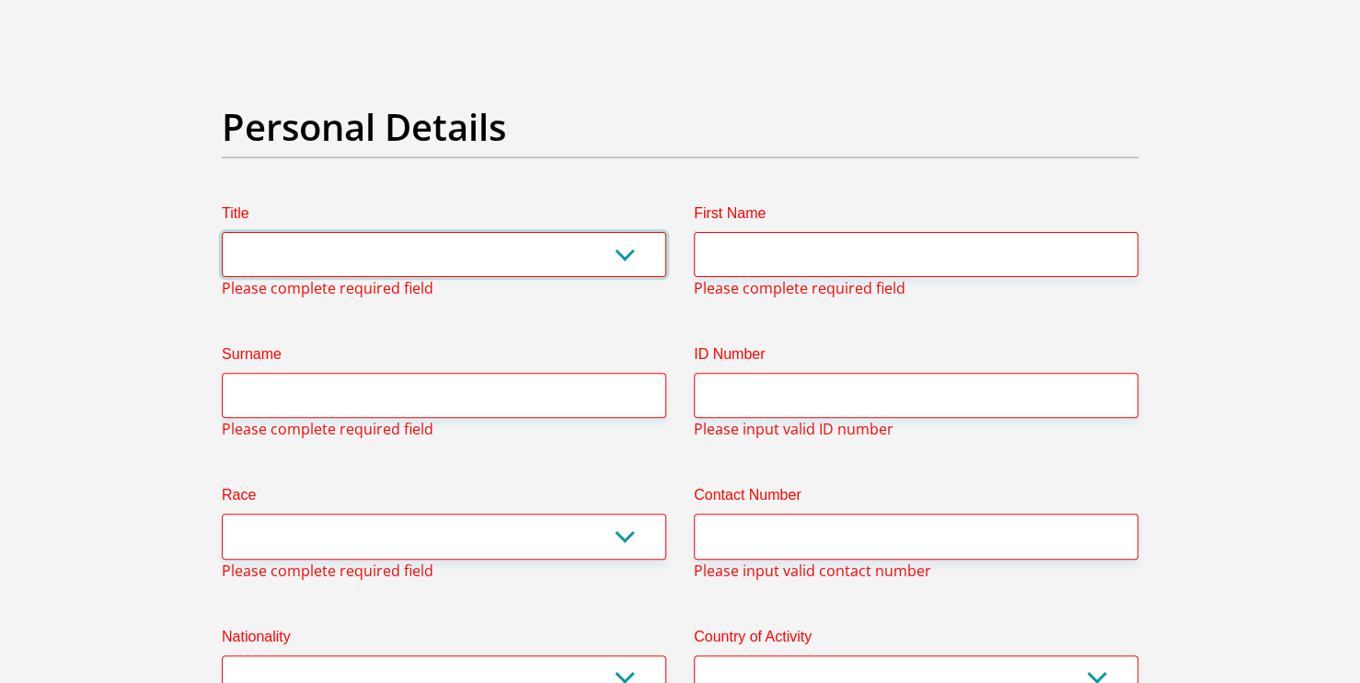
click at [627, 251] on select "Mr Ms Mrs Dr [PERSON_NAME]" at bounding box center [444, 254] width 444 height 45
select select "Ms"
click at [222, 232] on select "Mr Ms Mrs Dr [PERSON_NAME]" at bounding box center [444, 254] width 444 height 45
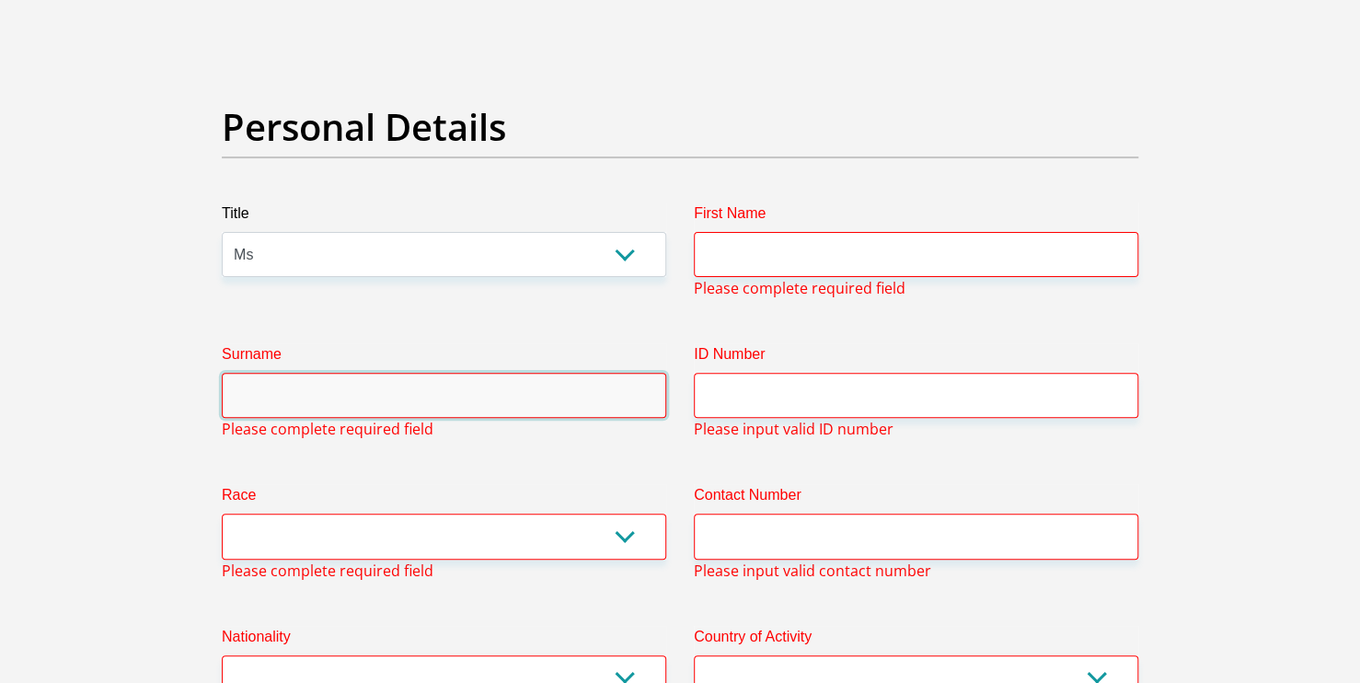
click at [542, 381] on input "Surname" at bounding box center [444, 395] width 444 height 45
type input "Mahundla"
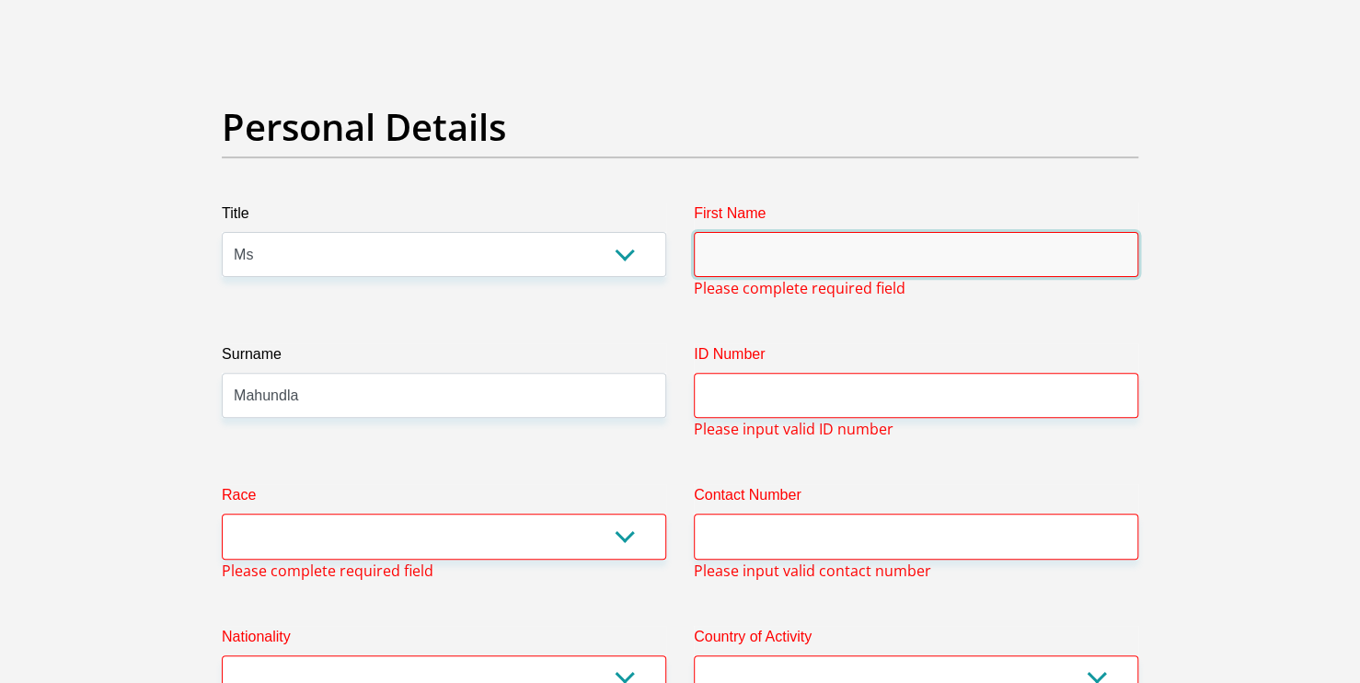
click at [784, 257] on input "First Name" at bounding box center [916, 254] width 444 height 45
type input "Ntombifikile"
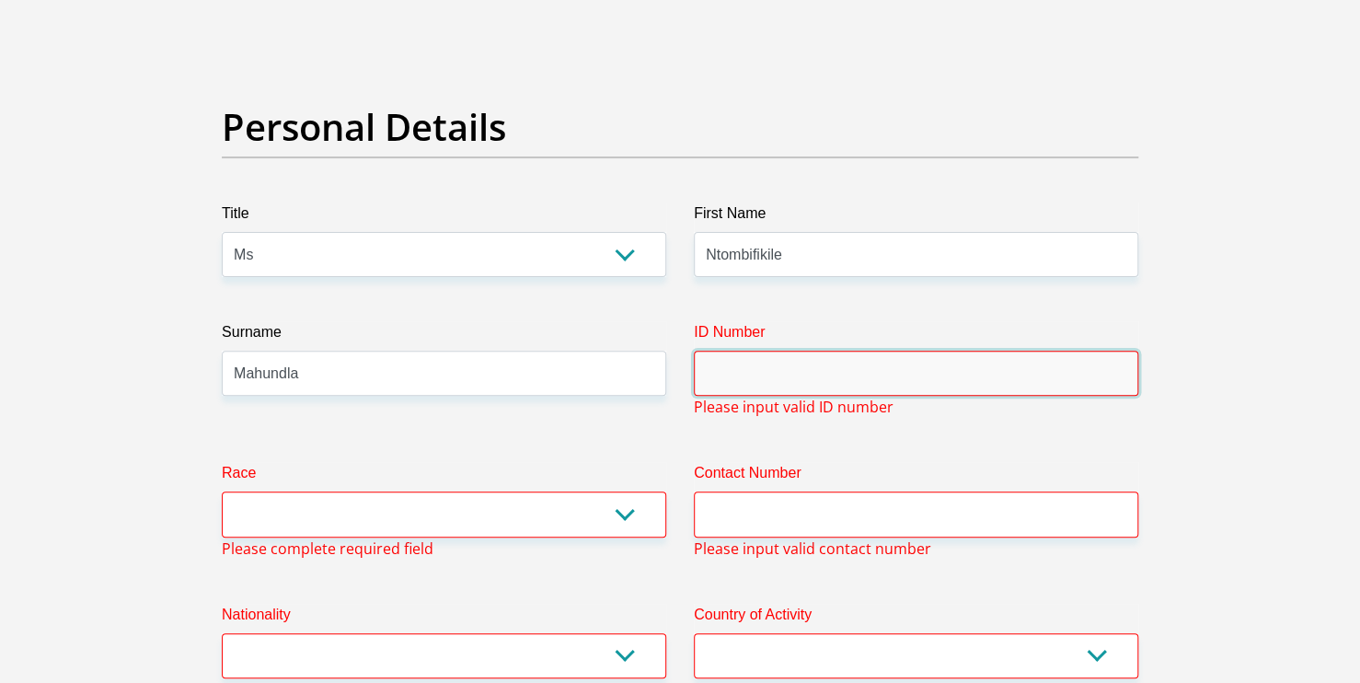
click at [809, 385] on input "ID Number" at bounding box center [916, 373] width 444 height 45
click at [747, 369] on input "ID Number" at bounding box center [916, 373] width 444 height 45
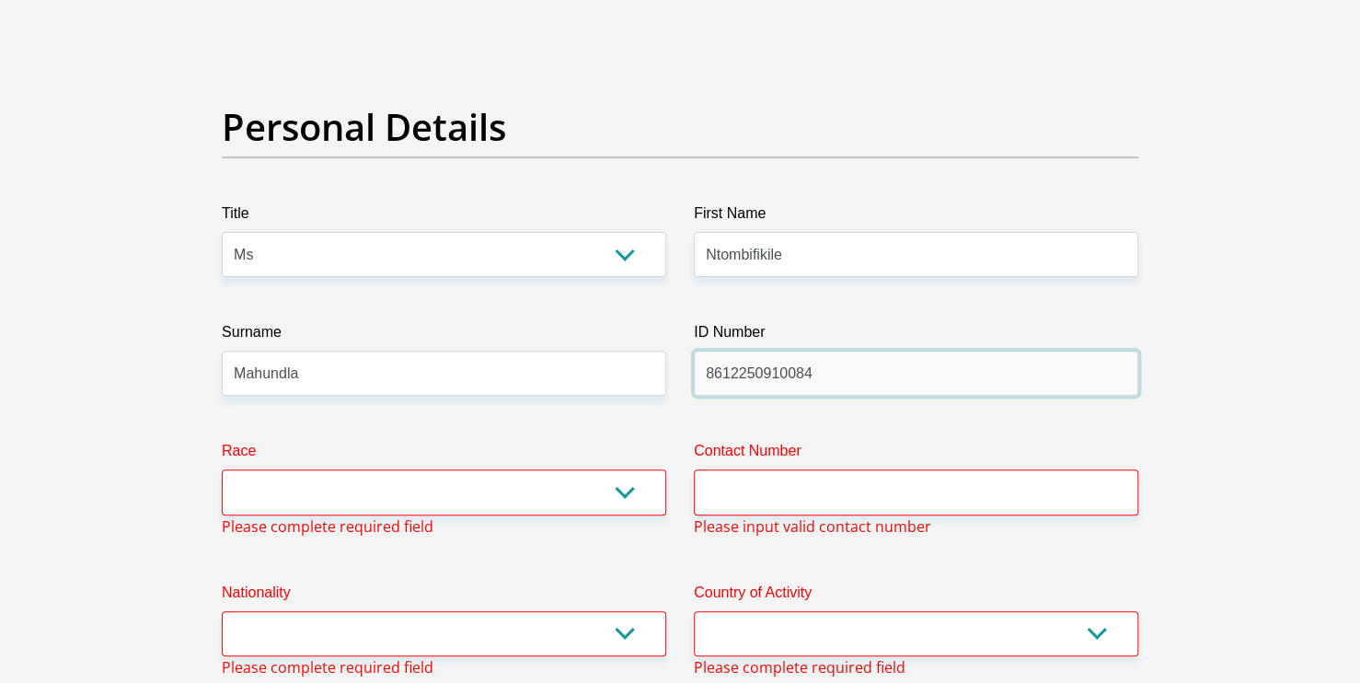
type input "8612250910084"
click at [636, 490] on select "Black Coloured Indian White Other" at bounding box center [444, 491] width 444 height 45
select select "1"
click at [222, 469] on select "Black Coloured Indian White Other" at bounding box center [444, 491] width 444 height 45
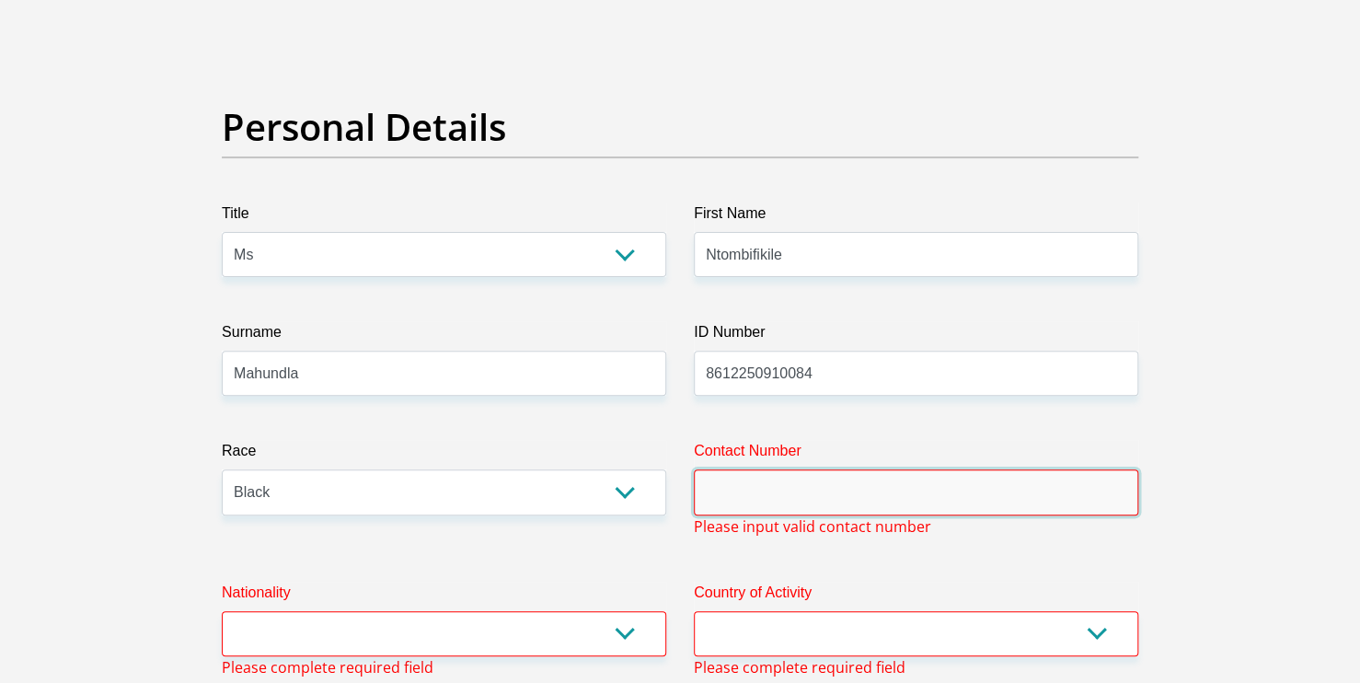
click at [727, 507] on input "Contact Number" at bounding box center [916, 491] width 444 height 45
type input "0797394120"
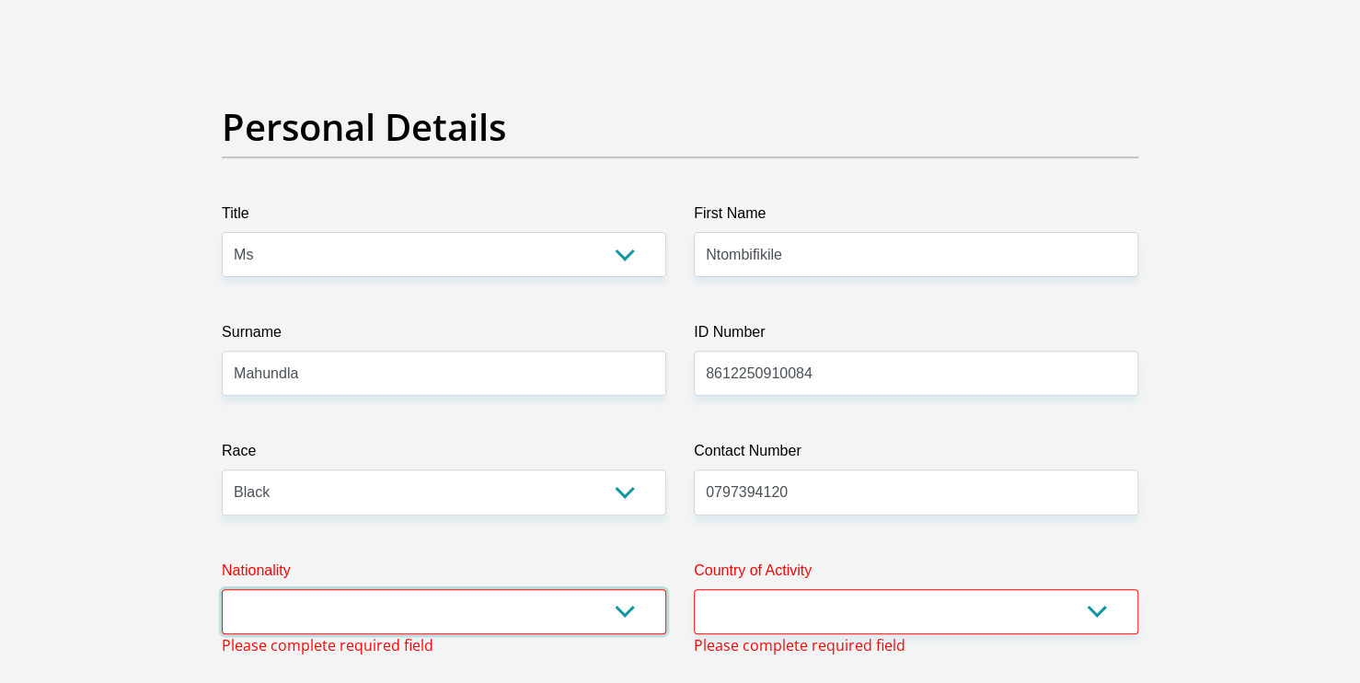
click at [629, 613] on select "[GEOGRAPHIC_DATA] [GEOGRAPHIC_DATA] [GEOGRAPHIC_DATA] [GEOGRAPHIC_DATA] [GEOGRA…" at bounding box center [444, 611] width 444 height 45
select select "ZAF"
click at [222, 589] on select "[GEOGRAPHIC_DATA] [GEOGRAPHIC_DATA] [GEOGRAPHIC_DATA] [GEOGRAPHIC_DATA] [GEOGRA…" at bounding box center [444, 611] width 444 height 45
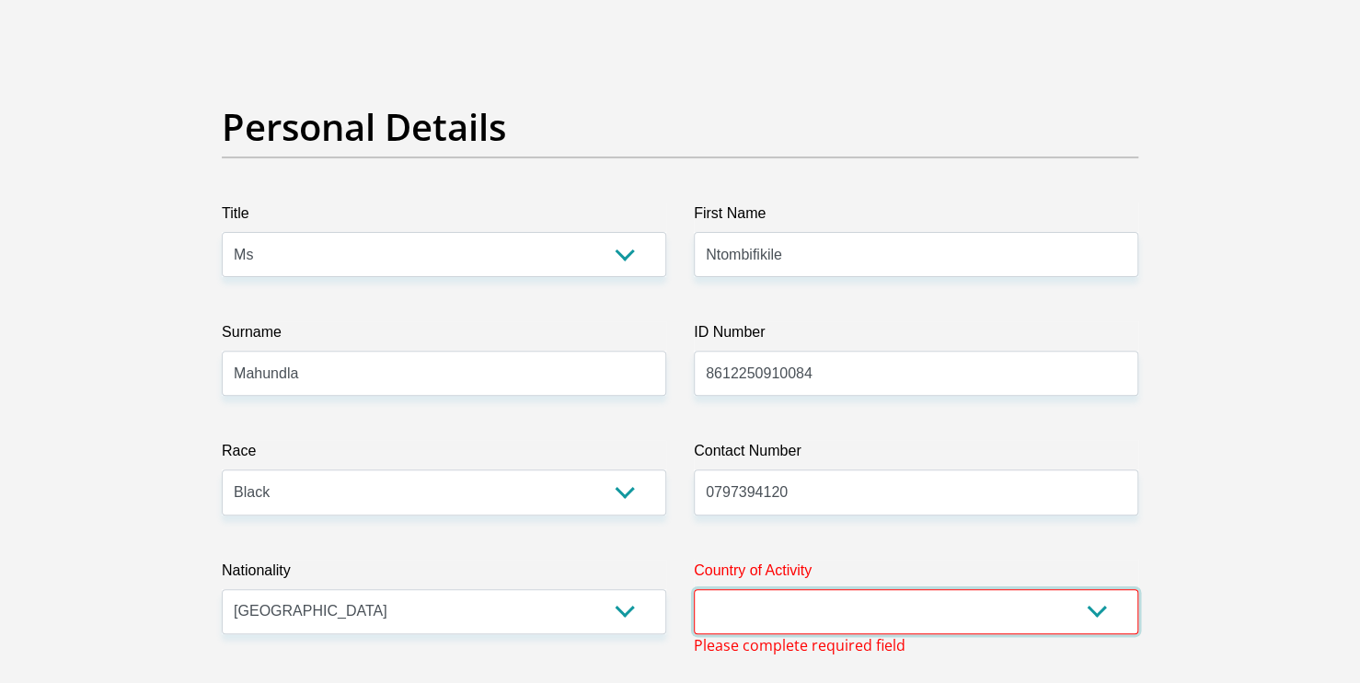
click at [1099, 616] on select "[GEOGRAPHIC_DATA] [GEOGRAPHIC_DATA] [GEOGRAPHIC_DATA] [GEOGRAPHIC_DATA] [GEOGRA…" at bounding box center [916, 611] width 444 height 45
click at [694, 589] on select "[GEOGRAPHIC_DATA] [GEOGRAPHIC_DATA] [GEOGRAPHIC_DATA] [GEOGRAPHIC_DATA] [GEOGRA…" at bounding box center [916, 611] width 444 height 45
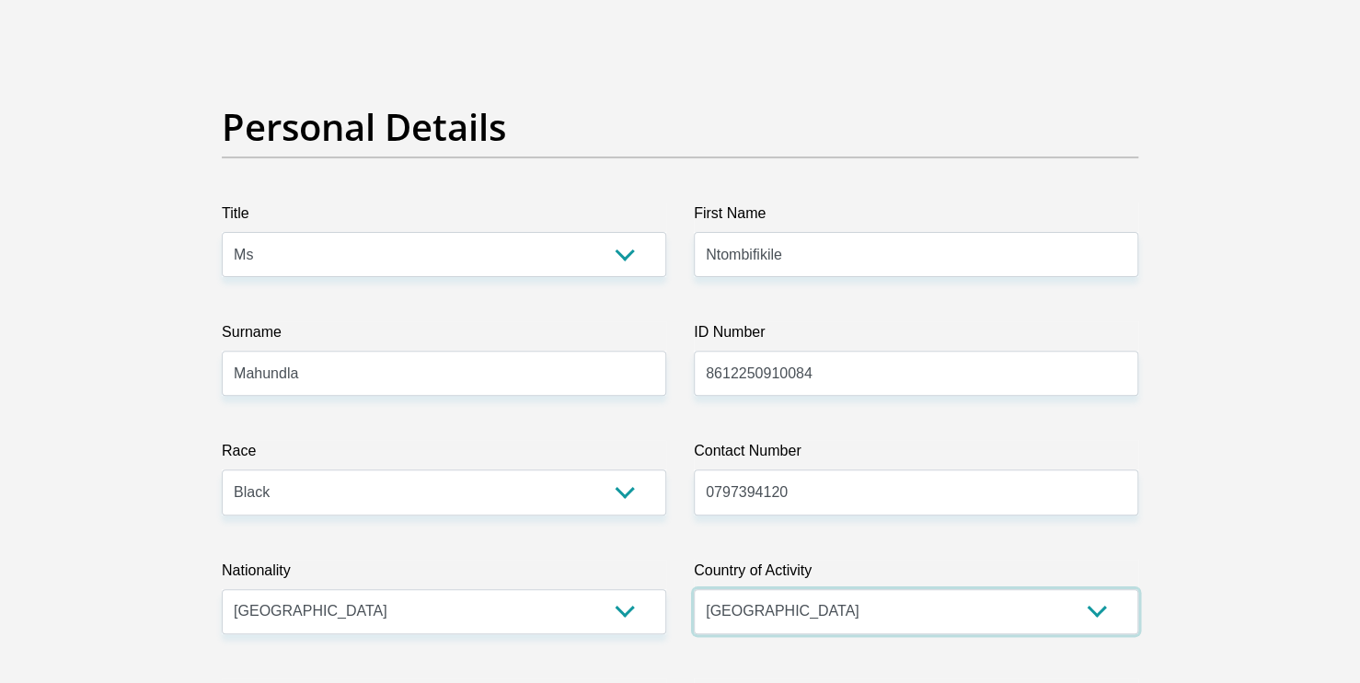
click at [1105, 612] on select "[GEOGRAPHIC_DATA] [GEOGRAPHIC_DATA] [GEOGRAPHIC_DATA] [GEOGRAPHIC_DATA] [GEOGRA…" at bounding box center [916, 611] width 444 height 45
select select "ZAF"
click at [694, 589] on select "[GEOGRAPHIC_DATA] [GEOGRAPHIC_DATA] [GEOGRAPHIC_DATA] [GEOGRAPHIC_DATA] [GEOGRA…" at bounding box center [916, 611] width 444 height 45
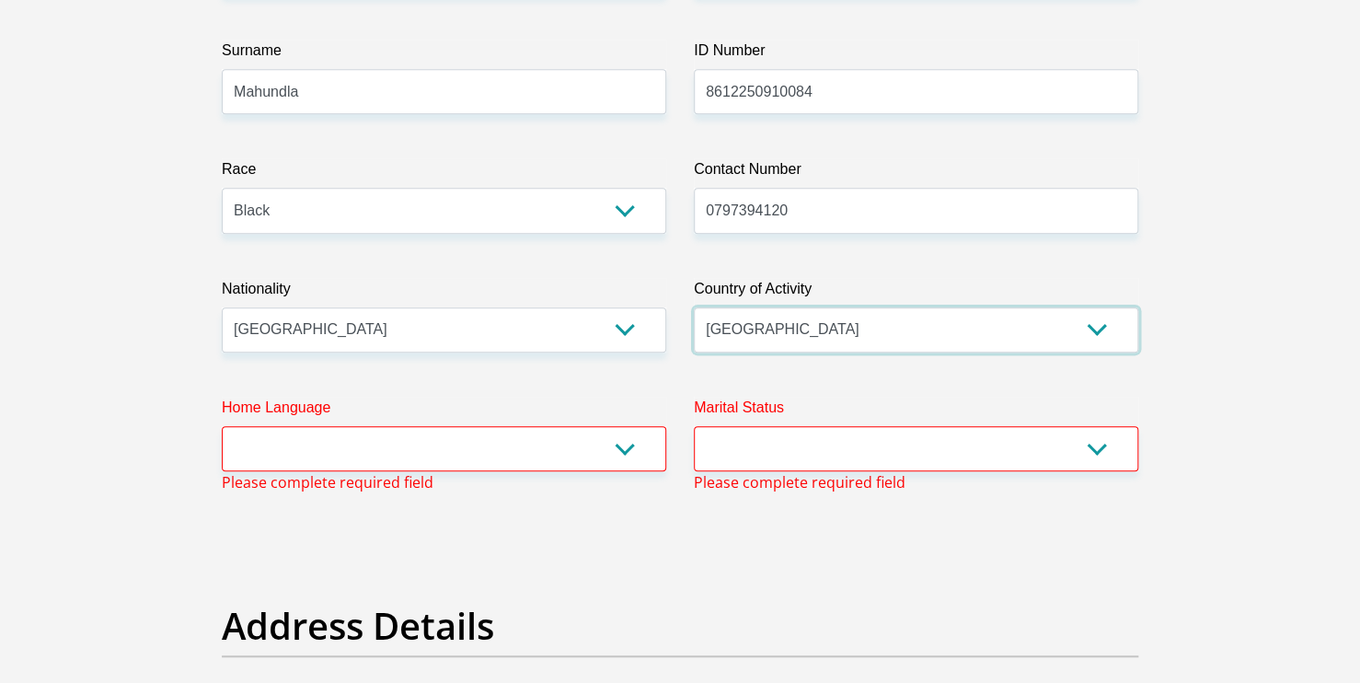
scroll to position [405, 0]
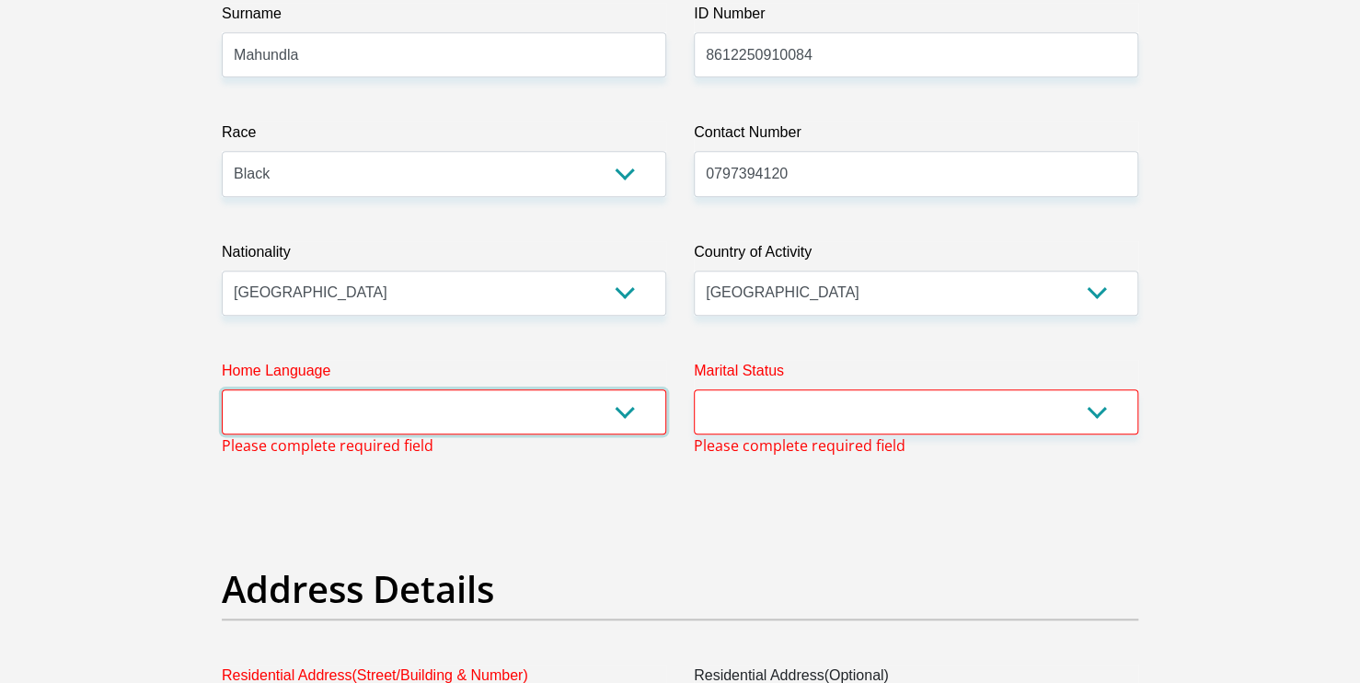
click at [635, 413] on select "Afrikaans English Sepedi South Ndebele Southern Sotho Swati Tsonga Tswana Venda…" at bounding box center [444, 411] width 444 height 45
select select "tso"
click at [222, 389] on select "Afrikaans English Sepedi South Ndebele Southern Sotho Swati Tsonga Tswana Venda…" at bounding box center [444, 411] width 444 height 45
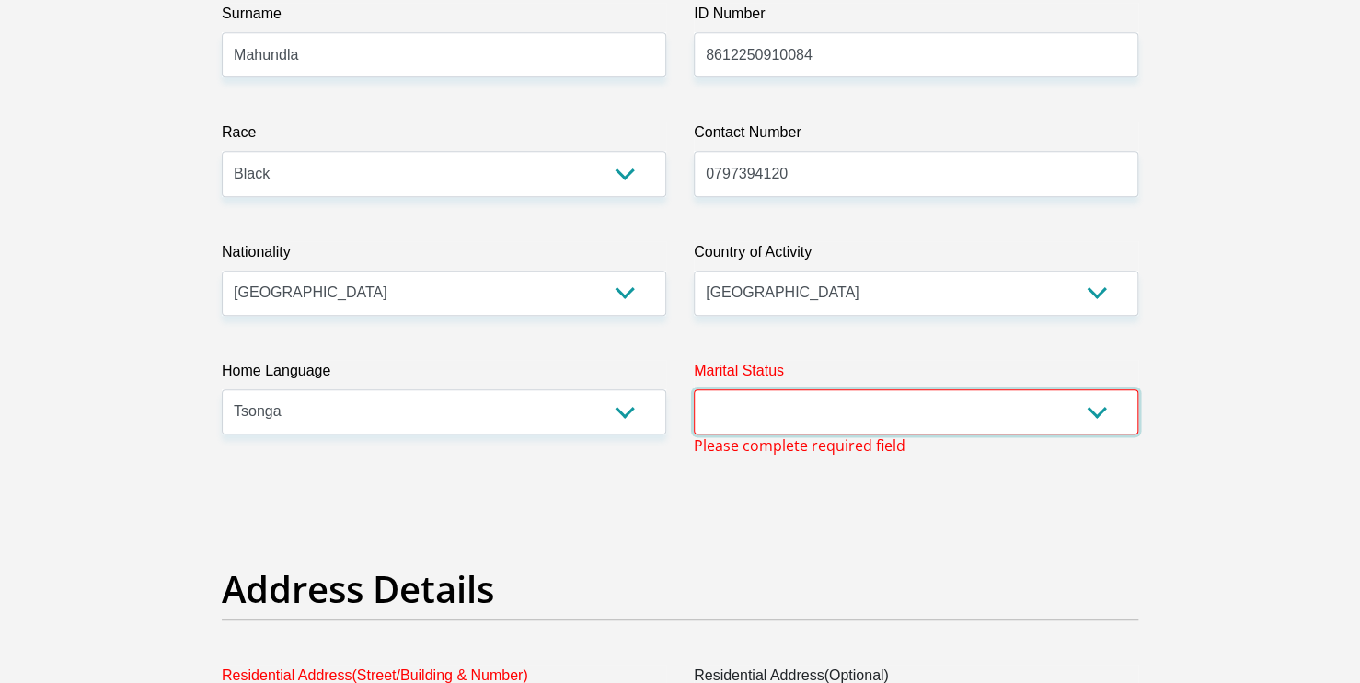
click at [979, 407] on select "Married ANC Single Divorced Widowed Married COP or Customary Law" at bounding box center [916, 411] width 444 height 45
select select "2"
click at [694, 389] on select "Married ANC Single Divorced Widowed Married COP or Customary Law" at bounding box center [916, 411] width 444 height 45
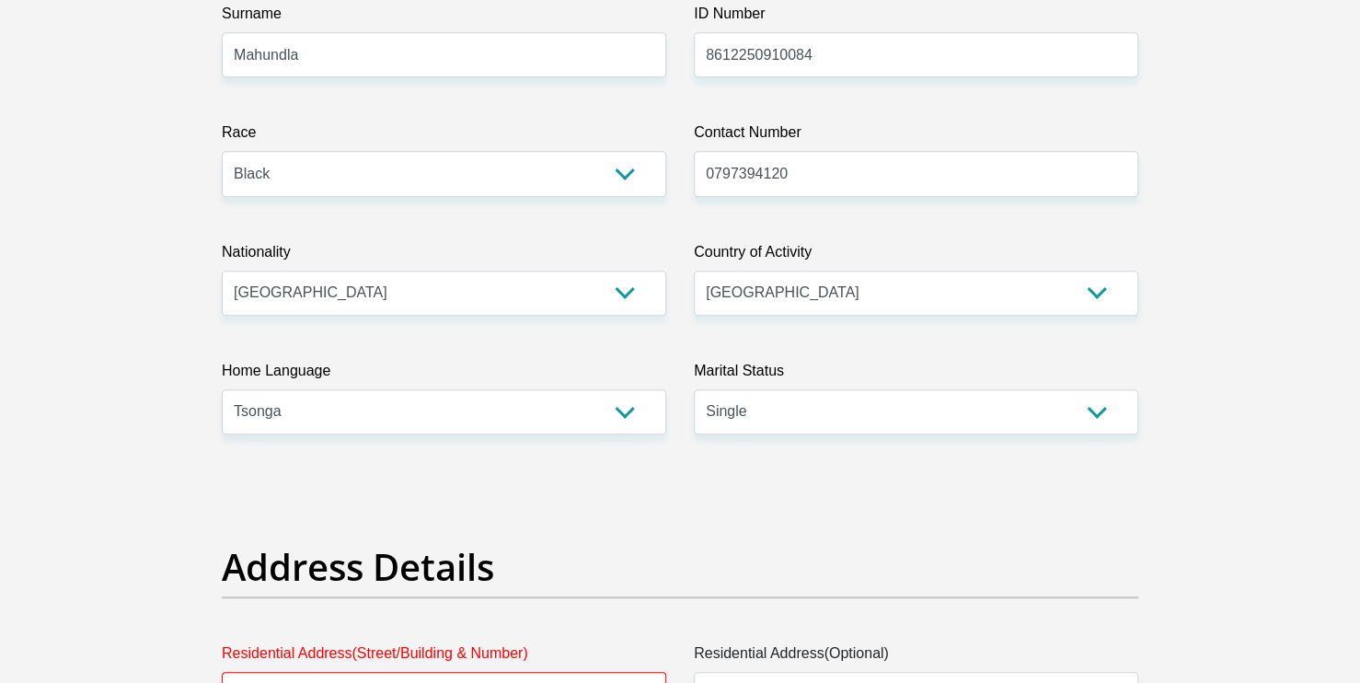
scroll to position [6034, 0]
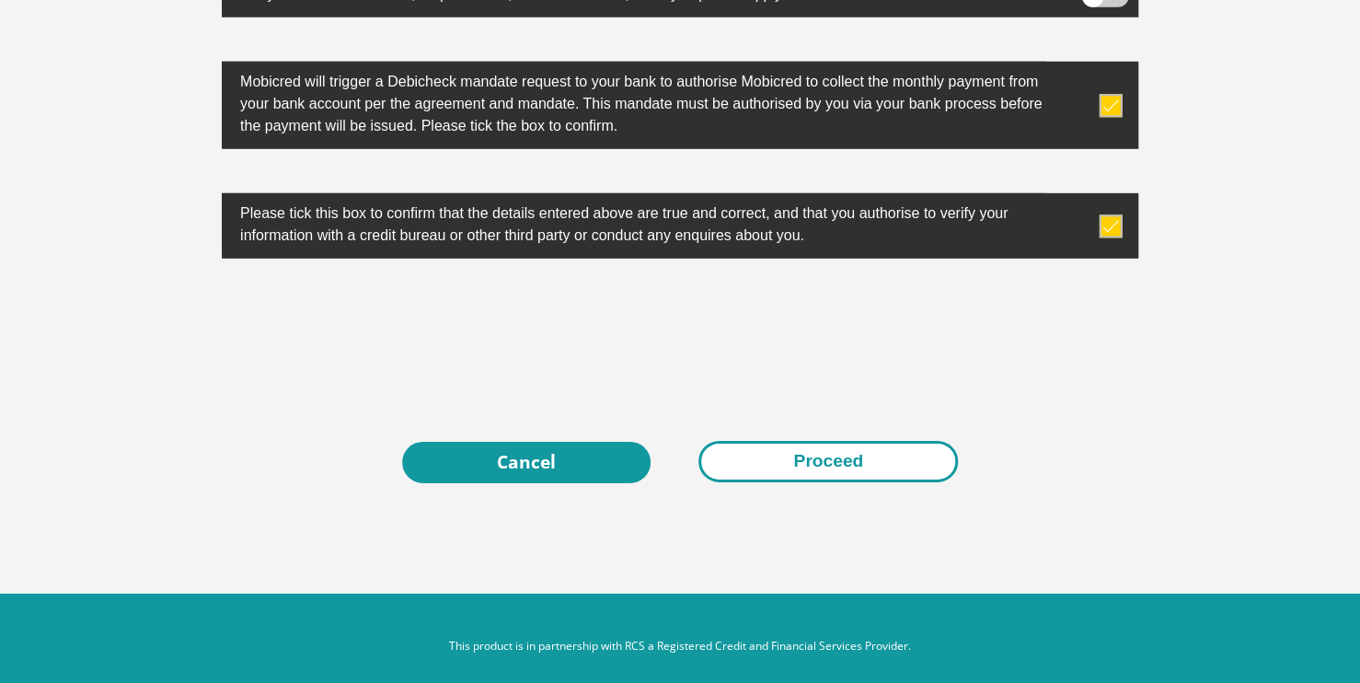
click at [802, 448] on button "Proceed" at bounding box center [827, 461] width 259 height 41
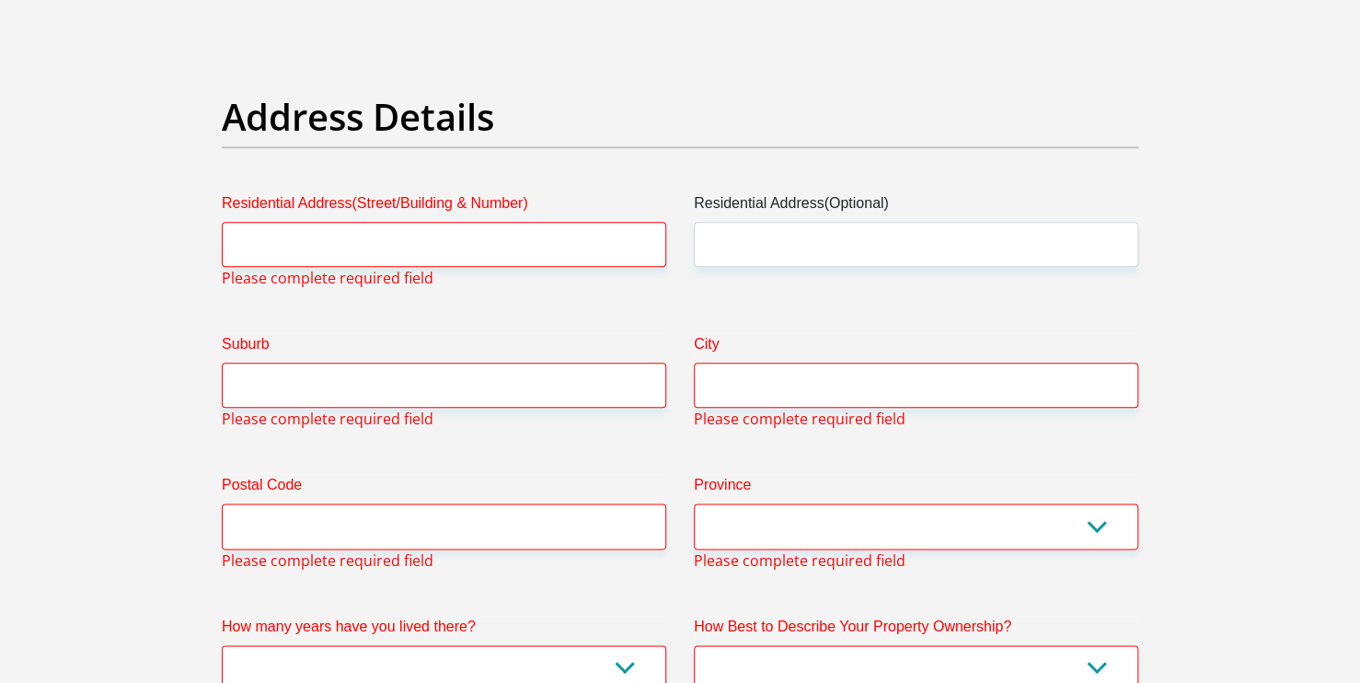
scroll to position [844, 0]
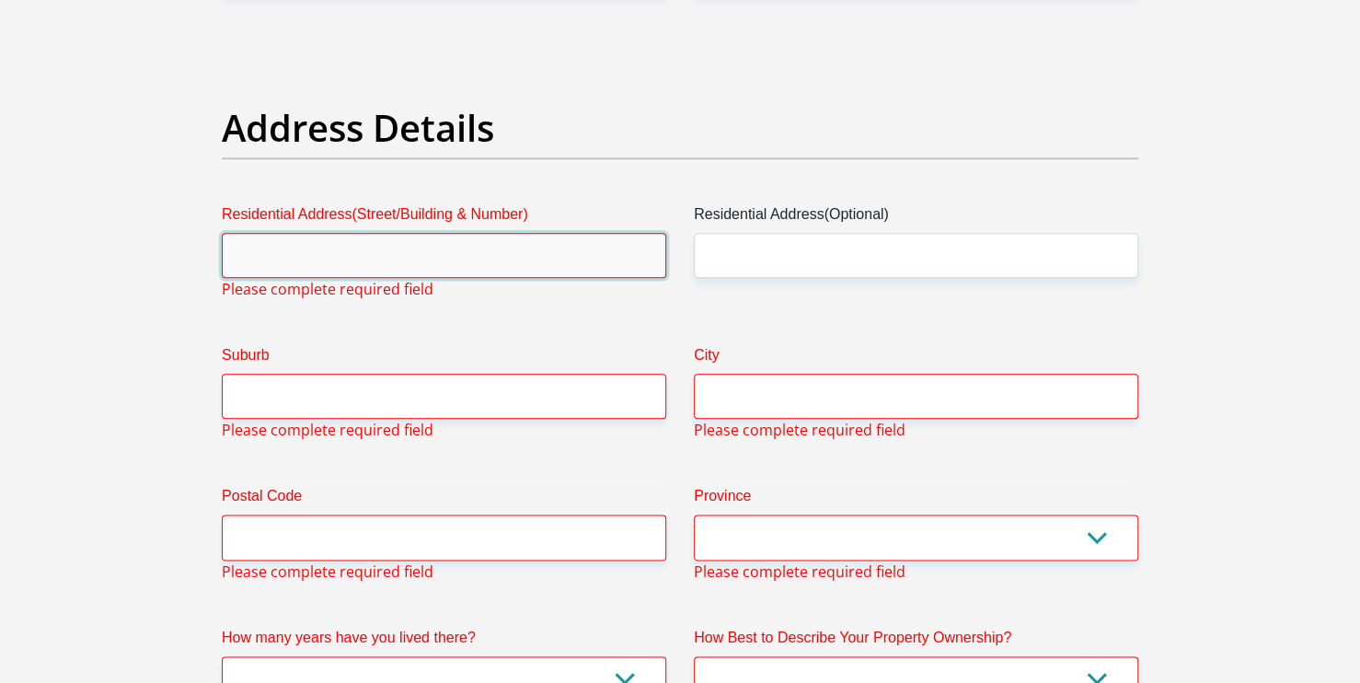
click at [501, 261] on input "Residential Address(Street/Building & Number)" at bounding box center [444, 255] width 444 height 45
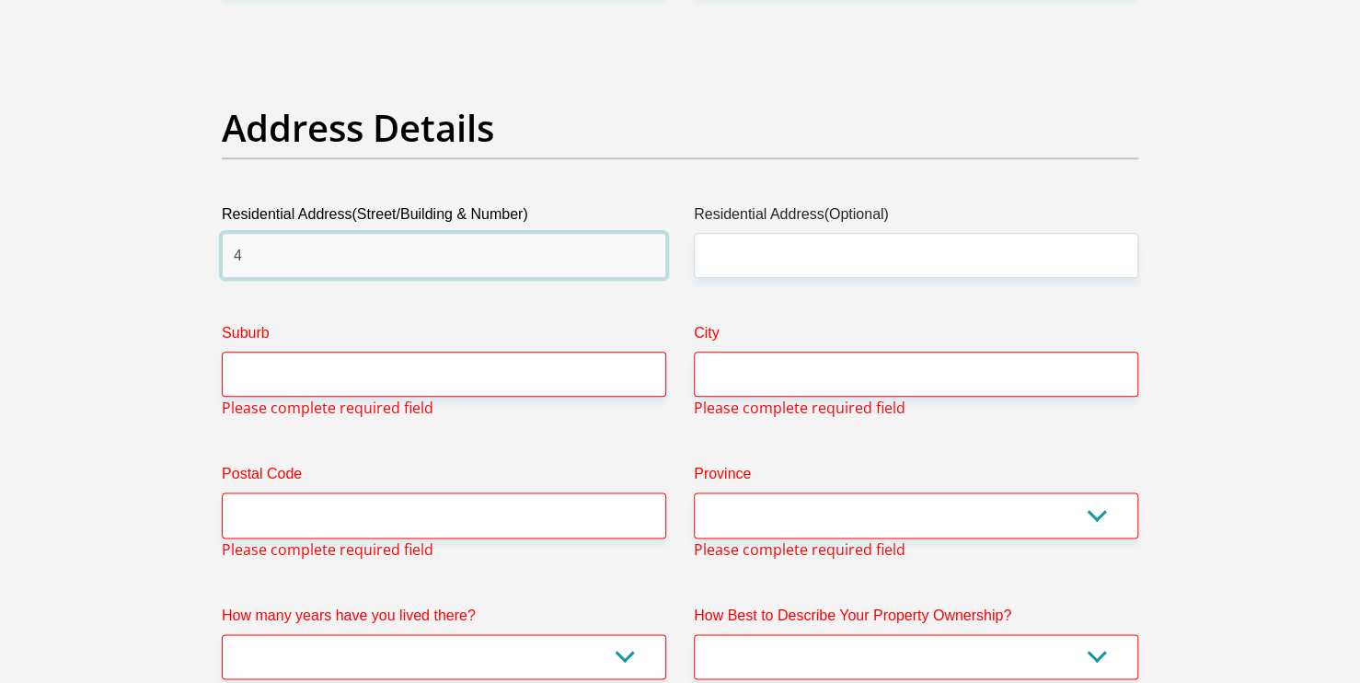
type input "[STREET_ADDRESS]"
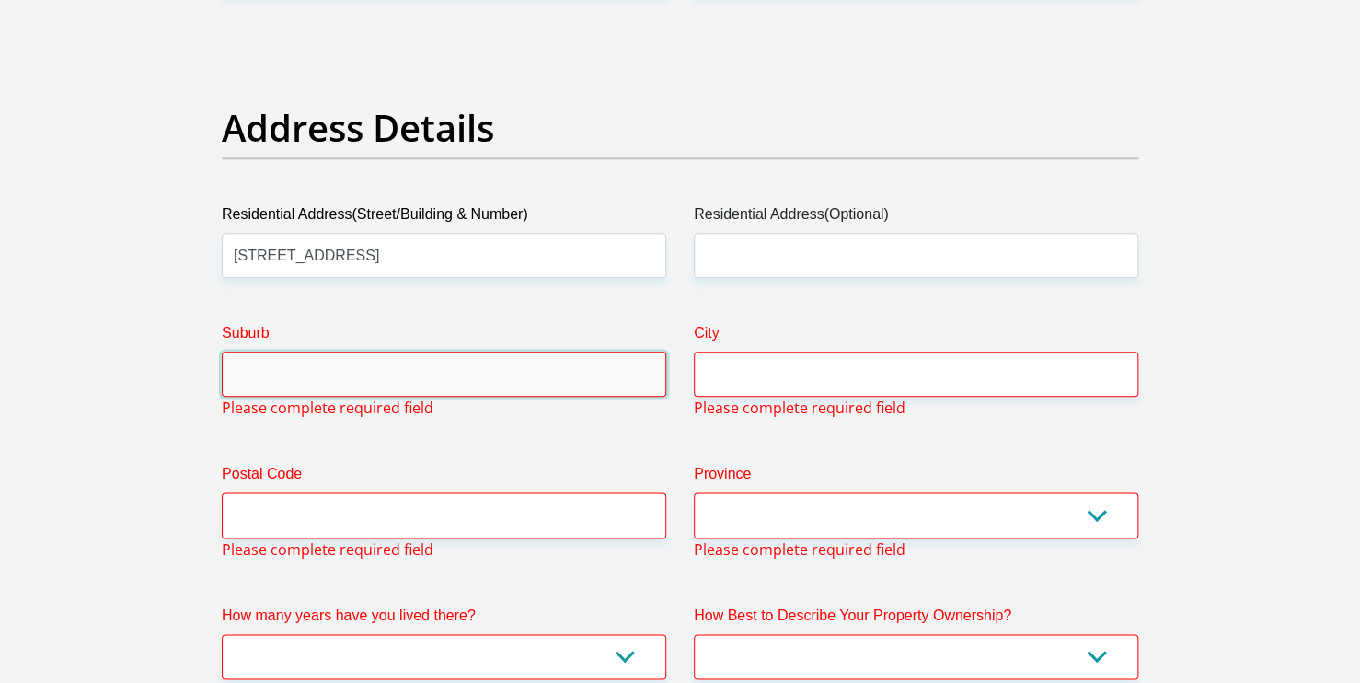
click at [423, 371] on input "Suburb" at bounding box center [444, 373] width 444 height 45
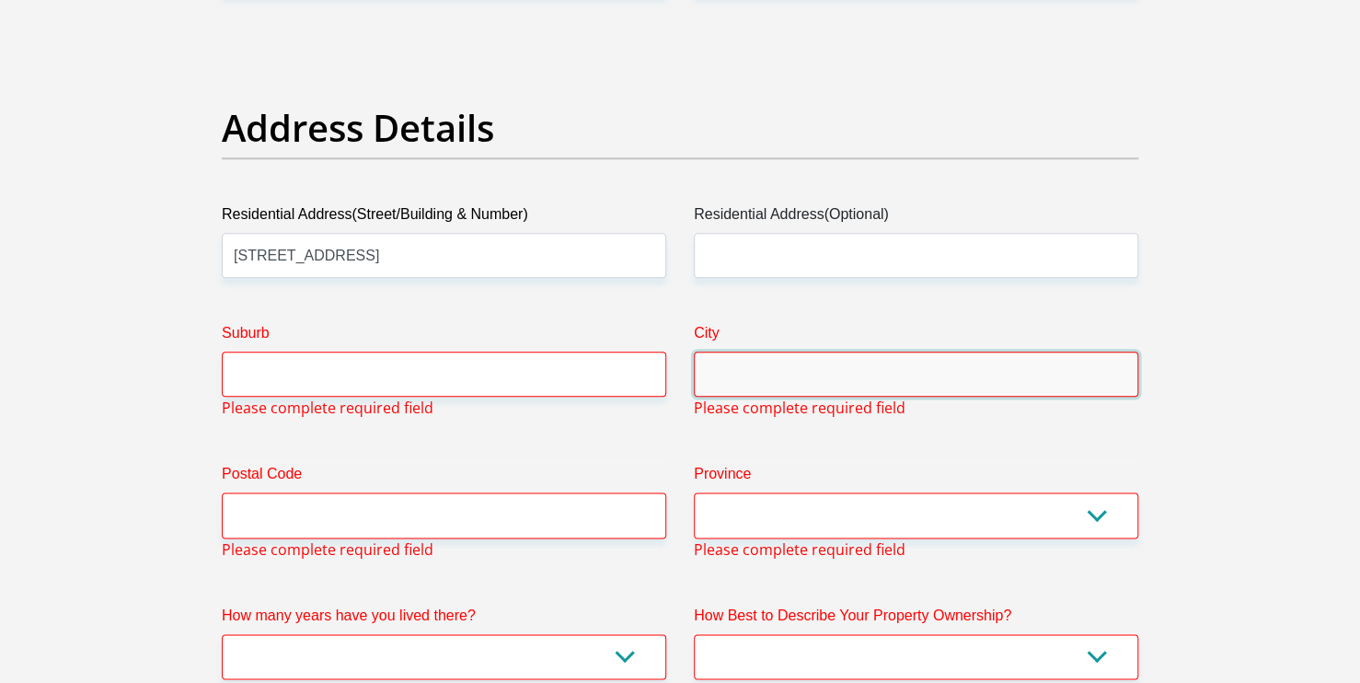
click at [750, 373] on input "City" at bounding box center [916, 373] width 444 height 45
type input "[GEOGRAPHIC_DATA]"
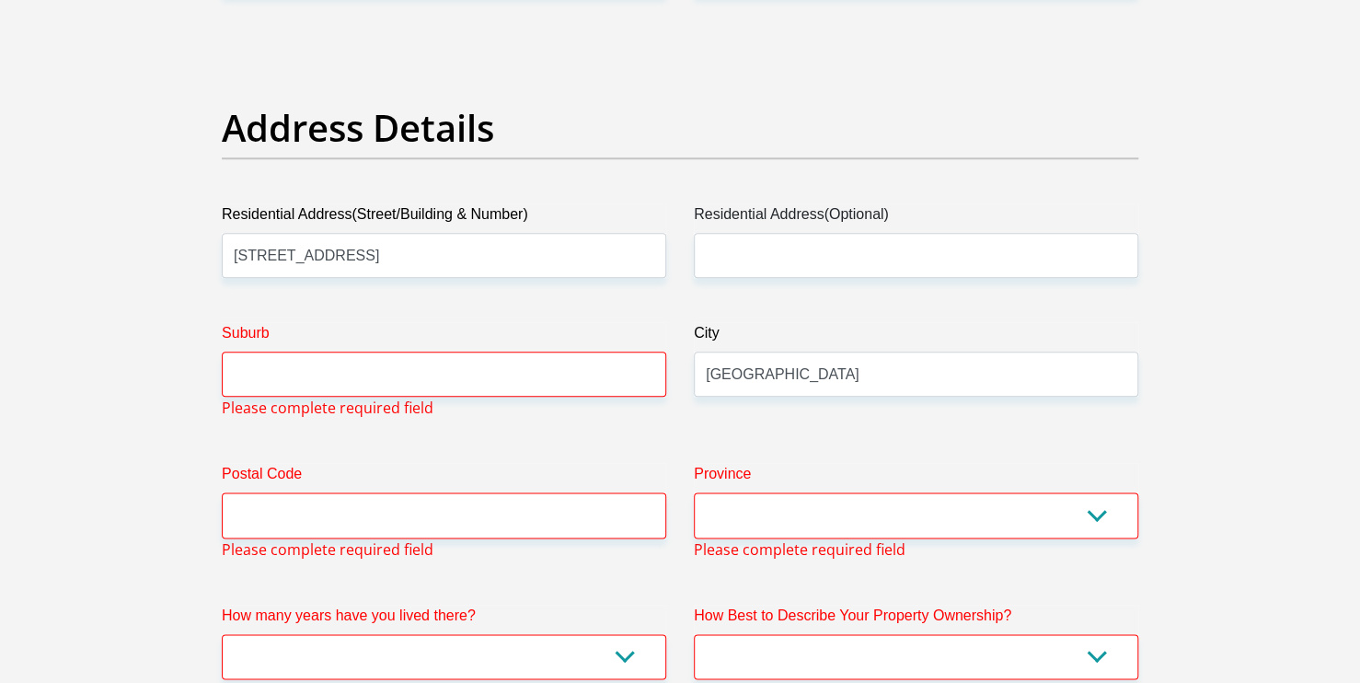
click at [532, 488] on label "Postal Code" at bounding box center [444, 477] width 444 height 29
click at [532, 492] on input "Postal Code" at bounding box center [444, 514] width 444 height 45
type input "0002"
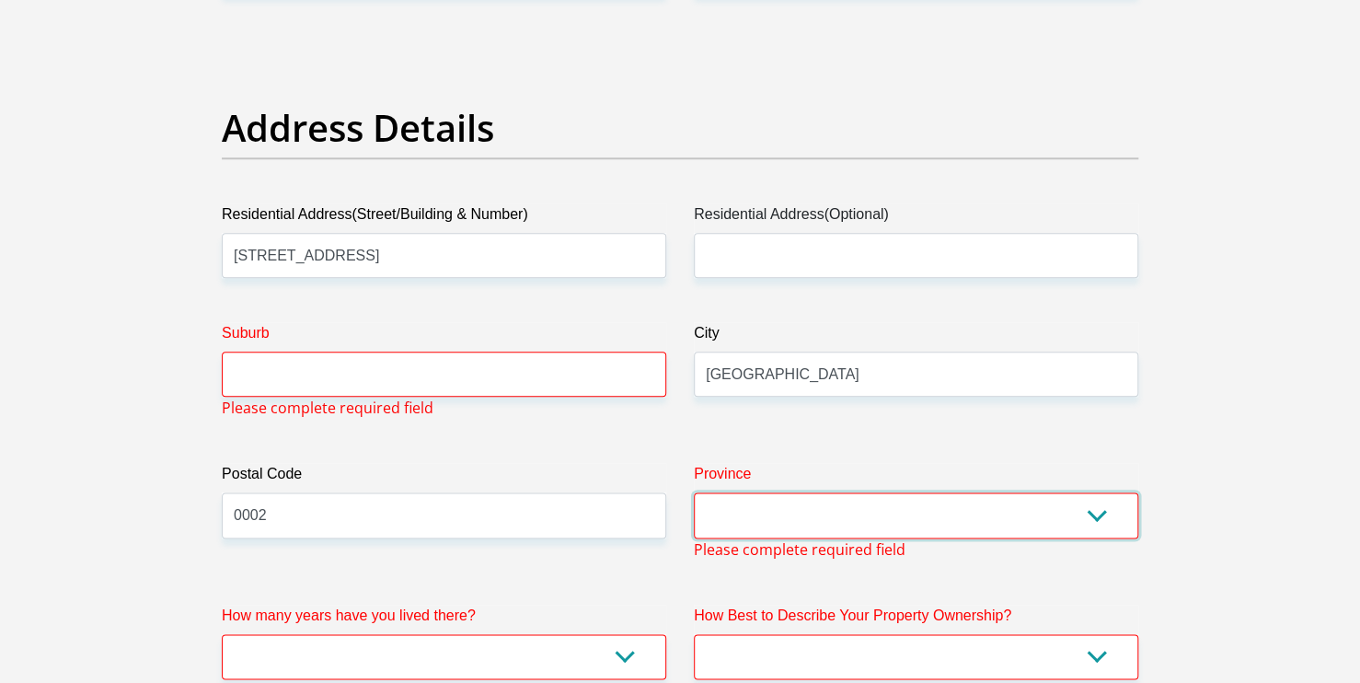
click at [1099, 517] on select "Eastern Cape Free State [GEOGRAPHIC_DATA] [GEOGRAPHIC_DATA][DATE] [GEOGRAPHIC_D…" at bounding box center [916, 514] width 444 height 45
select select "Gauteng"
click at [694, 492] on select "Eastern Cape Free State [GEOGRAPHIC_DATA] [GEOGRAPHIC_DATA][DATE] [GEOGRAPHIC_D…" at bounding box center [916, 514] width 444 height 45
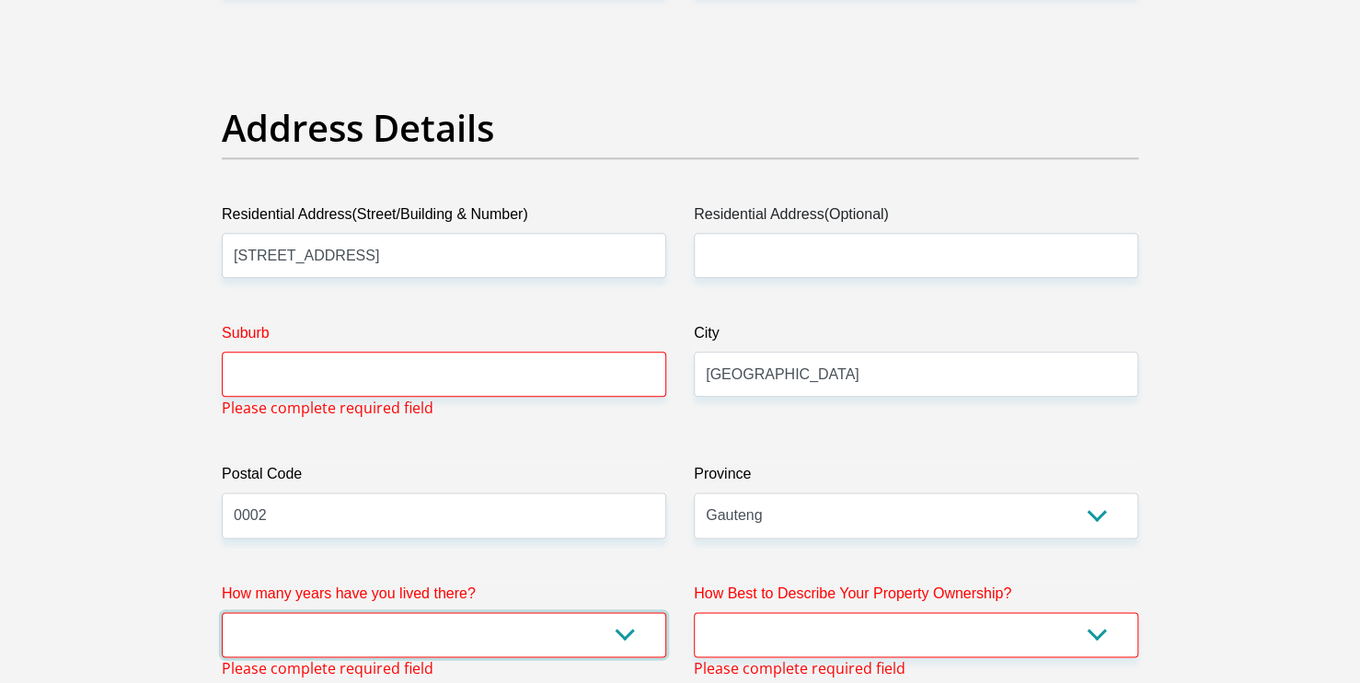
click at [626, 647] on select "less than 1 year 1-3 years 3-5 years 5+ years" at bounding box center [444, 634] width 444 height 45
select select "4"
click at [222, 612] on select "less than 1 year 1-3 years 3-5 years 5+ years" at bounding box center [444, 634] width 444 height 45
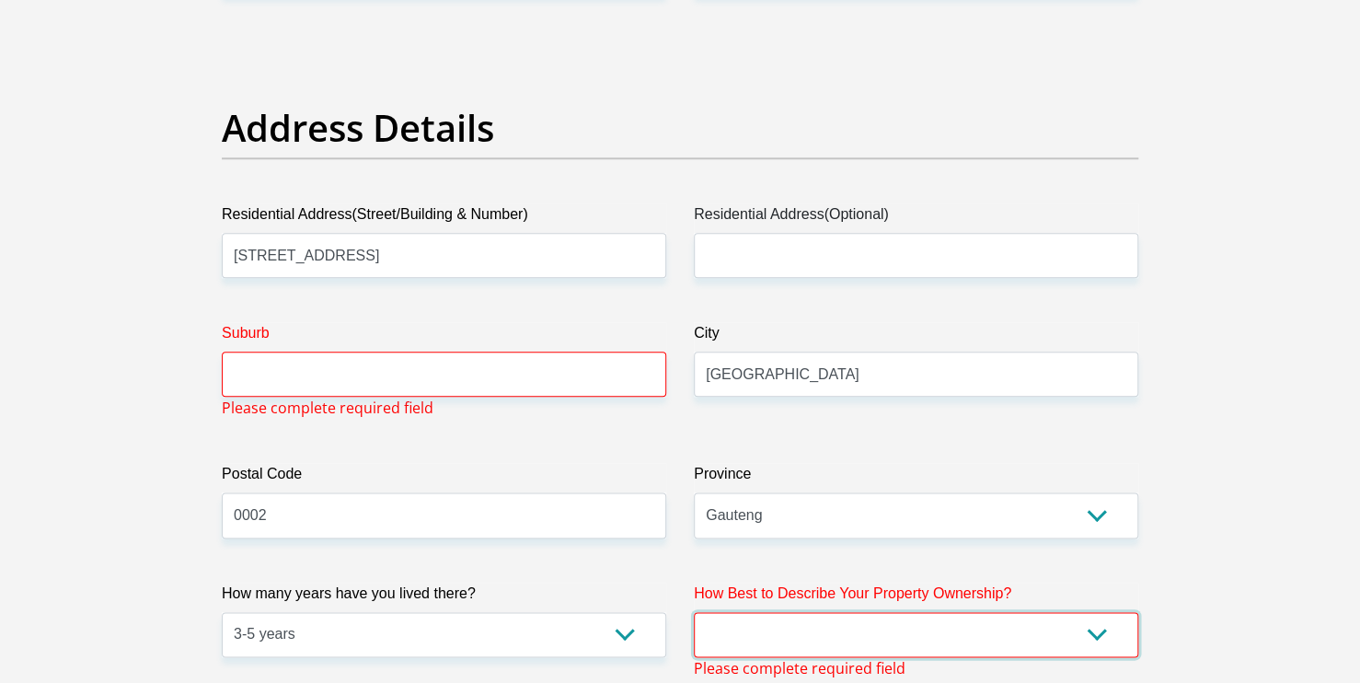
click at [1090, 635] on select "Owned Rented Family Owned Company Dwelling" at bounding box center [916, 634] width 444 height 45
select select "Rented"
click at [694, 612] on select "Owned Rented Family Owned Company Dwelling" at bounding box center [916, 634] width 444 height 45
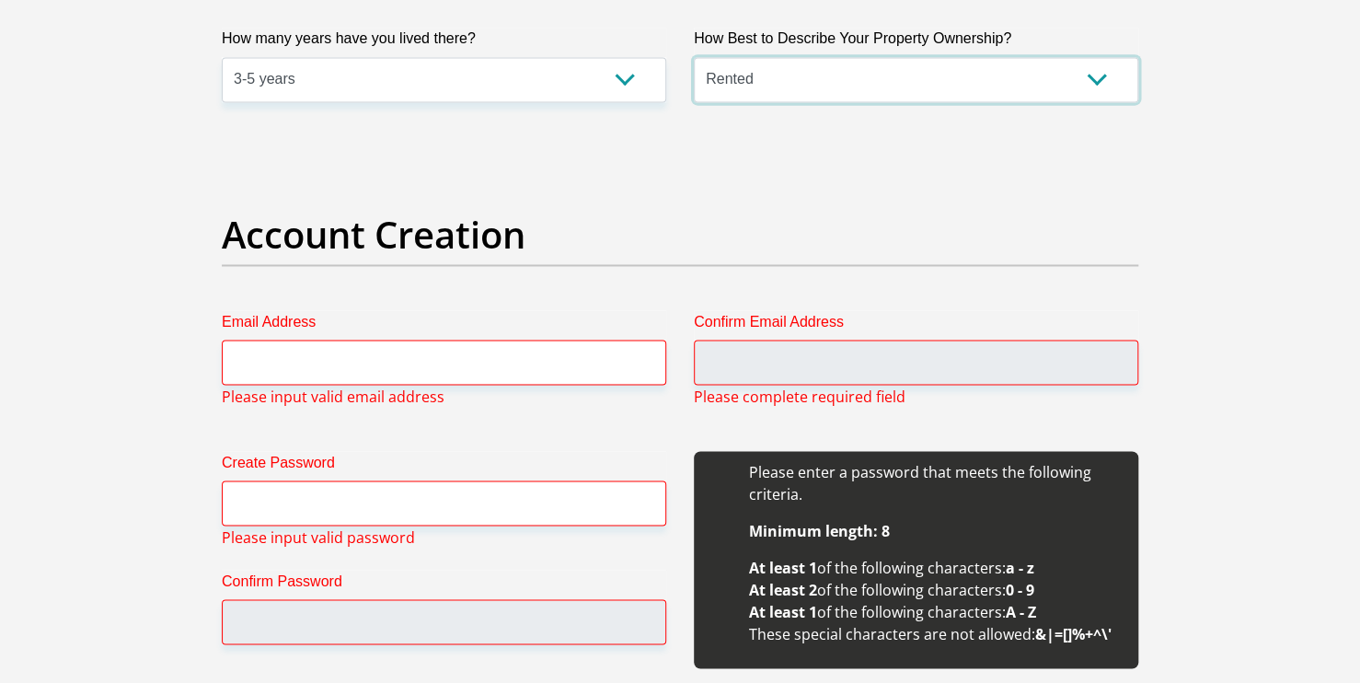
scroll to position [1409, 0]
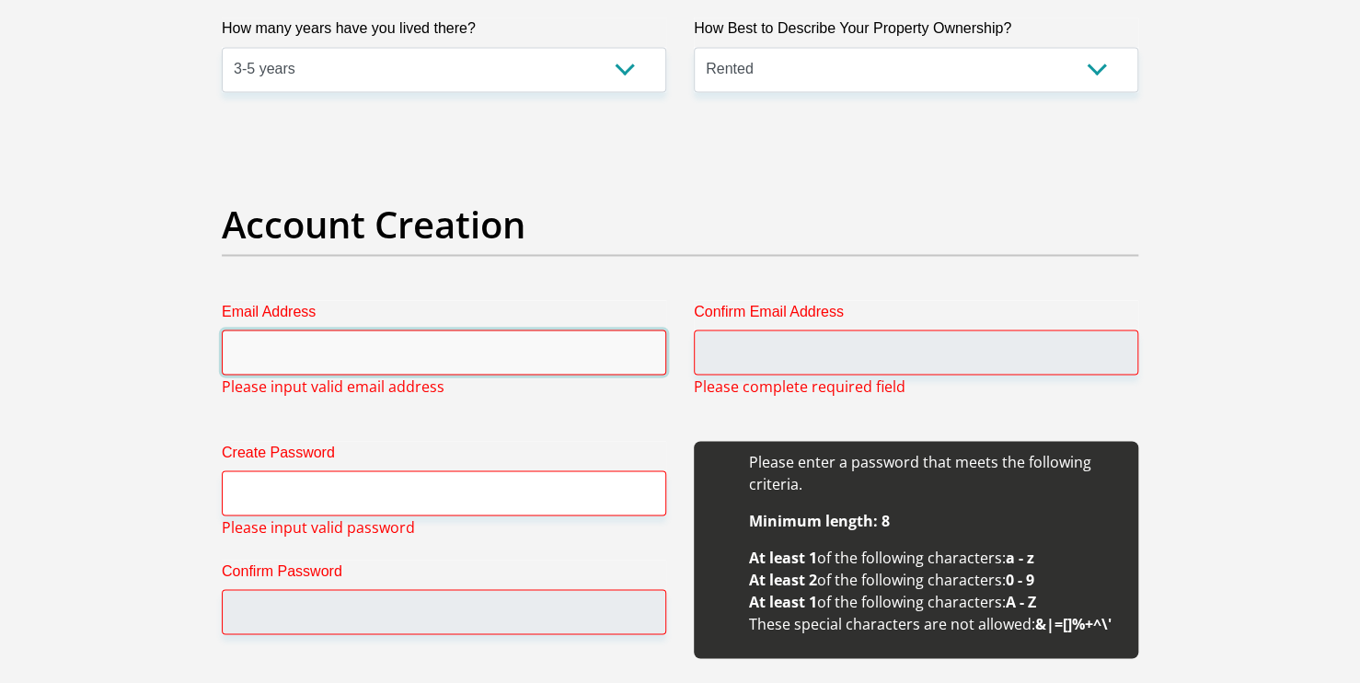
click at [500, 330] on input "Email Address" at bounding box center [444, 351] width 444 height 45
type input "[EMAIL_ADDRESS][DOMAIN_NAME]"
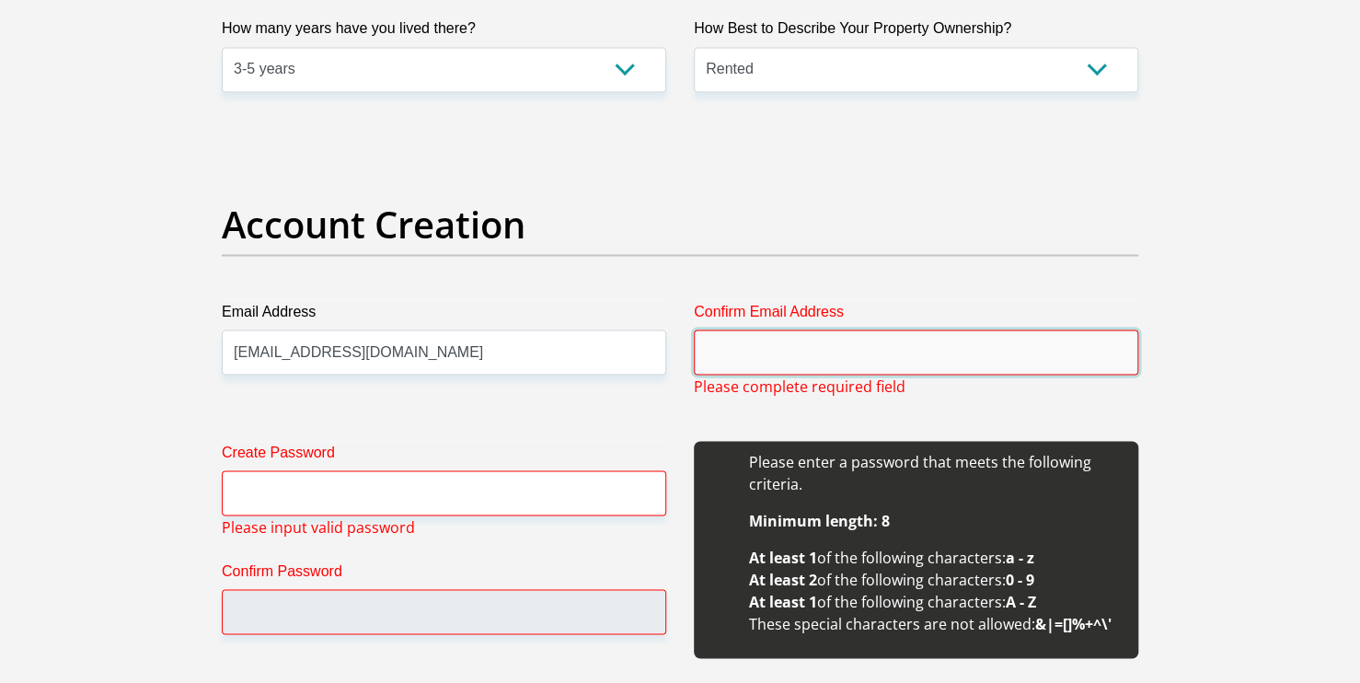
click at [743, 362] on input "Confirm Email Address" at bounding box center [916, 351] width 444 height 45
type input "[EMAIL_ADDRESS][DOMAIN_NAME]"
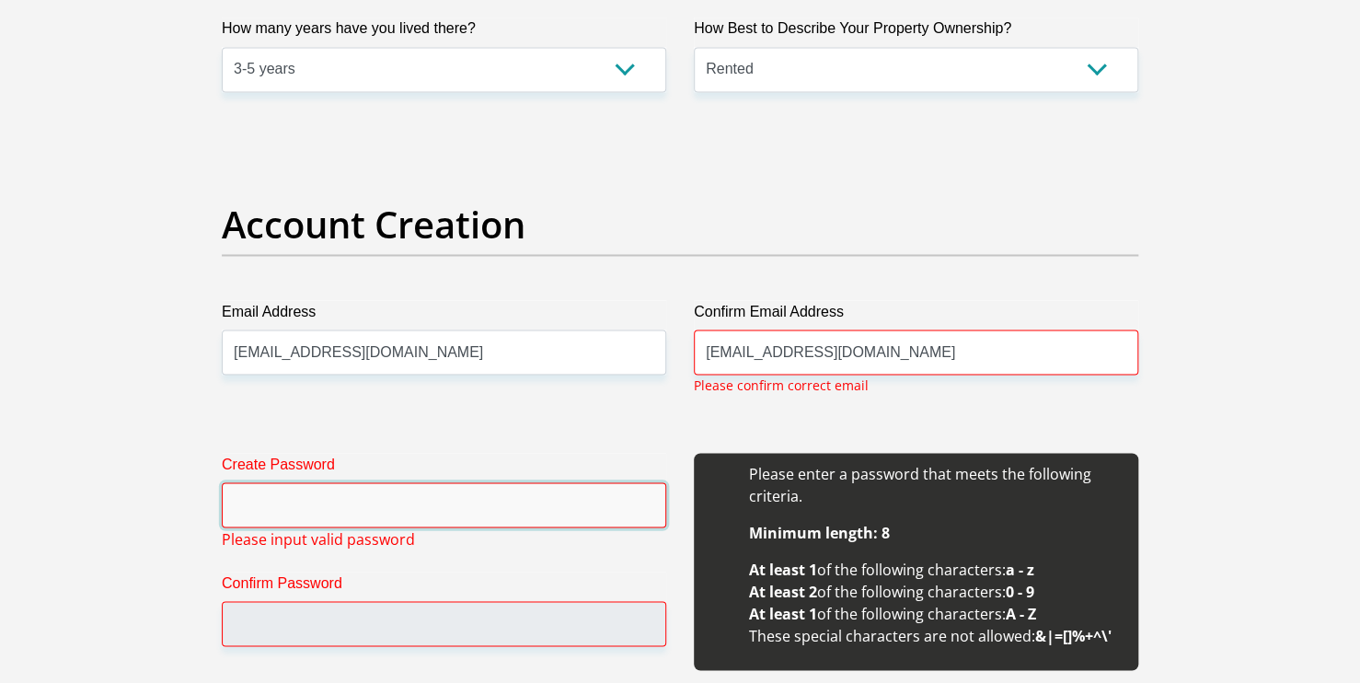
click at [294, 489] on input "Create Password" at bounding box center [444, 504] width 444 height 45
type input "Paraka@25"
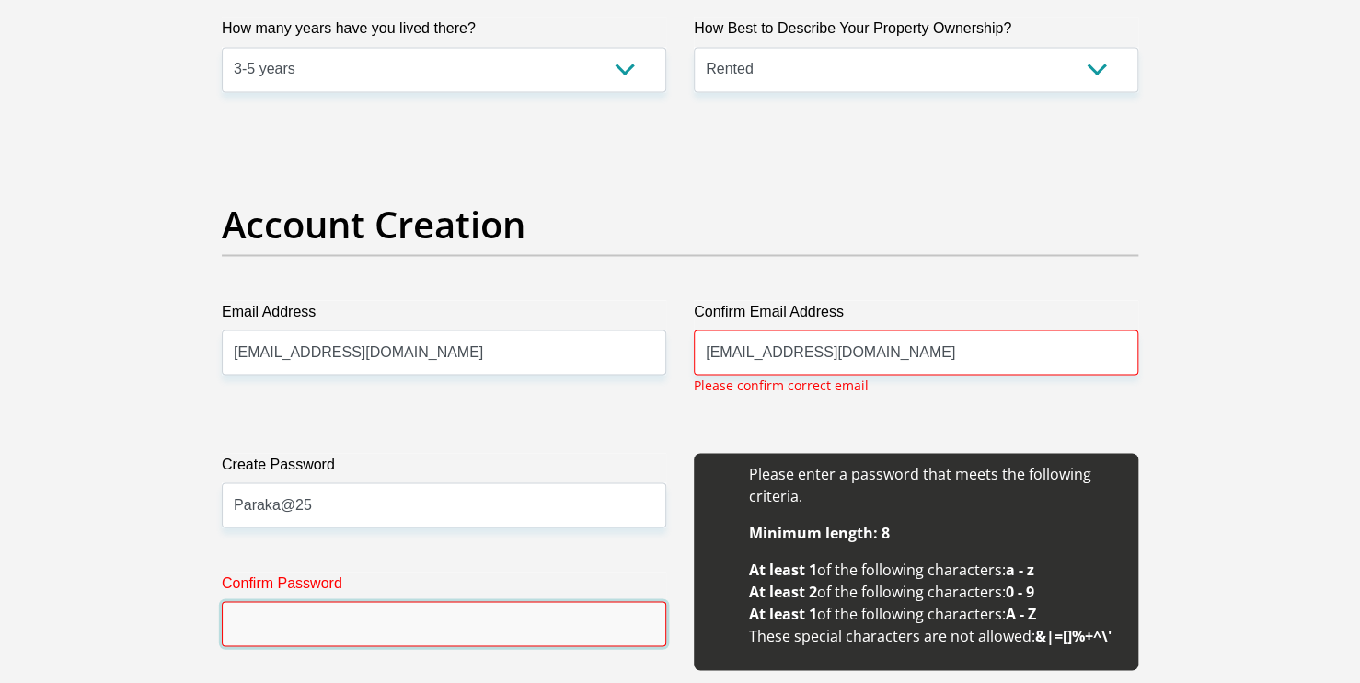
click at [372, 634] on input "Confirm Password" at bounding box center [444, 623] width 444 height 45
type input "Paraka@25"
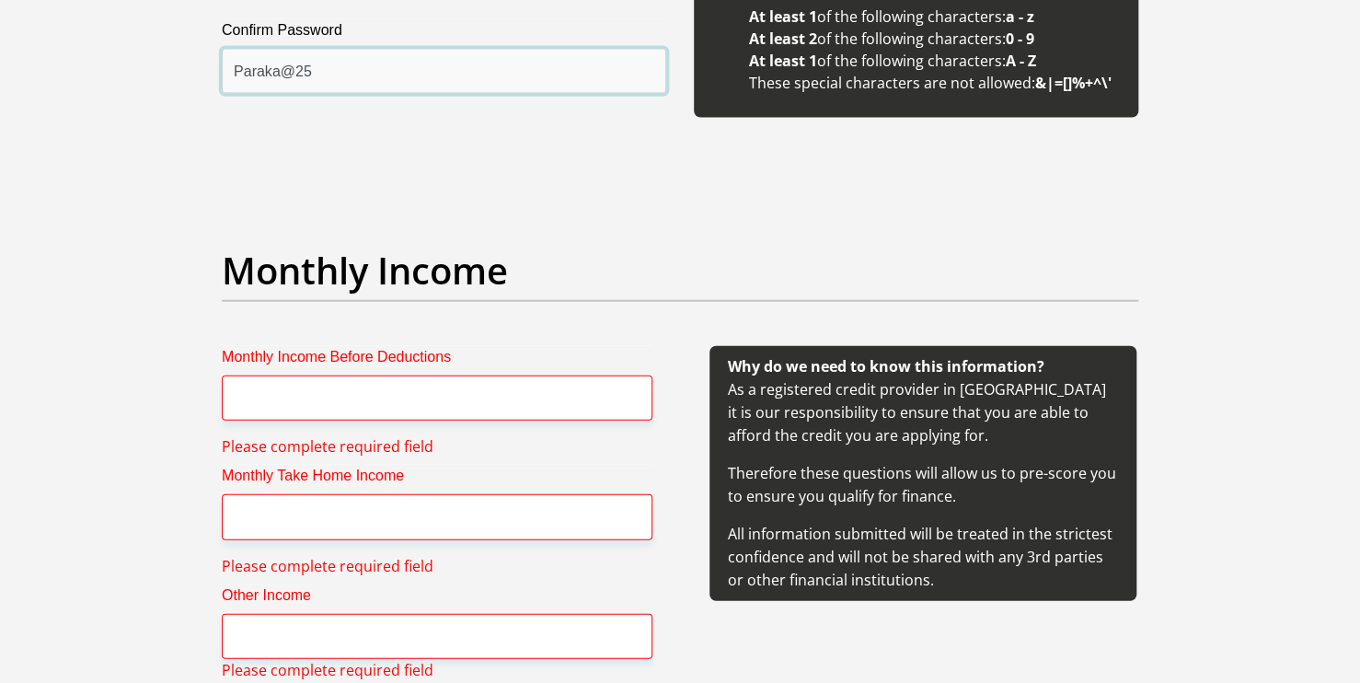
scroll to position [2009, 0]
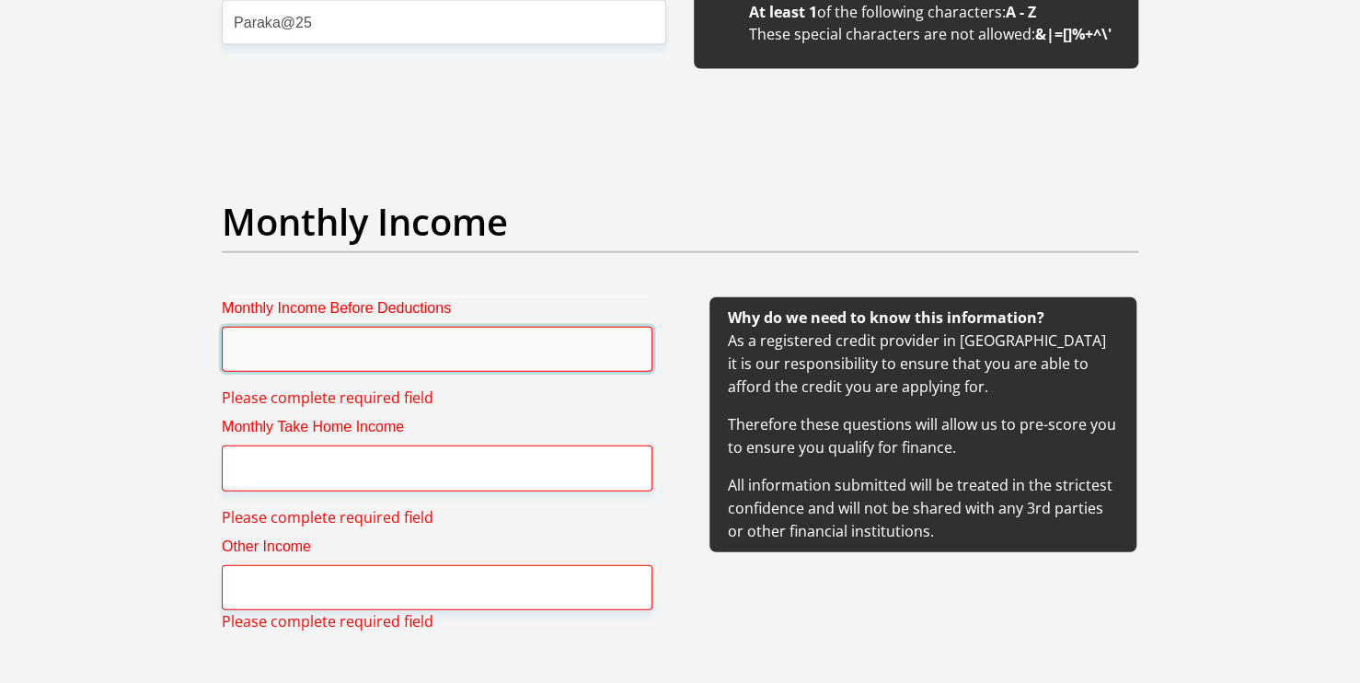
click at [294, 351] on input "Monthly Income Before Deductions" at bounding box center [437, 349] width 431 height 45
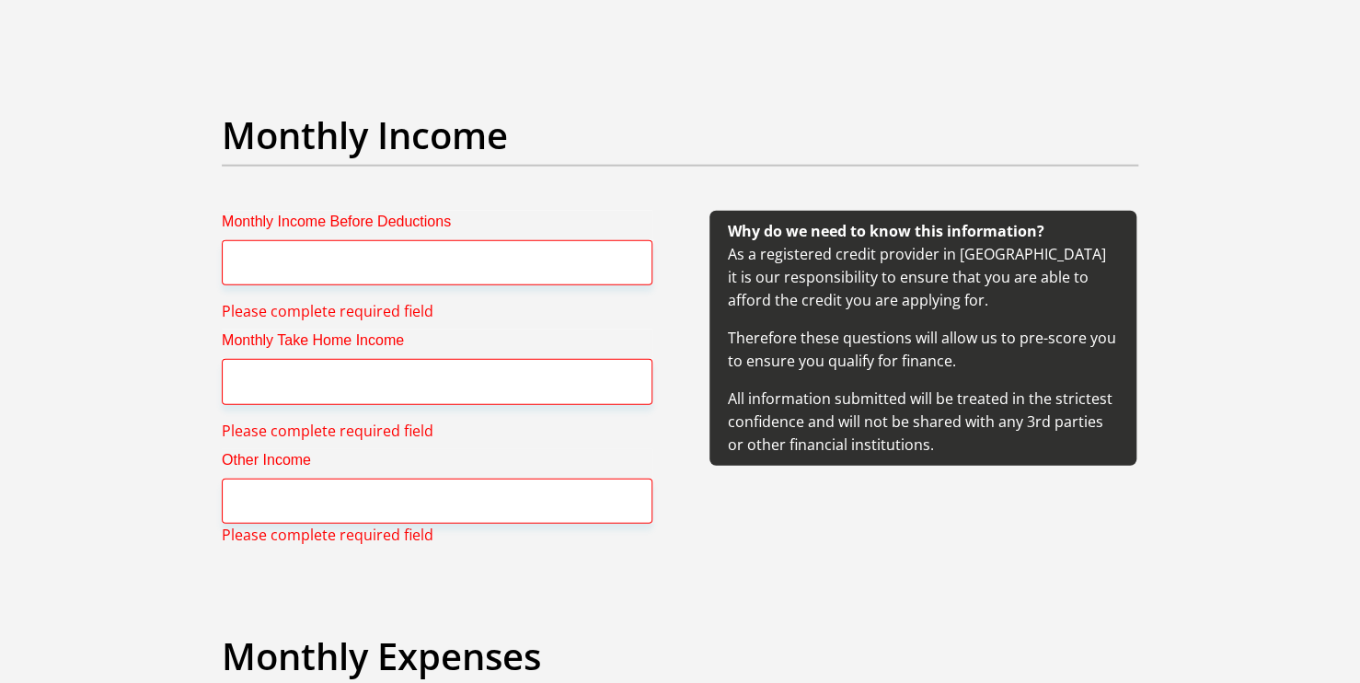
scroll to position [2094, 0]
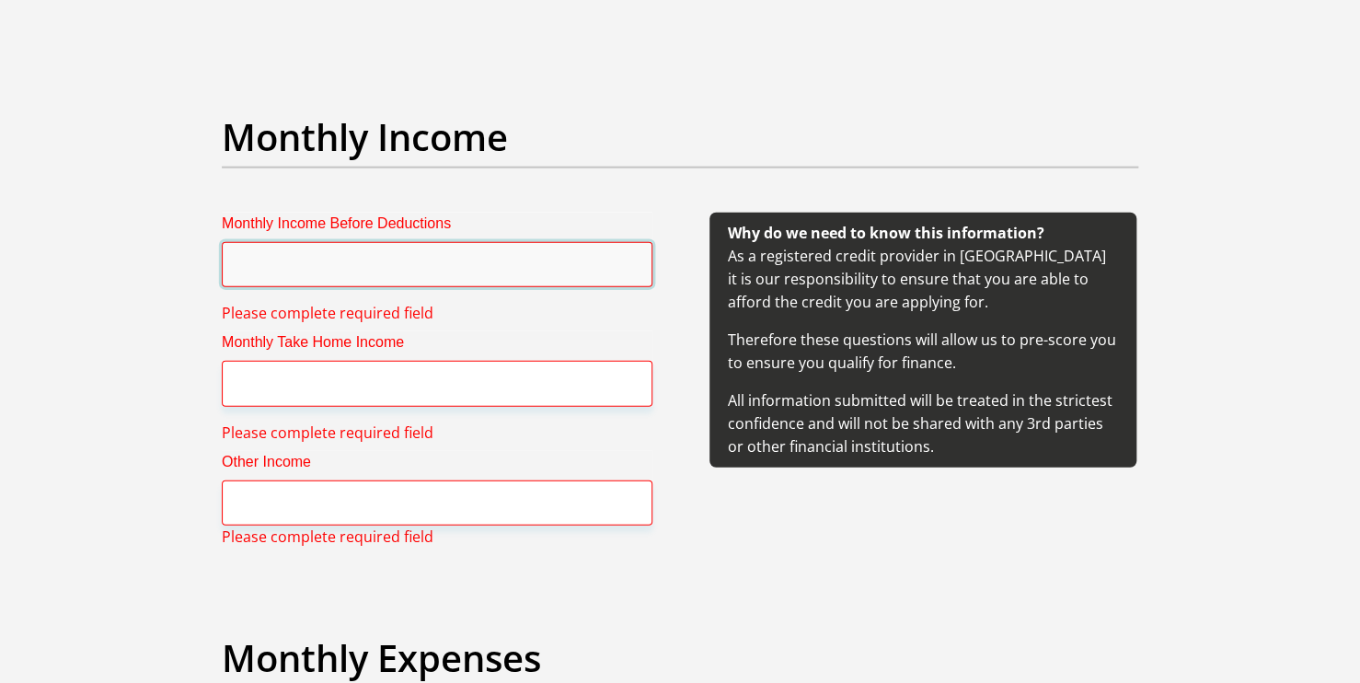
click at [515, 277] on input "Monthly Income Before Deductions" at bounding box center [437, 264] width 431 height 45
type input "13000"
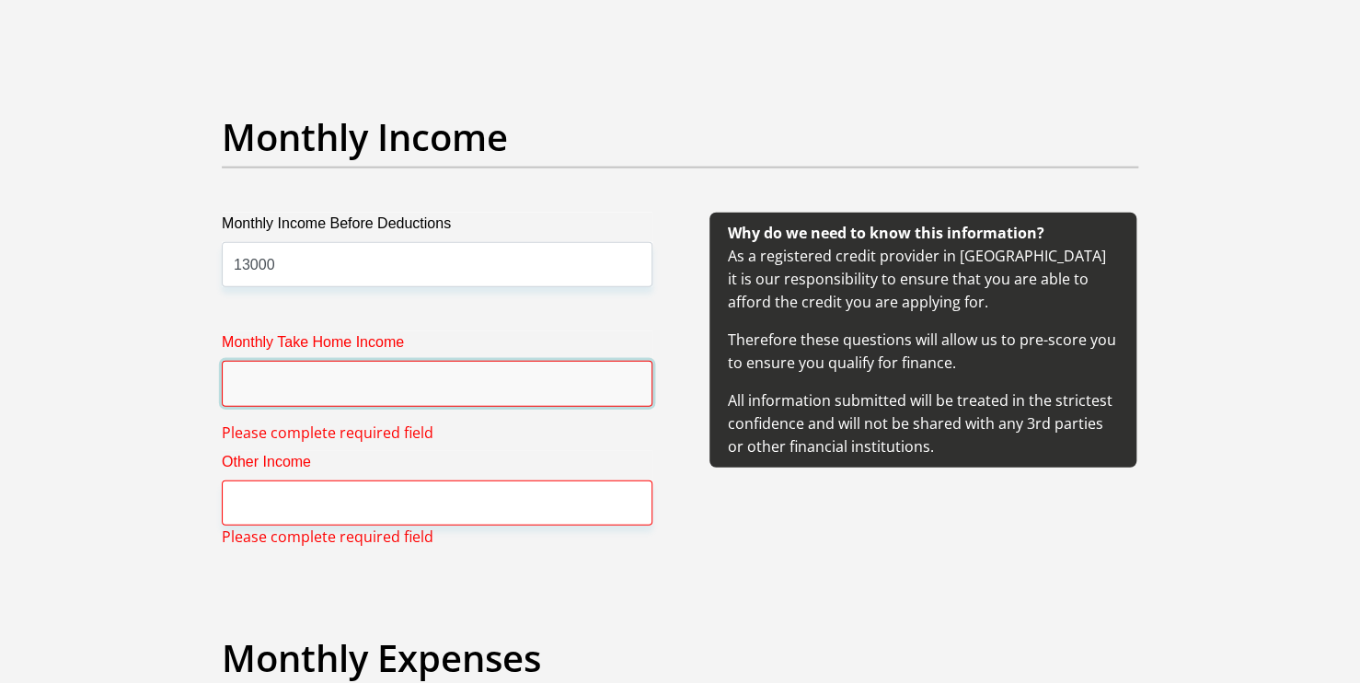
click at [369, 391] on input "Monthly Take Home Income" at bounding box center [437, 383] width 431 height 45
type input "10800"
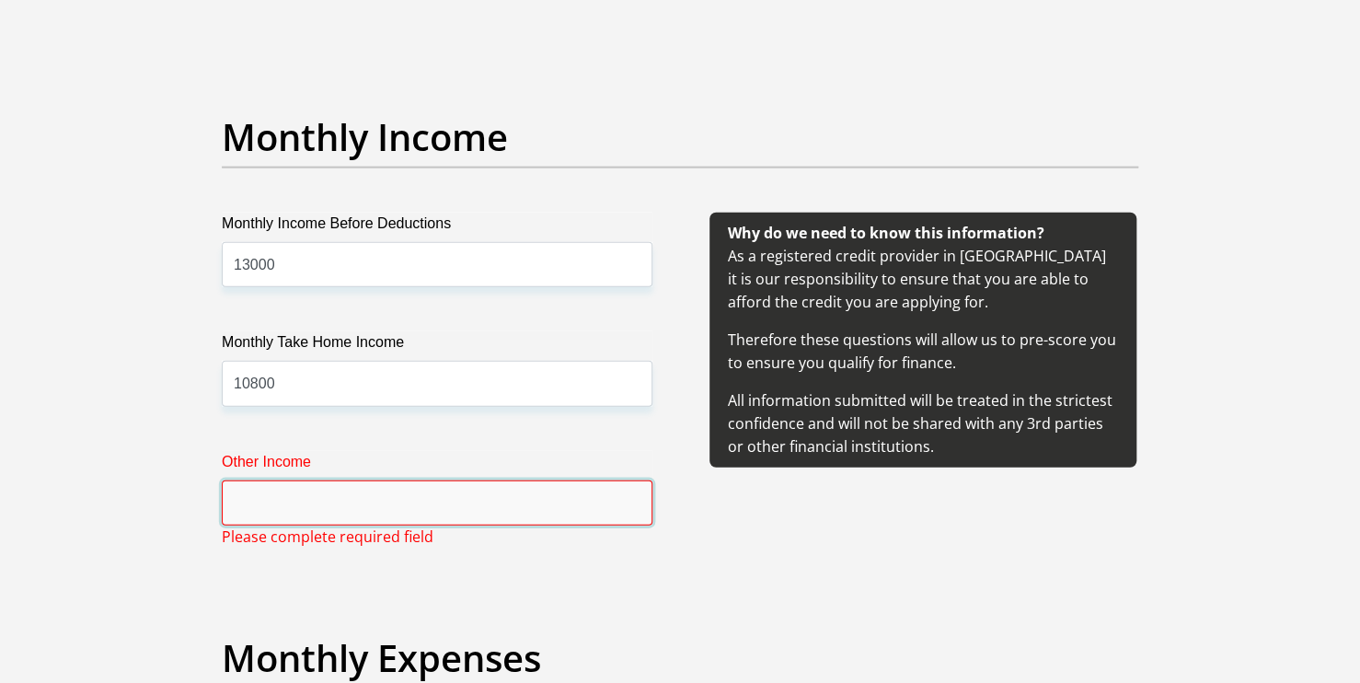
click at [299, 521] on input "Other Income" at bounding box center [437, 502] width 431 height 45
type input "560"
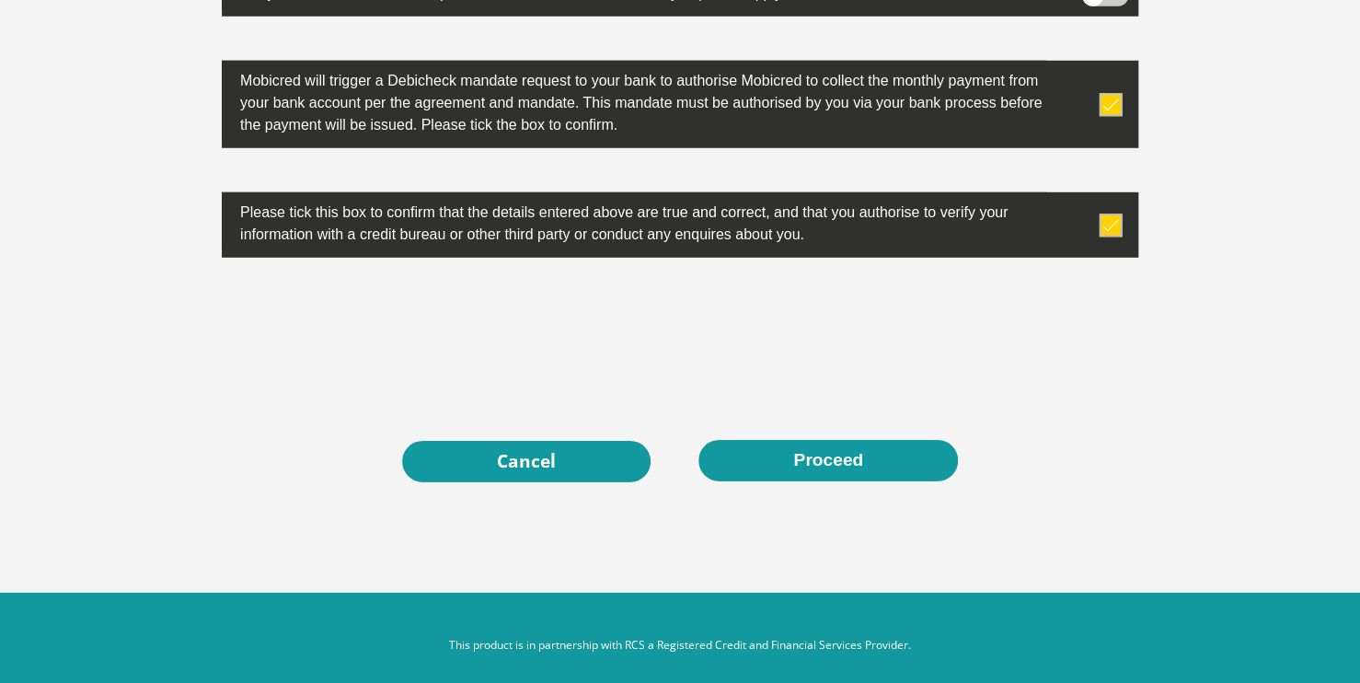
scroll to position [5970, 0]
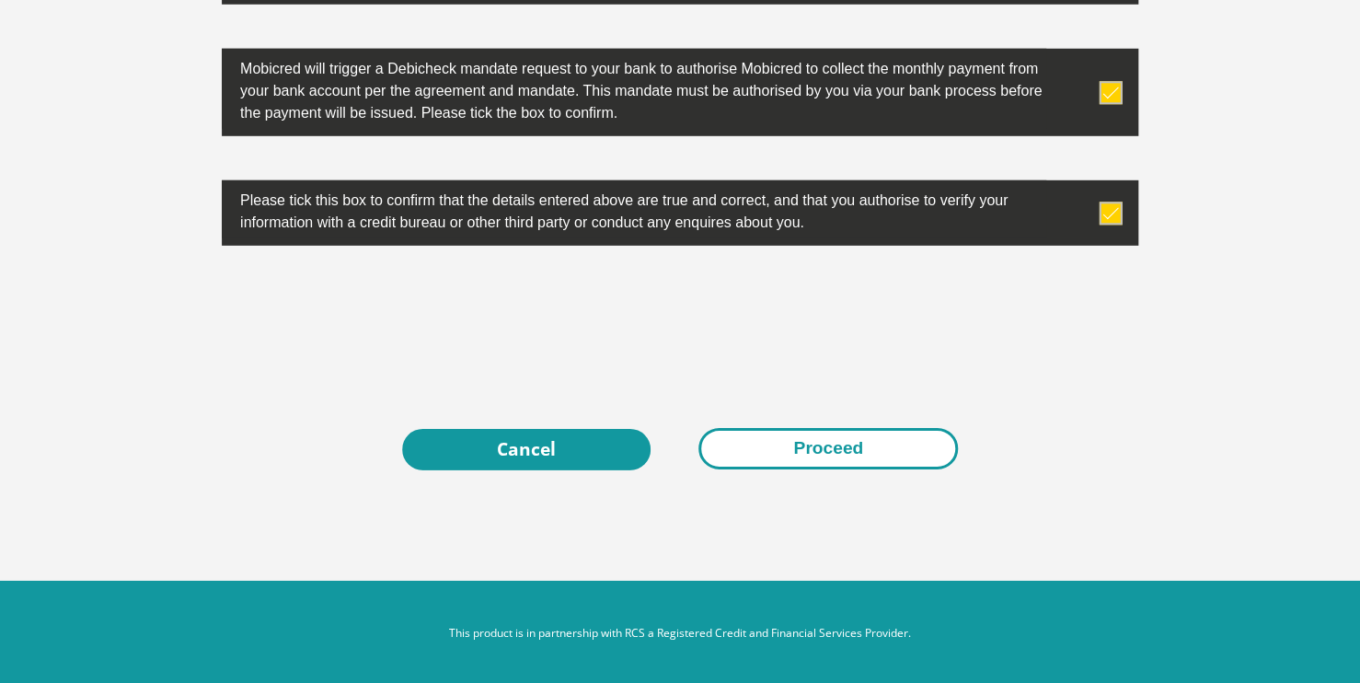
click at [821, 451] on button "Proceed" at bounding box center [827, 448] width 259 height 41
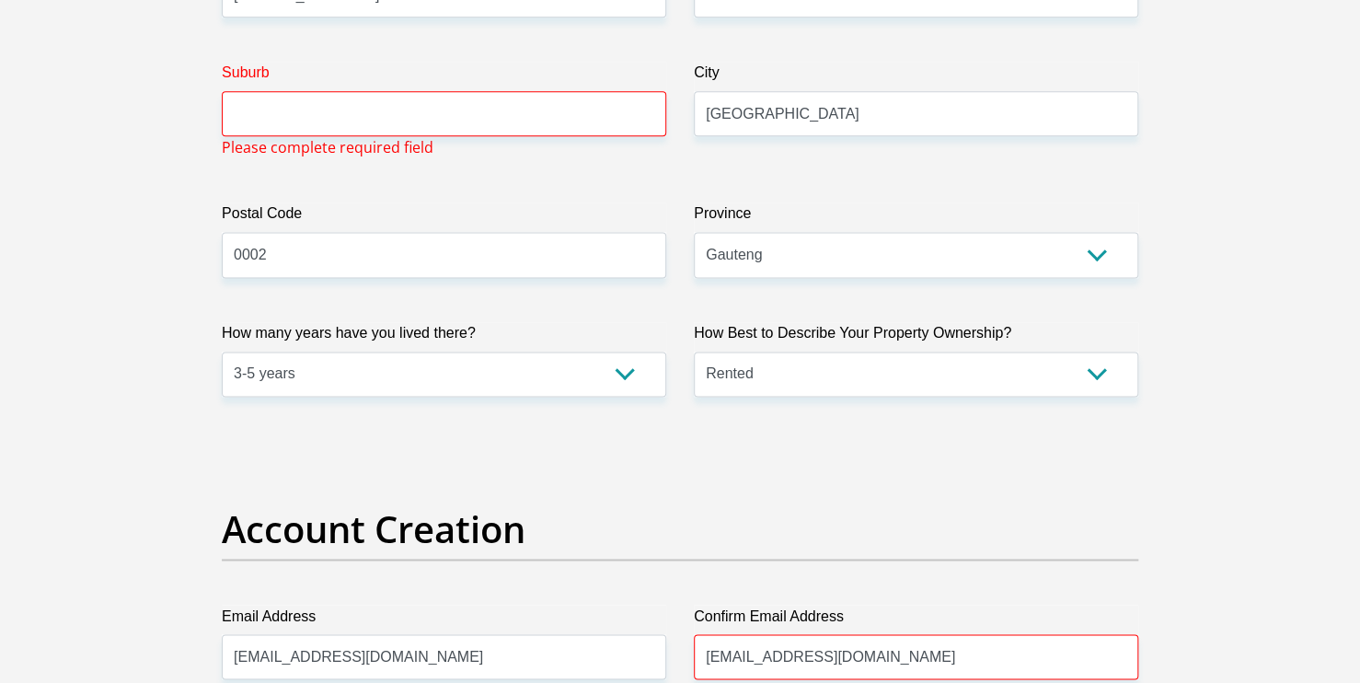
scroll to position [963, 0]
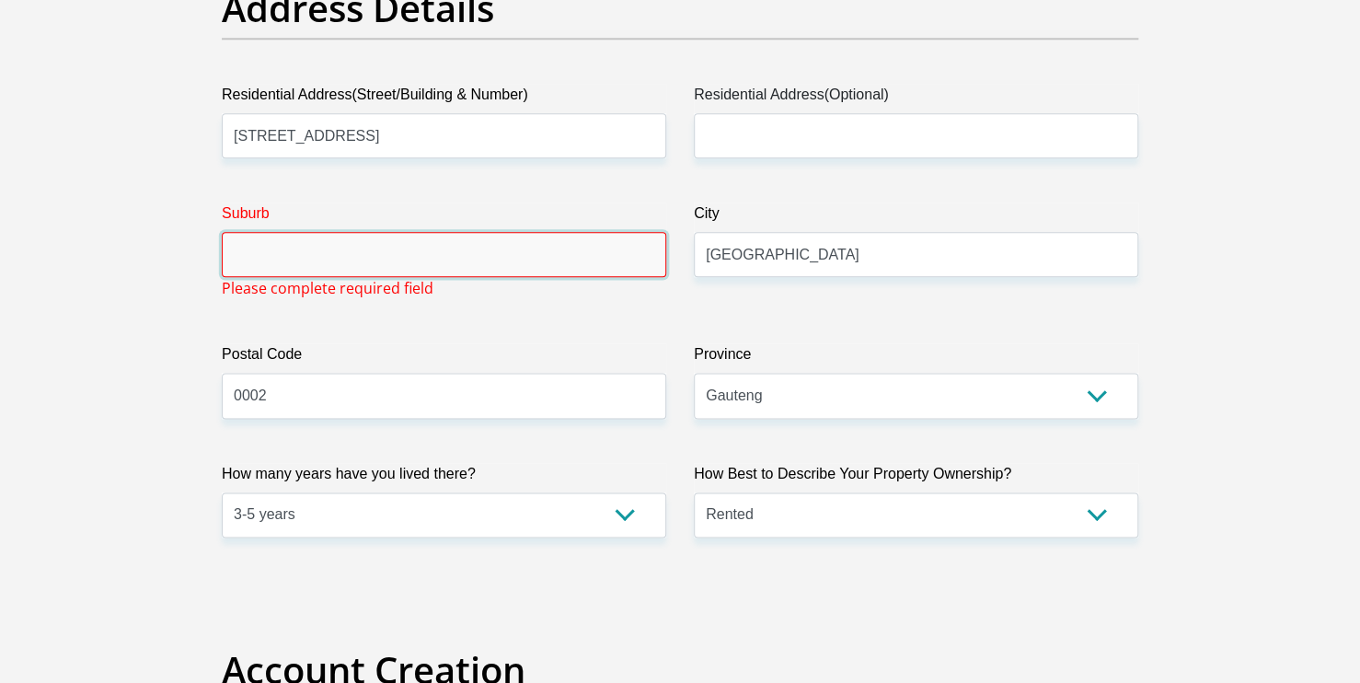
click at [485, 260] on input "Suburb" at bounding box center [444, 254] width 444 height 45
type input "Sunnyside"
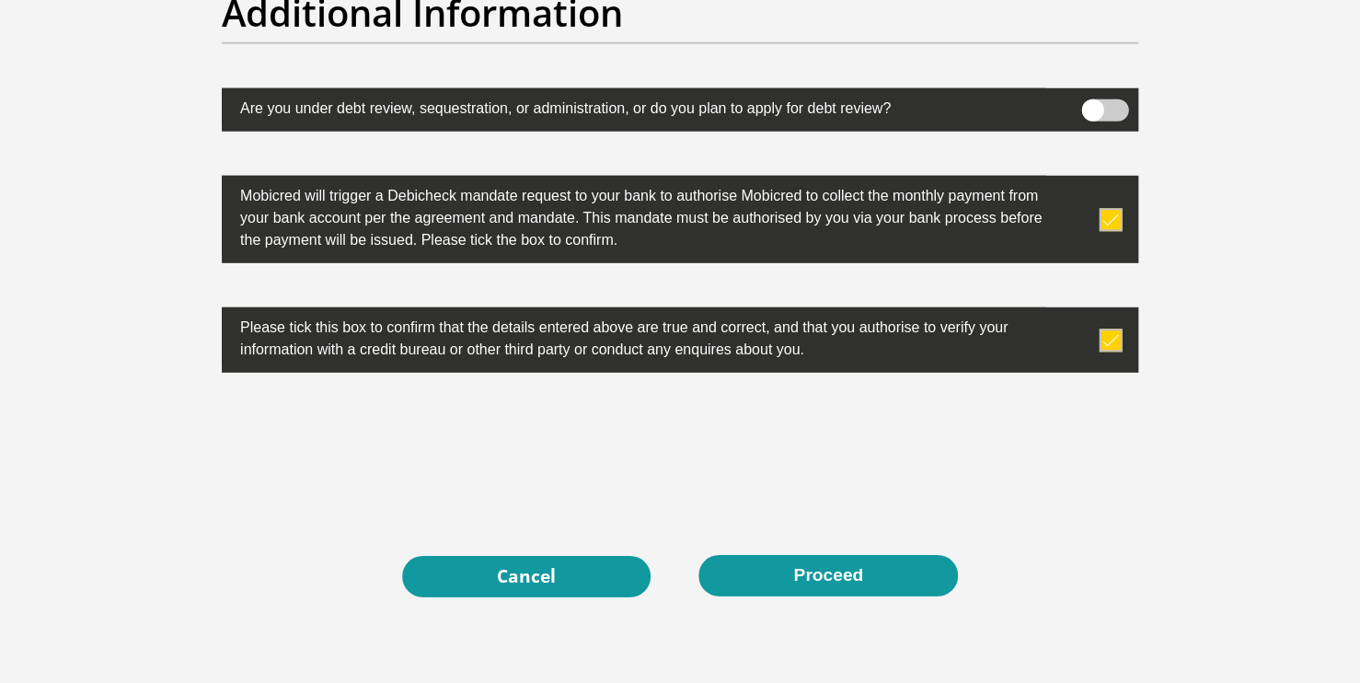
scroll to position [5895, 0]
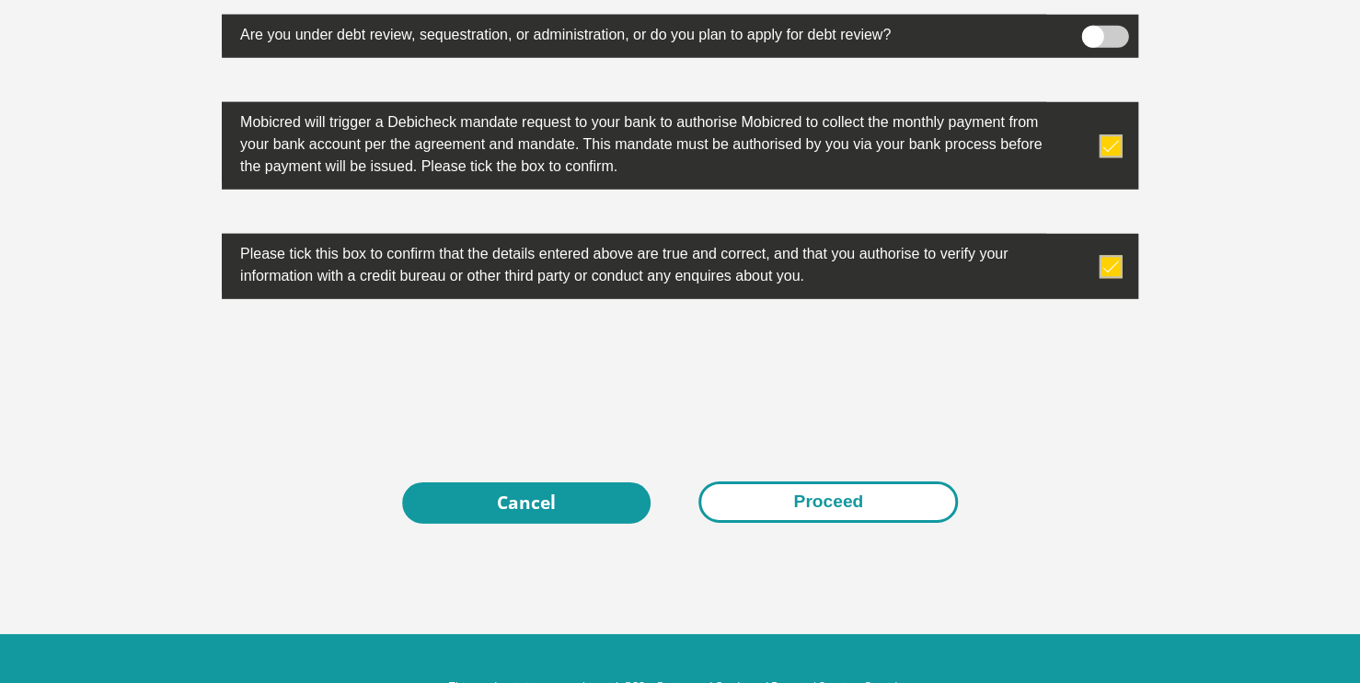
click at [826, 506] on button "Proceed" at bounding box center [827, 501] width 259 height 41
click at [816, 495] on button "Proceed" at bounding box center [827, 501] width 259 height 41
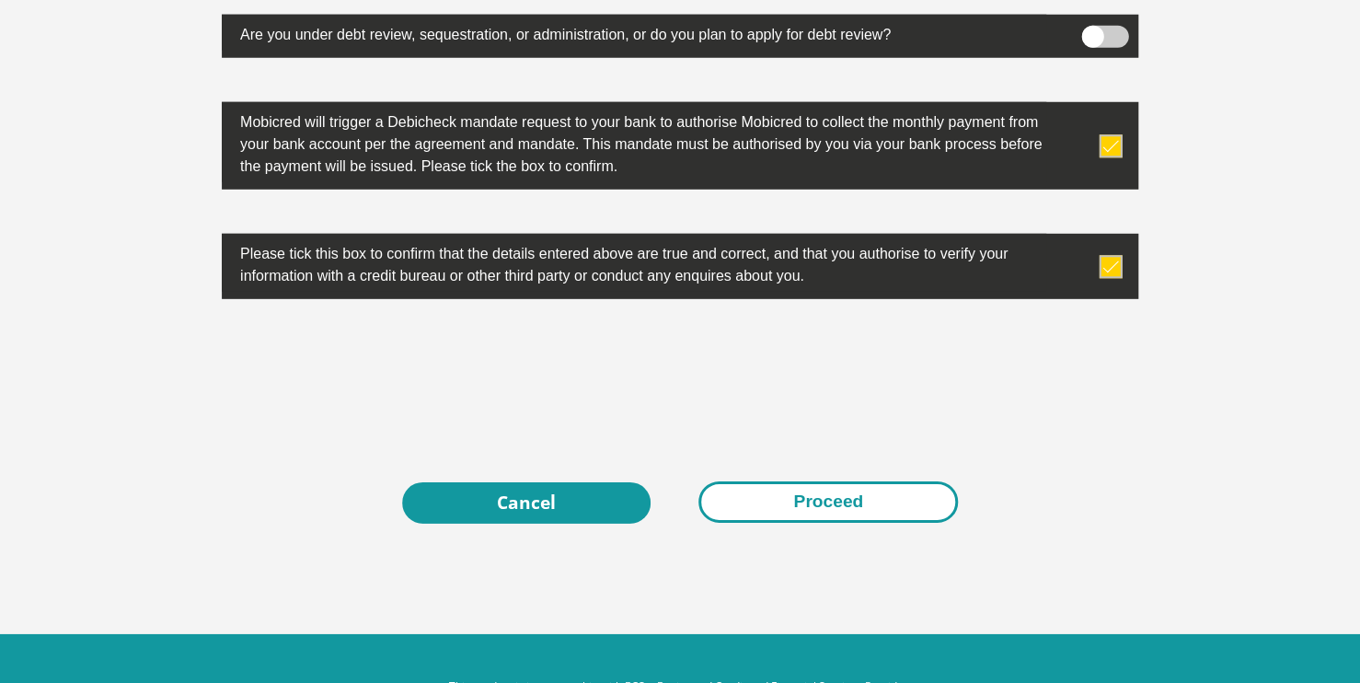
click at [816, 495] on button "Proceed" at bounding box center [827, 501] width 259 height 41
click at [803, 499] on button "Proceed" at bounding box center [827, 501] width 259 height 41
click at [764, 501] on button "Proceed" at bounding box center [827, 501] width 259 height 41
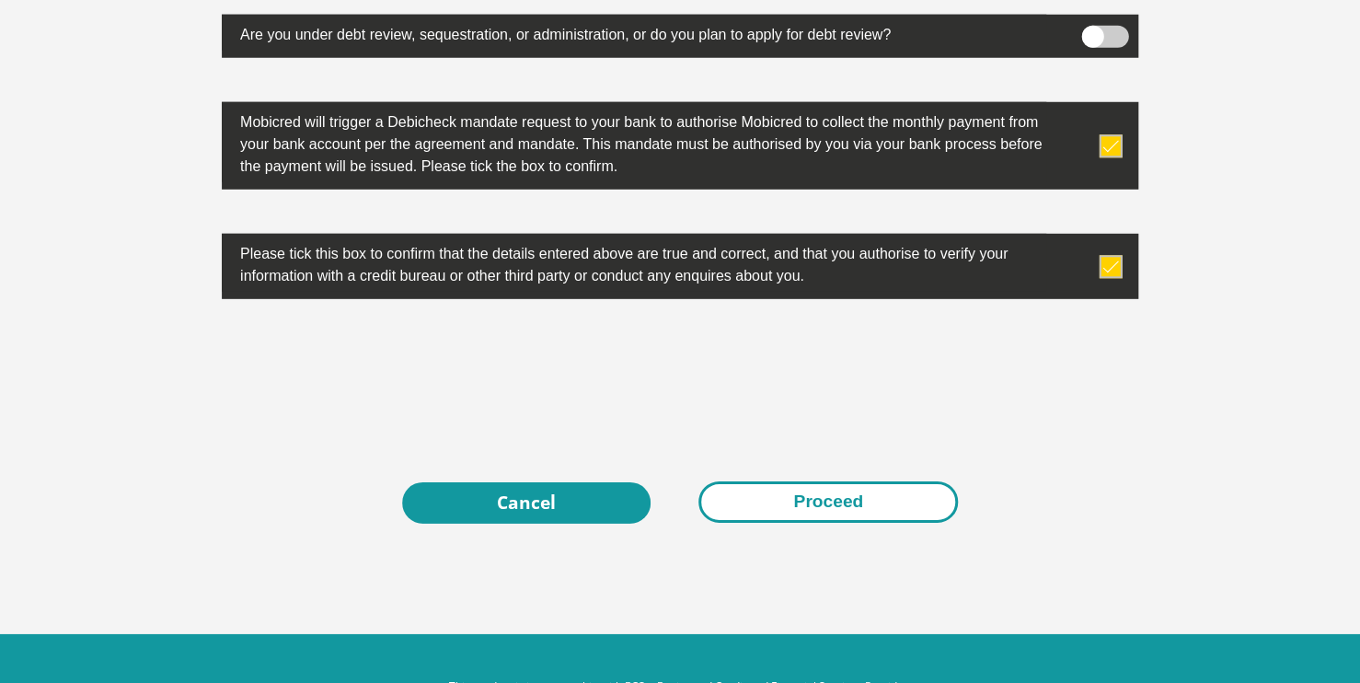
click at [764, 501] on button "Proceed" at bounding box center [827, 501] width 259 height 41
click at [811, 508] on button "Proceed" at bounding box center [827, 501] width 259 height 41
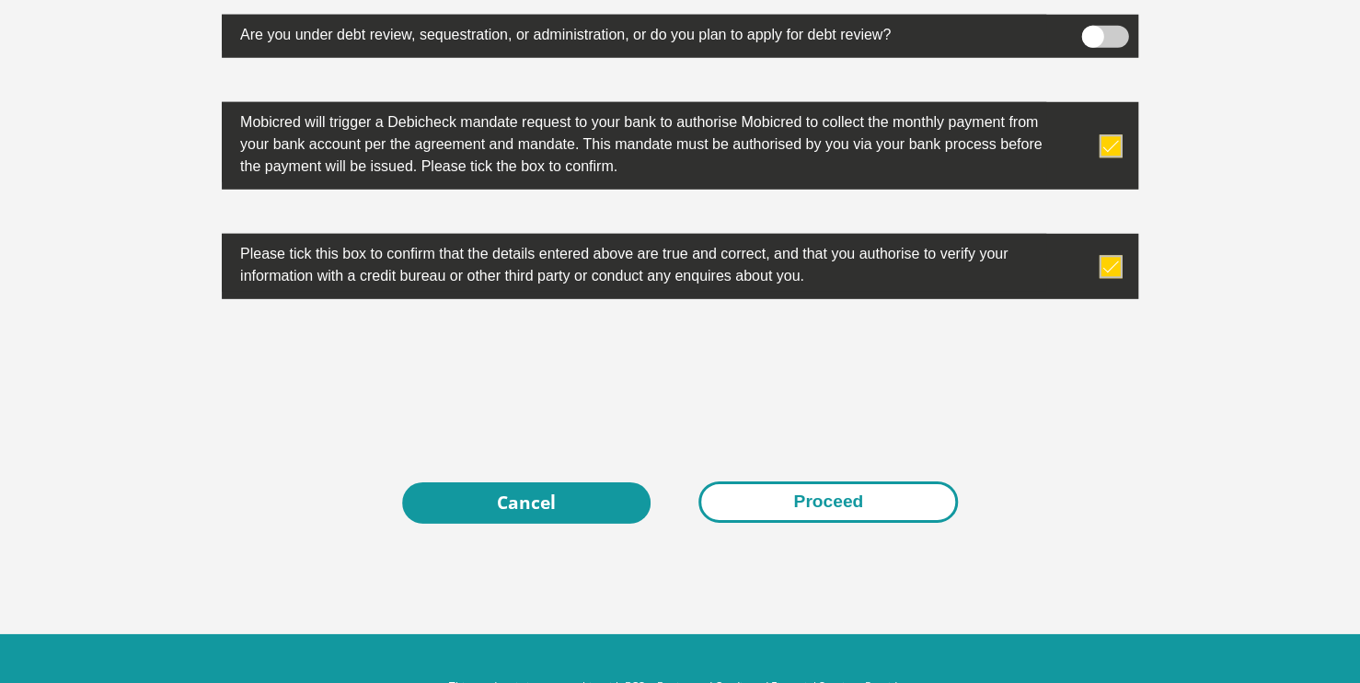
click at [817, 500] on button "Proceed" at bounding box center [827, 501] width 259 height 41
click at [829, 497] on button "Proceed" at bounding box center [827, 501] width 259 height 41
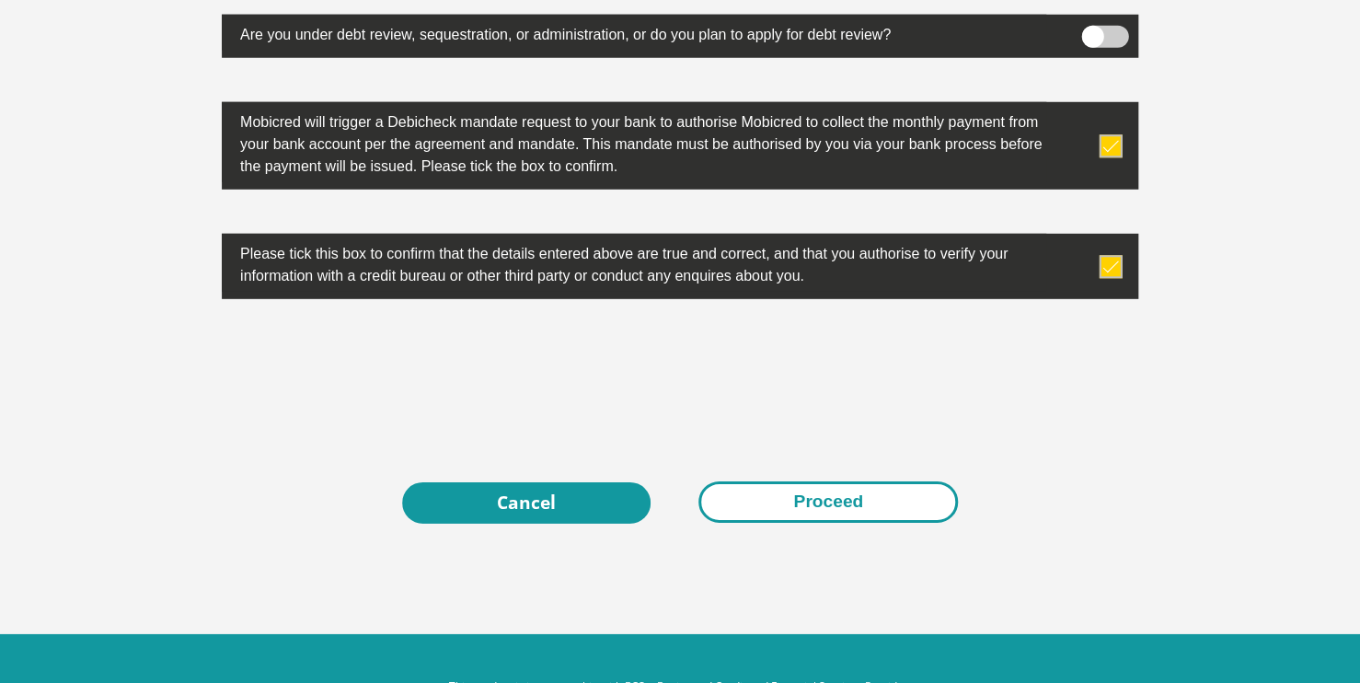
click at [829, 497] on button "Proceed" at bounding box center [827, 501] width 259 height 41
click at [796, 500] on button "Proceed" at bounding box center [827, 501] width 259 height 41
click at [835, 498] on button "Proceed" at bounding box center [827, 501] width 259 height 41
click at [698, 481] on button "Proceed" at bounding box center [827, 501] width 259 height 41
click at [853, 510] on button "Proceed" at bounding box center [827, 501] width 259 height 41
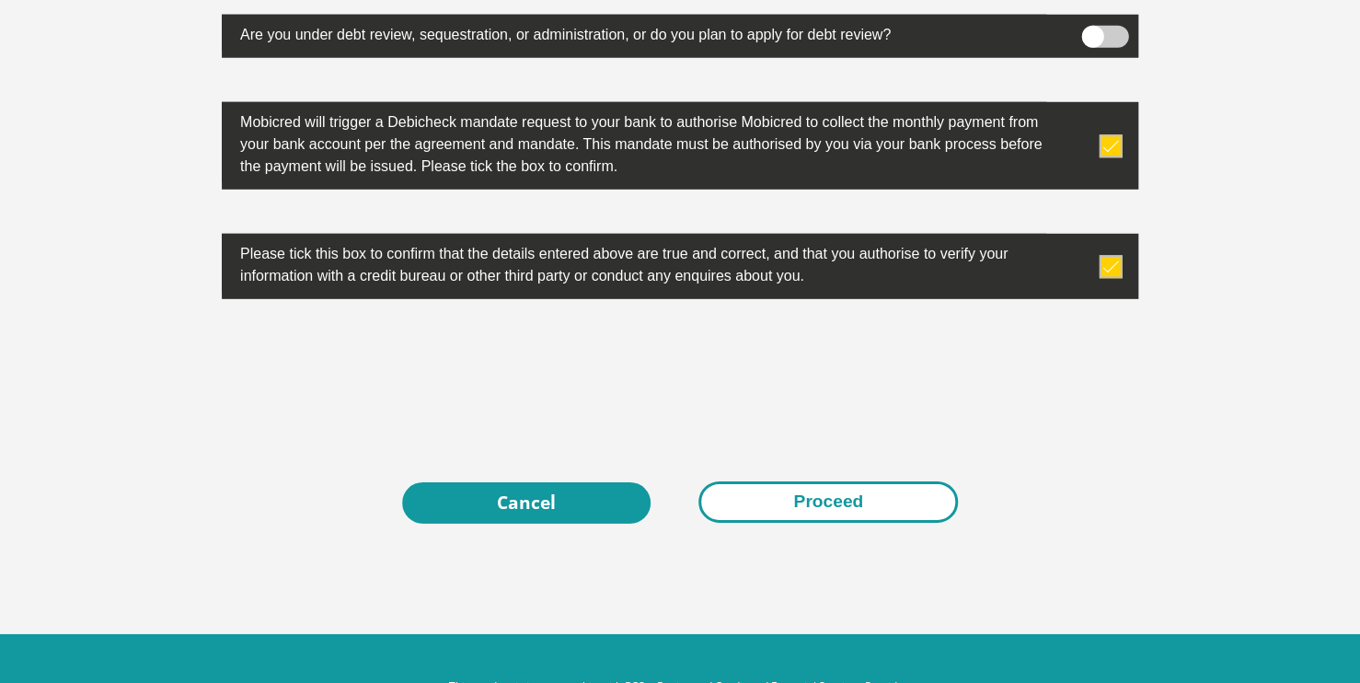
click at [853, 510] on button "Proceed" at bounding box center [827, 501] width 259 height 41
click at [698, 481] on button "Proceed" at bounding box center [827, 501] width 259 height 41
click at [840, 494] on button "Proceed" at bounding box center [827, 501] width 259 height 41
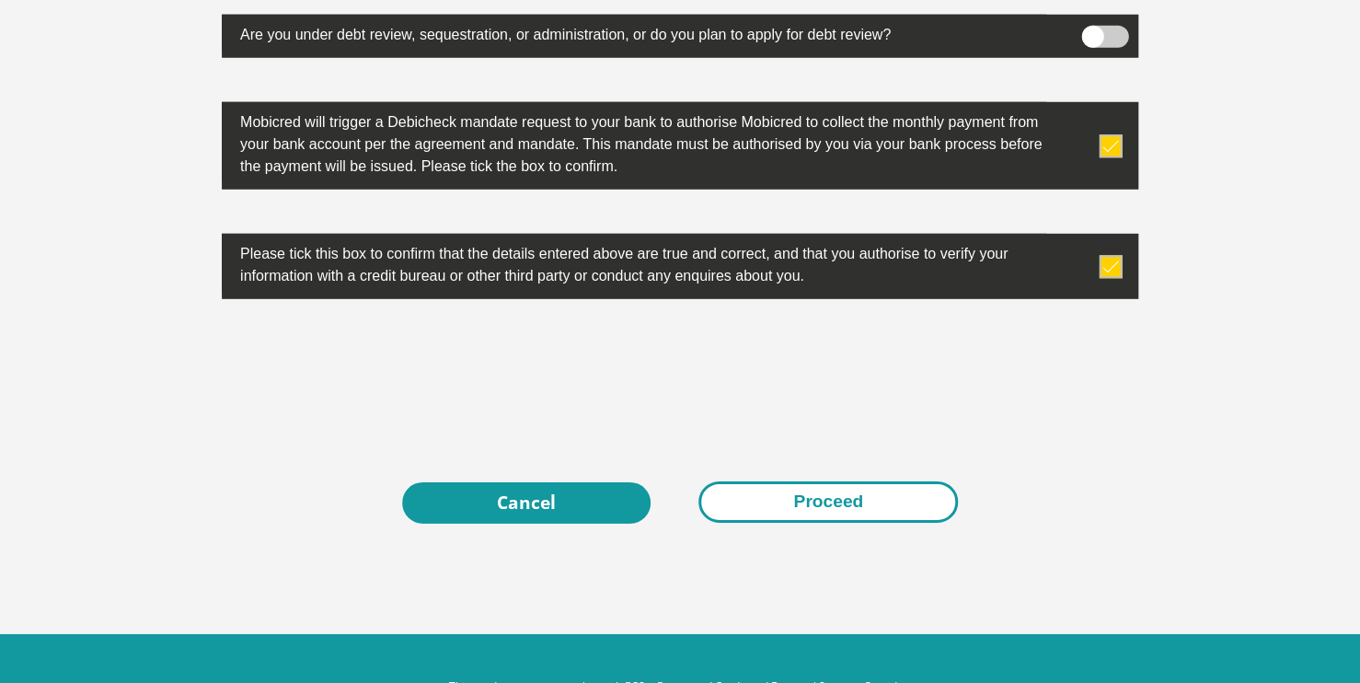
click at [834, 506] on button "Proceed" at bounding box center [827, 501] width 259 height 41
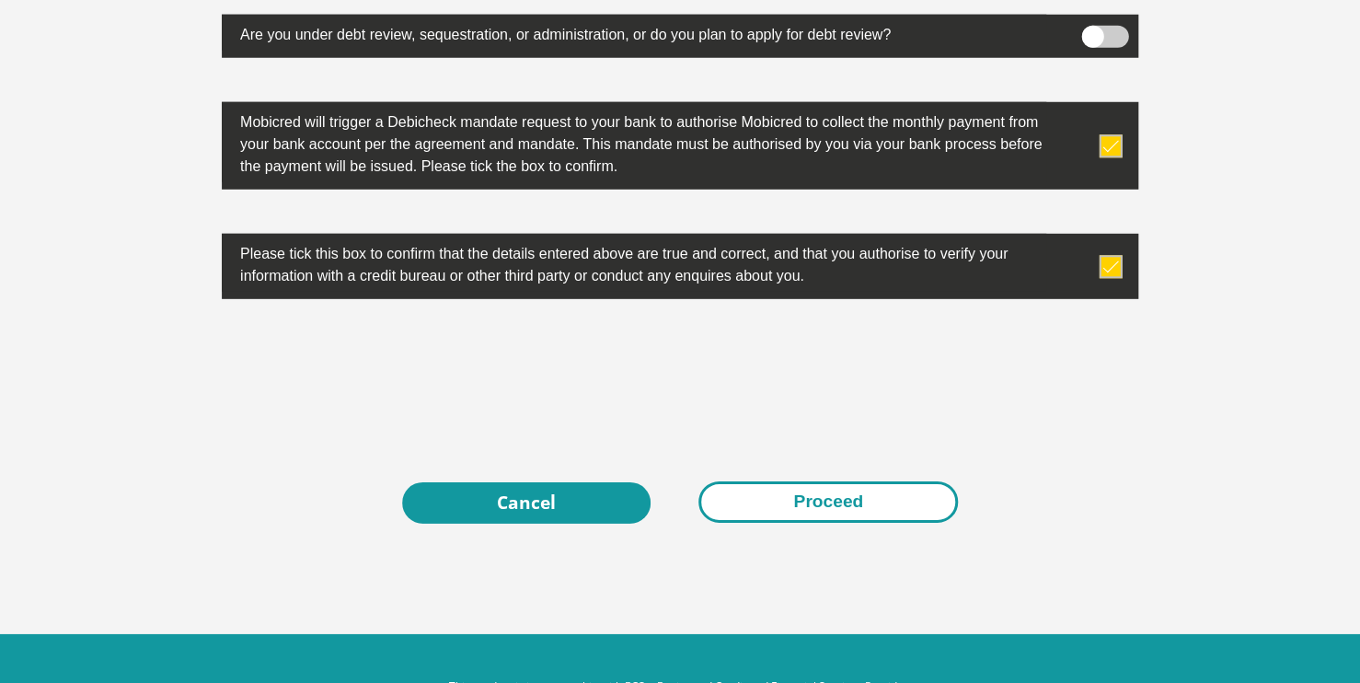
click at [834, 506] on button "Proceed" at bounding box center [827, 501] width 259 height 41
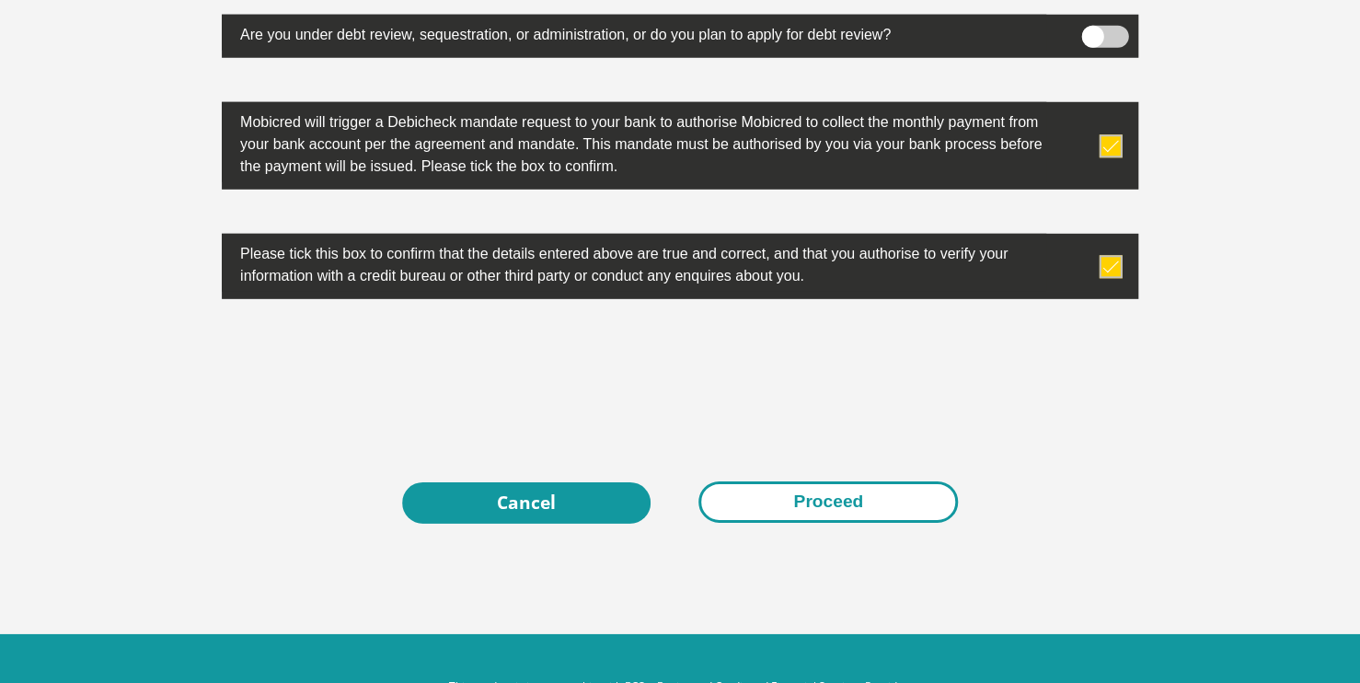
click at [834, 506] on button "Proceed" at bounding box center [827, 501] width 259 height 41
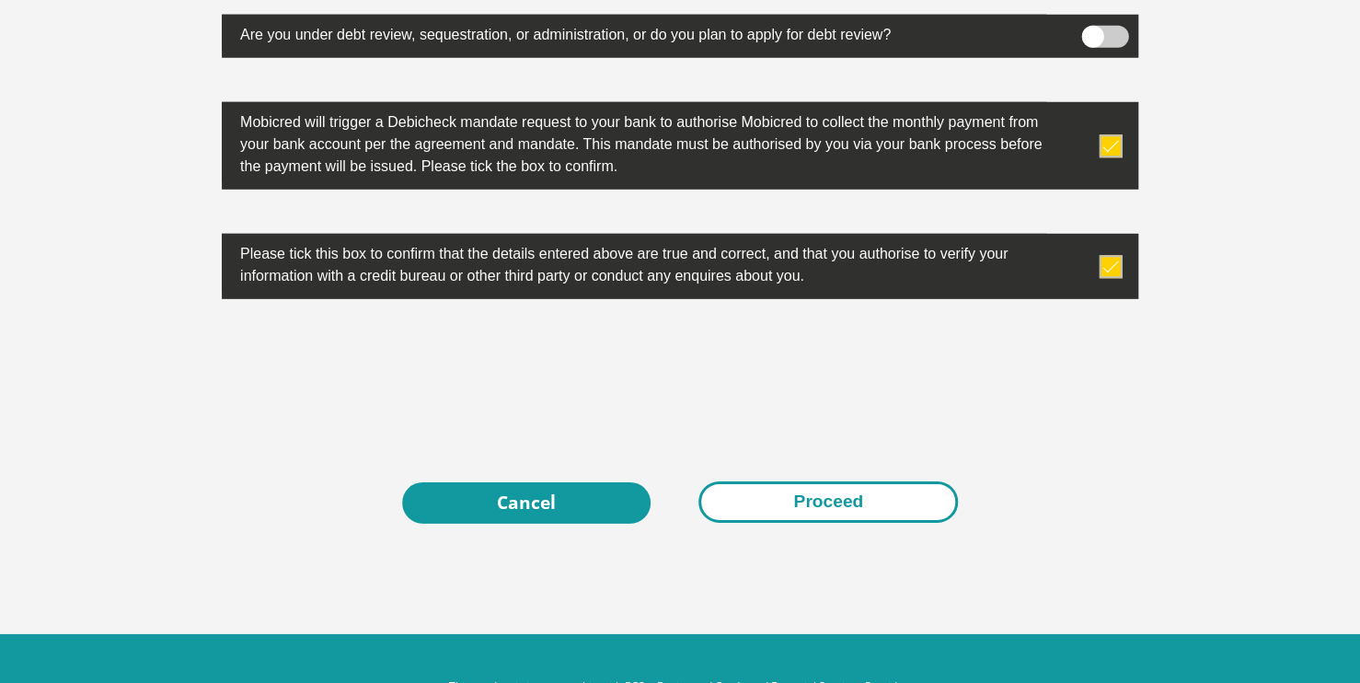
click at [834, 506] on button "Proceed" at bounding box center [827, 501] width 259 height 41
click at [830, 484] on button "Proceed" at bounding box center [827, 501] width 259 height 41
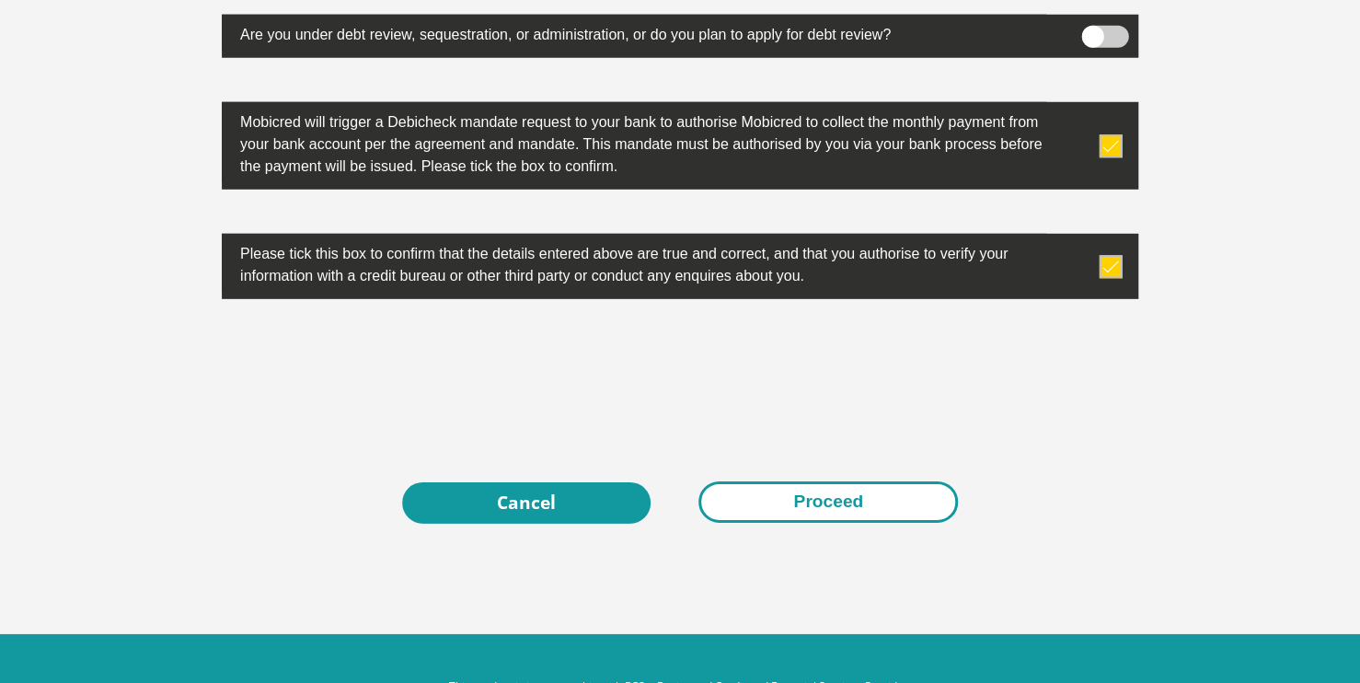
click at [830, 484] on button "Proceed" at bounding box center [827, 501] width 259 height 41
click at [809, 501] on button "Proceed" at bounding box center [827, 501] width 259 height 41
click at [848, 493] on button "Proceed" at bounding box center [827, 501] width 259 height 41
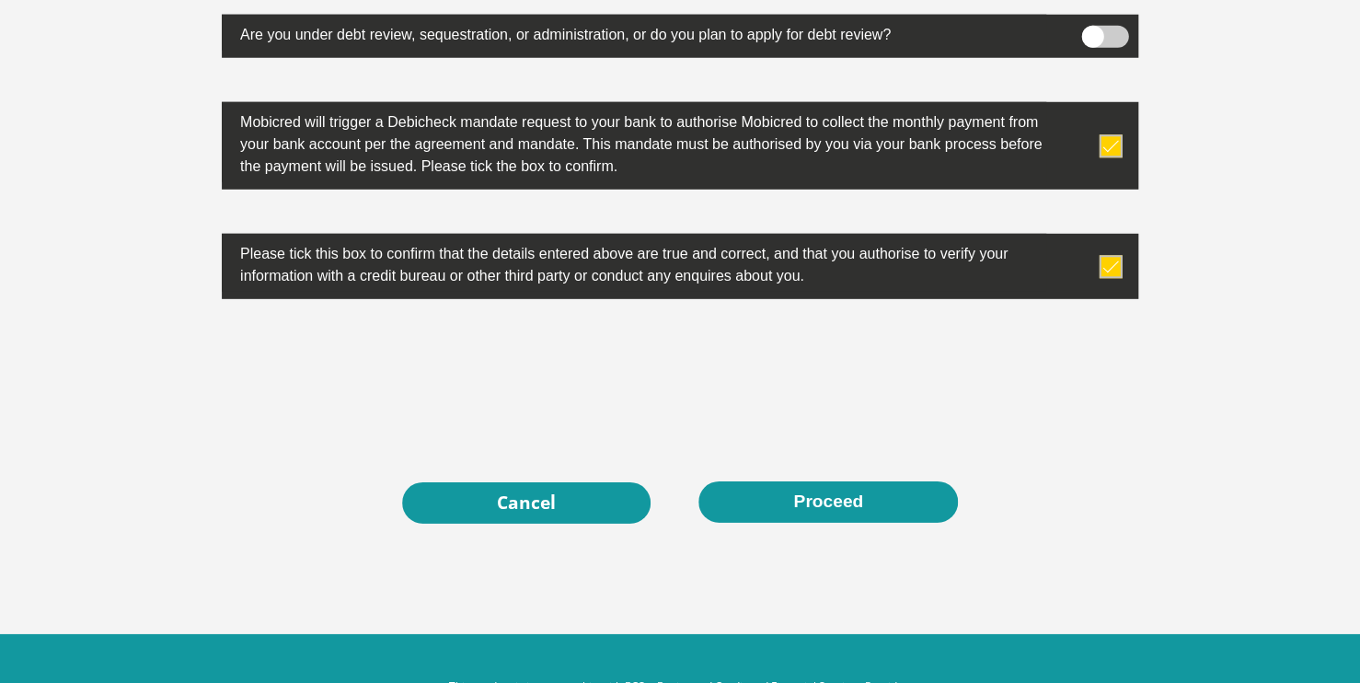
scroll to position [0, 0]
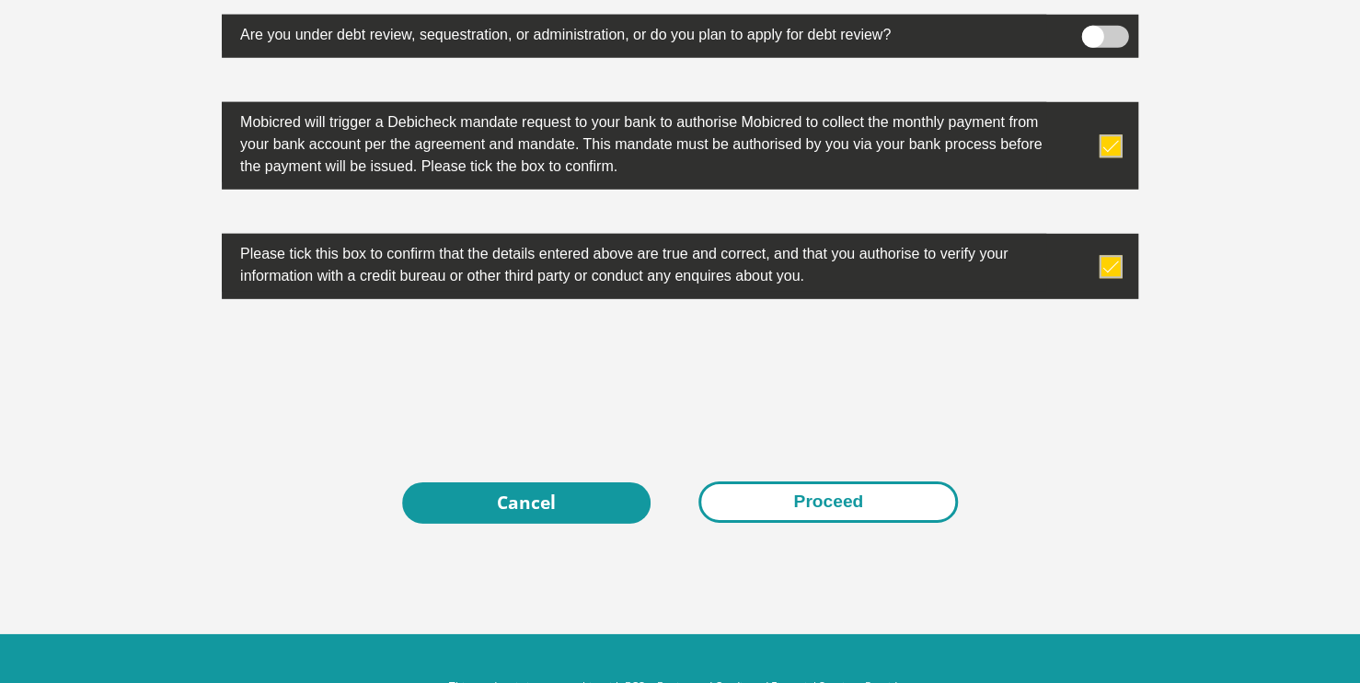
click at [835, 485] on button "Proceed" at bounding box center [827, 501] width 259 height 41
click at [832, 508] on button "Proceed" at bounding box center [827, 501] width 259 height 41
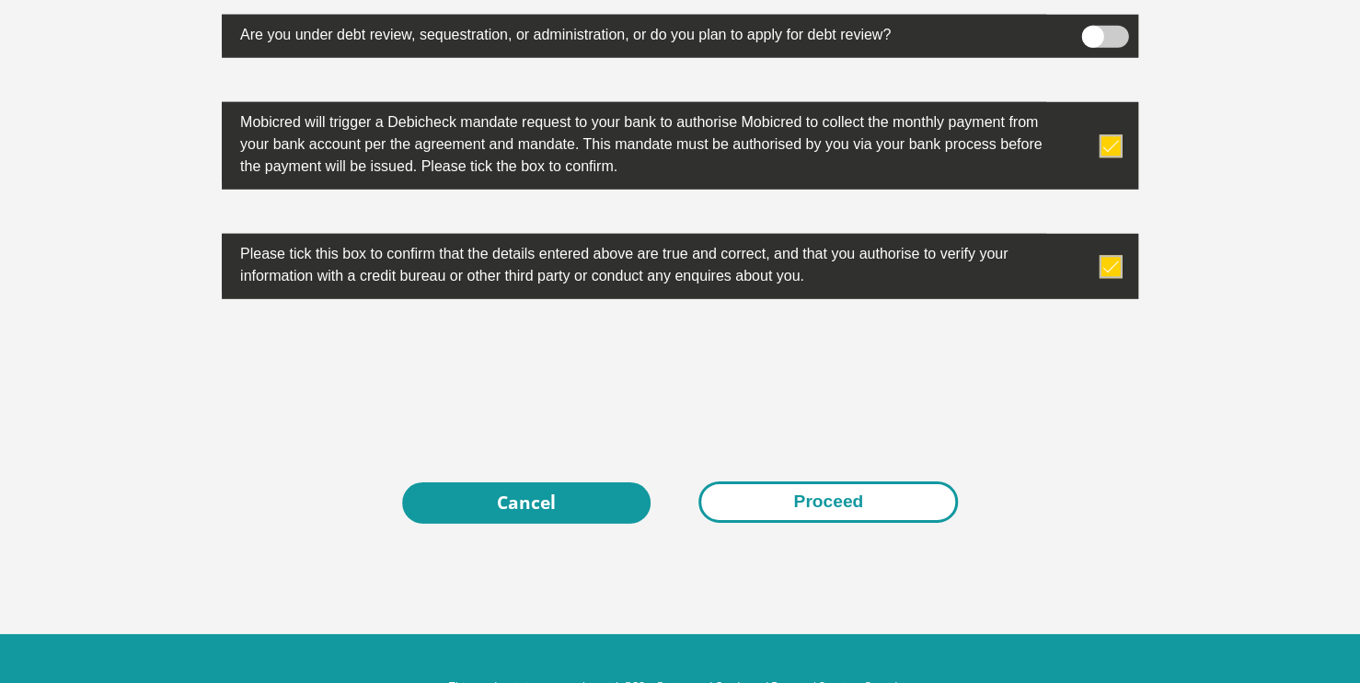
click at [832, 506] on button "Proceed" at bounding box center [827, 501] width 259 height 41
click at [823, 504] on button "Proceed" at bounding box center [827, 501] width 259 height 41
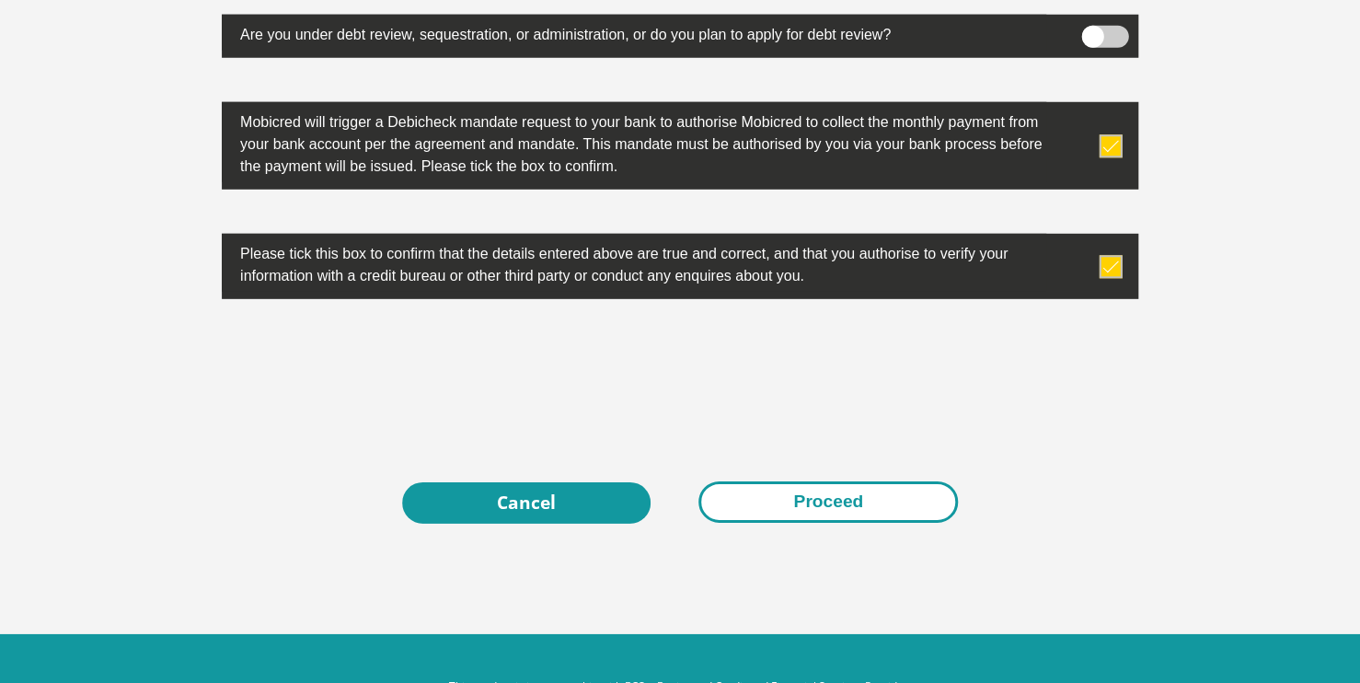
click at [823, 504] on button "Proceed" at bounding box center [827, 501] width 259 height 41
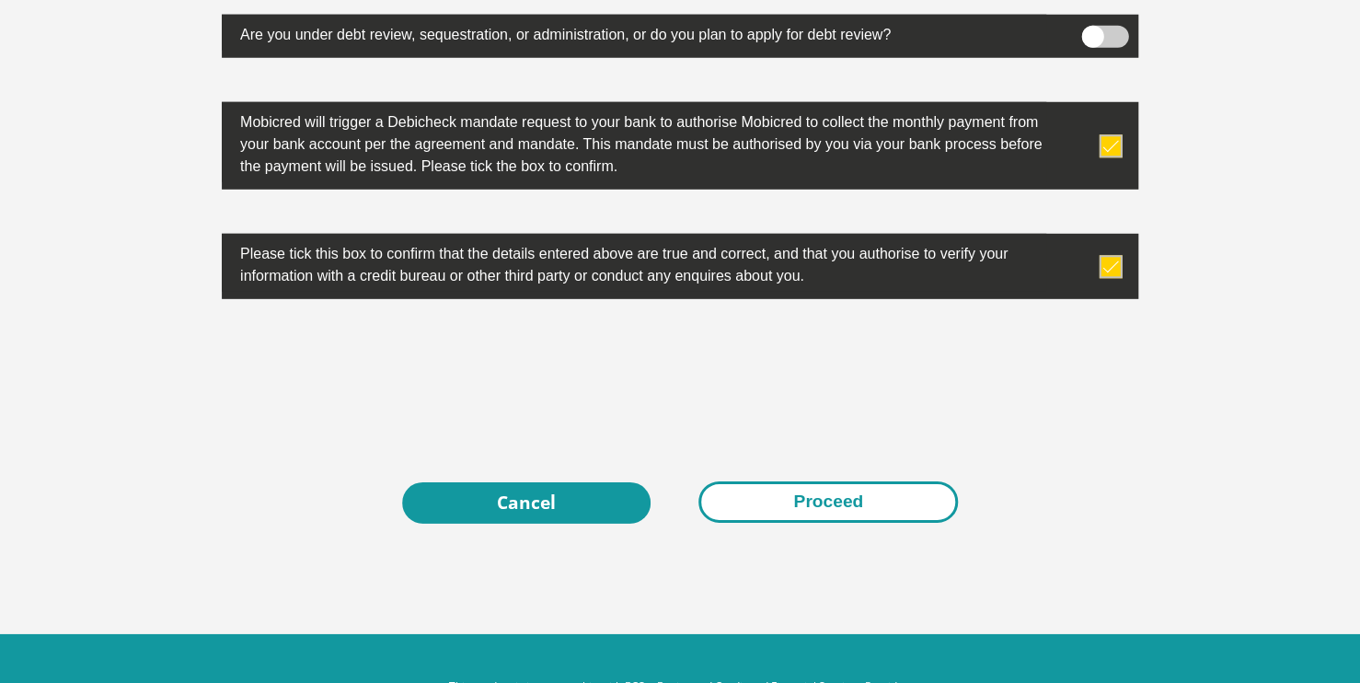
click at [823, 504] on button "Proceed" at bounding box center [827, 501] width 259 height 41
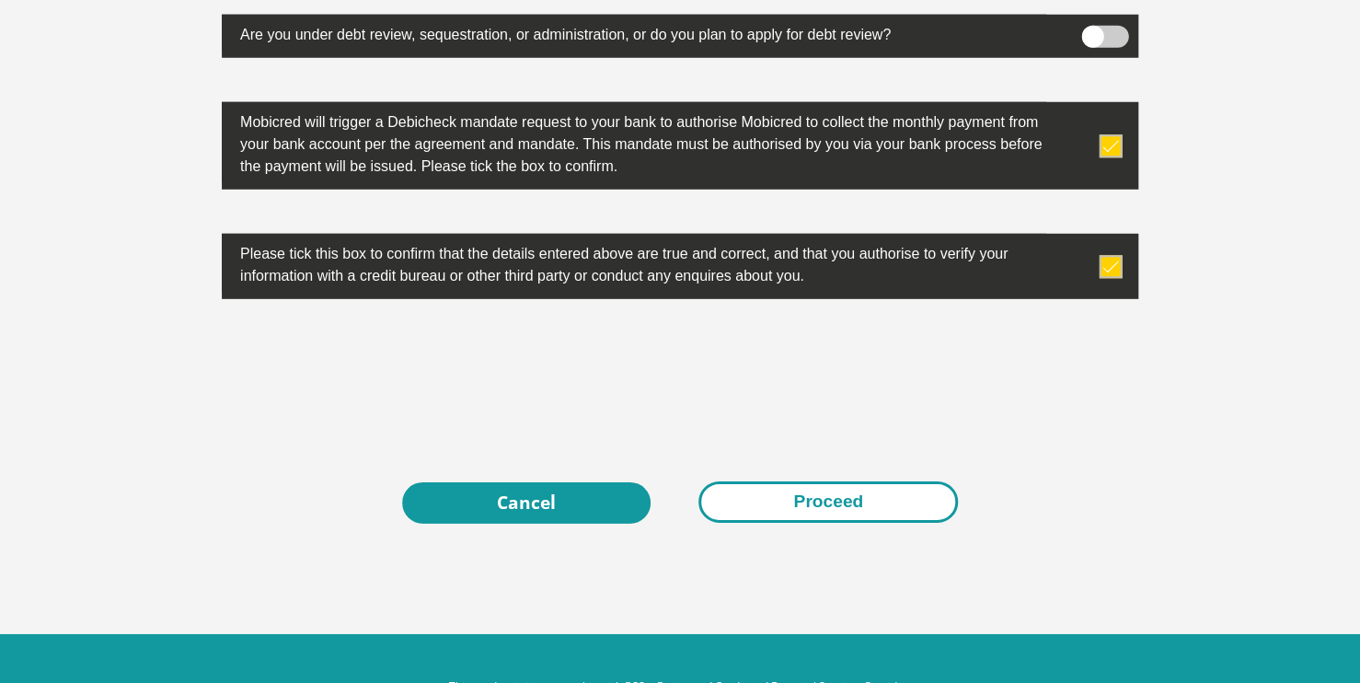
click at [823, 504] on button "Proceed" at bounding box center [827, 501] width 259 height 41
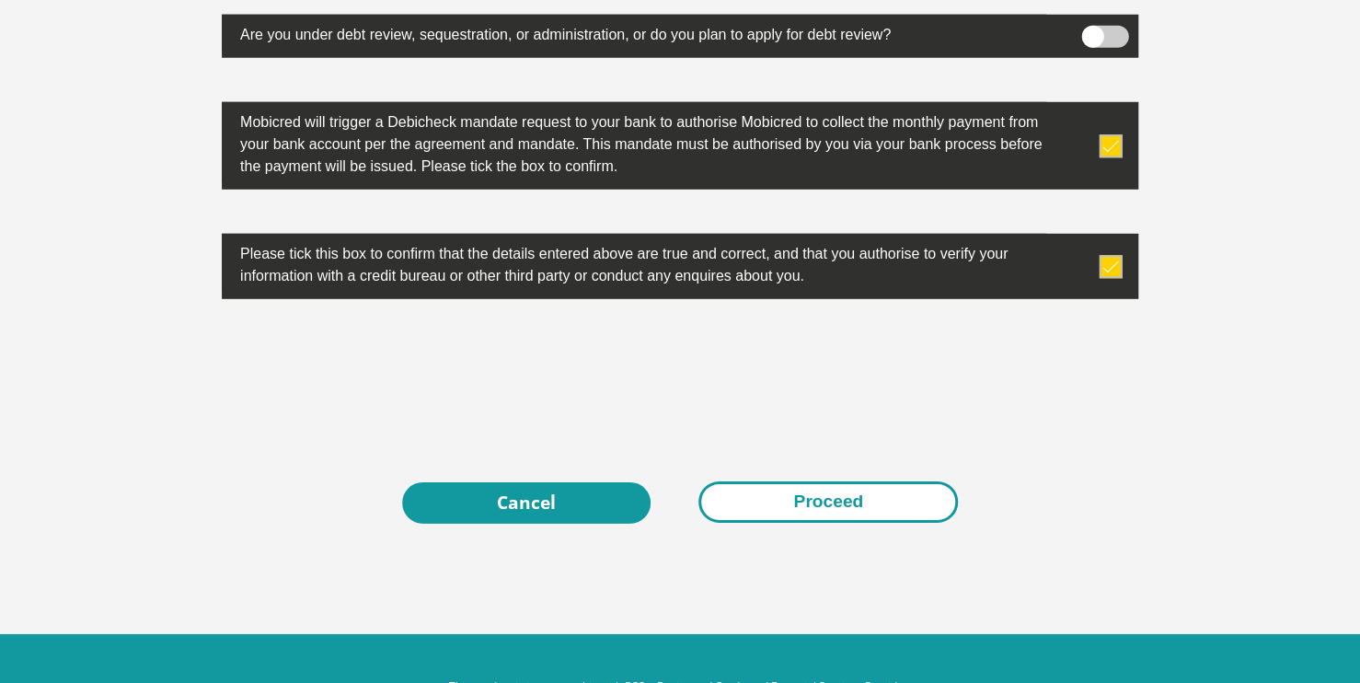
click at [823, 504] on button "Proceed" at bounding box center [827, 501] width 259 height 41
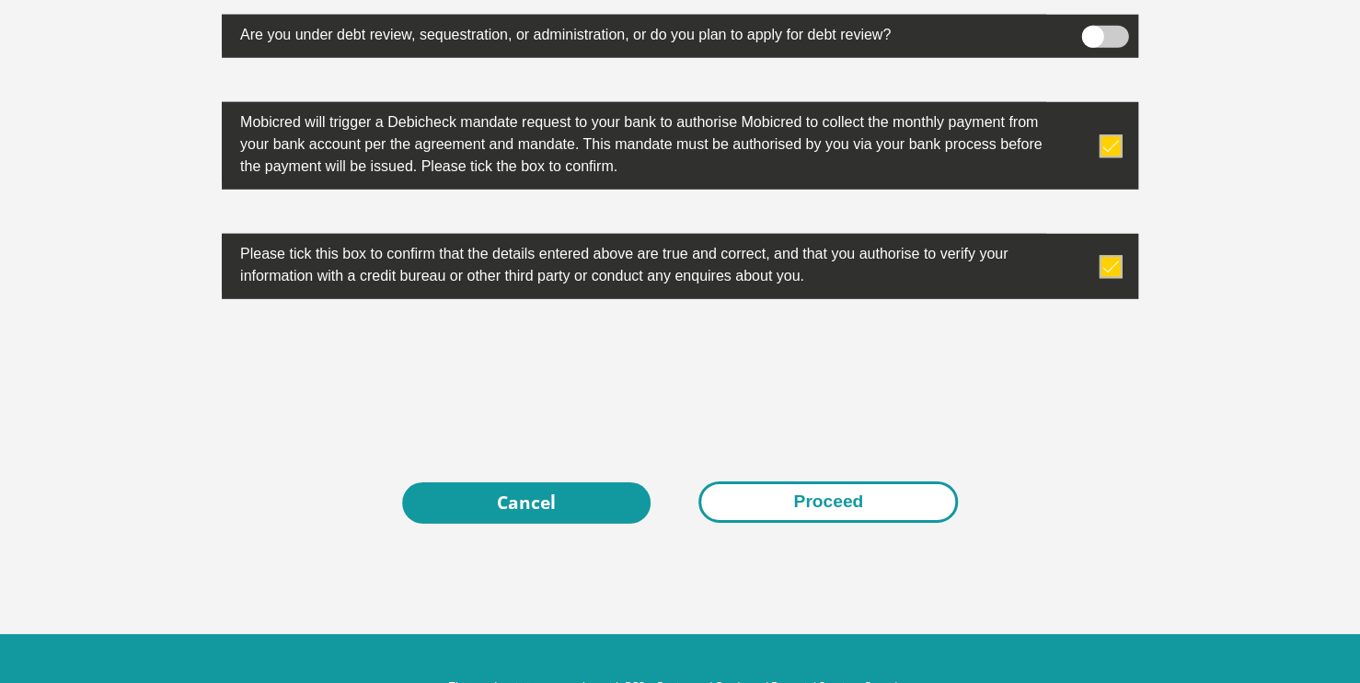
click at [823, 504] on button "Proceed" at bounding box center [827, 501] width 259 height 41
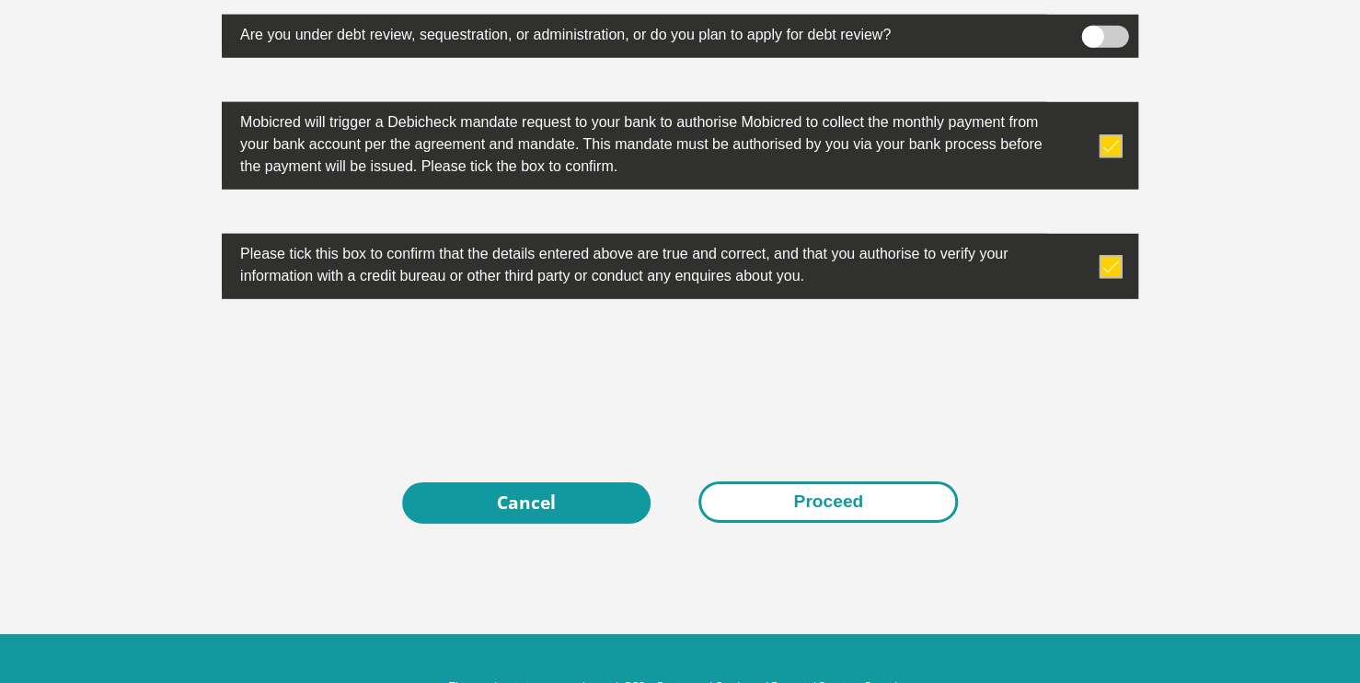
click at [823, 504] on button "Proceed" at bounding box center [827, 501] width 259 height 41
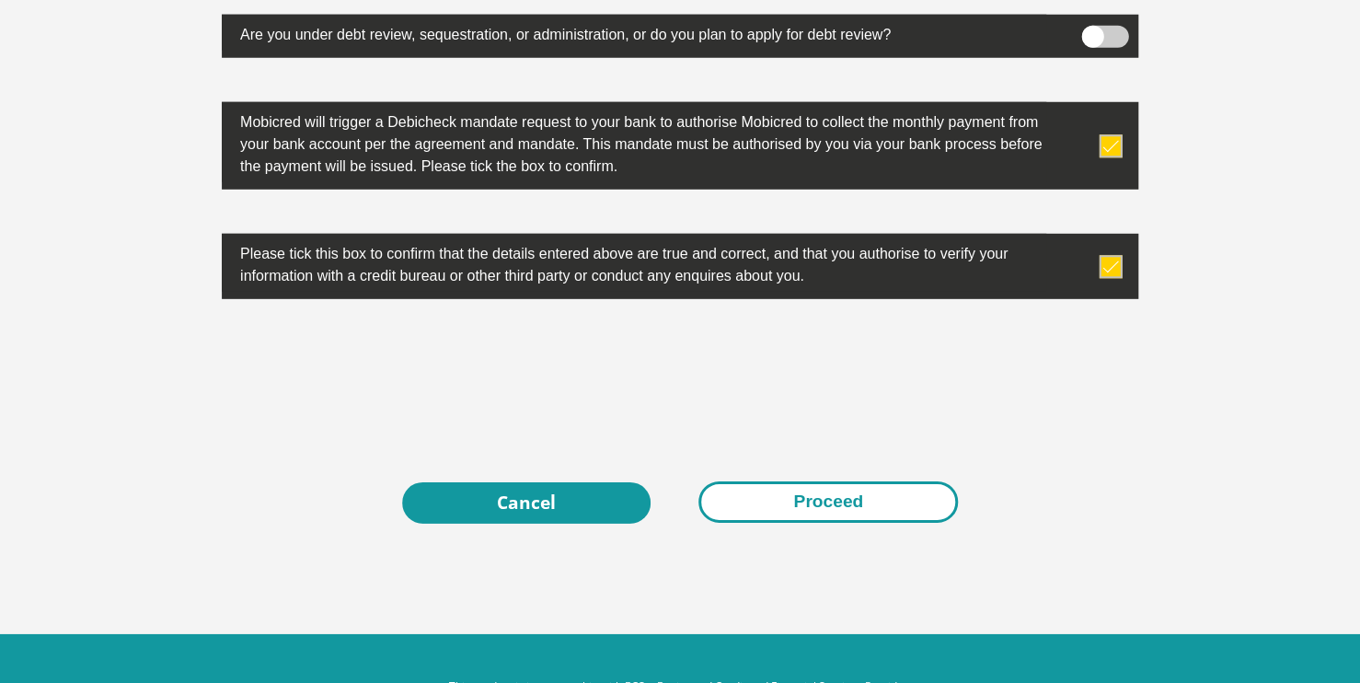
click at [823, 504] on button "Proceed" at bounding box center [827, 501] width 259 height 41
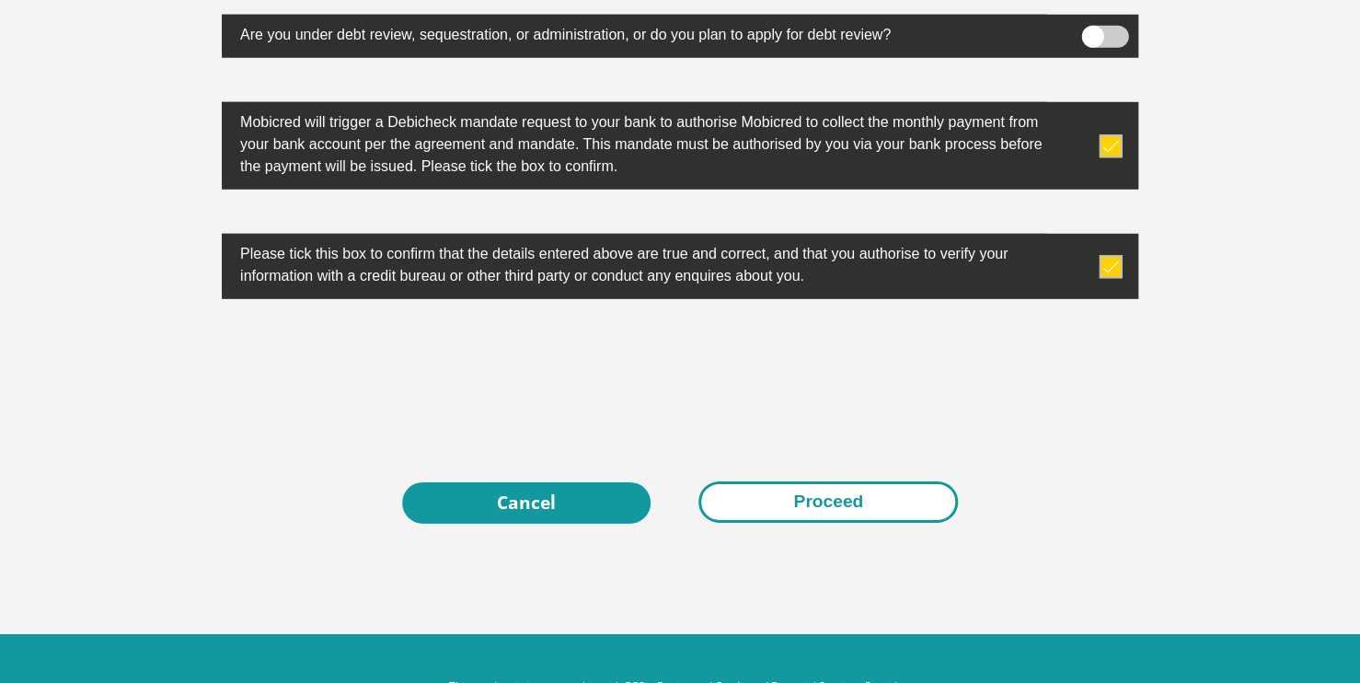
click at [823, 504] on button "Proceed" at bounding box center [827, 501] width 259 height 41
click at [817, 508] on button "Proceed" at bounding box center [827, 501] width 259 height 41
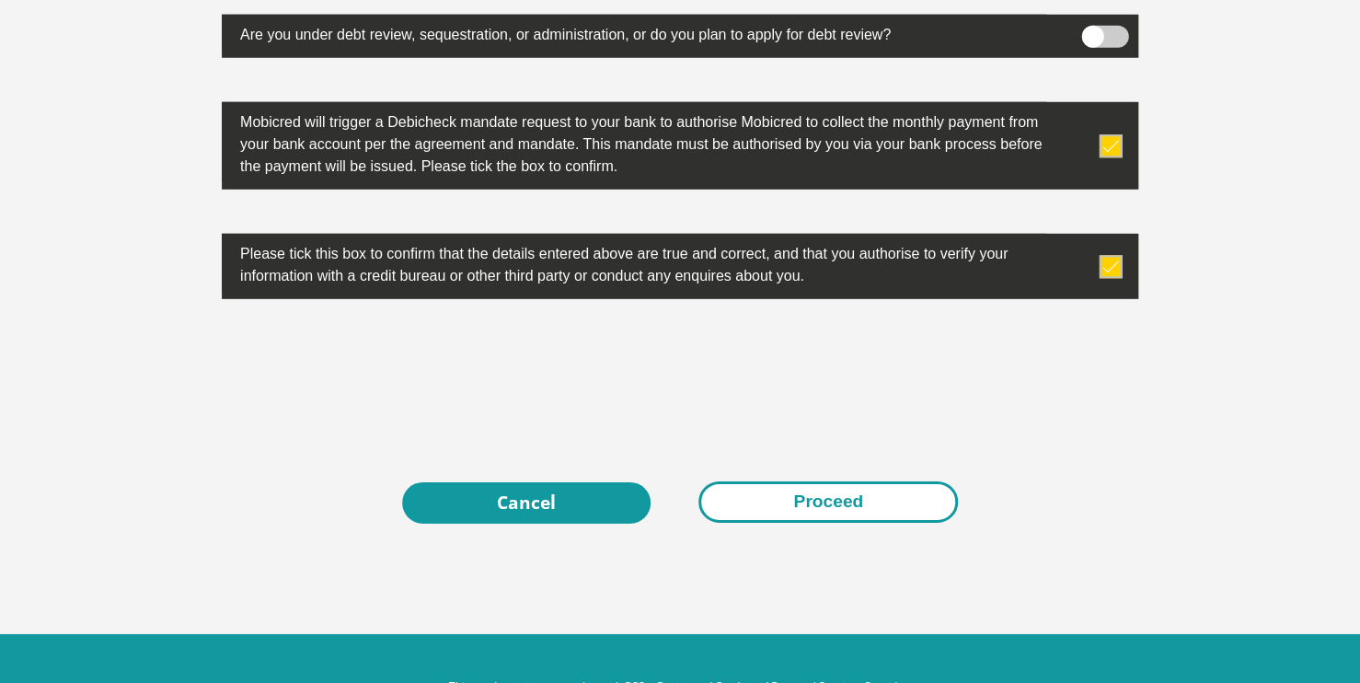
click at [817, 508] on button "Proceed" at bounding box center [827, 501] width 259 height 41
drag, startPoint x: 817, startPoint y: 508, endPoint x: 825, endPoint y: 485, distance: 24.4
click at [825, 485] on button "Proceed" at bounding box center [827, 501] width 259 height 41
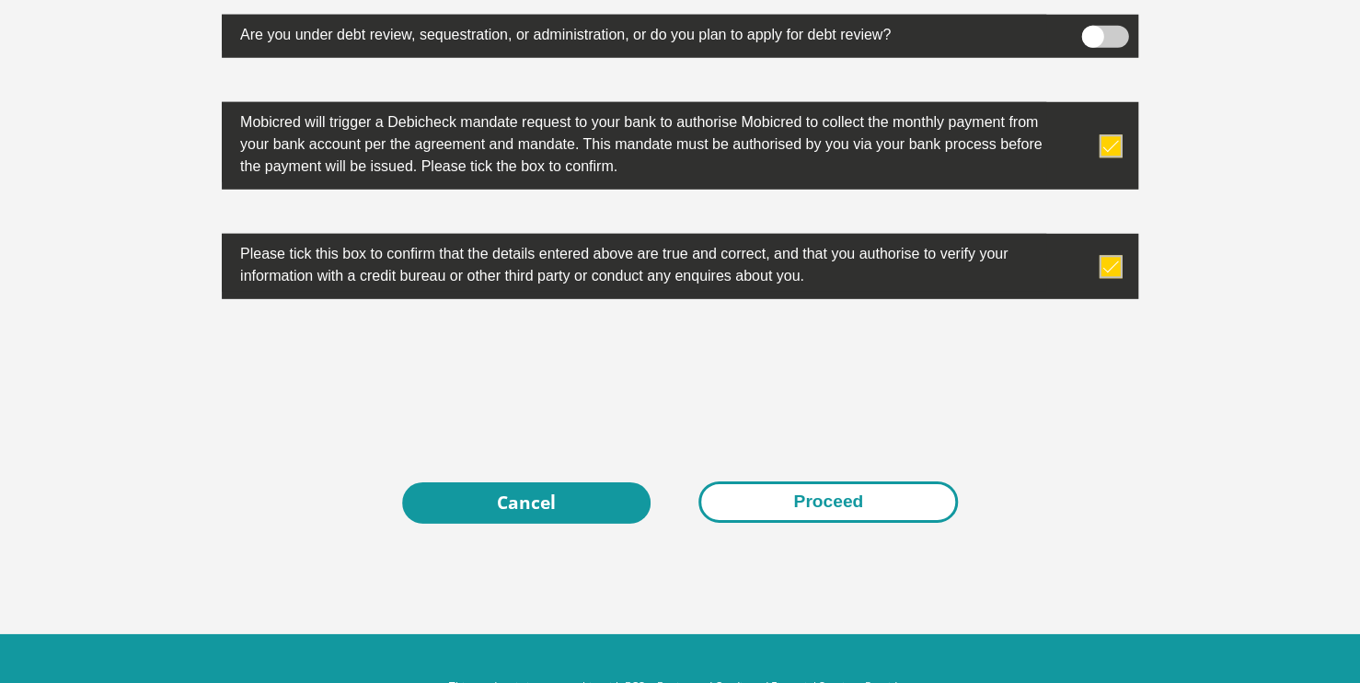
click at [825, 485] on button "Proceed" at bounding box center [827, 501] width 259 height 41
click at [823, 481] on button "Proceed" at bounding box center [827, 501] width 259 height 41
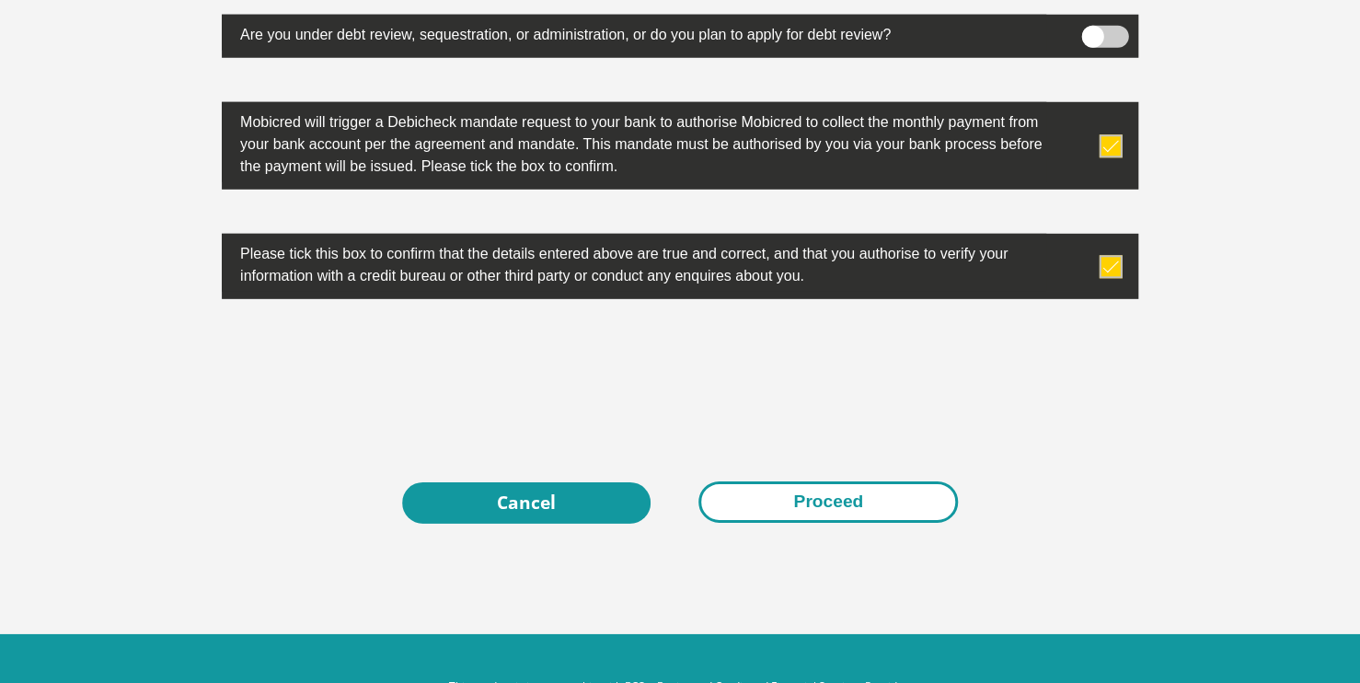
click at [823, 481] on button "Proceed" at bounding box center [827, 501] width 259 height 41
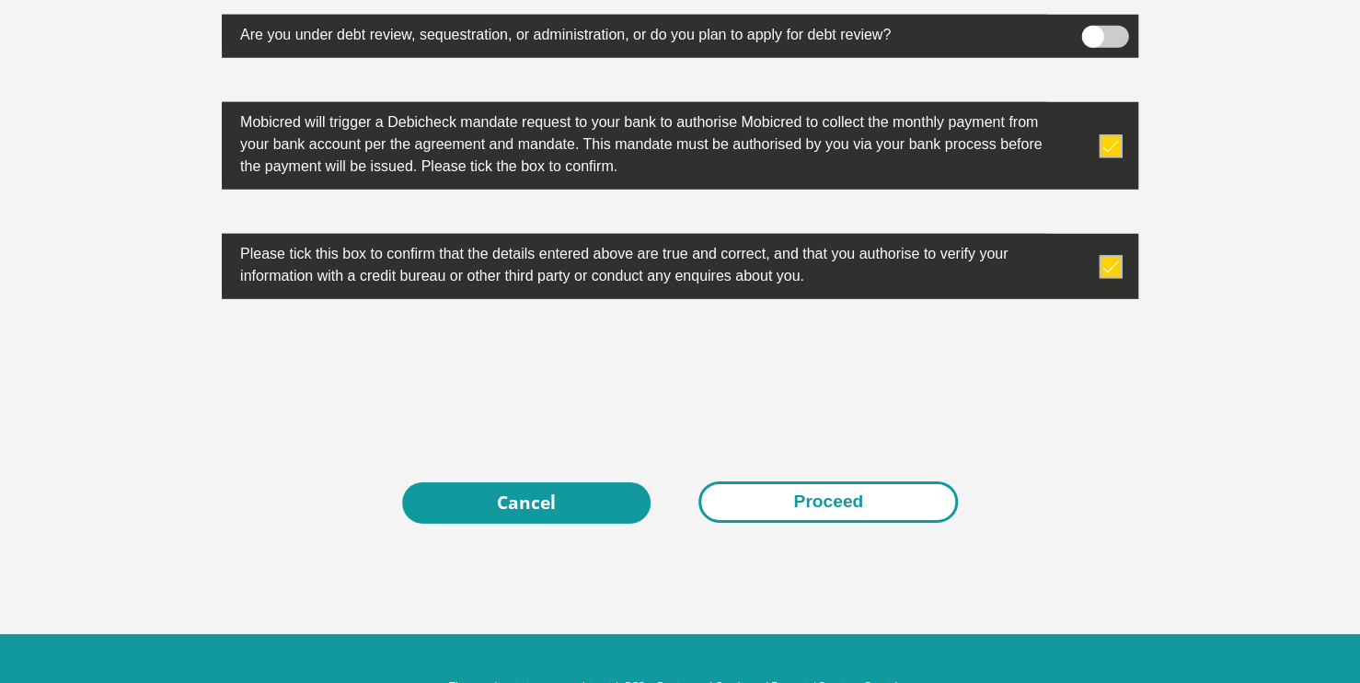
click at [858, 495] on button "Proceed" at bounding box center [827, 501] width 259 height 41
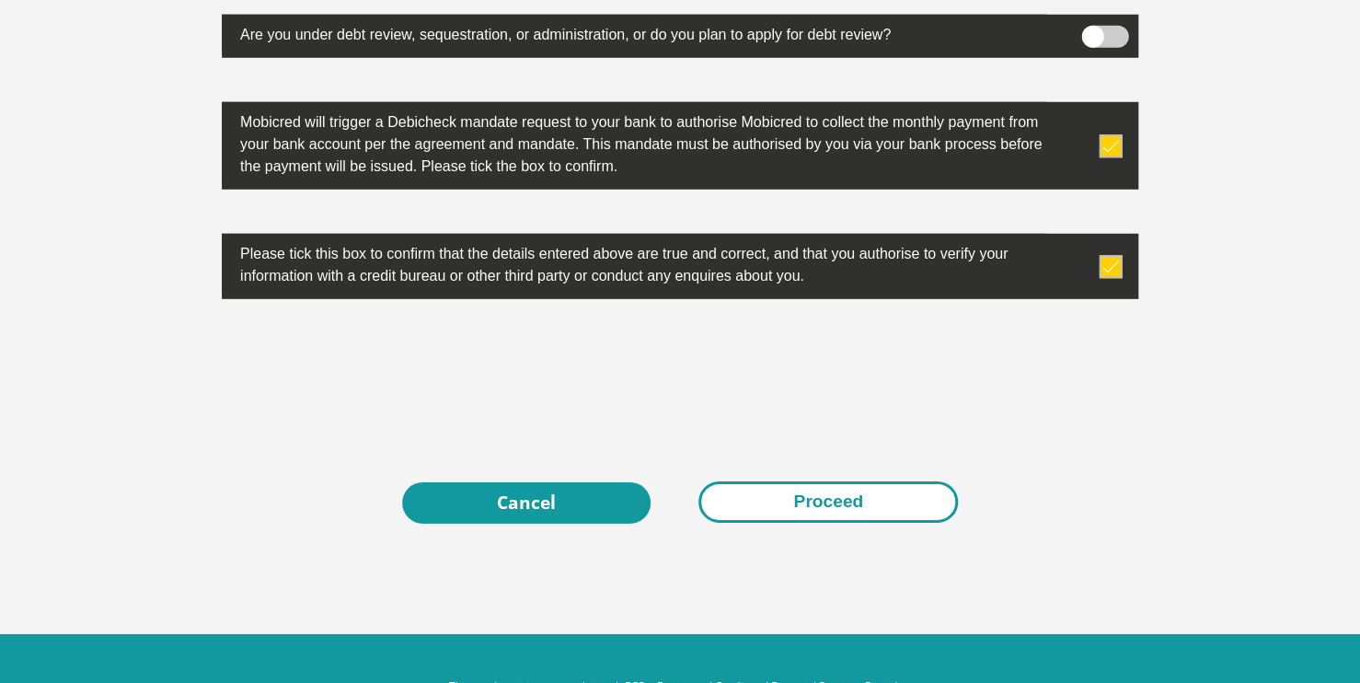
click at [858, 495] on button "Proceed" at bounding box center [827, 501] width 259 height 41
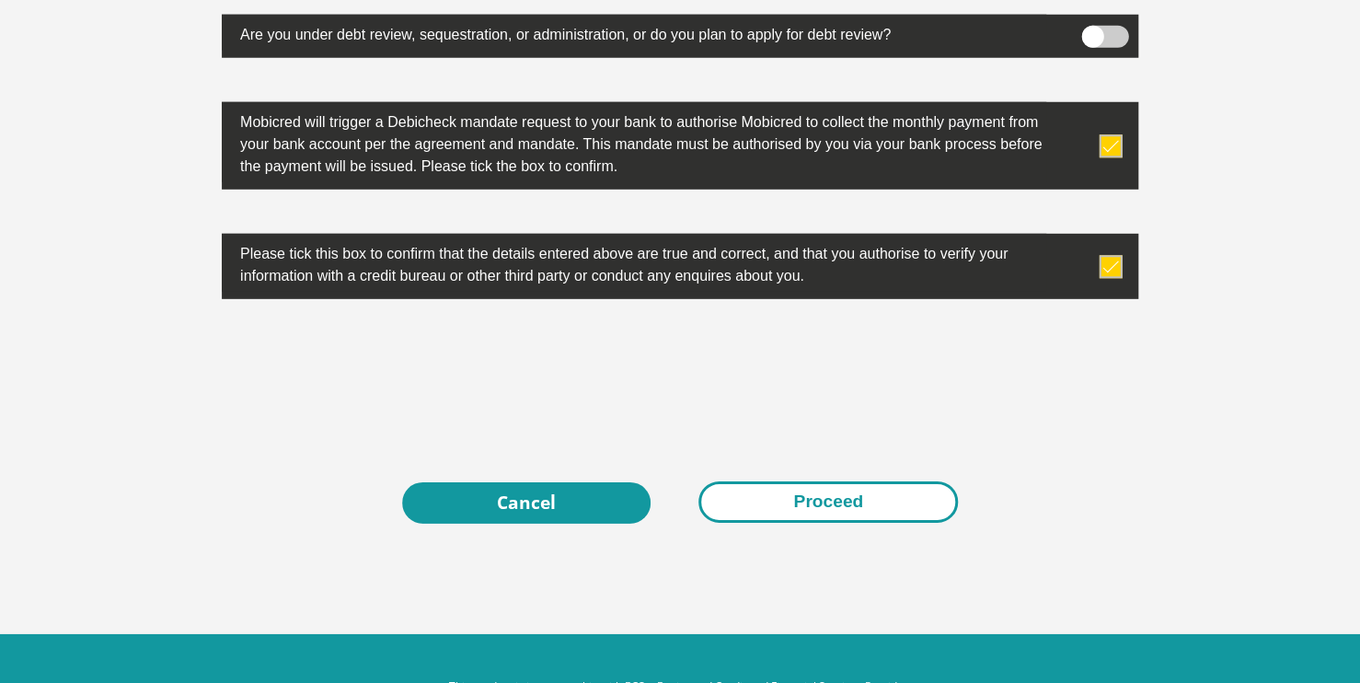
click at [858, 495] on button "Proceed" at bounding box center [827, 501] width 259 height 41
click at [859, 517] on button "Proceed" at bounding box center [827, 501] width 259 height 41
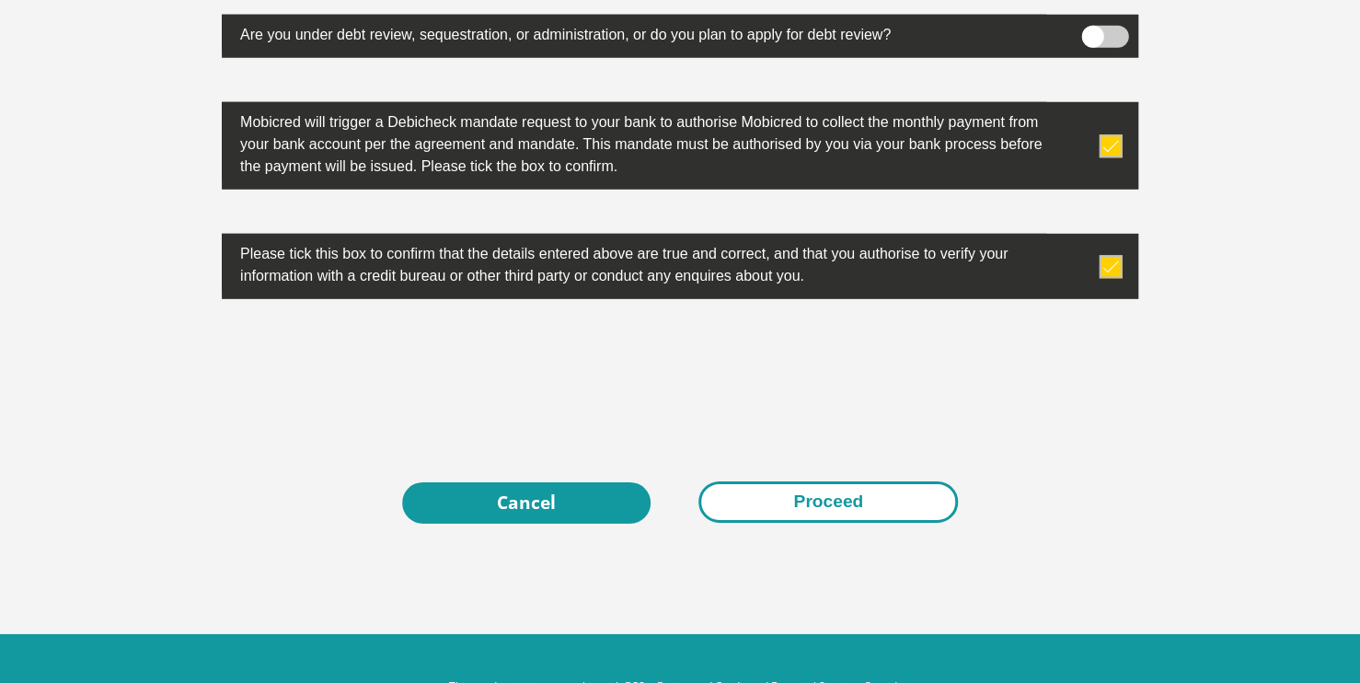
click at [869, 492] on button "Proceed" at bounding box center [827, 501] width 259 height 41
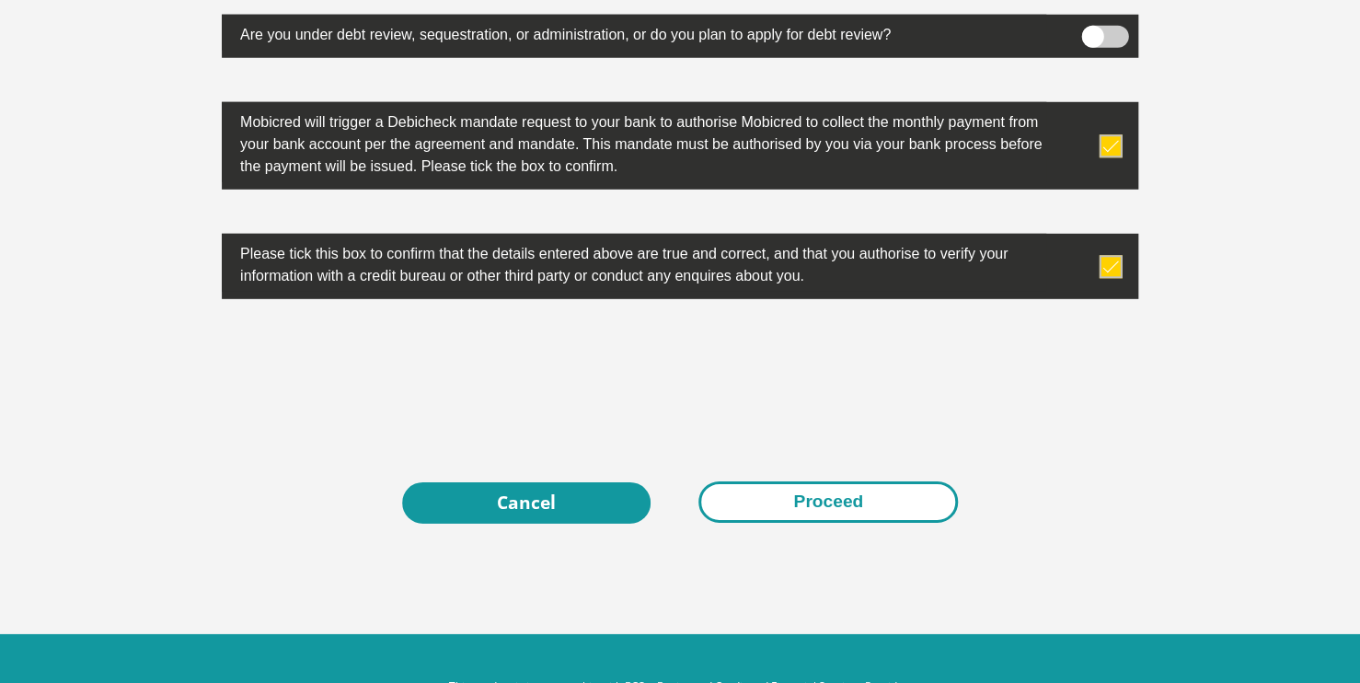
click at [869, 492] on button "Proceed" at bounding box center [827, 501] width 259 height 41
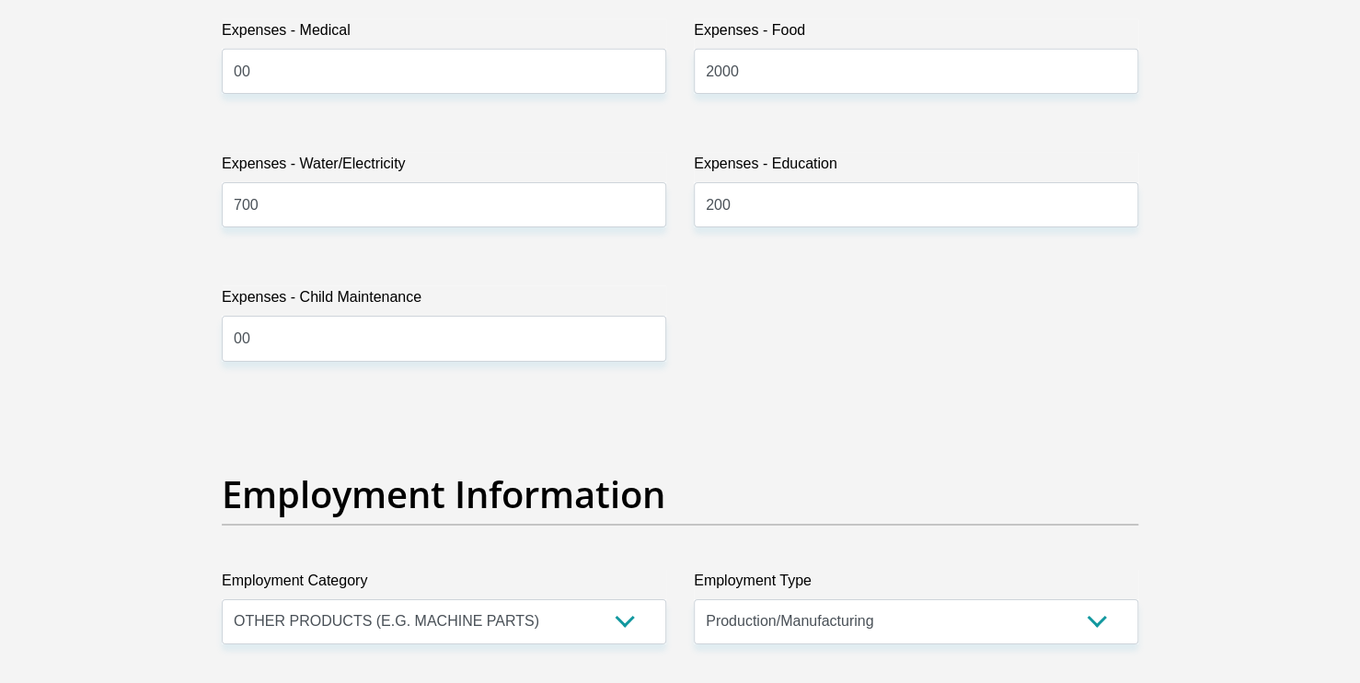
scroll to position [3067, 0]
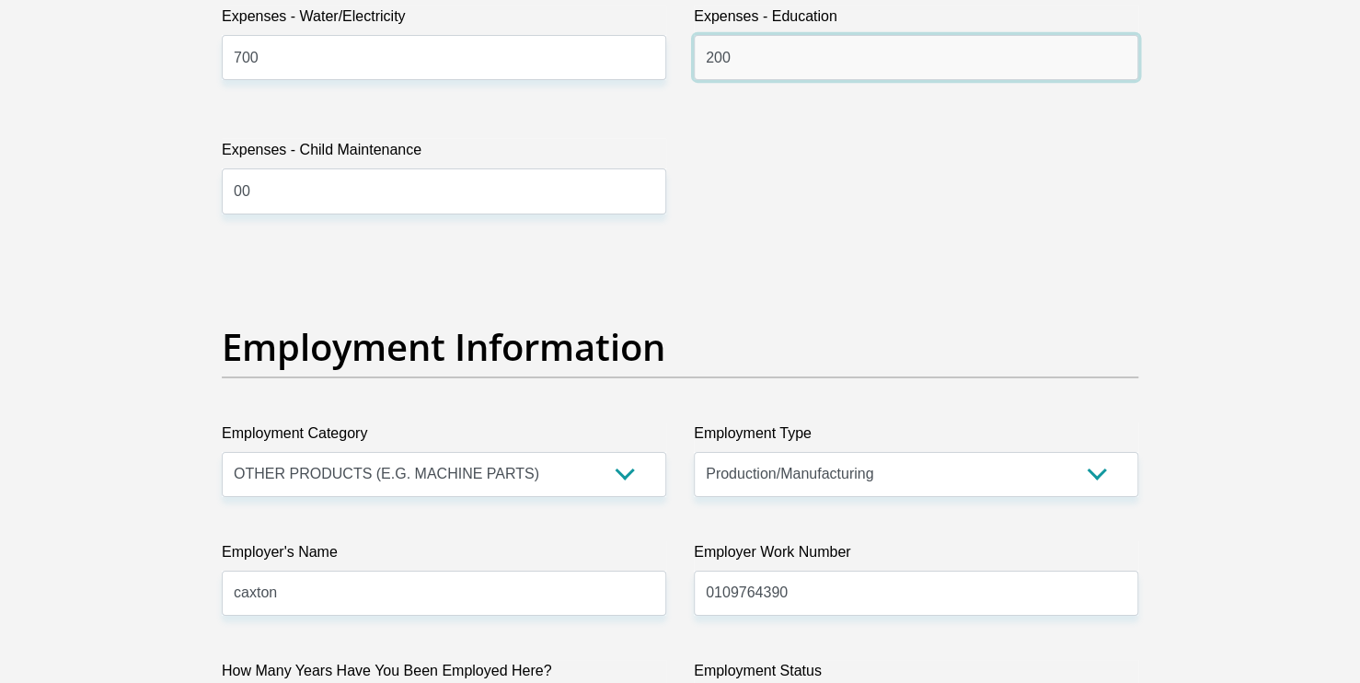
click at [731, 57] on input "200" at bounding box center [916, 57] width 444 height 45
type input "2000"
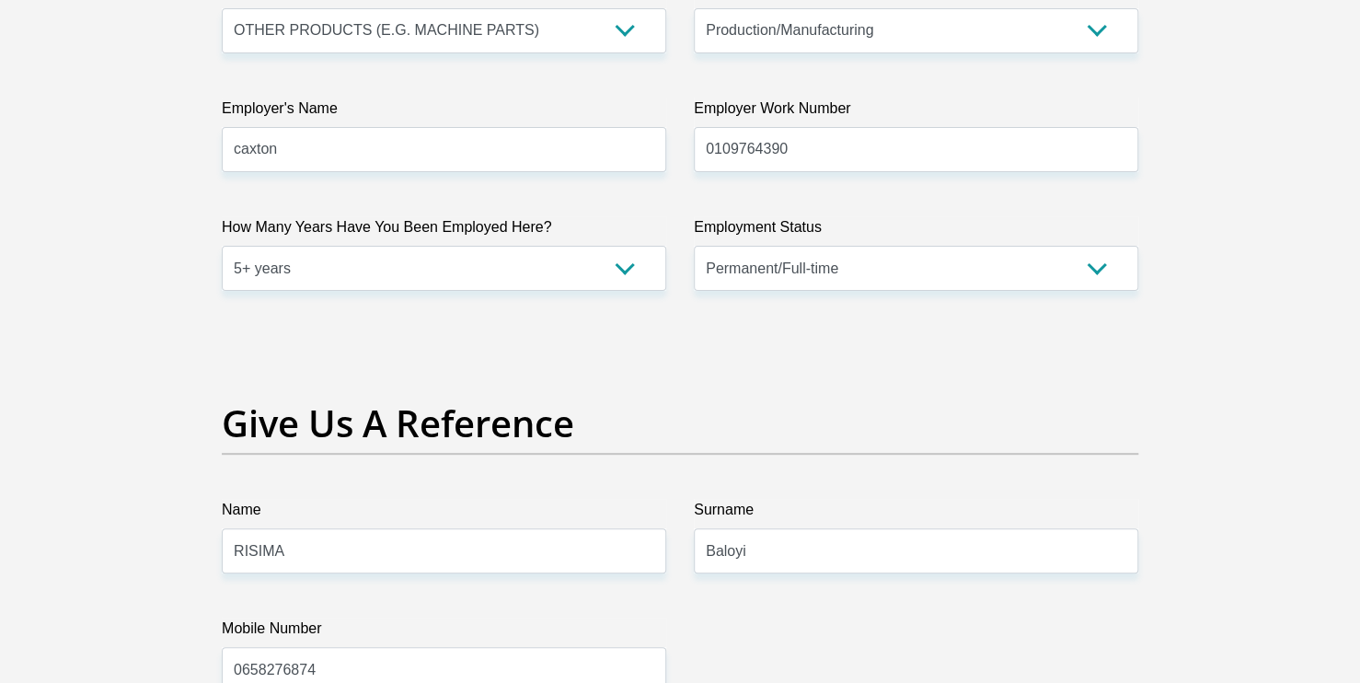
scroll to position [3483, 0]
